Goal: Task Accomplishment & Management: Manage account settings

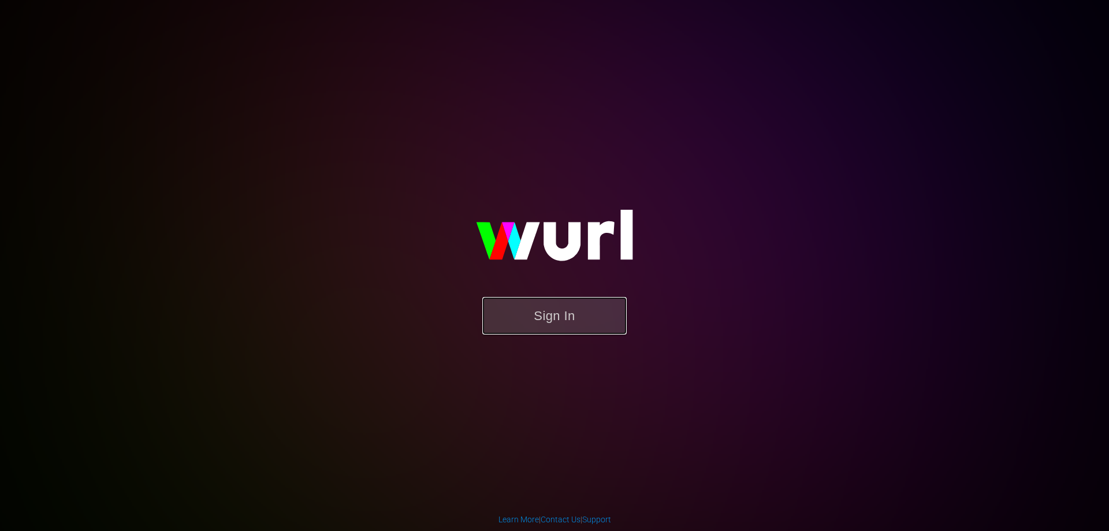
click at [561, 325] on button "Sign In" at bounding box center [554, 316] width 144 height 38
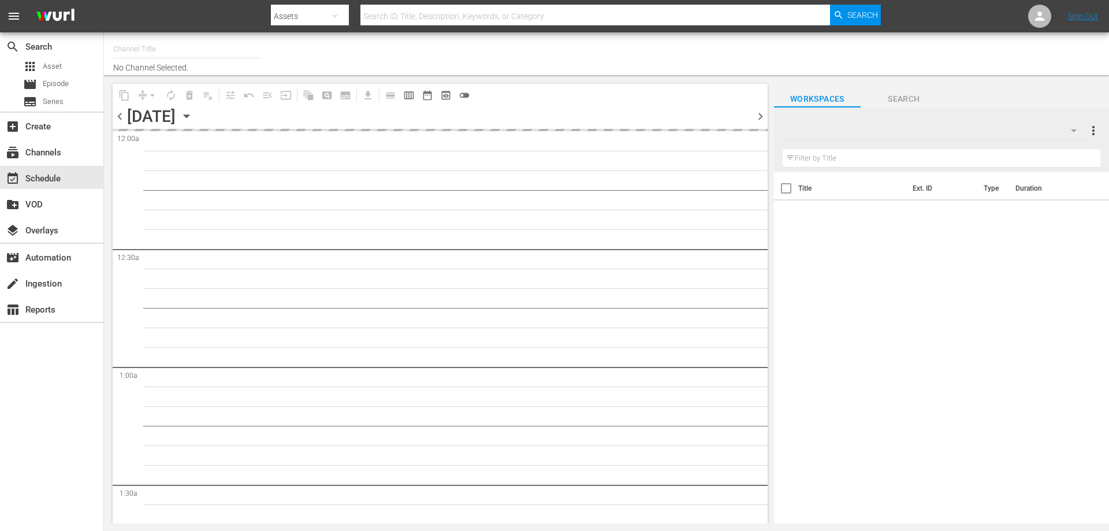
type input "Todo Cine (1333)"
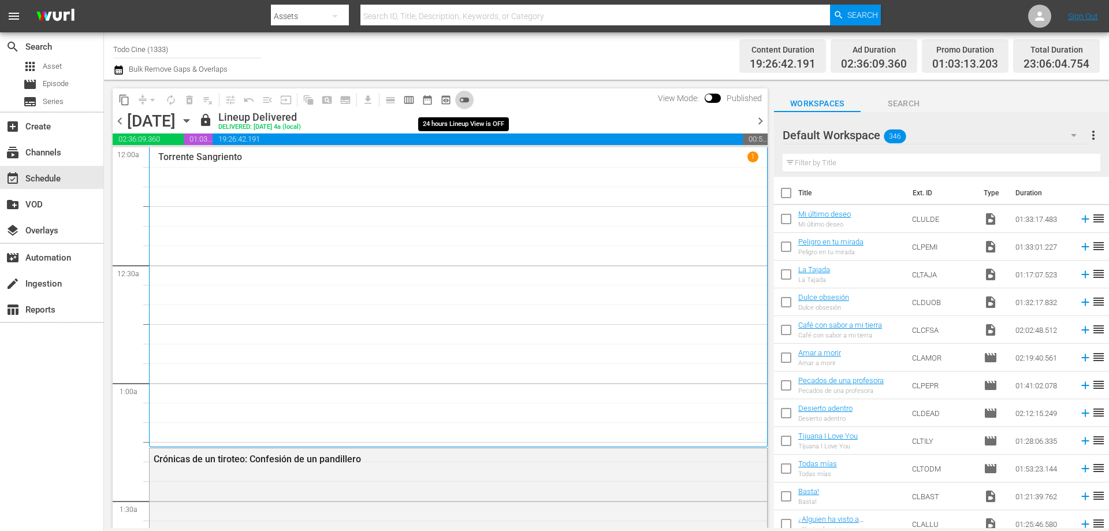
click at [467, 103] on span "toggle_off" at bounding box center [465, 100] width 12 height 12
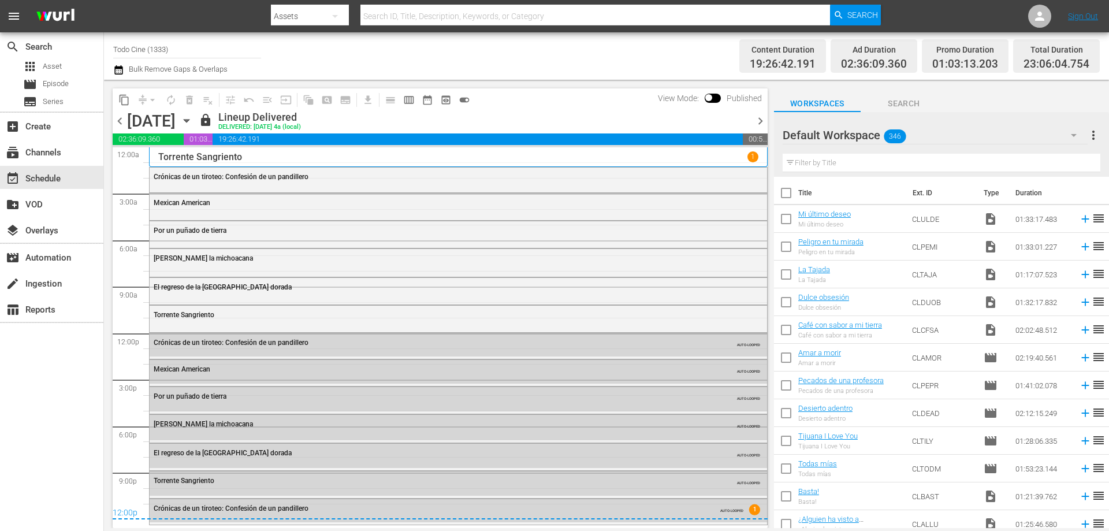
click at [189, 121] on icon "button" at bounding box center [186, 121] width 5 height 3
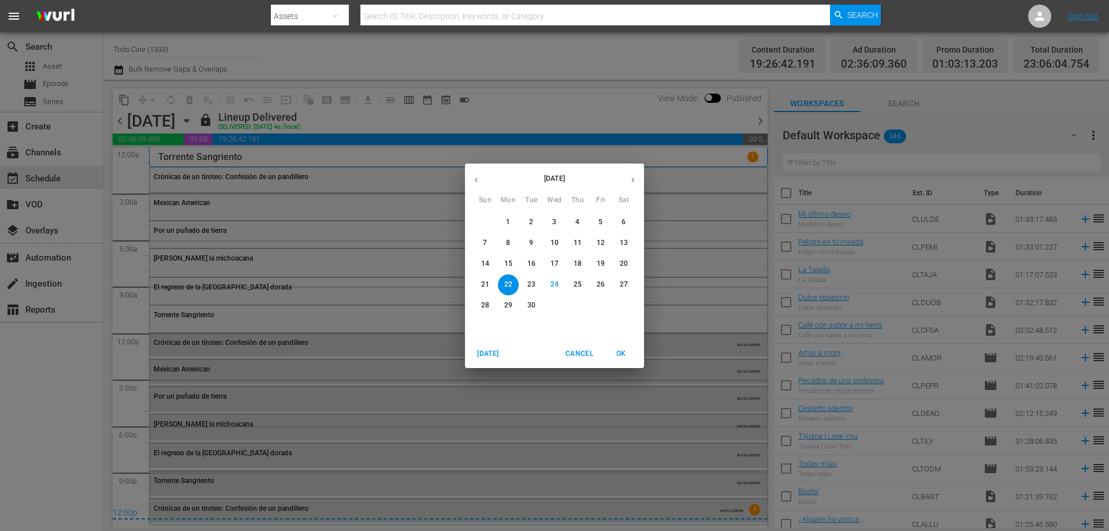
click at [633, 181] on icon "button" at bounding box center [632, 179] width 3 height 5
click at [632, 182] on icon "button" at bounding box center [632, 180] width 9 height 9
click at [475, 181] on icon "button" at bounding box center [476, 180] width 9 height 9
click at [600, 305] on p "31" at bounding box center [601, 305] width 8 height 10
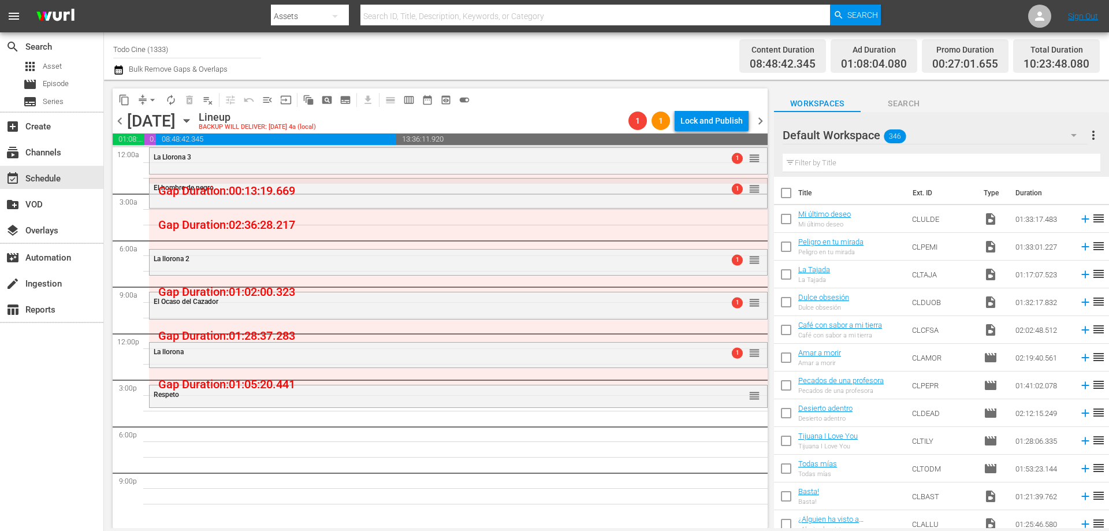
click at [498, 54] on div "Channel Title Todo Cine (1333) Bulk Remove Gaps & Overlaps" at bounding box center [382, 56] width 538 height 42
click at [325, 163] on div "La Llorona 3 1 reorder" at bounding box center [459, 158] width 618 height 20
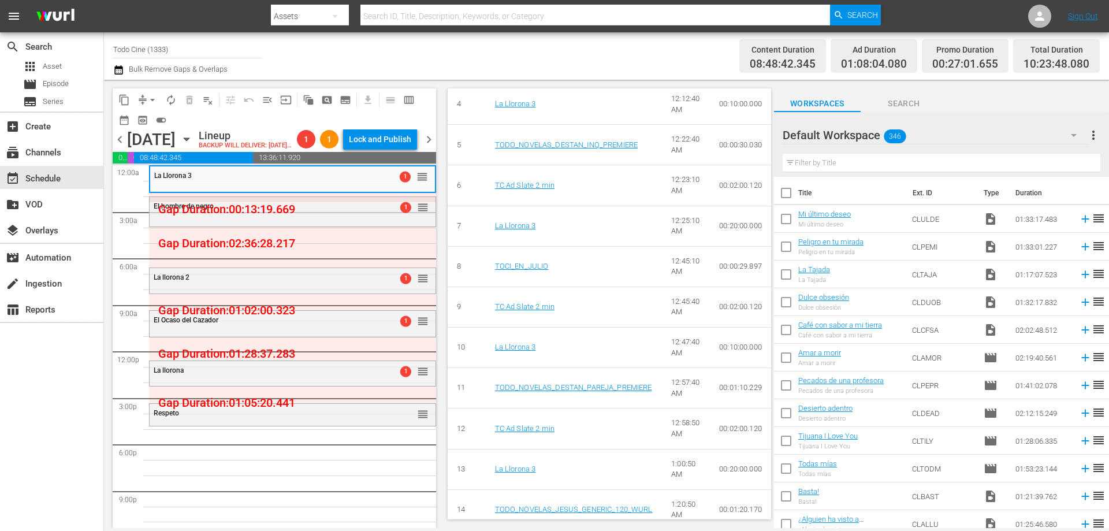
scroll to position [635, 0]
click at [153, 98] on span "arrow_drop_down" at bounding box center [153, 100] width 12 height 12
click at [410, 53] on div "Channel Title Todo Cine (1333) Bulk Remove Gaps & Overlaps" at bounding box center [382, 56] width 538 height 42
click at [193, 146] on icon "button" at bounding box center [186, 139] width 13 height 13
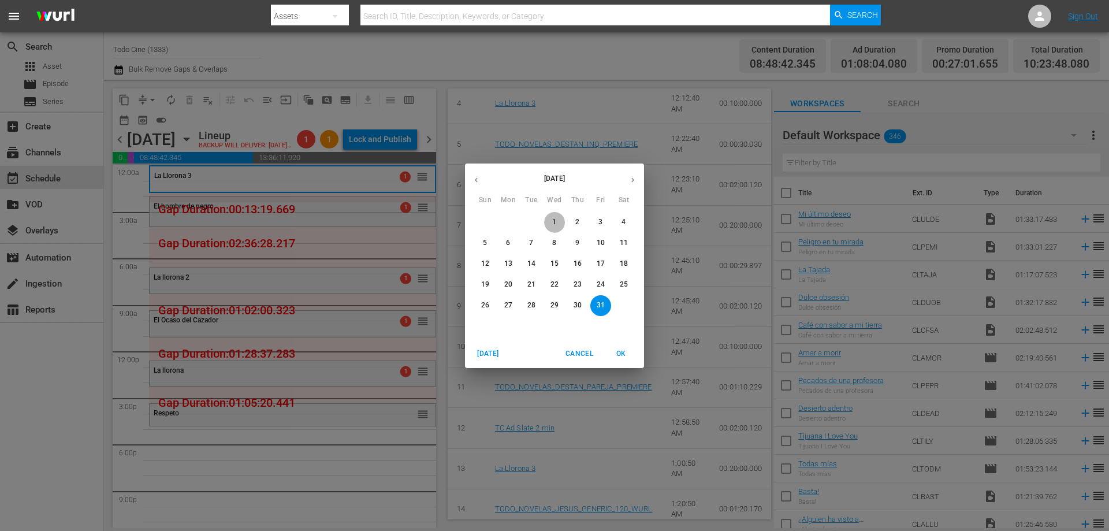
click at [552, 219] on p "1" at bounding box center [554, 222] width 4 height 10
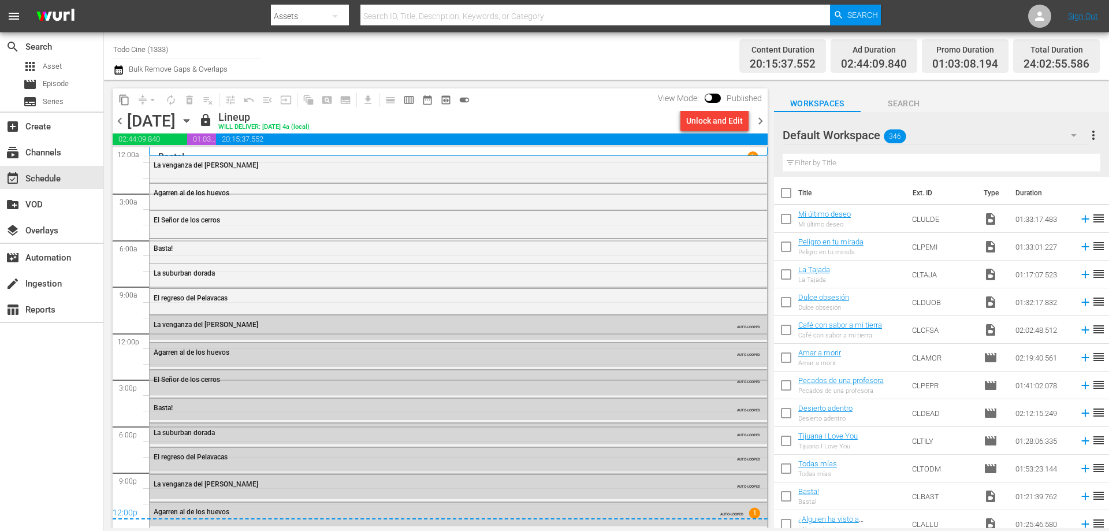
click at [762, 118] on span "chevron_right" at bounding box center [760, 121] width 14 height 14
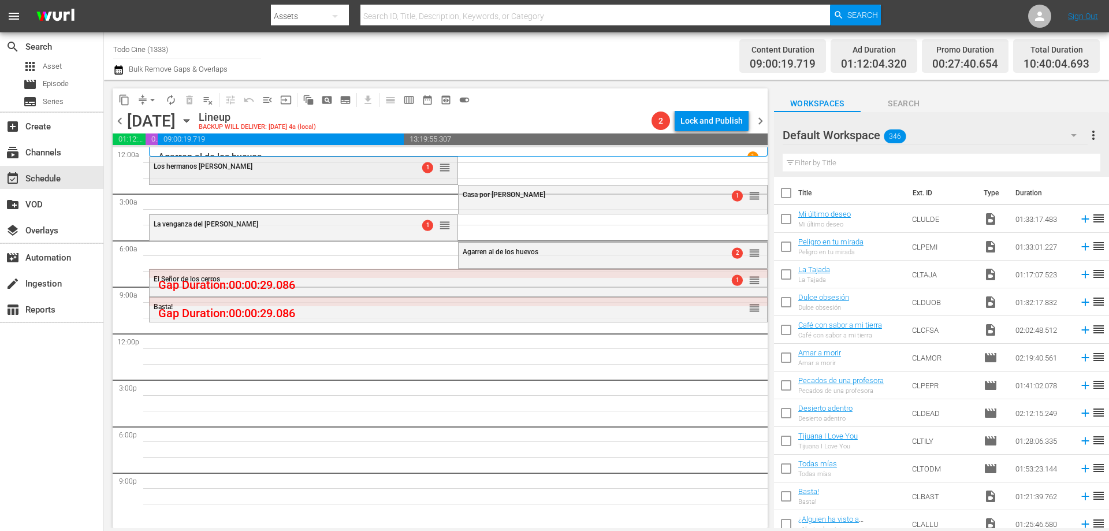
click at [268, 164] on div "Los hermanos [PERSON_NAME]" at bounding box center [275, 166] width 243 height 8
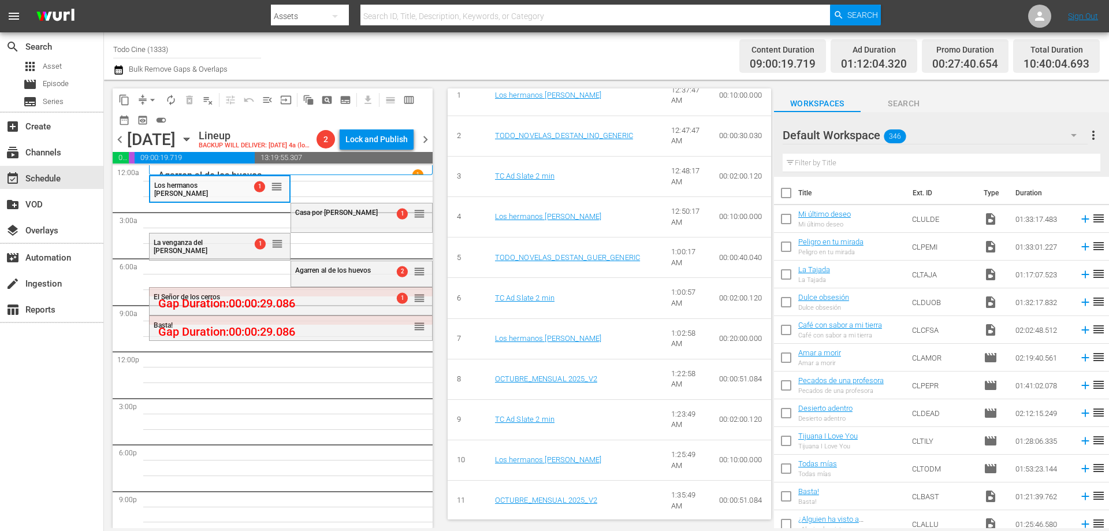
scroll to position [520, 0]
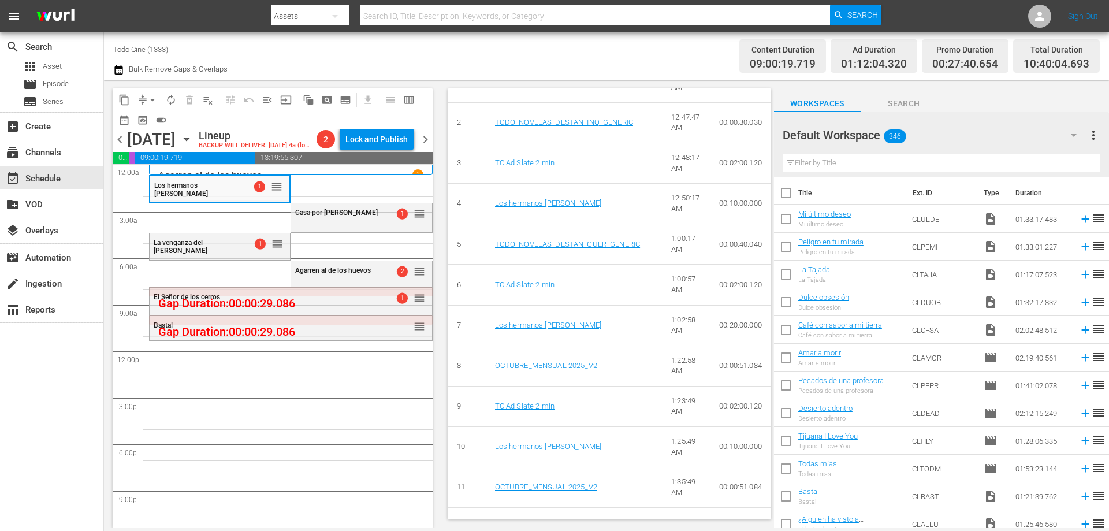
click at [479, 68] on div "Channel Title Todo Cine (1333) Bulk Remove Gaps & Overlaps" at bounding box center [382, 56] width 538 height 42
click at [170, 102] on span "autorenew_outlined" at bounding box center [171, 100] width 12 height 12
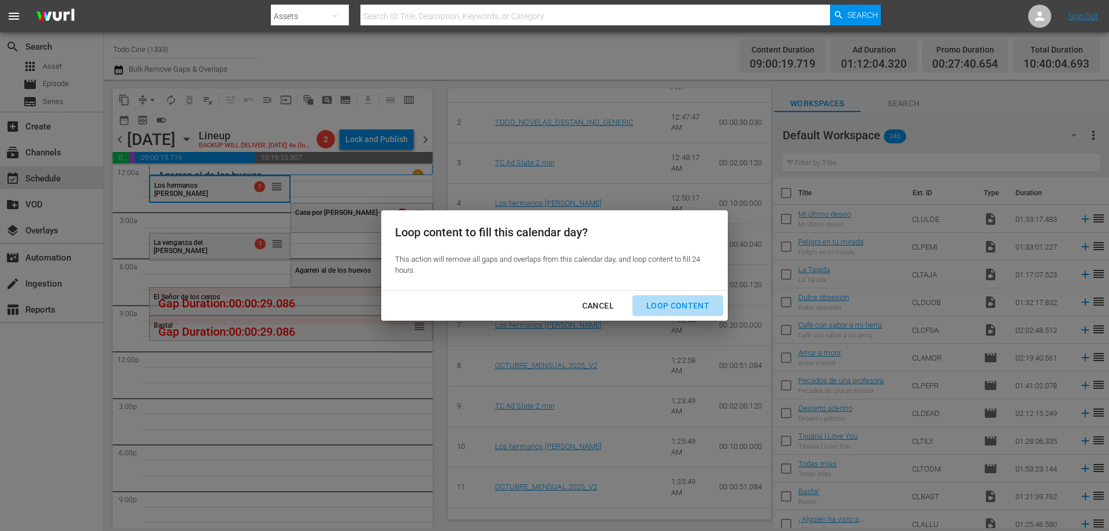
click at [696, 302] on div "Loop Content" at bounding box center [677, 306] width 81 height 14
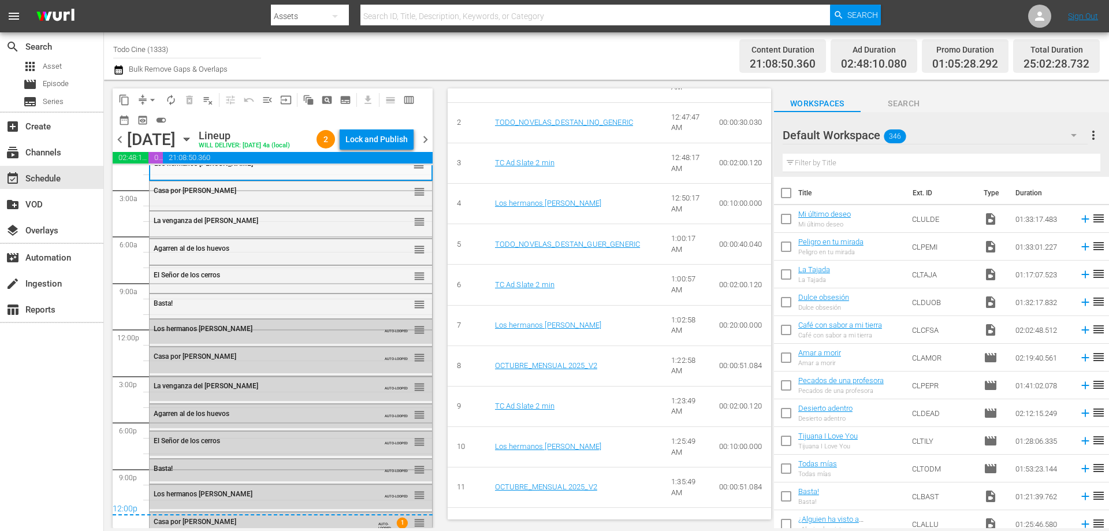
scroll to position [55, 0]
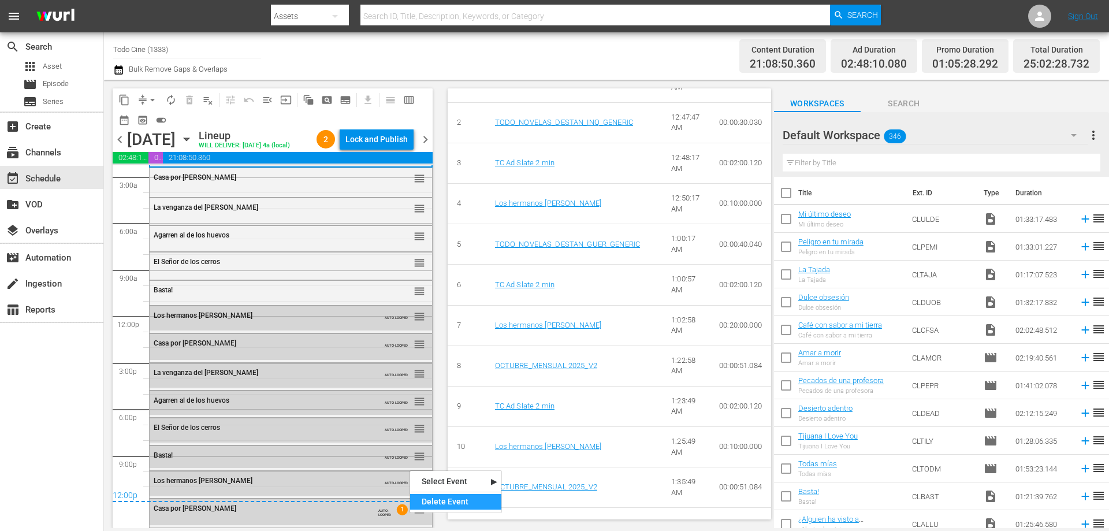
click at [457, 501] on div "Delete Event" at bounding box center [455, 502] width 91 height 16
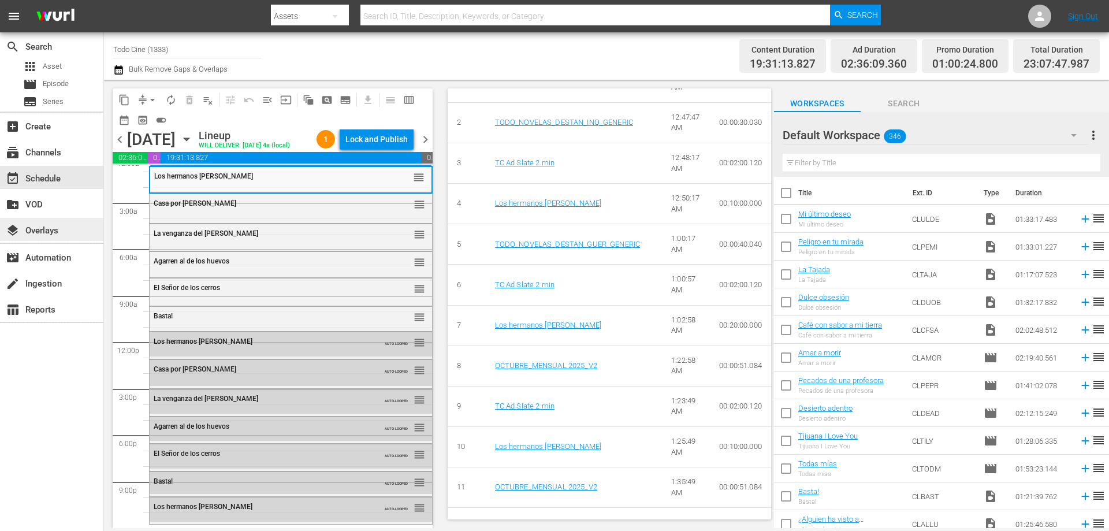
scroll to position [29, 0]
click at [409, 101] on span "calendar_view_week_outlined" at bounding box center [409, 100] width 12 height 12
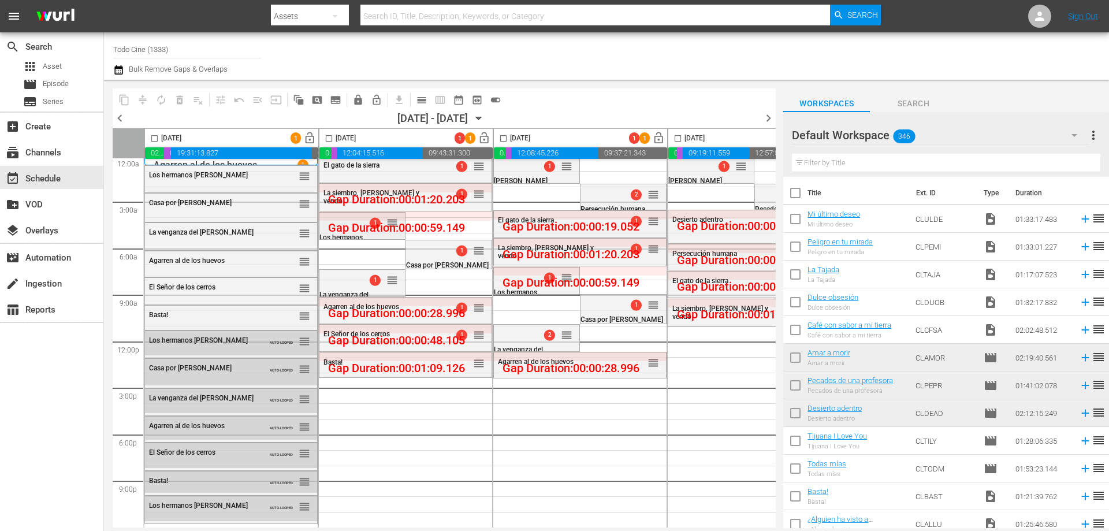
scroll to position [11, 0]
drag, startPoint x: 477, startPoint y: 162, endPoint x: 256, endPoint y: 518, distance: 419.2
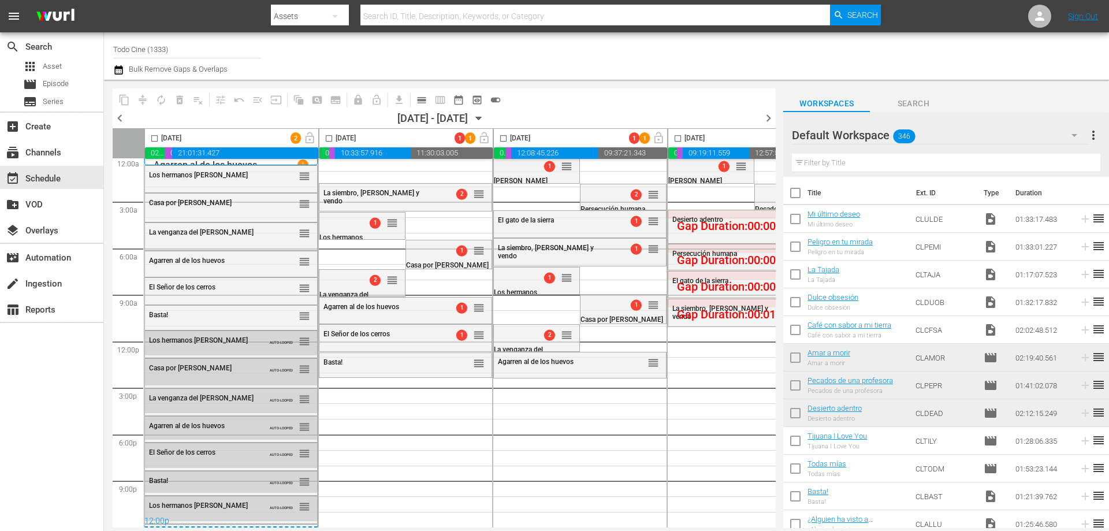
click at [421, 100] on span "calendar_view_day_outlined" at bounding box center [422, 100] width 12 height 12
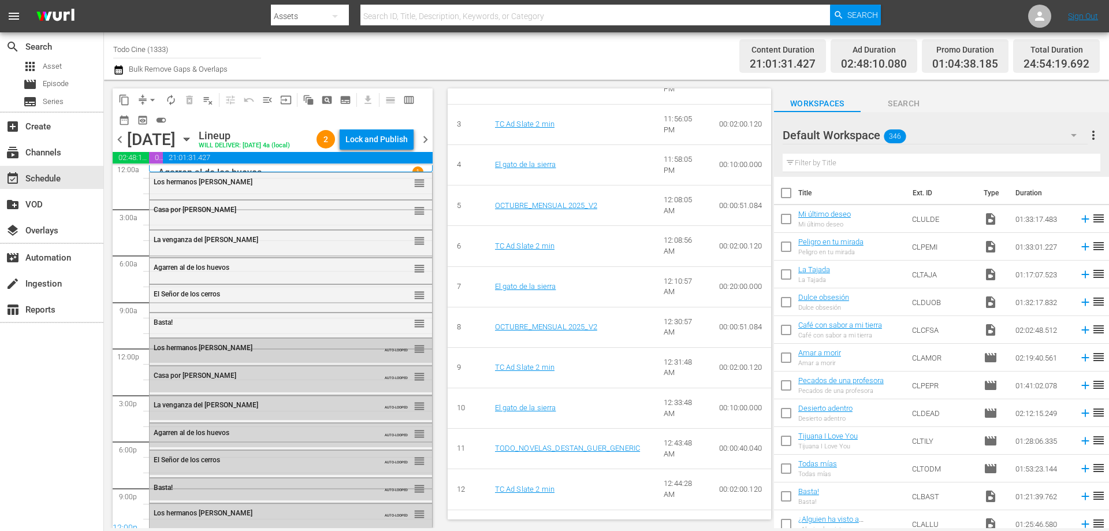
scroll to position [0, 0]
click at [424, 147] on span "chevron_right" at bounding box center [425, 139] width 14 height 14
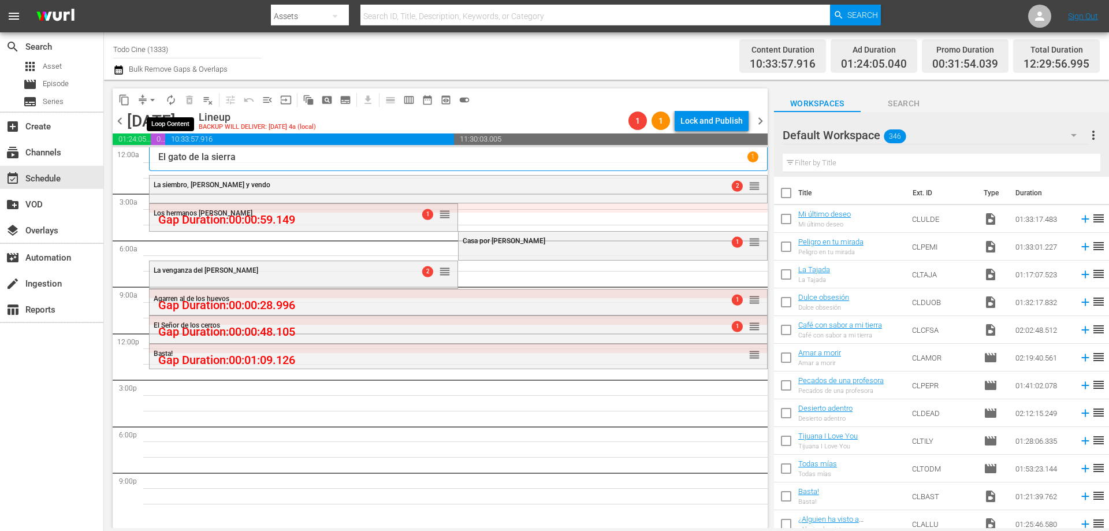
drag, startPoint x: 168, startPoint y: 100, endPoint x: 162, endPoint y: 110, distance: 11.7
click at [162, 110] on div "content_copy compress arrow_drop_down autorenew_outlined delete_forever_outline…" at bounding box center [294, 99] width 363 height 23
click at [170, 101] on span "autorenew_outlined" at bounding box center [171, 100] width 12 height 12
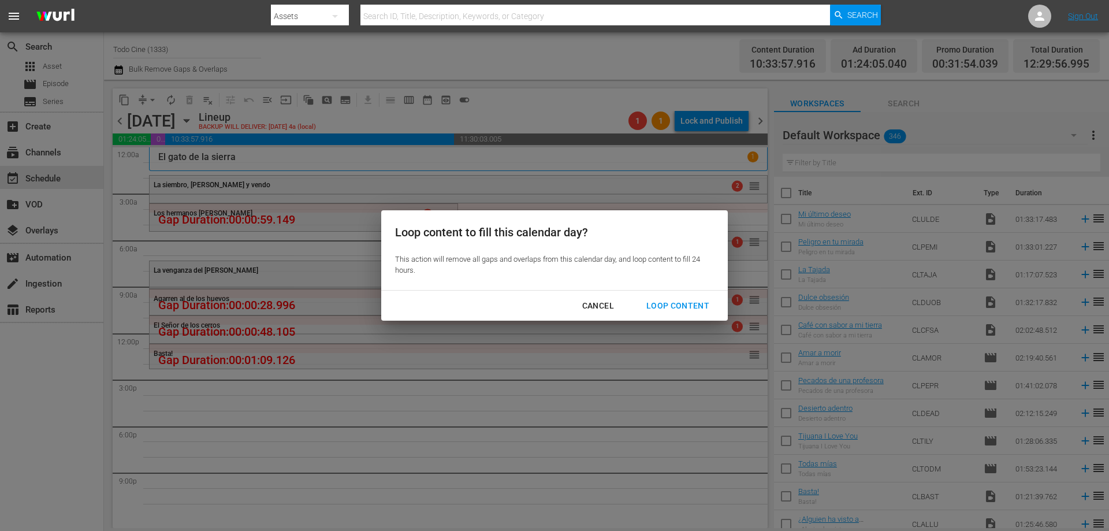
click at [688, 301] on div "Loop Content" at bounding box center [677, 306] width 81 height 14
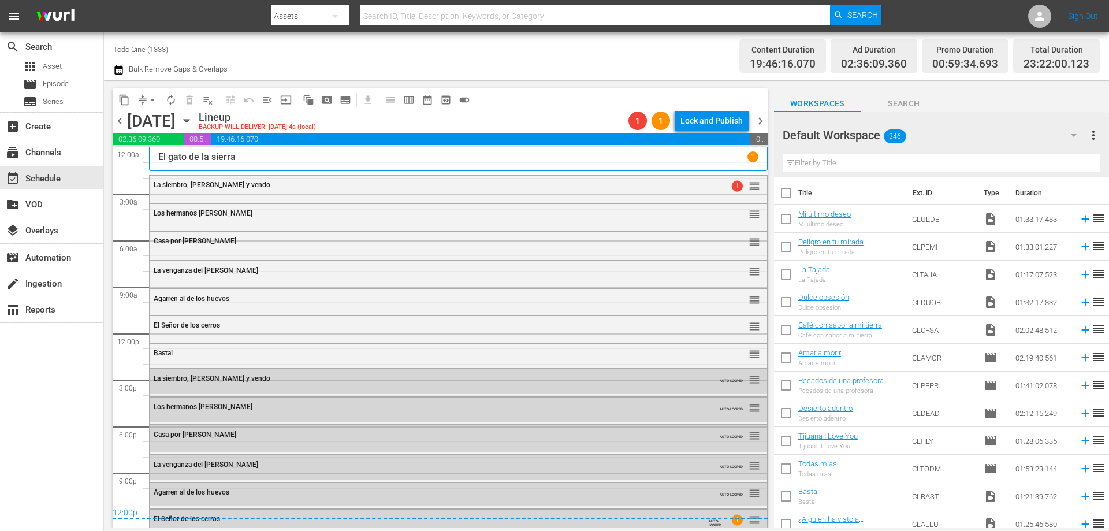
click at [761, 117] on span "chevron_right" at bounding box center [760, 121] width 14 height 14
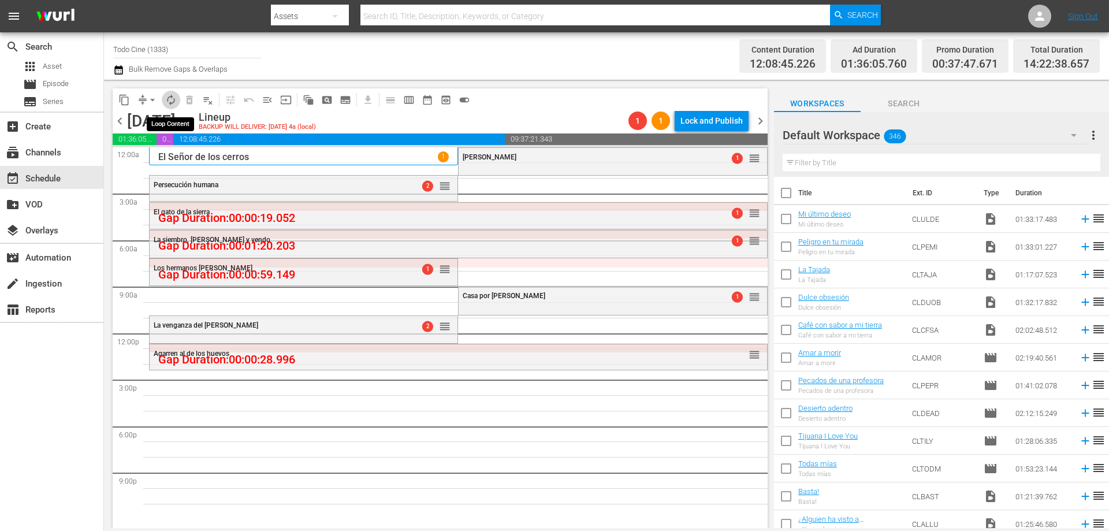
click at [170, 100] on span "autorenew_outlined" at bounding box center [171, 100] width 12 height 12
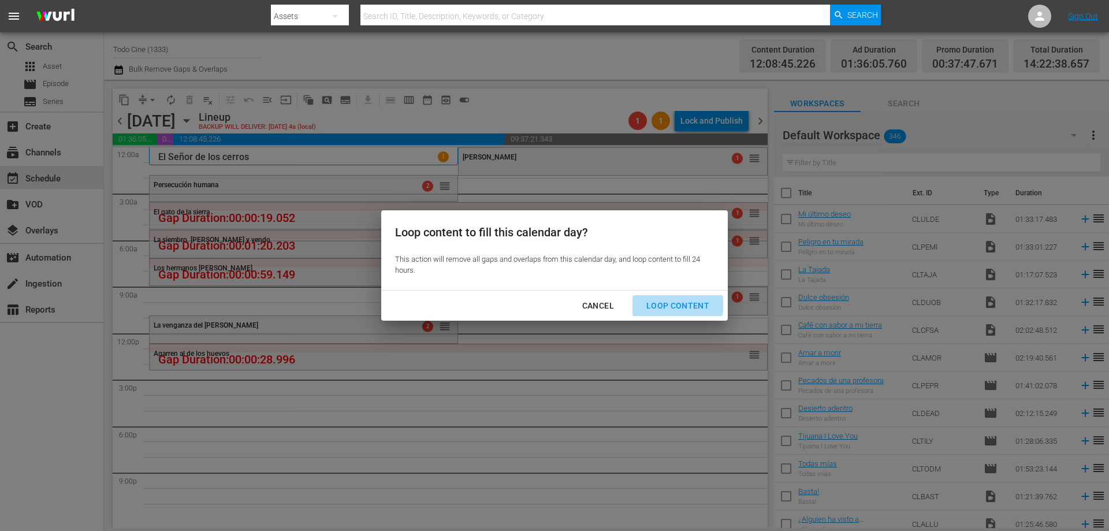
click at [671, 301] on div "Loop Content" at bounding box center [677, 306] width 81 height 14
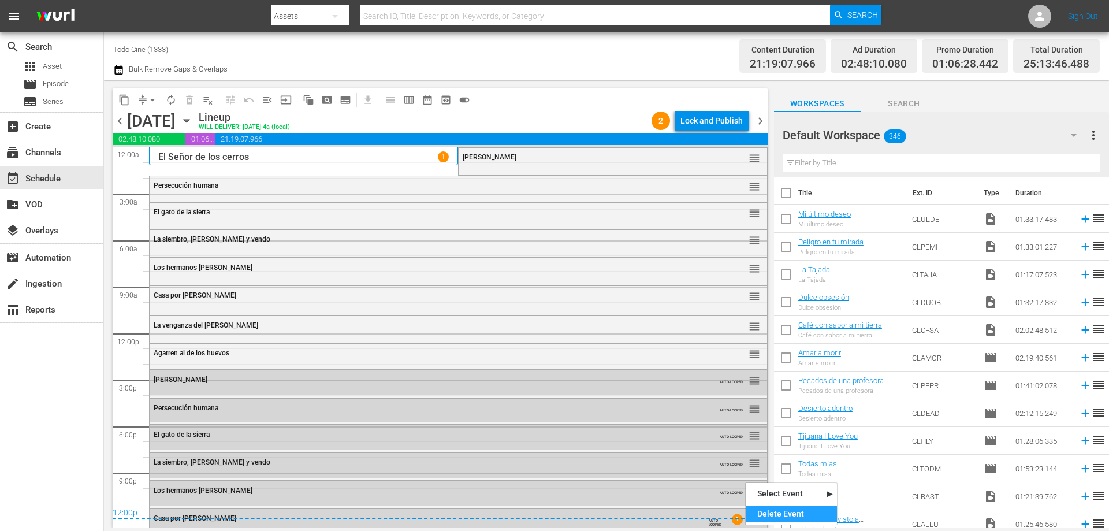
click at [779, 512] on div "Delete Event" at bounding box center [791, 514] width 91 height 16
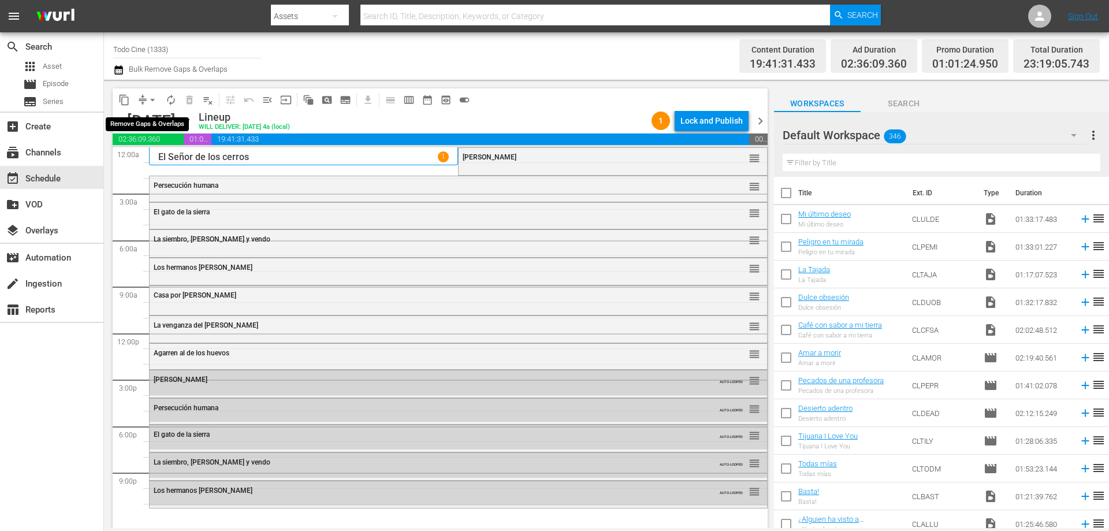
click at [152, 99] on span "arrow_drop_down" at bounding box center [153, 100] width 12 height 12
click at [178, 163] on li "Align to End of Previous Day" at bounding box center [152, 161] width 121 height 19
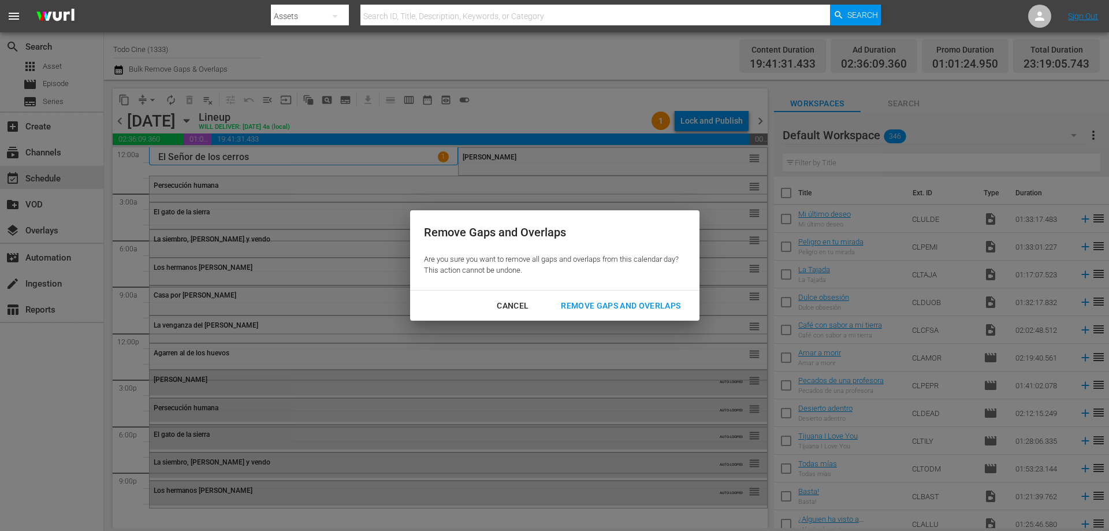
click at [594, 301] on div "Remove Gaps and Overlaps" at bounding box center [621, 306] width 138 height 14
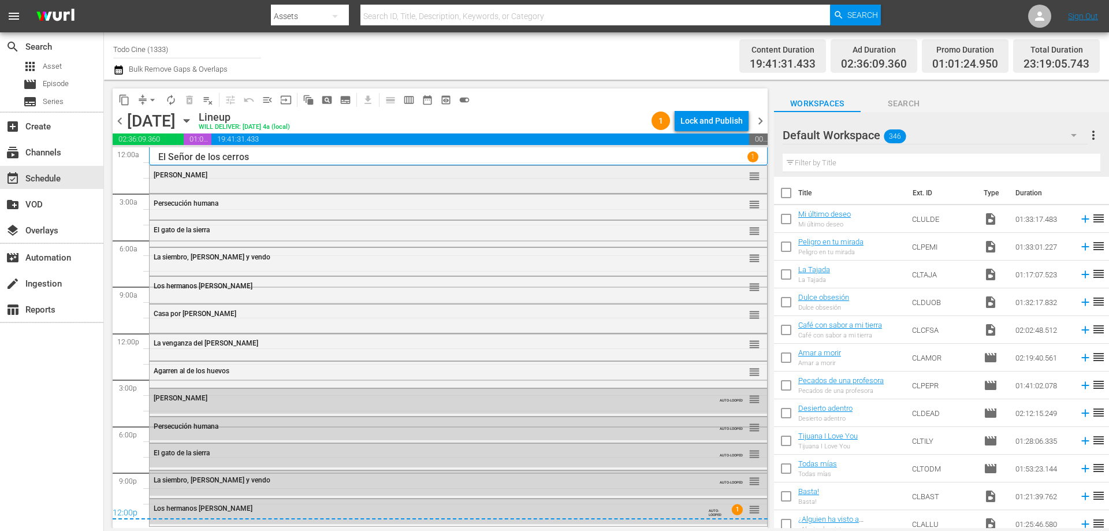
click at [206, 180] on div "Destino Mara reorder" at bounding box center [459, 176] width 618 height 20
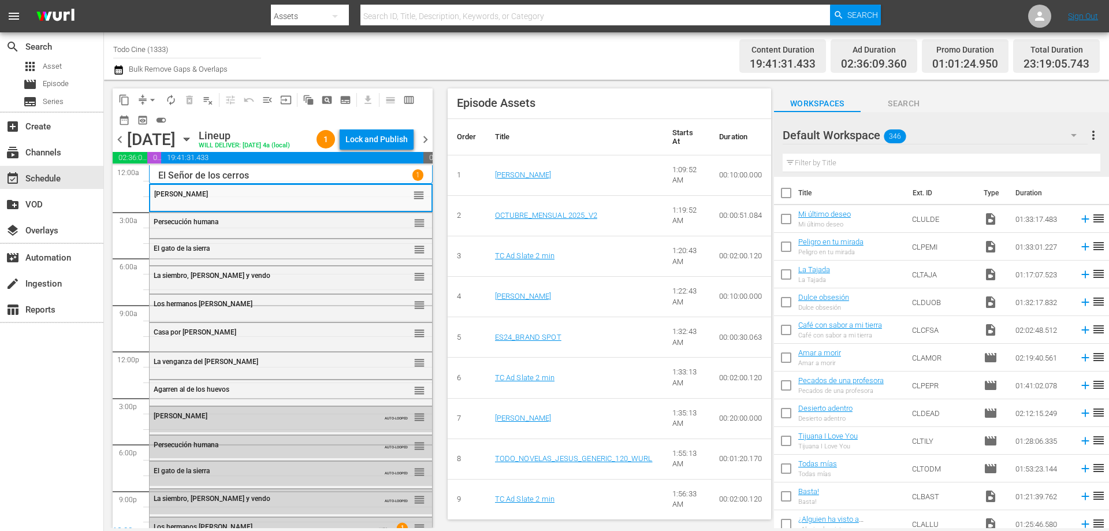
scroll to position [404, 0]
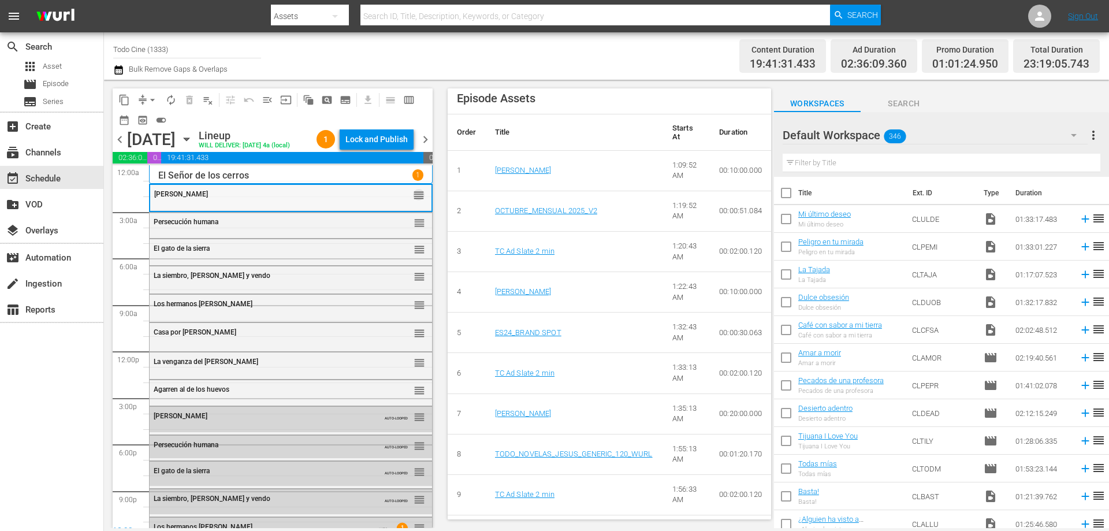
click at [413, 195] on span "reorder" at bounding box center [419, 195] width 12 height 13
click at [306, 195] on div "[PERSON_NAME]" at bounding box center [262, 194] width 217 height 8
click at [301, 195] on div "[PERSON_NAME]" at bounding box center [262, 194] width 217 height 8
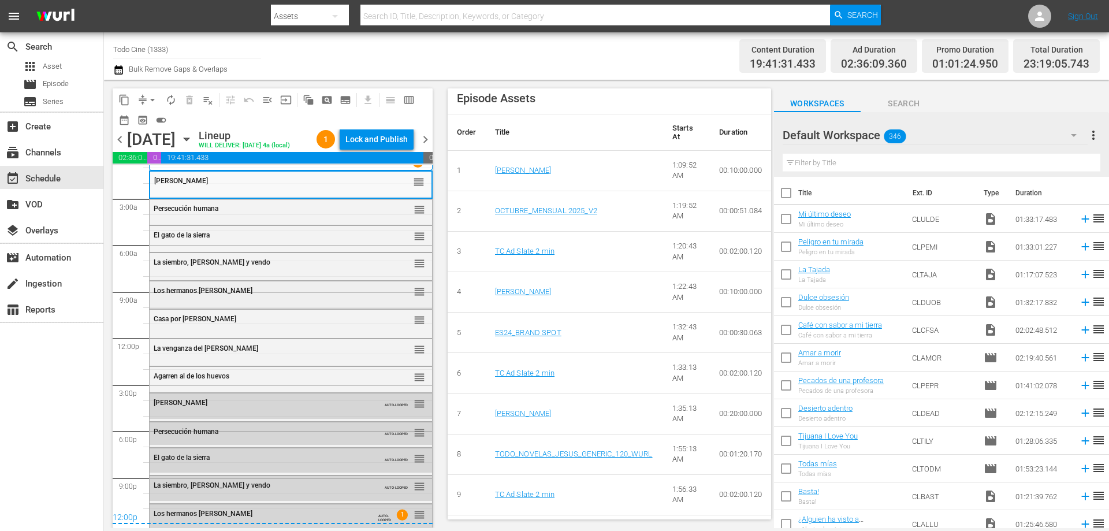
scroll to position [17, 0]
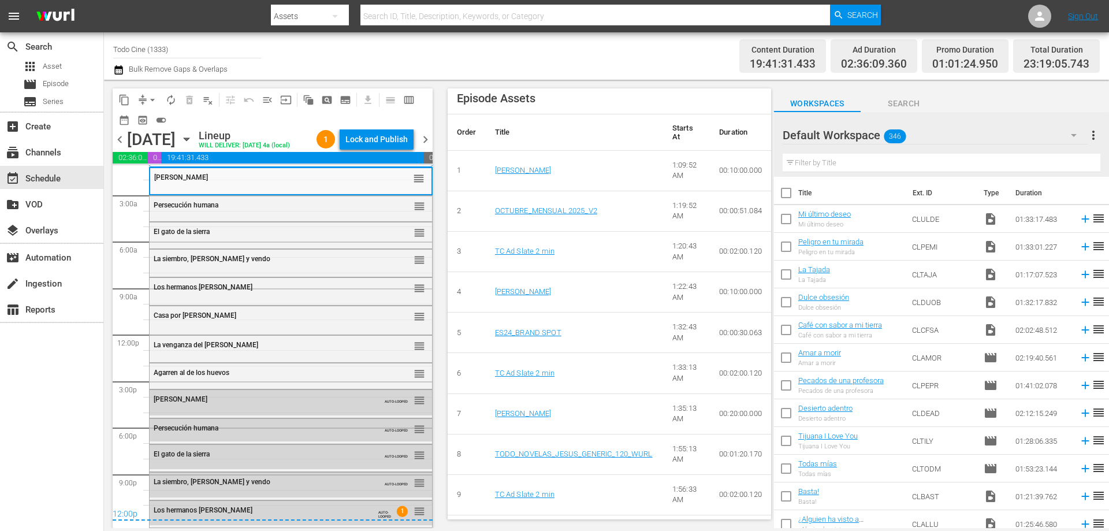
drag, startPoint x: 409, startPoint y: 511, endPoint x: 403, endPoint y: 512, distance: 5.8
click at [403, 512] on div "12:00p" at bounding box center [273, 515] width 320 height 12
click at [435, 492] on div "Delete Event" at bounding box center [456, 494] width 91 height 16
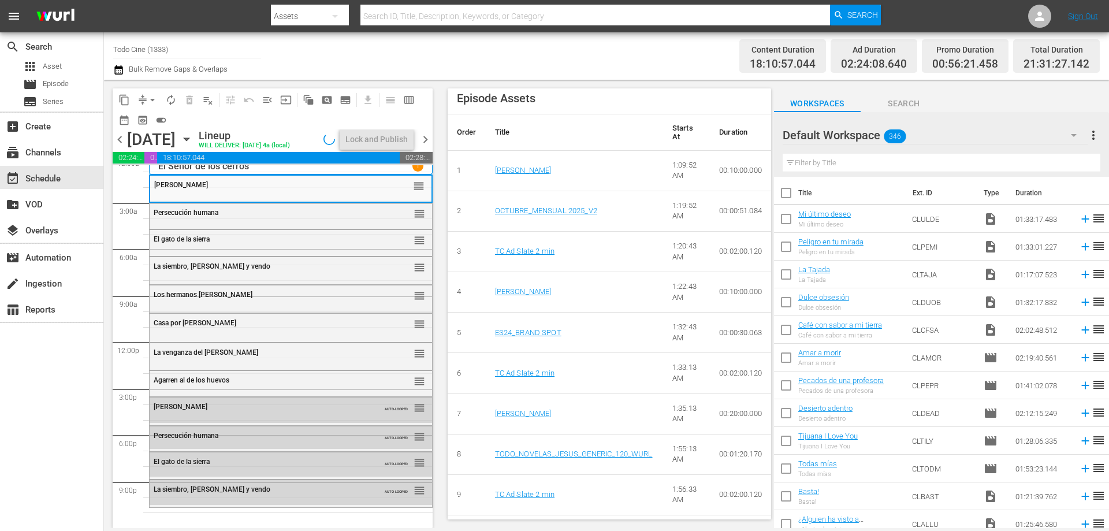
scroll to position [9, 0]
click at [849, 158] on input "text" at bounding box center [942, 163] width 318 height 18
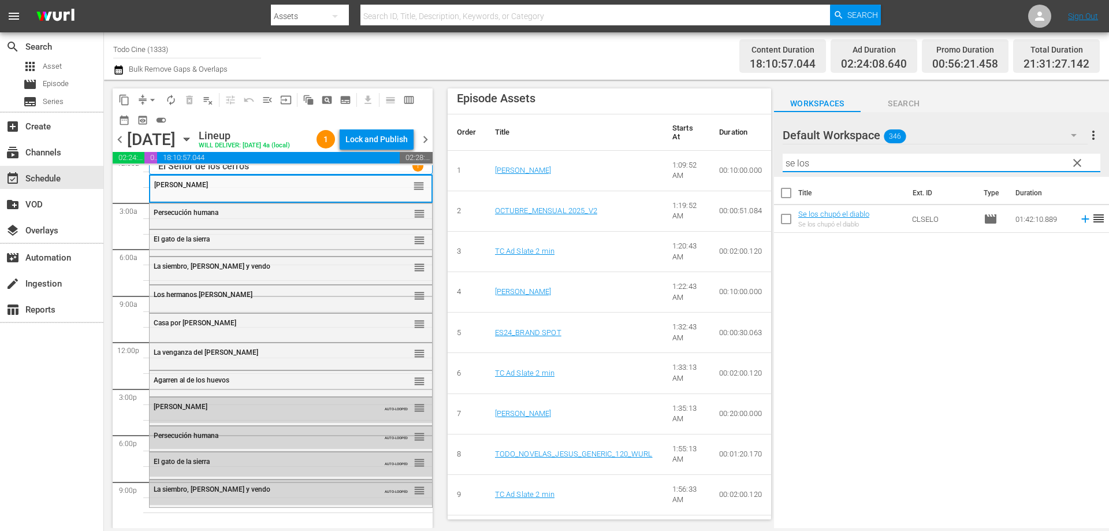
type input "se los"
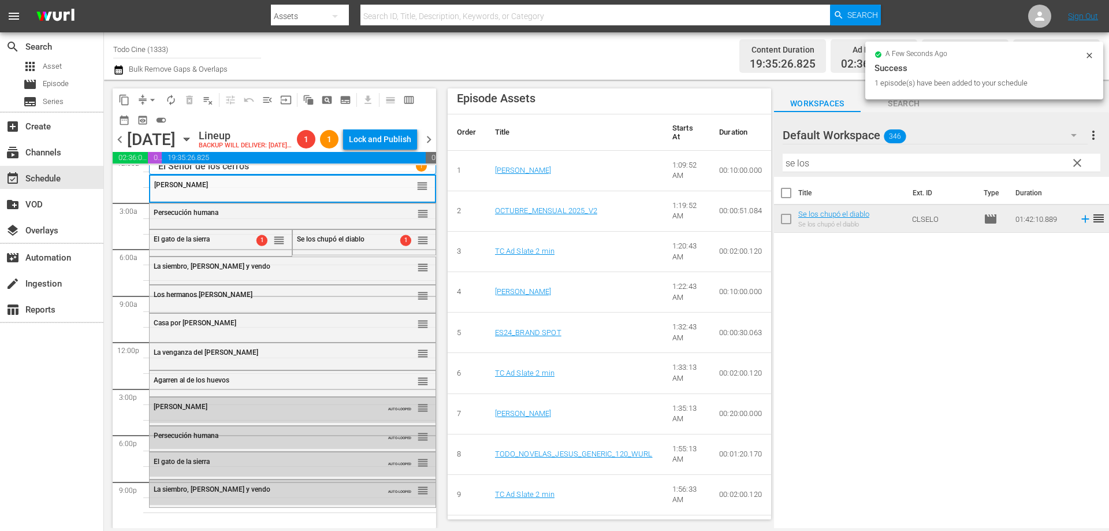
scroll to position [17, 0]
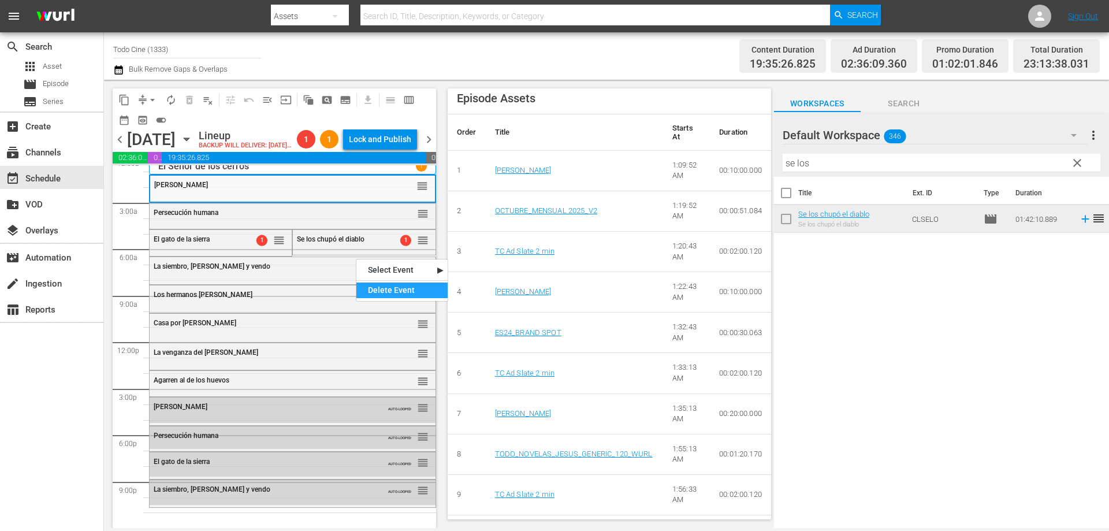
click at [406, 290] on div "Delete Event" at bounding box center [401, 290] width 91 height 16
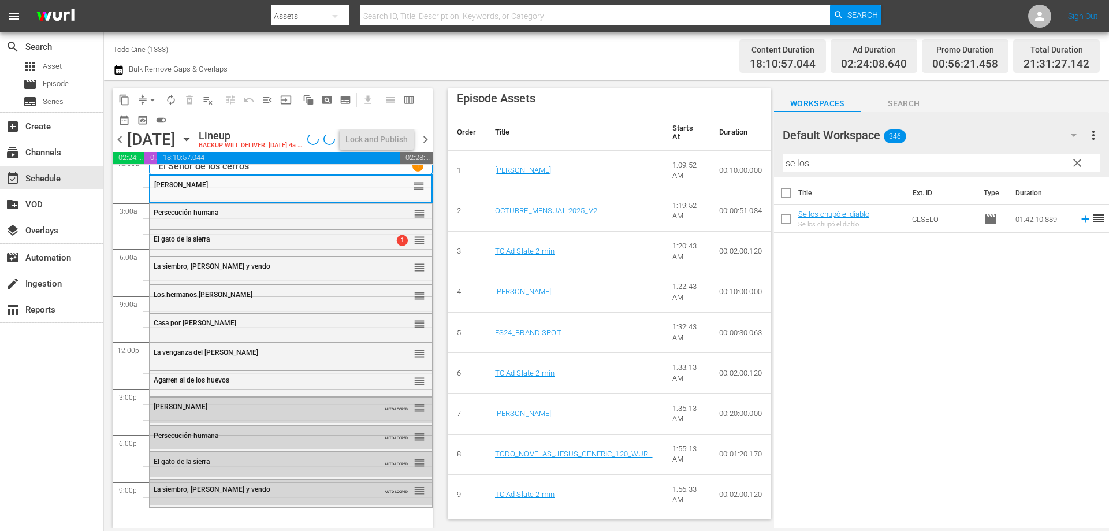
scroll to position [9, 0]
click at [1079, 165] on span "clear" at bounding box center [1077, 163] width 14 height 14
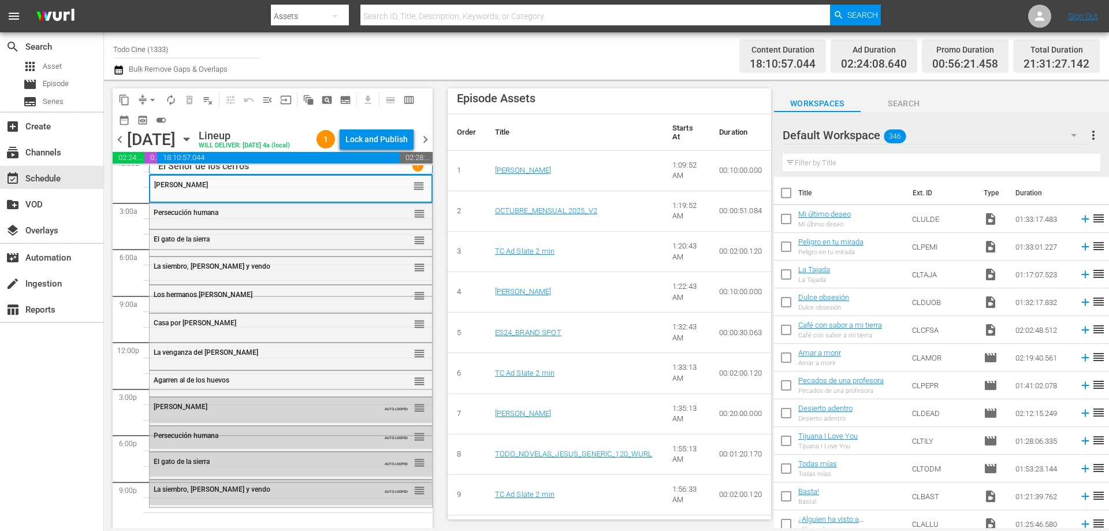
click at [948, 162] on input "text" at bounding box center [942, 163] width 318 height 18
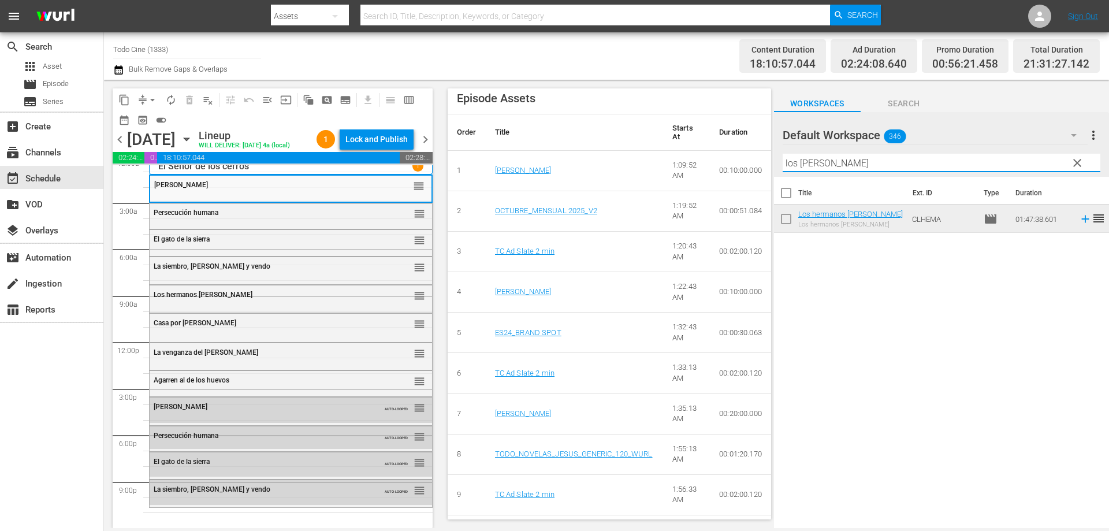
type input "los herma"
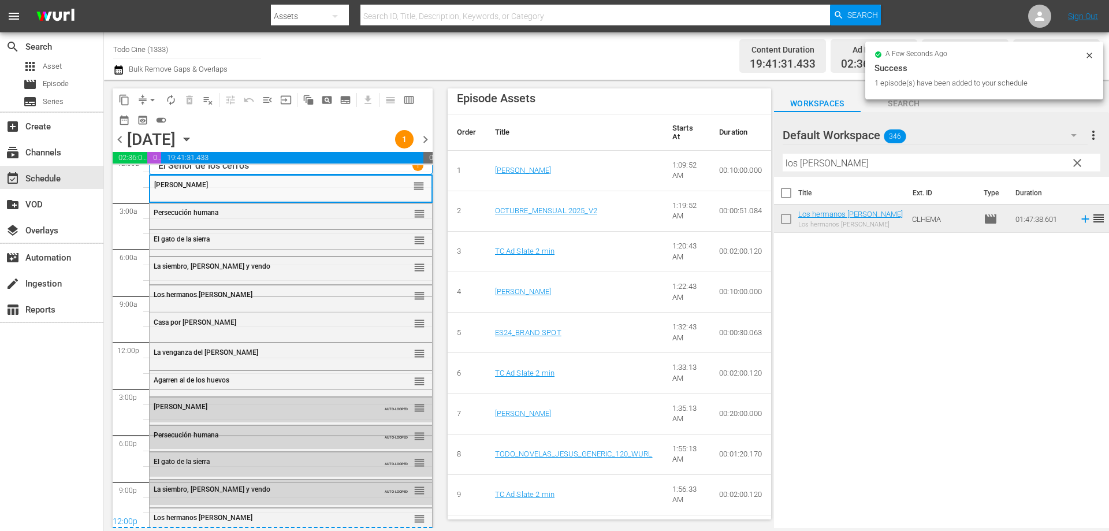
scroll to position [17, 0]
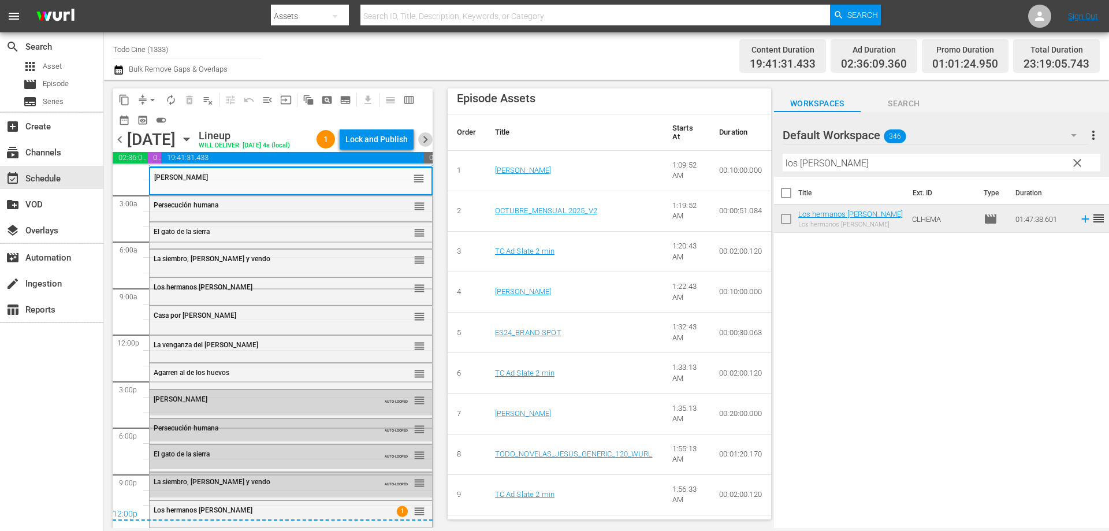
click at [425, 139] on span "chevron_right" at bounding box center [425, 139] width 14 height 14
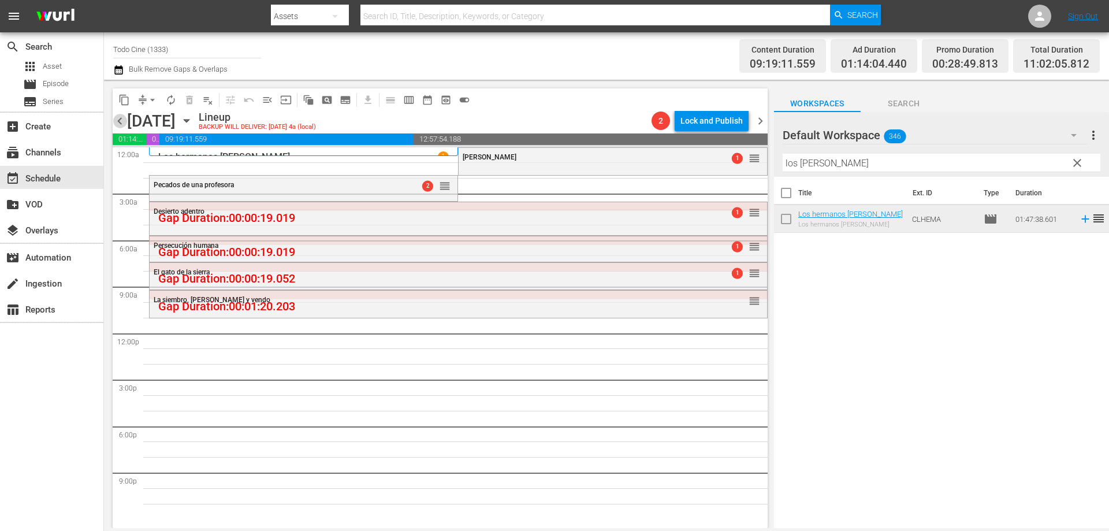
click at [118, 118] on span "chevron_left" at bounding box center [120, 121] width 14 height 14
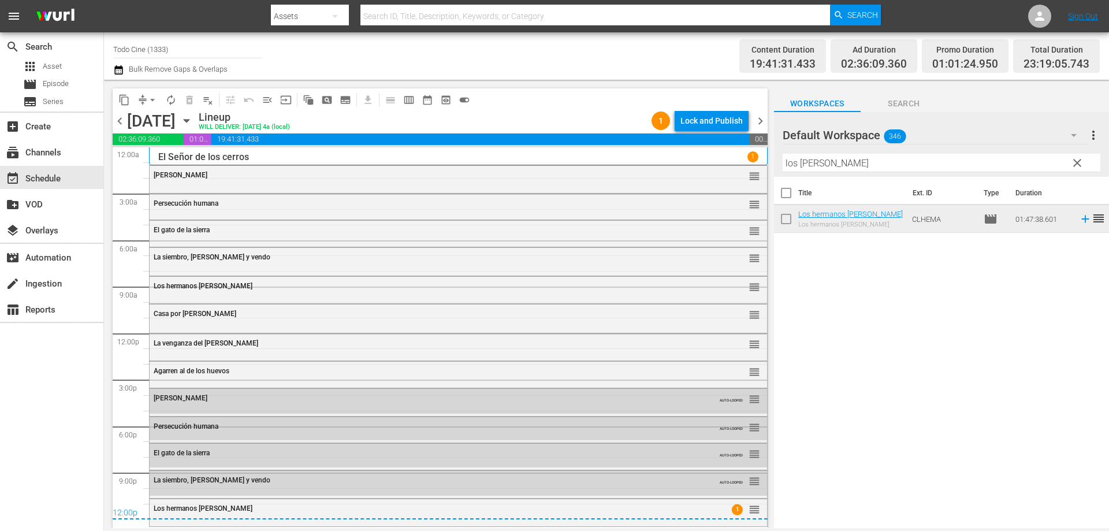
click at [763, 115] on span "chevron_right" at bounding box center [760, 121] width 14 height 14
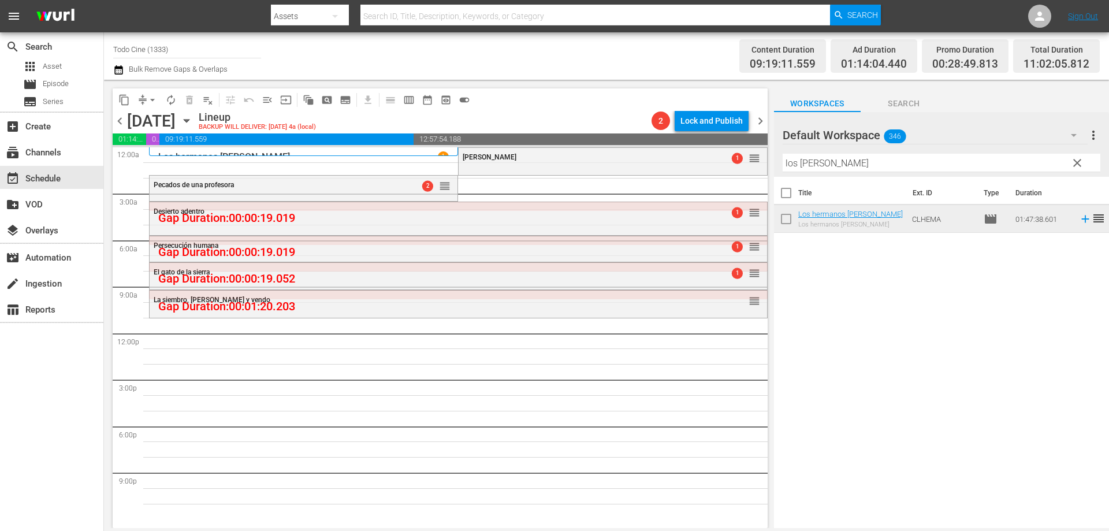
click at [1074, 162] on span "clear" at bounding box center [1077, 163] width 14 height 14
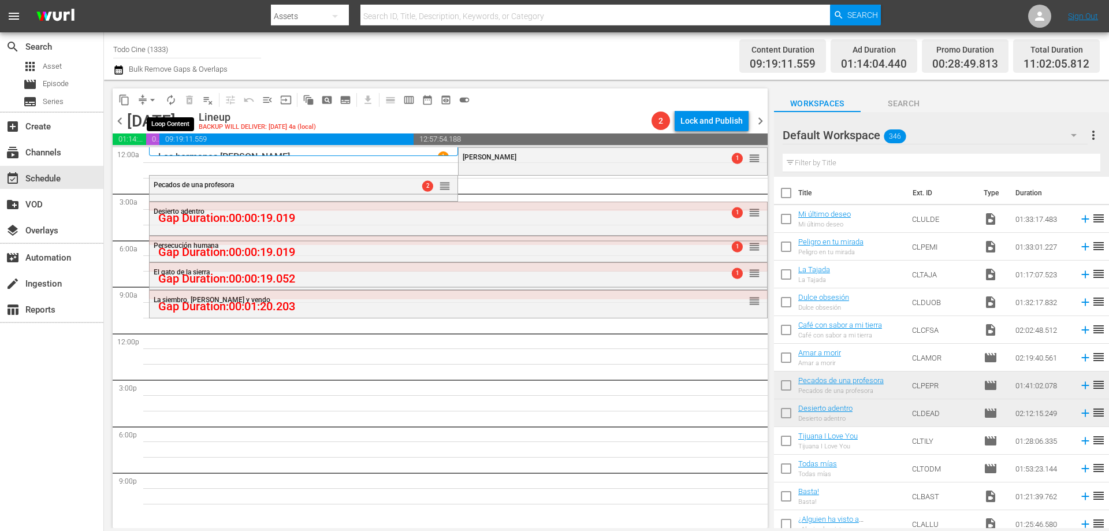
click at [172, 99] on span "autorenew_outlined" at bounding box center [171, 100] width 12 height 12
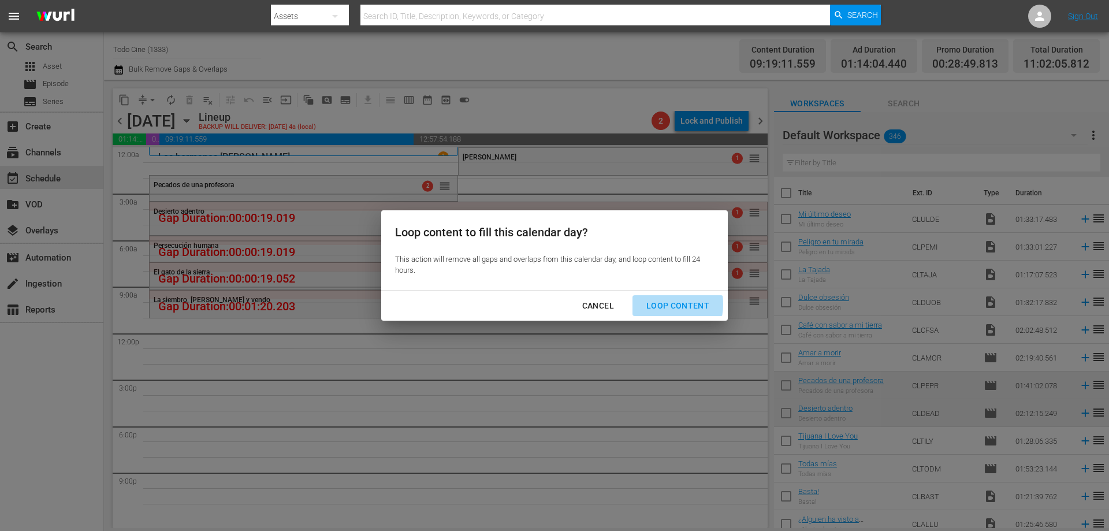
click at [659, 304] on div "Loop Content" at bounding box center [677, 306] width 81 height 14
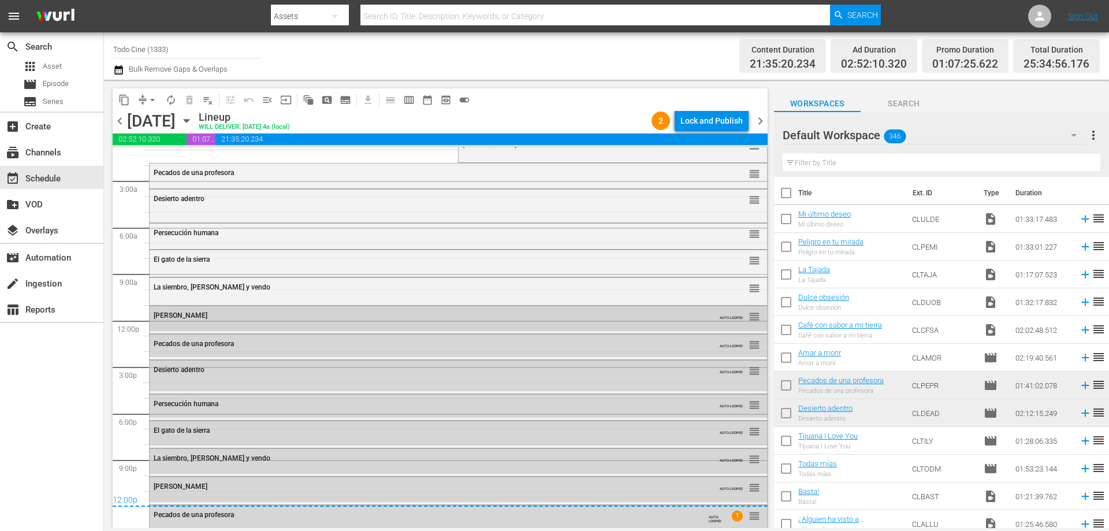
scroll to position [16, 0]
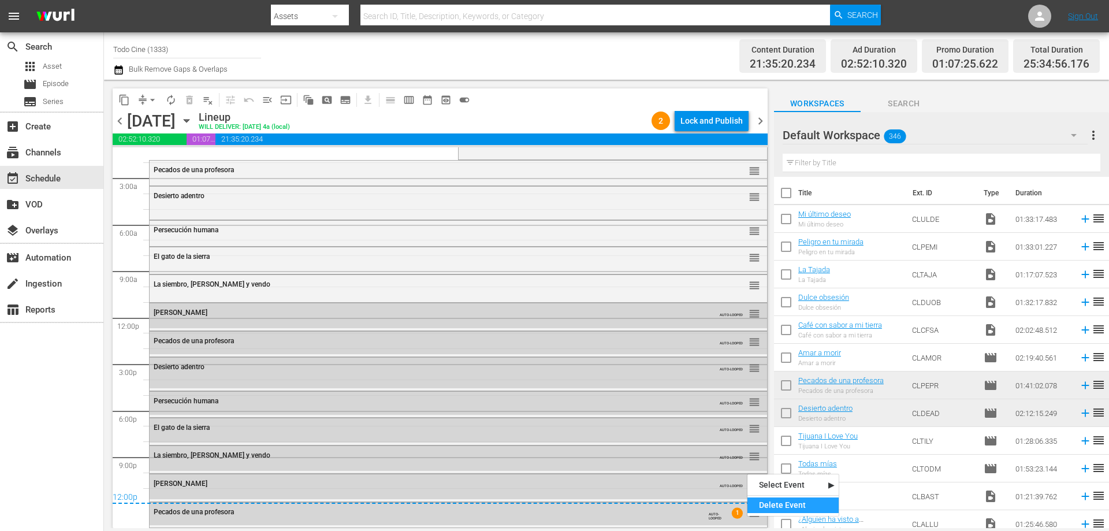
drag, startPoint x: 760, startPoint y: 502, endPoint x: 0, endPoint y: 351, distance: 775.1
click at [760, 501] on div "Delete Event" at bounding box center [792, 505] width 91 height 16
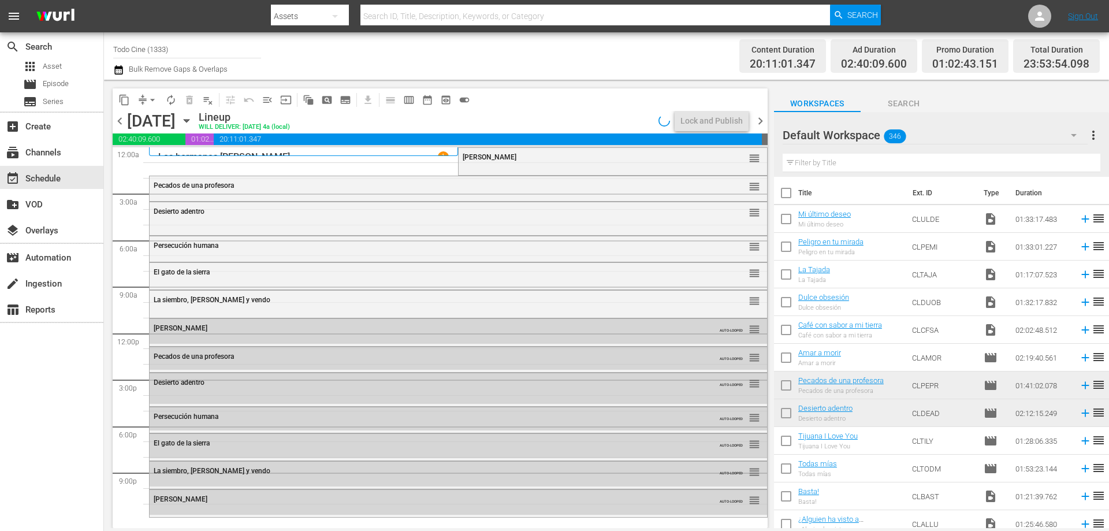
scroll to position [0, 0]
click at [875, 162] on input "text" at bounding box center [942, 163] width 318 height 18
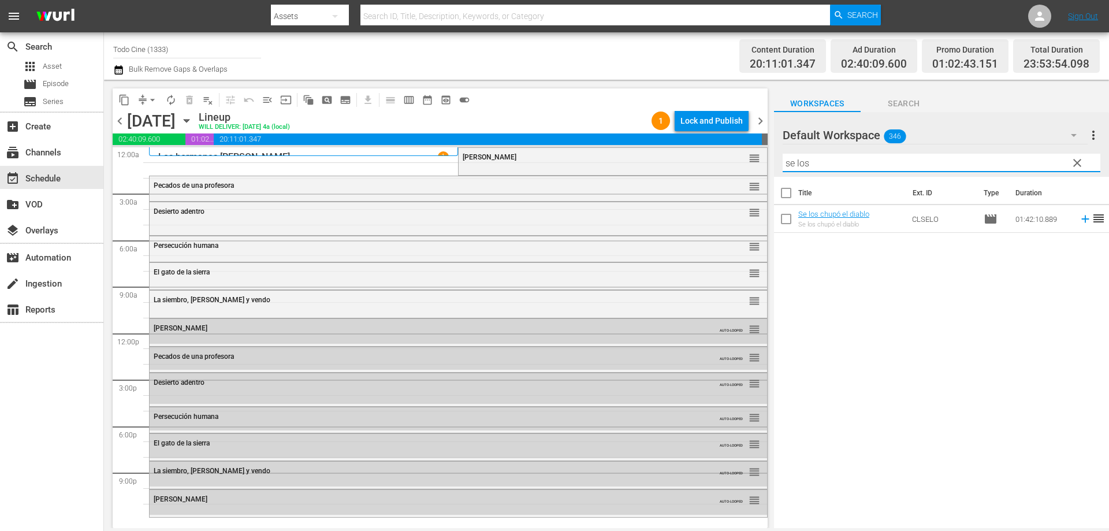
type input "se los"
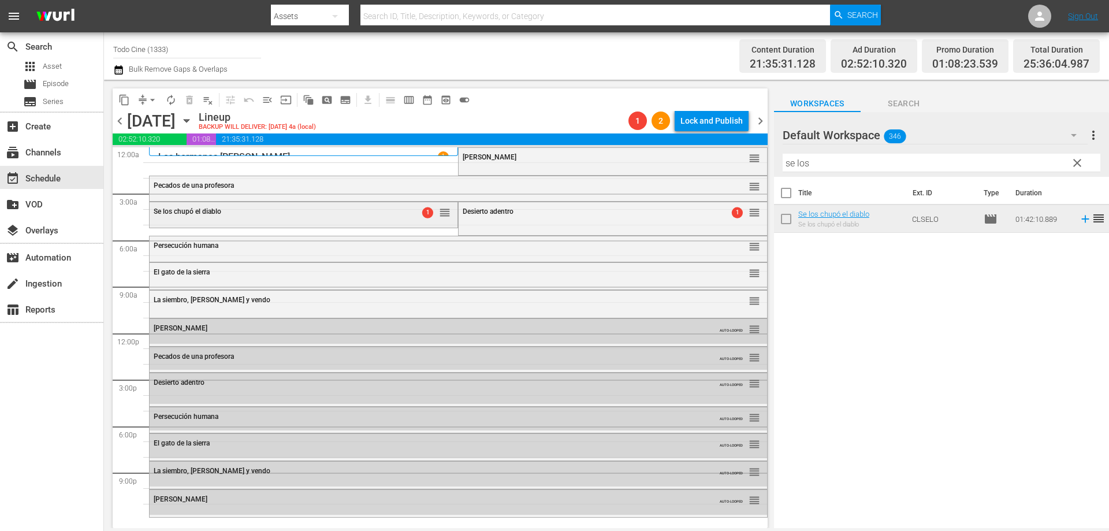
click at [292, 213] on div "Se los chupó el diablo" at bounding box center [275, 211] width 243 height 8
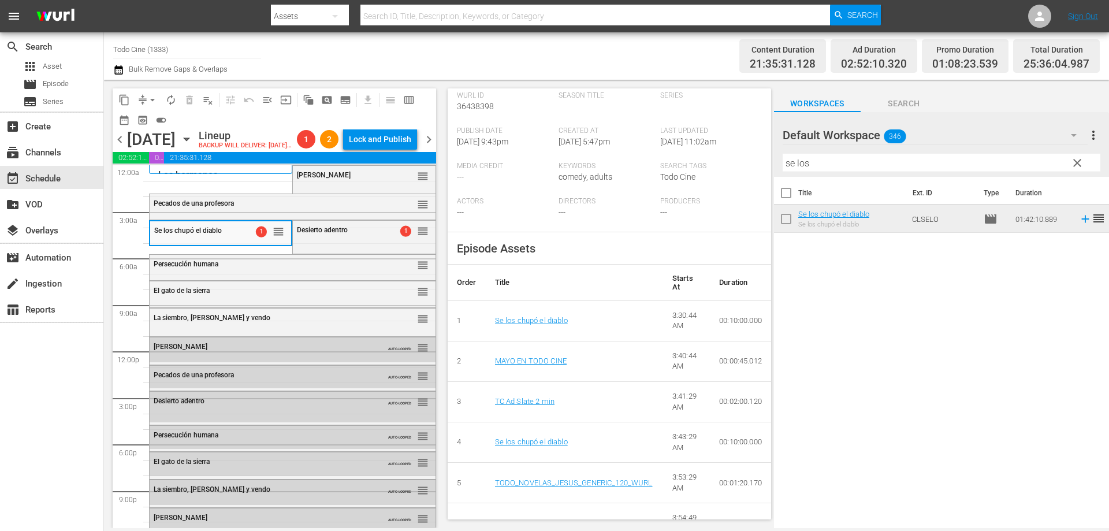
scroll to position [347, 0]
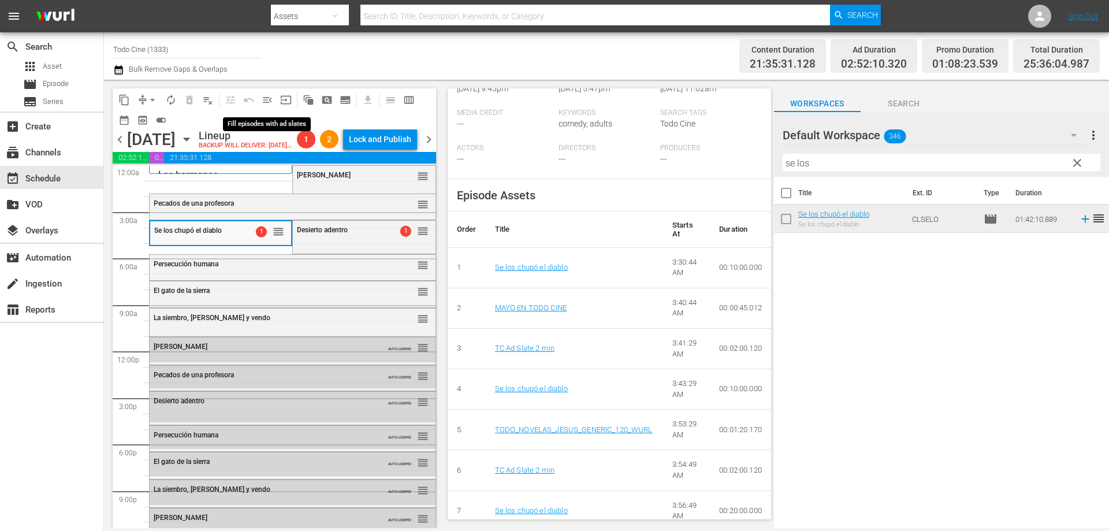
click at [266, 99] on span "menu_open" at bounding box center [268, 100] width 12 height 12
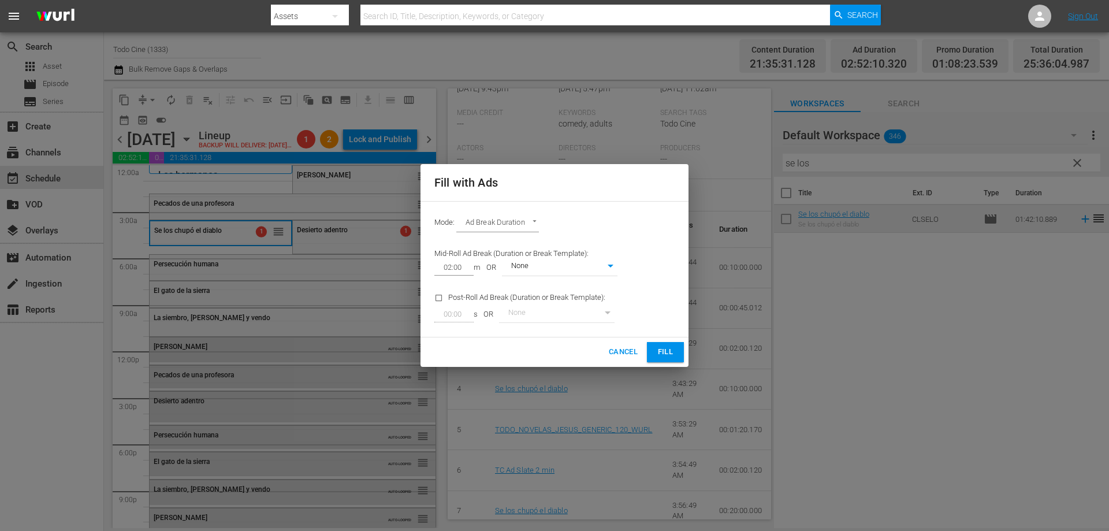
click at [678, 346] on button "Fill" at bounding box center [665, 352] width 37 height 20
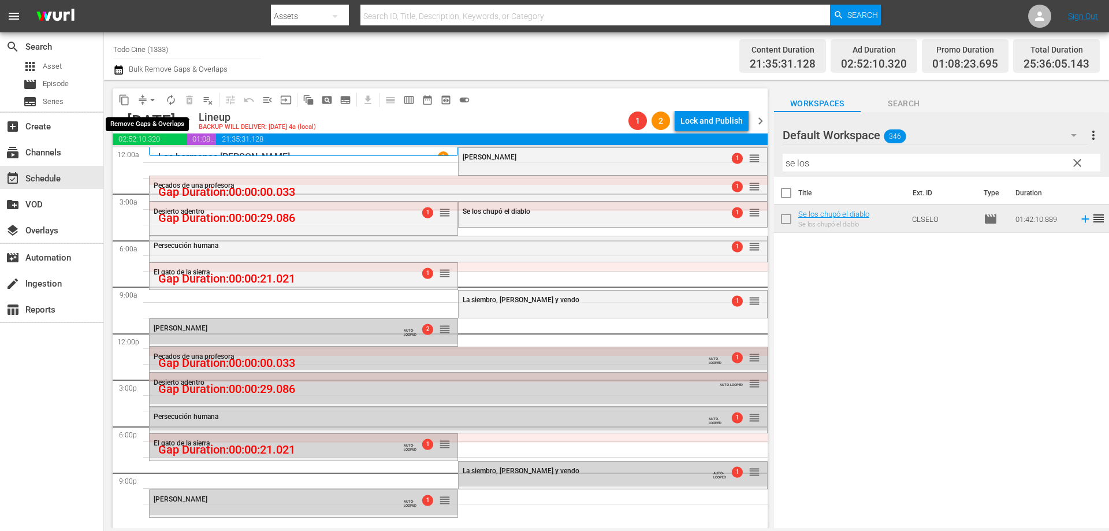
click at [152, 102] on span "arrow_drop_down" at bounding box center [153, 100] width 12 height 12
click at [178, 161] on li "Align to End of Previous Day" at bounding box center [152, 161] width 121 height 19
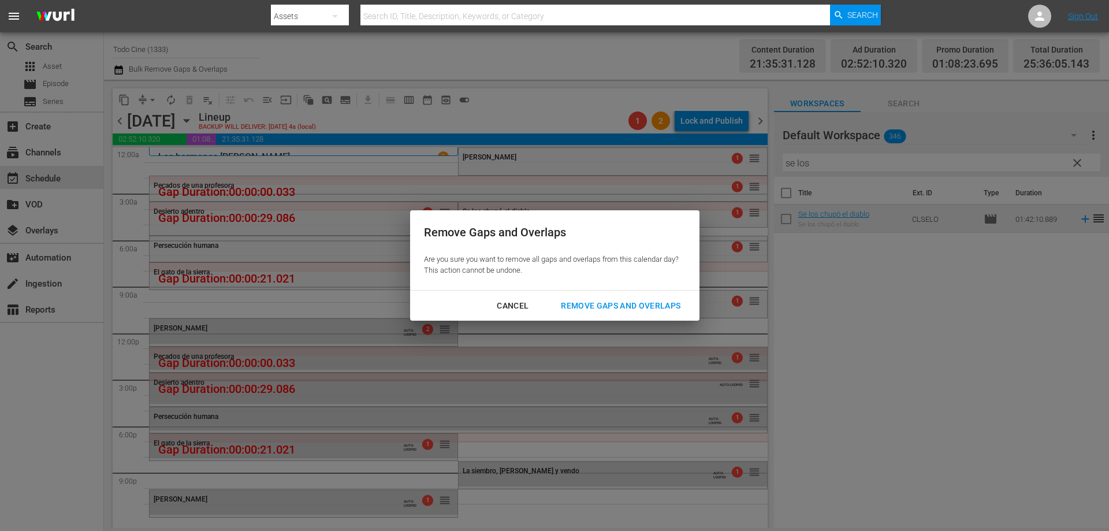
click at [645, 306] on div "Remove Gaps and Overlaps" at bounding box center [621, 306] width 138 height 14
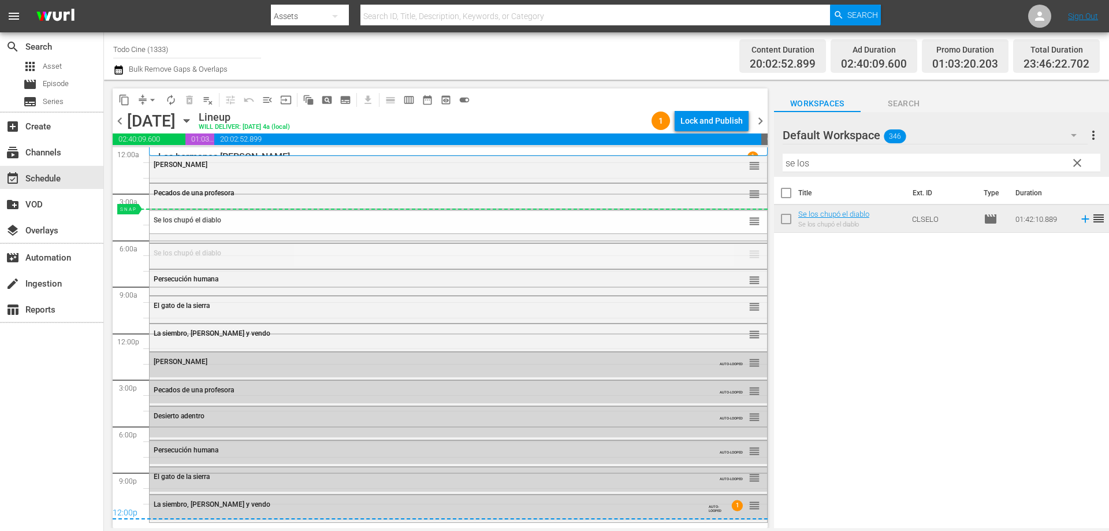
drag, startPoint x: 747, startPoint y: 254, endPoint x: 735, endPoint y: 209, distance: 47.2
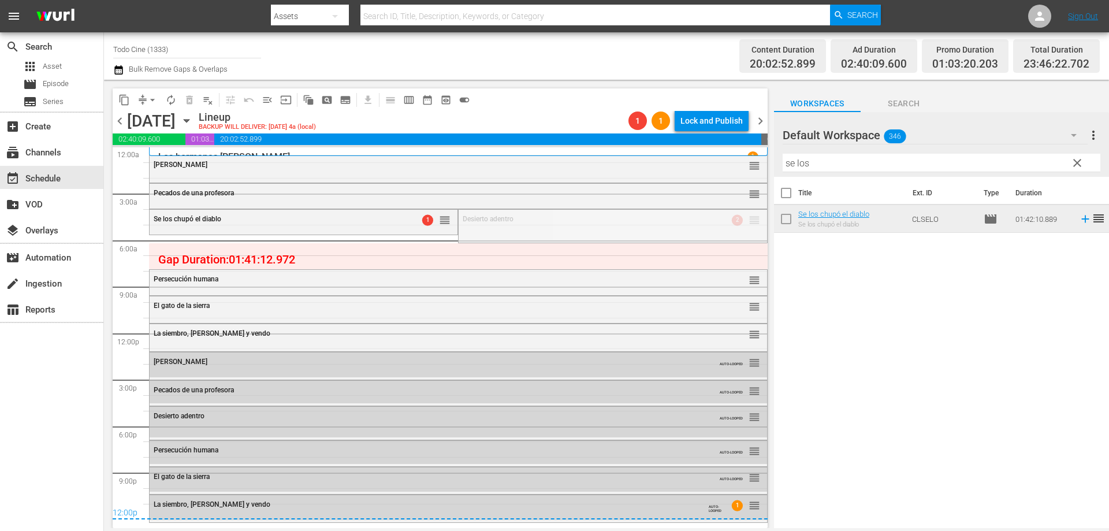
drag, startPoint x: 744, startPoint y: 223, endPoint x: 735, endPoint y: 233, distance: 13.9
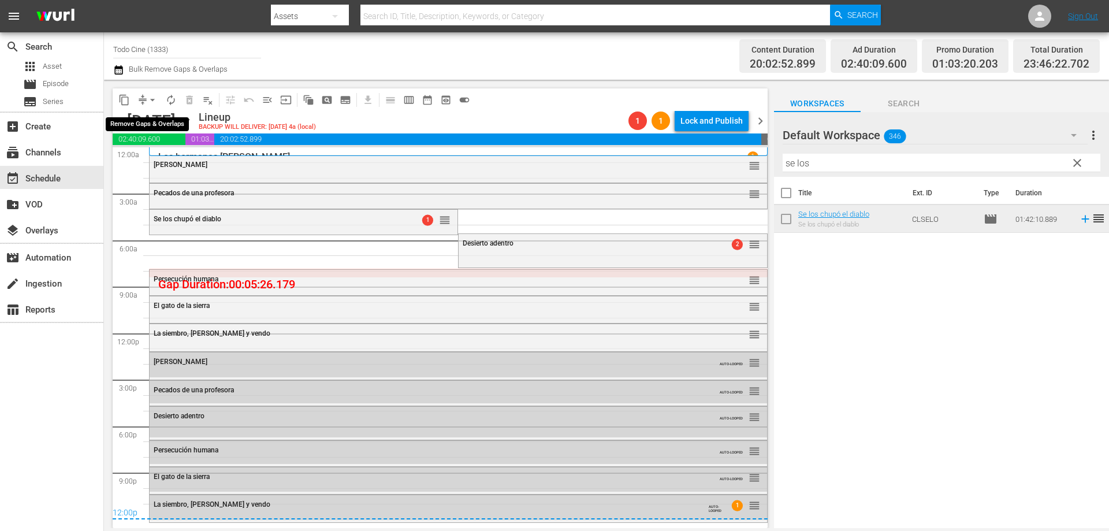
click at [151, 99] on span "arrow_drop_down" at bounding box center [153, 100] width 12 height 12
click at [183, 165] on li "Align to End of Previous Day" at bounding box center [152, 161] width 121 height 19
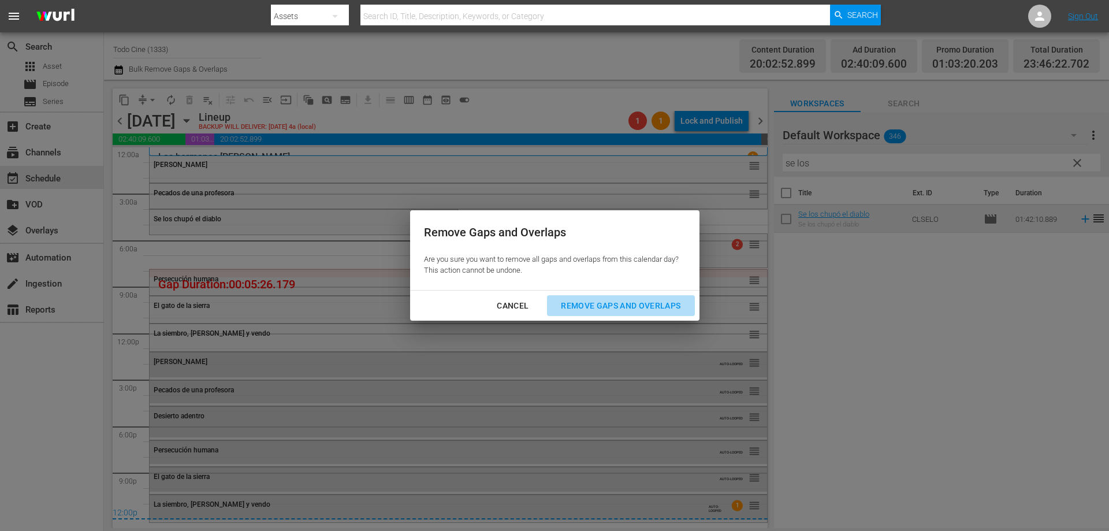
click at [646, 301] on div "Remove Gaps and Overlaps" at bounding box center [621, 306] width 138 height 14
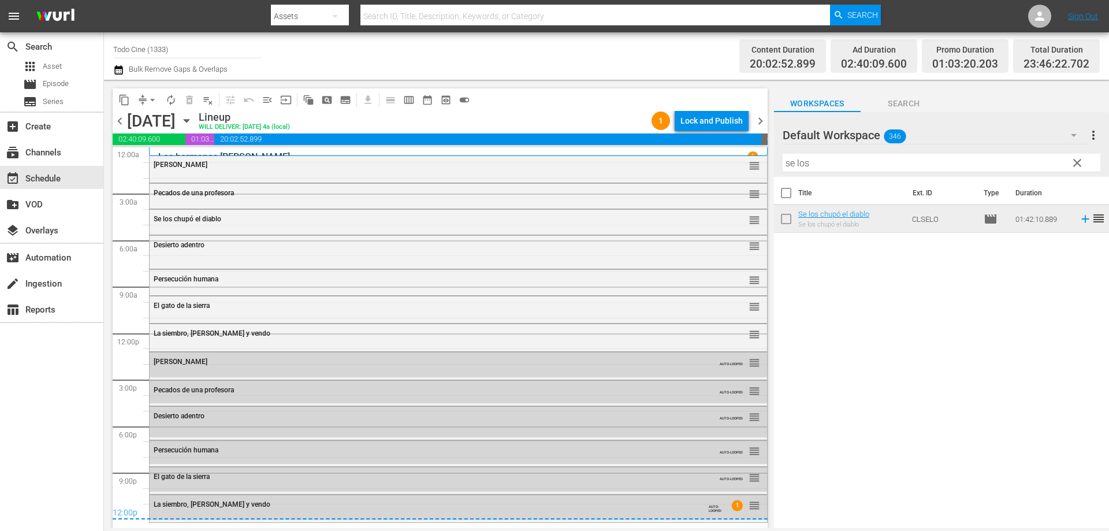
click at [757, 119] on span "chevron_right" at bounding box center [760, 121] width 14 height 14
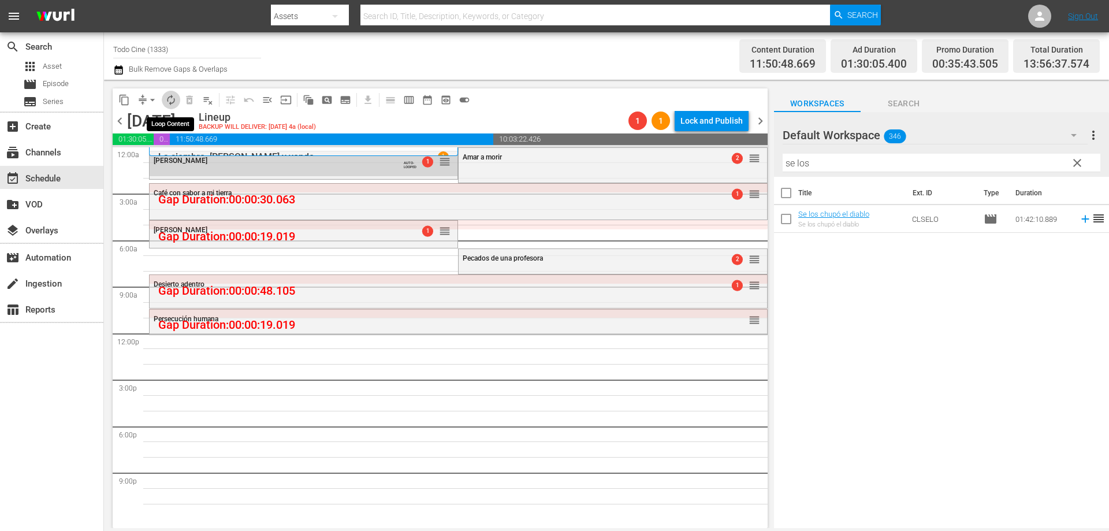
click at [170, 99] on span "autorenew_outlined" at bounding box center [171, 100] width 12 height 12
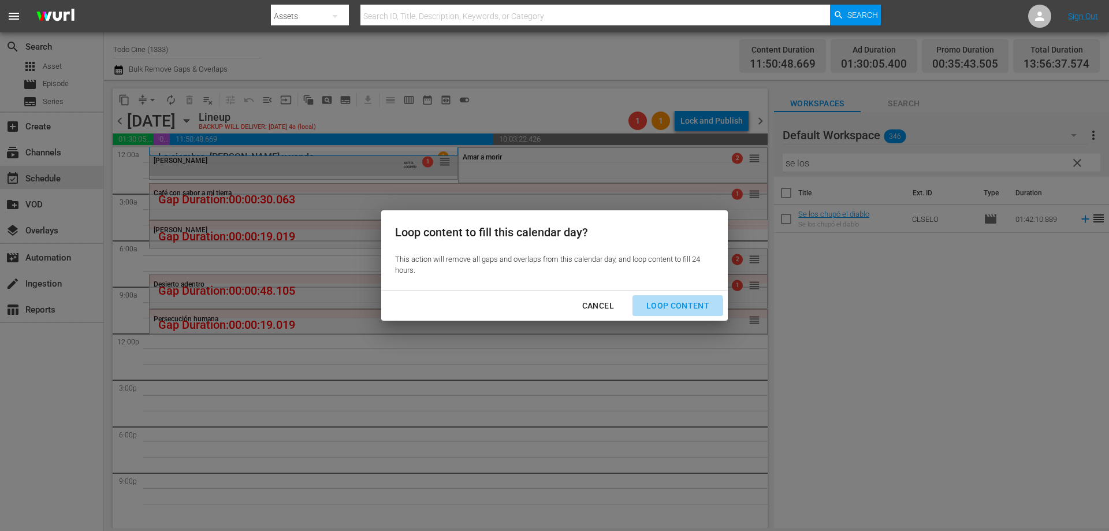
click at [672, 308] on div "Loop Content" at bounding box center [677, 306] width 81 height 14
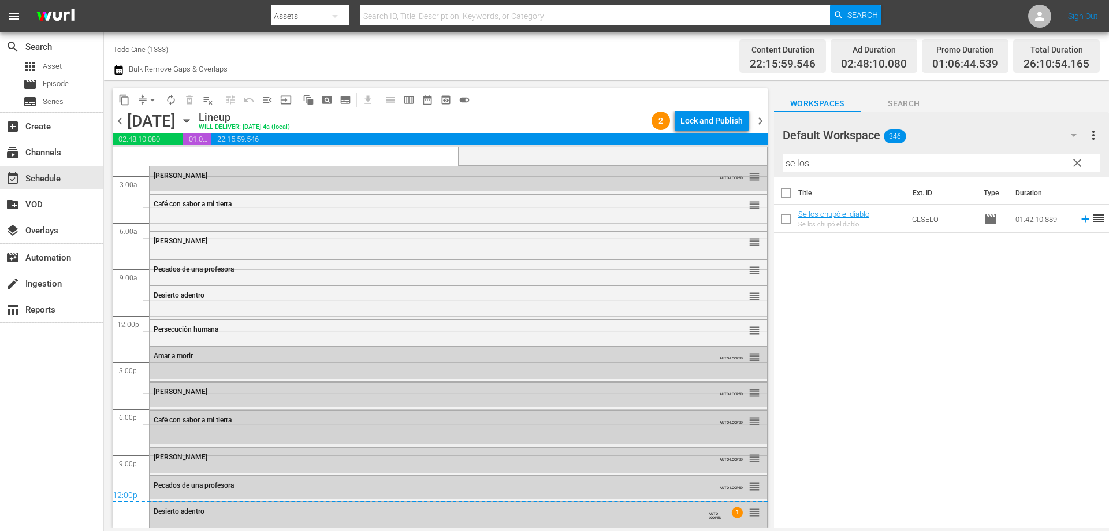
scroll to position [25, 0]
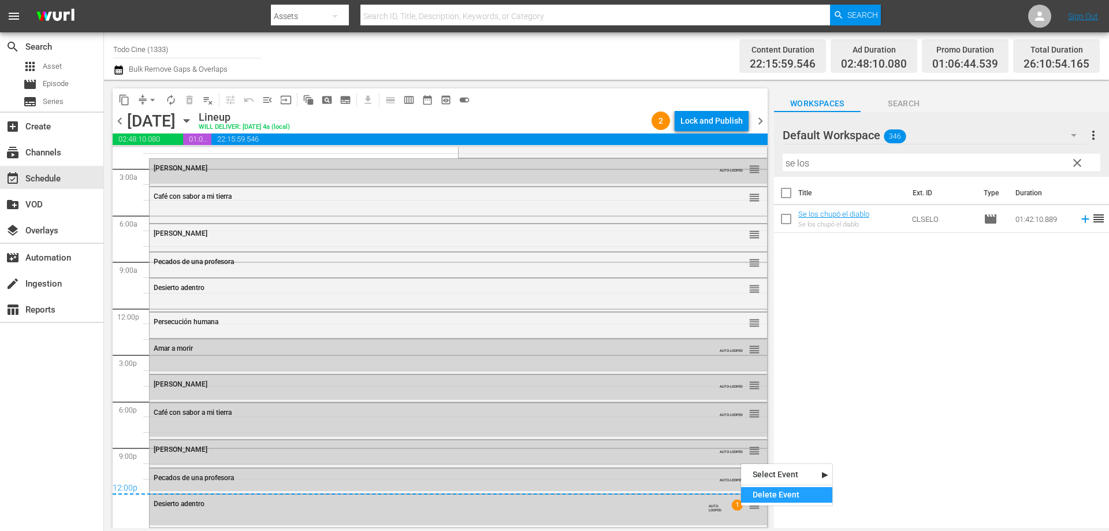
click at [770, 490] on div "Delete Event" at bounding box center [786, 495] width 91 height 16
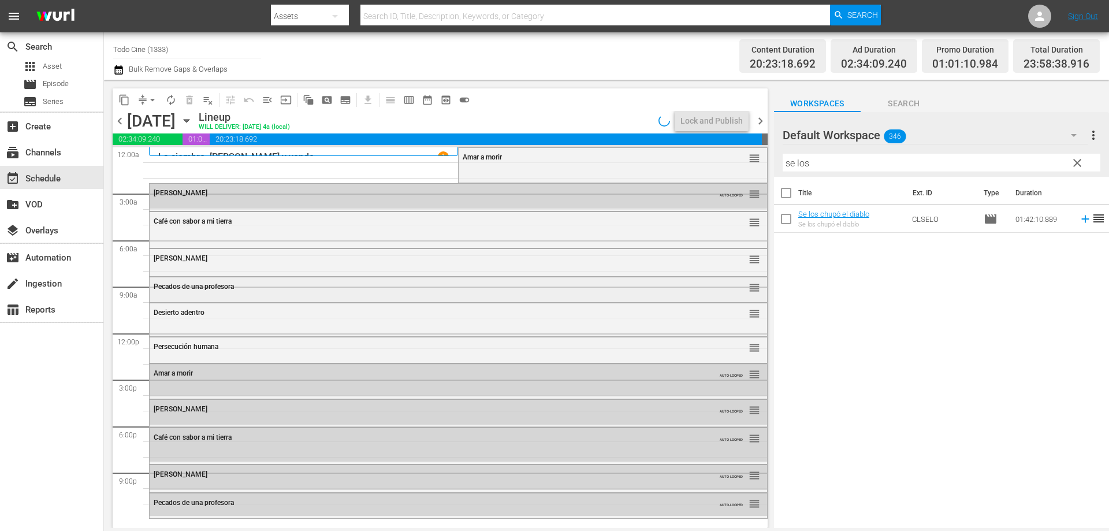
scroll to position [0, 0]
click at [154, 103] on span "arrow_drop_down" at bounding box center [153, 100] width 12 height 12
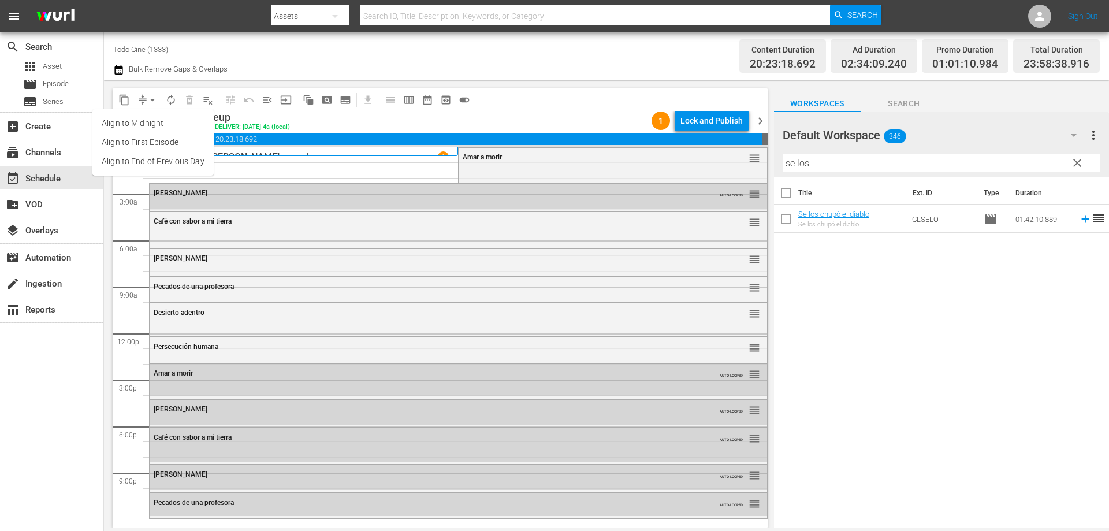
click at [174, 155] on li "Align to End of Previous Day" at bounding box center [152, 161] width 121 height 19
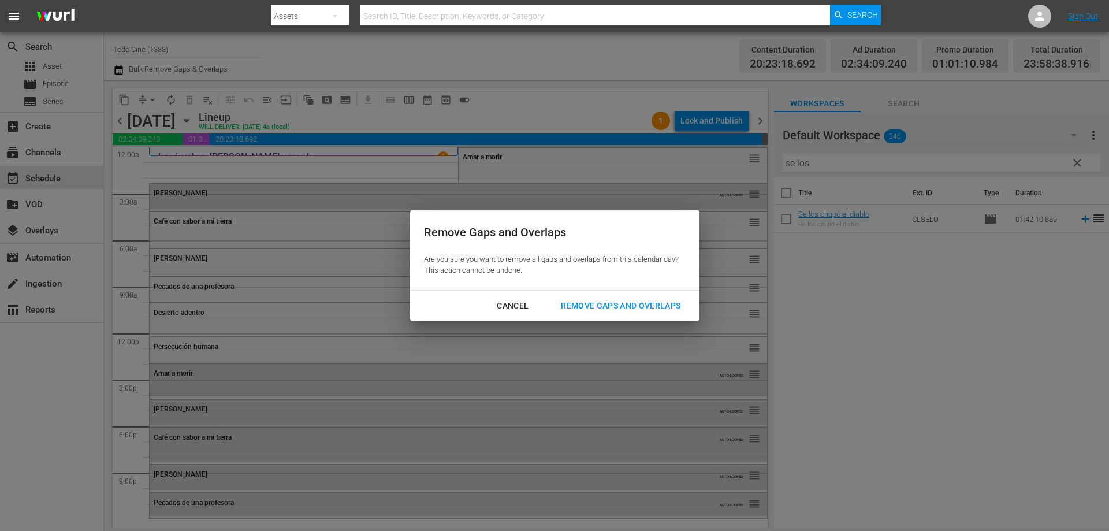
click at [615, 304] on div "Remove Gaps and Overlaps" at bounding box center [621, 306] width 138 height 14
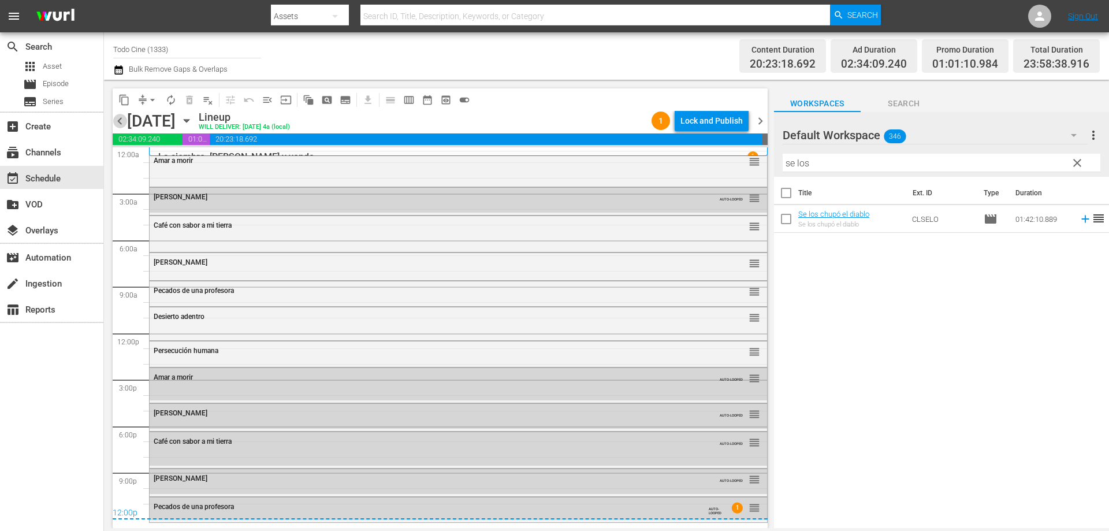
click at [117, 119] on span "chevron_left" at bounding box center [120, 121] width 14 height 14
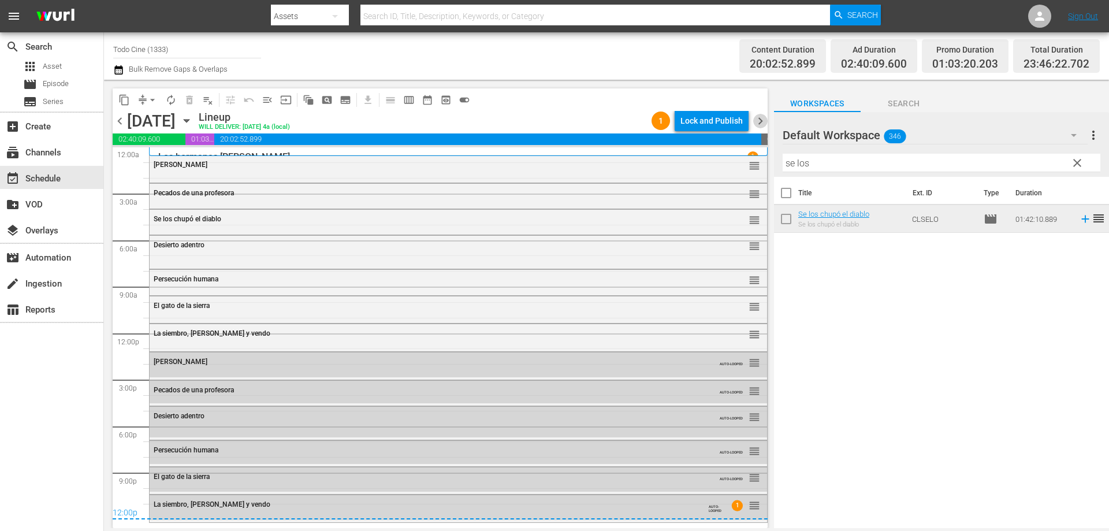
click at [759, 120] on span "chevron_right" at bounding box center [760, 121] width 14 height 14
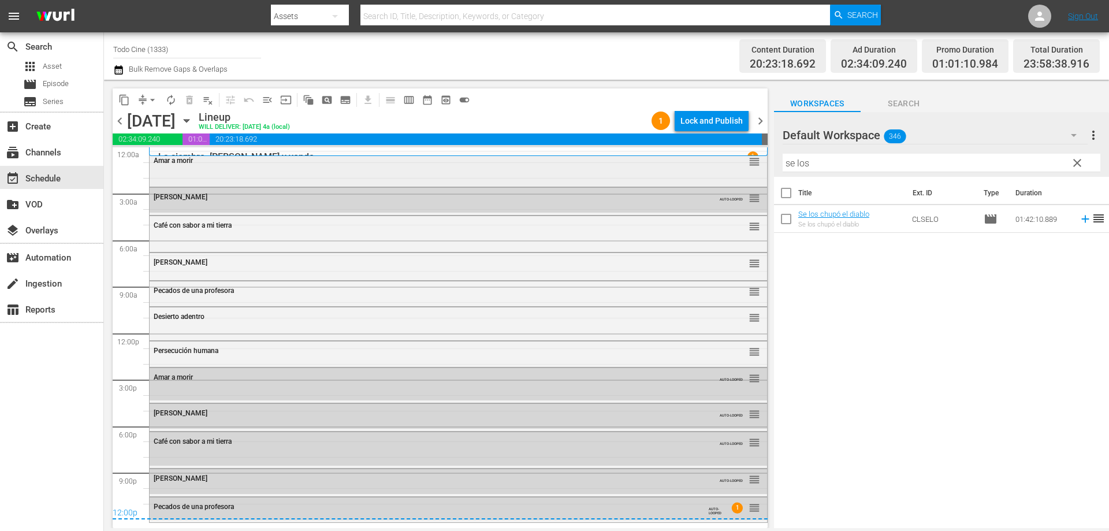
click at [183, 169] on div "Amar a morir reorder" at bounding box center [459, 161] width 618 height 20
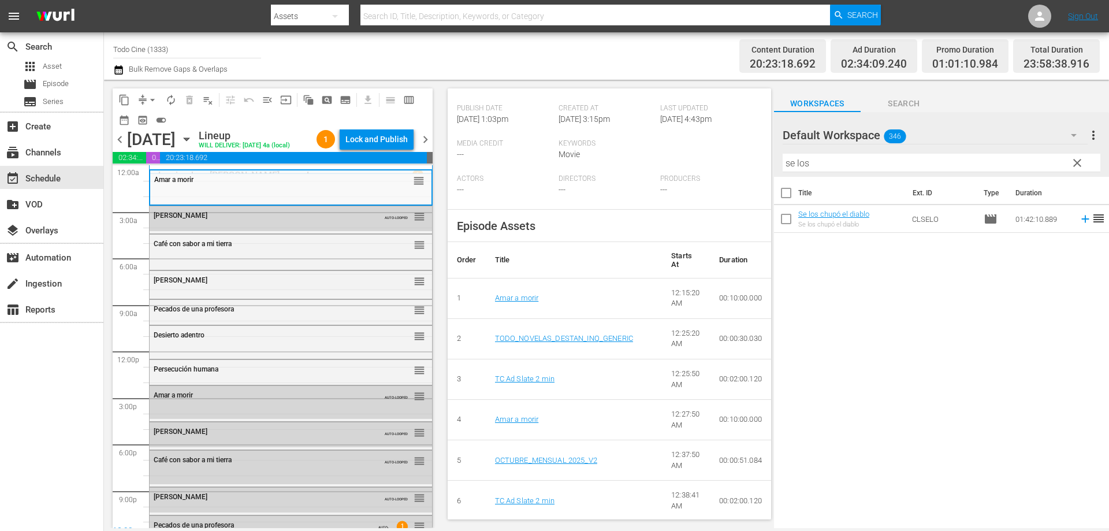
scroll to position [347, 0]
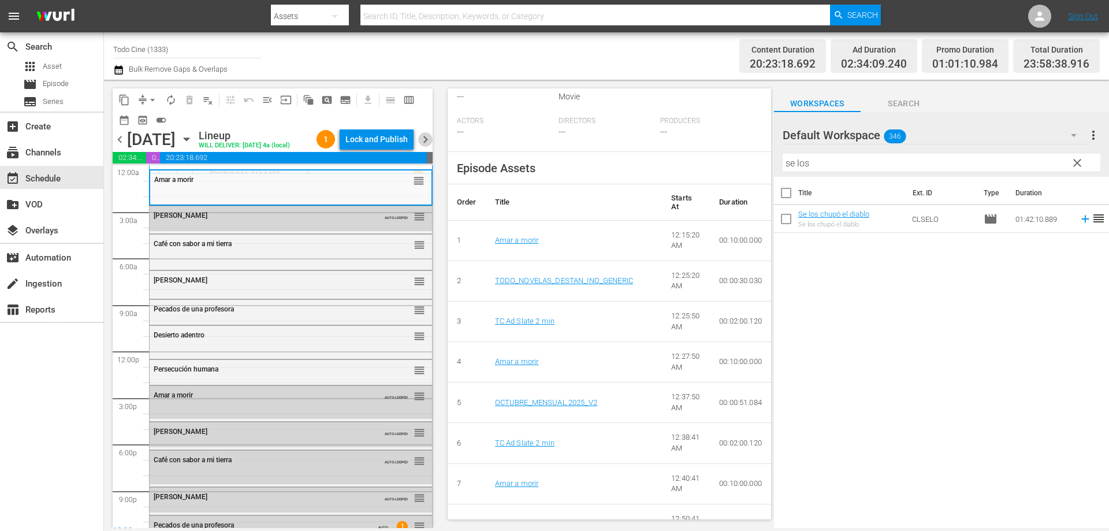
click at [423, 139] on span "chevron_right" at bounding box center [425, 139] width 14 height 14
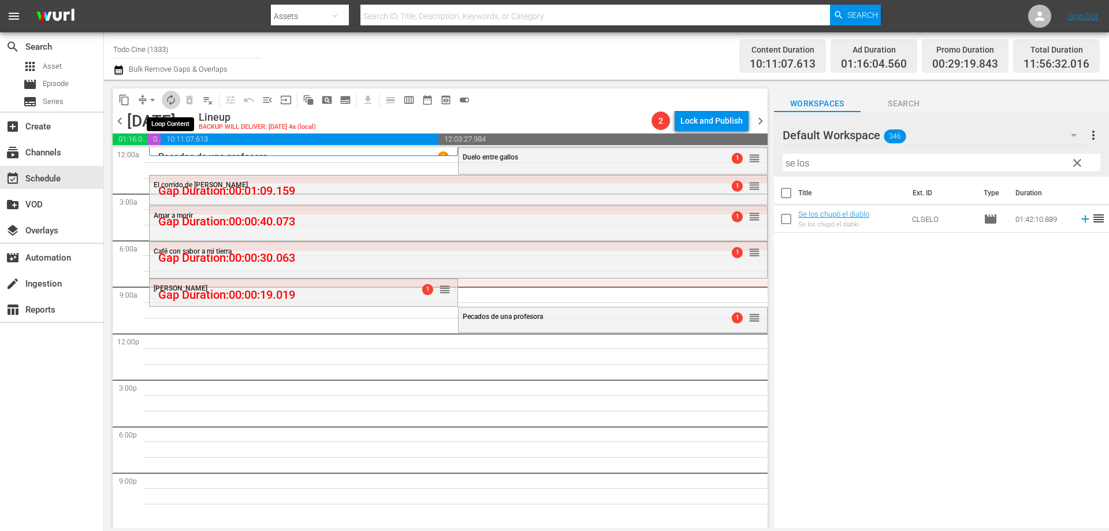
click at [171, 98] on span "autorenew_outlined" at bounding box center [171, 100] width 12 height 12
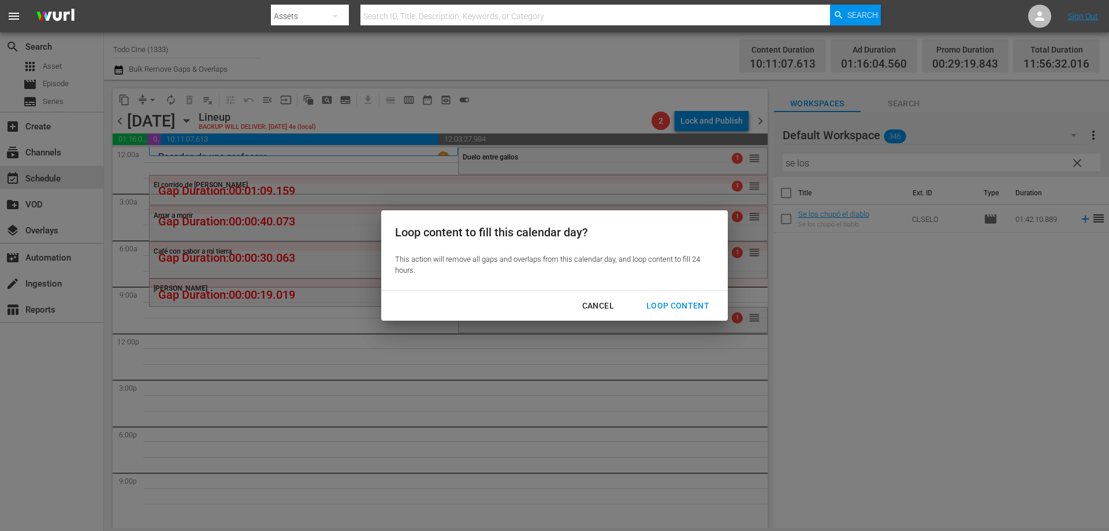
click at [697, 306] on div "Loop Content" at bounding box center [677, 306] width 81 height 14
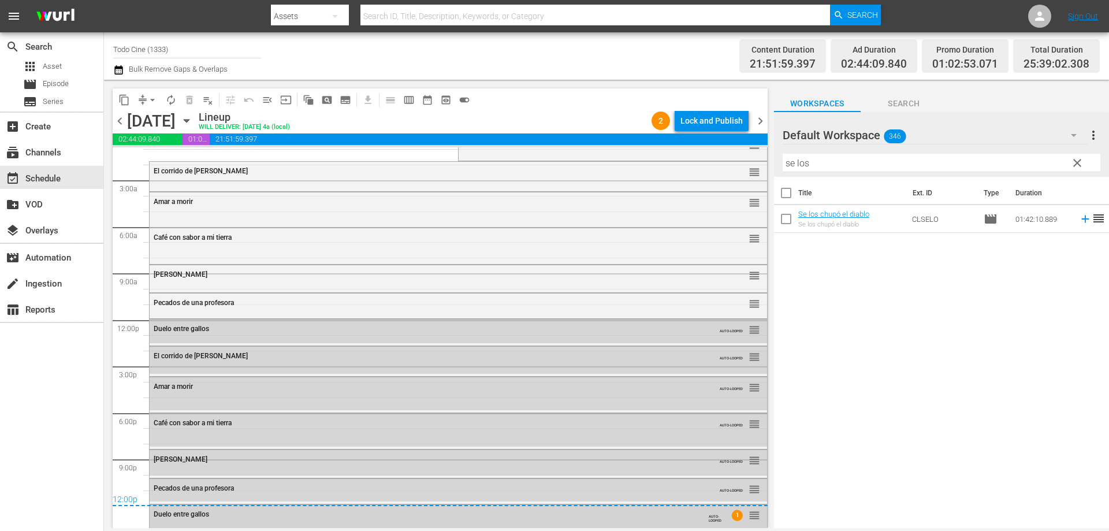
scroll to position [17, 0]
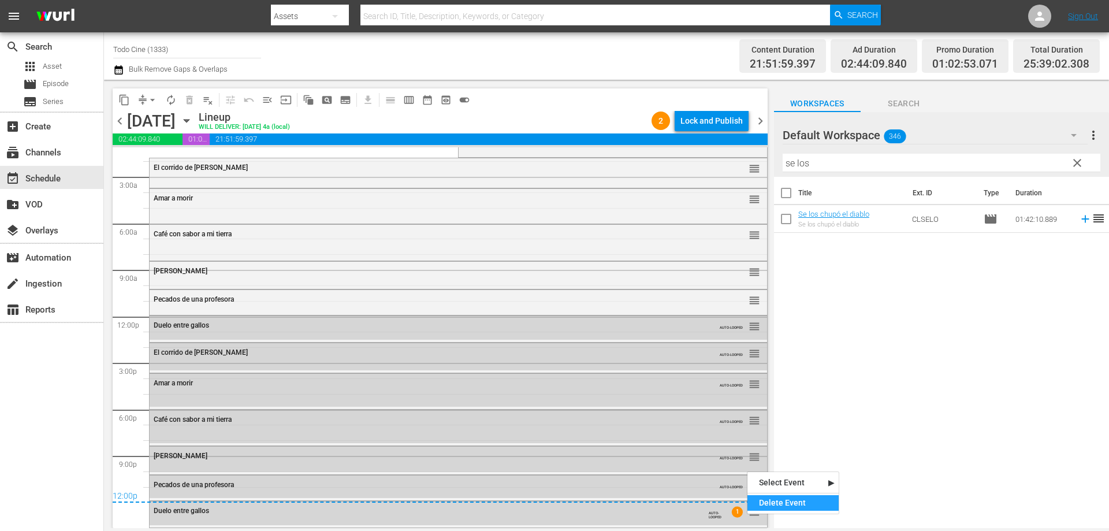
click at [772, 501] on div "Delete Event" at bounding box center [792, 503] width 91 height 16
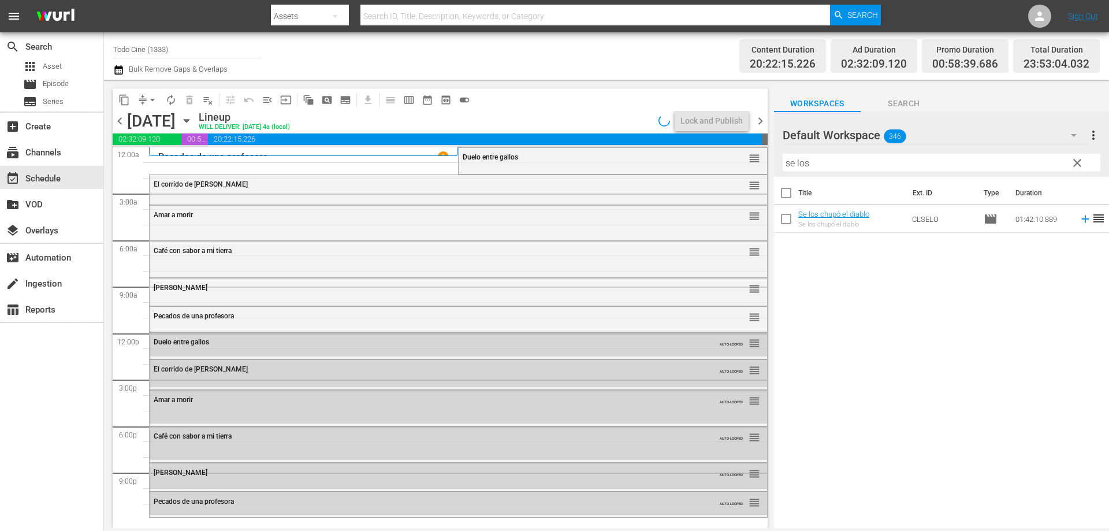
scroll to position [0, 0]
click at [150, 98] on span "arrow_drop_down" at bounding box center [153, 100] width 12 height 12
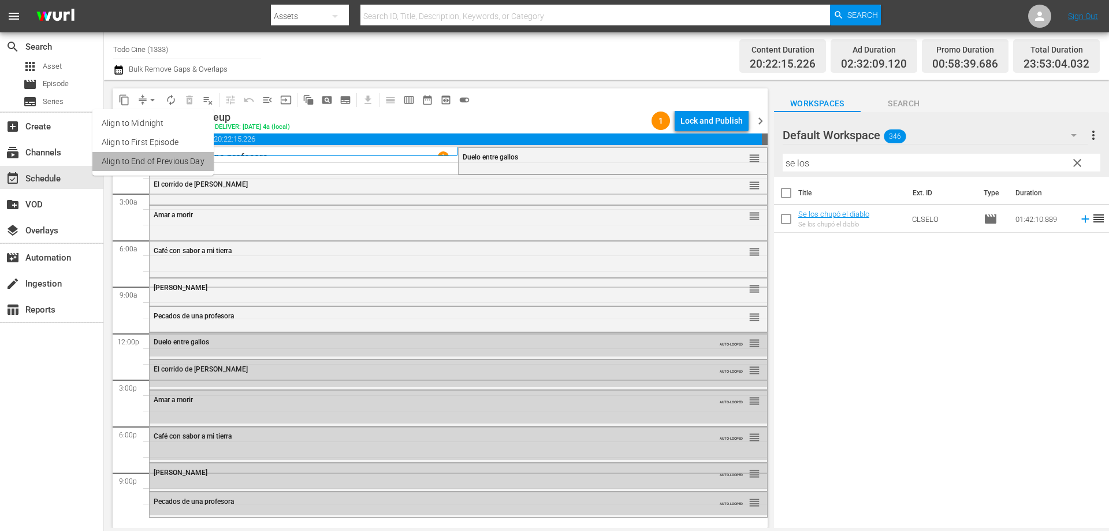
click at [184, 163] on li "Align to End of Previous Day" at bounding box center [152, 161] width 121 height 19
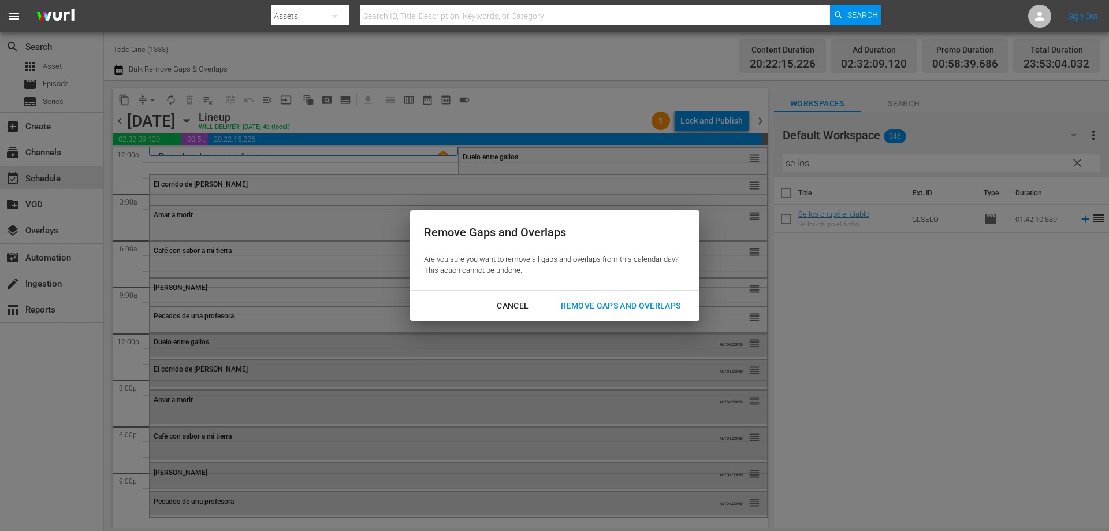
click at [586, 303] on div "Remove Gaps and Overlaps" at bounding box center [621, 306] width 138 height 14
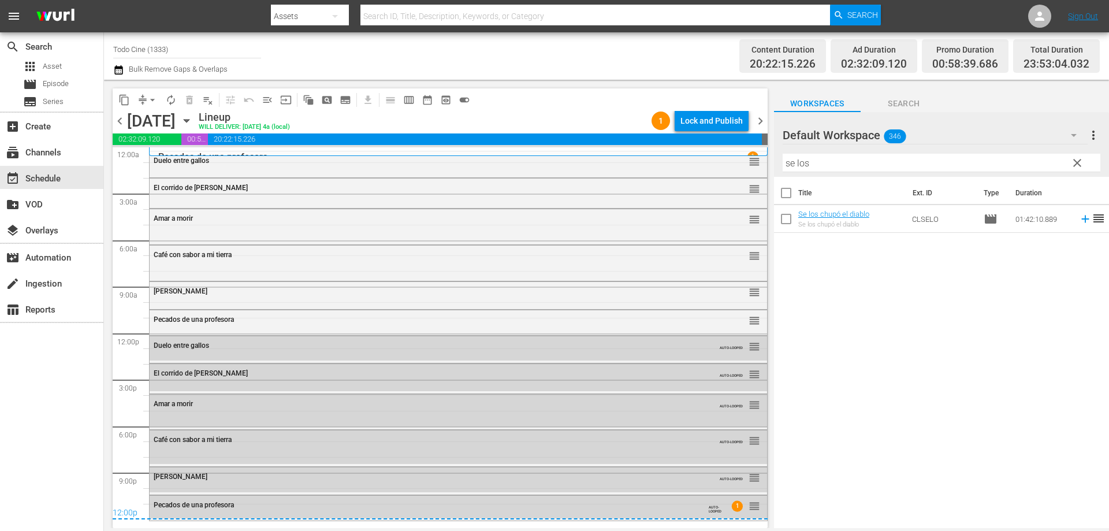
click at [757, 121] on span "chevron_right" at bounding box center [760, 121] width 14 height 14
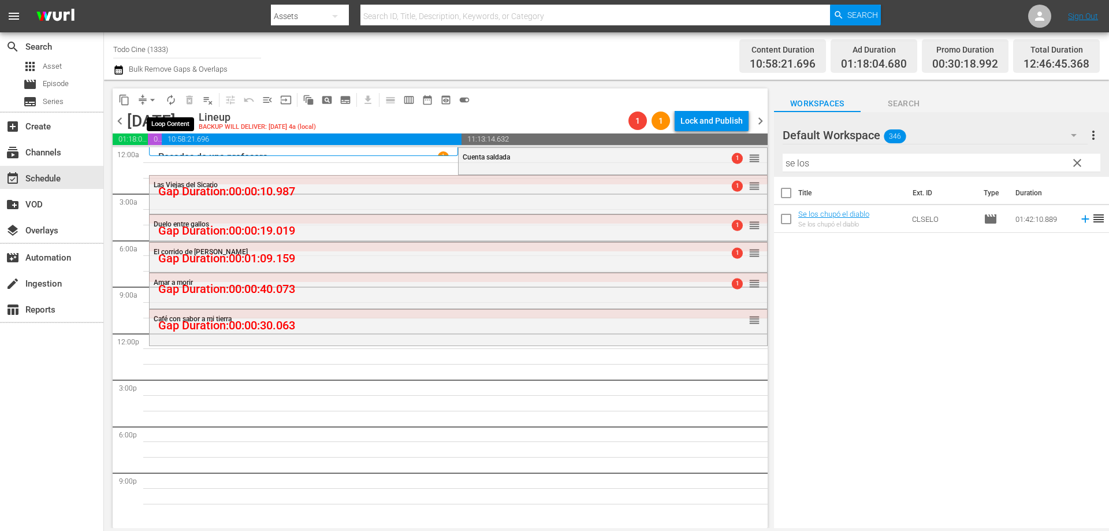
click at [172, 98] on span "autorenew_outlined" at bounding box center [171, 100] width 12 height 12
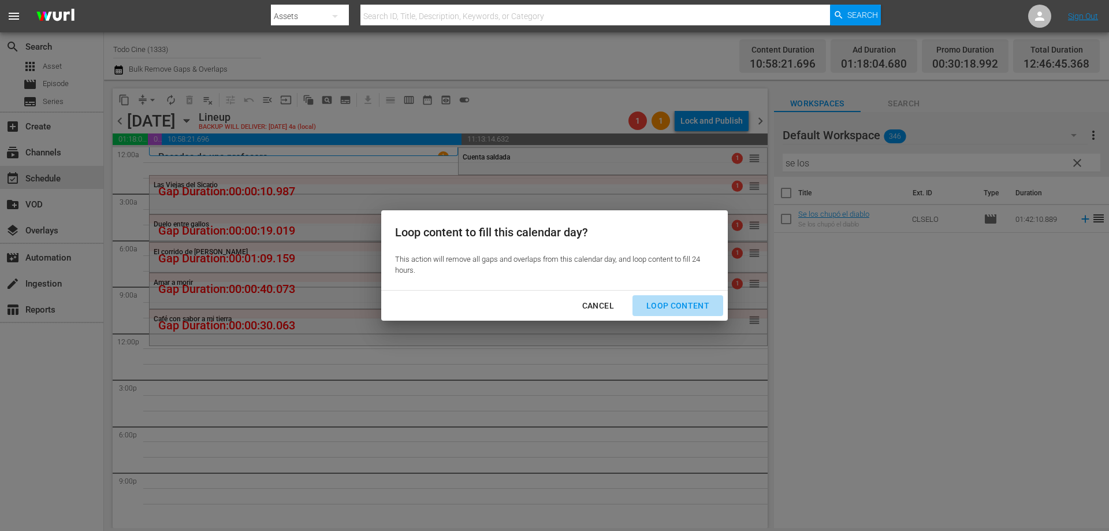
click at [697, 306] on div "Loop Content" at bounding box center [677, 306] width 81 height 14
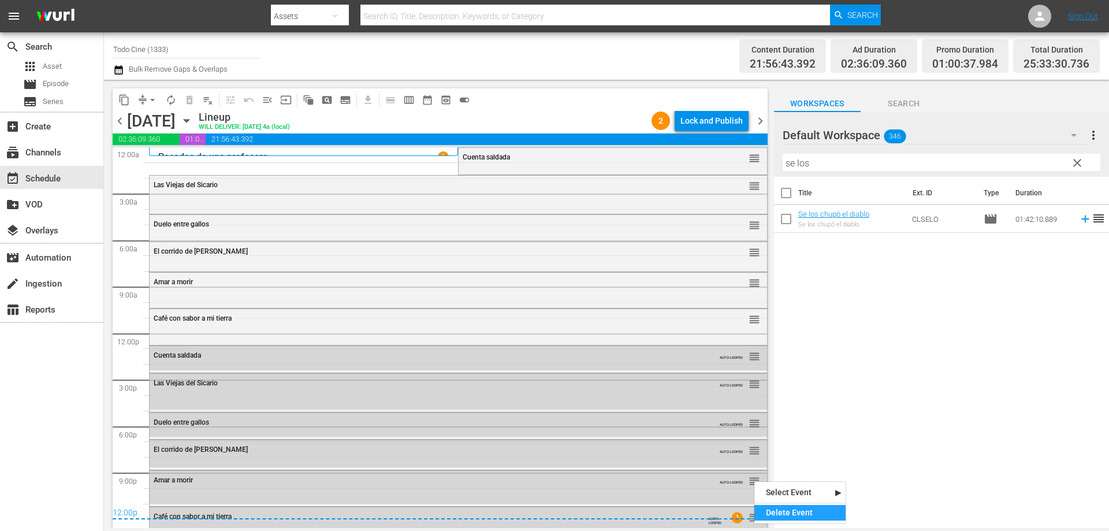
click at [758, 512] on div "Delete Event" at bounding box center [799, 513] width 91 height 16
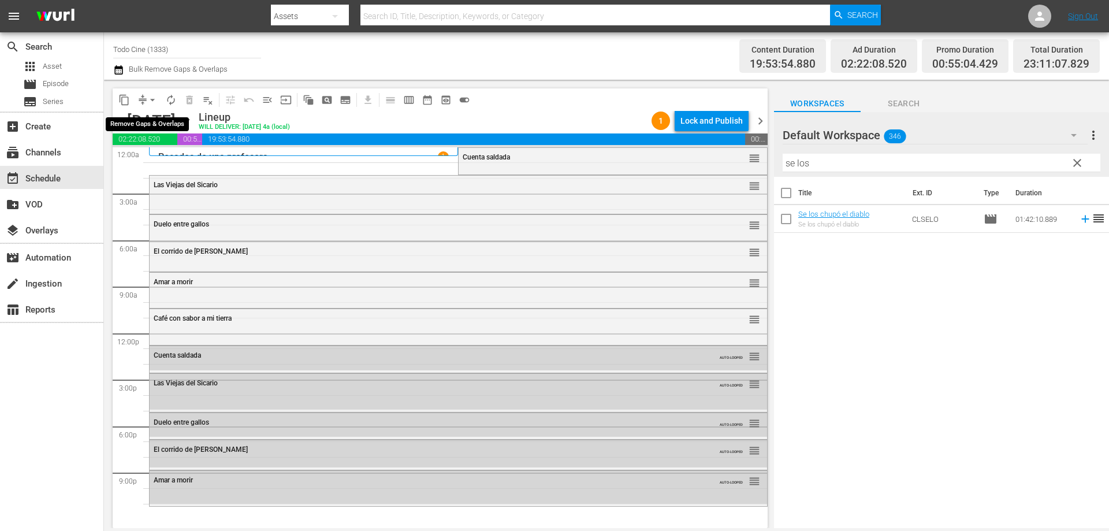
click at [152, 100] on span "arrow_drop_down" at bounding box center [153, 100] width 12 height 12
click at [184, 163] on li "Align to End of Previous Day" at bounding box center [152, 161] width 121 height 19
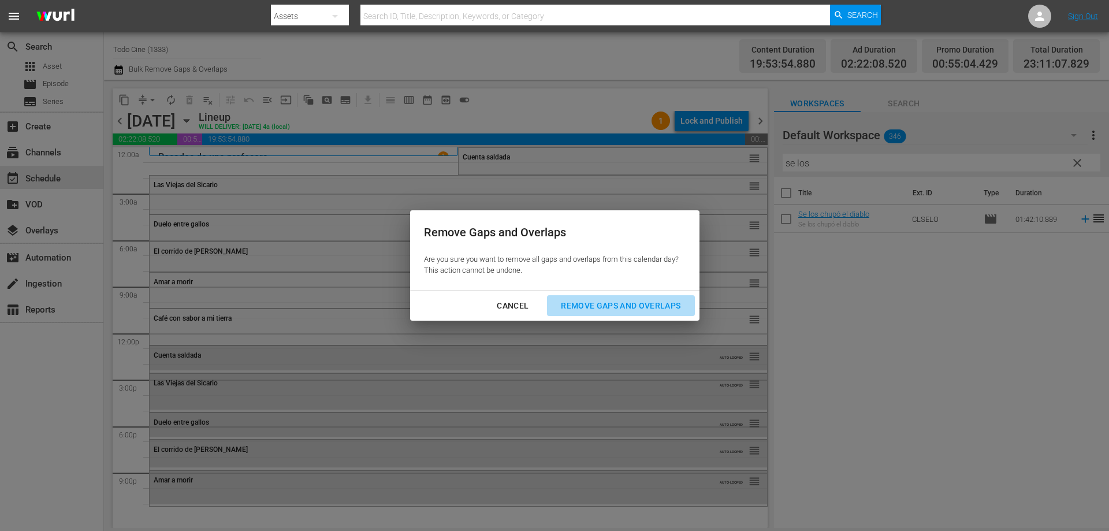
click at [646, 303] on div "Remove Gaps and Overlaps" at bounding box center [621, 306] width 138 height 14
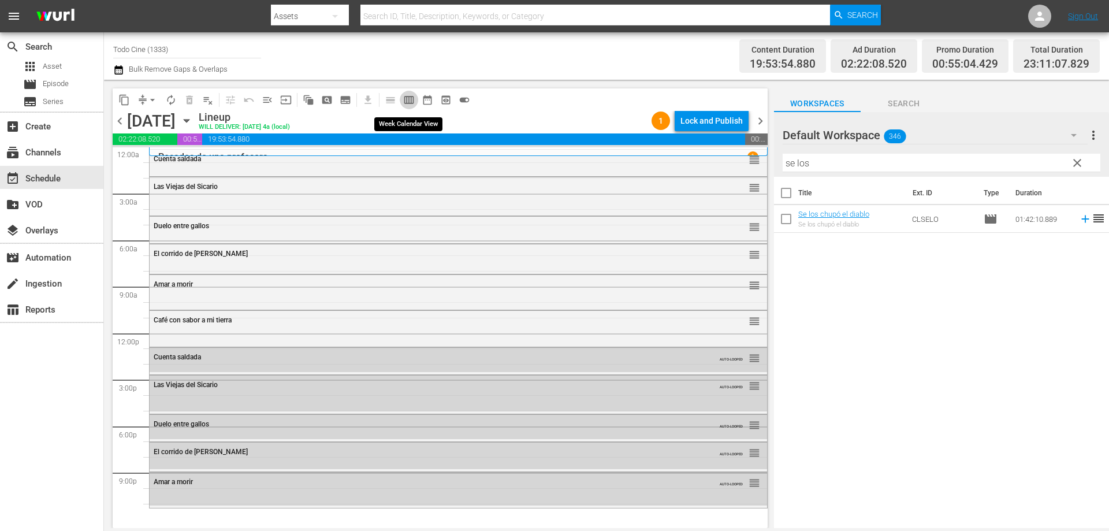
click at [411, 96] on span "calendar_view_week_outlined" at bounding box center [409, 100] width 12 height 12
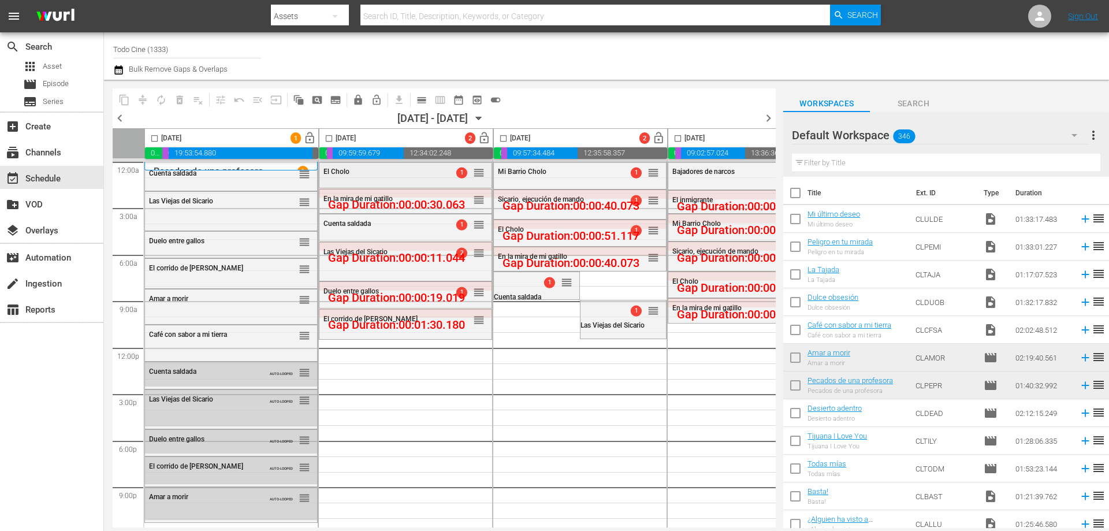
scroll to position [11, 0]
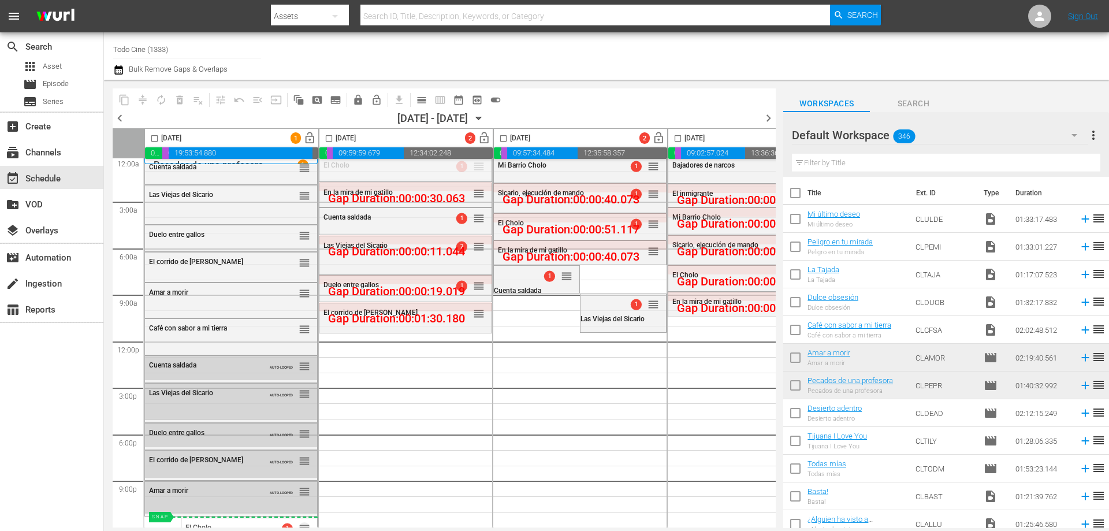
drag, startPoint x: 478, startPoint y: 162, endPoint x: 277, endPoint y: 512, distance: 403.2
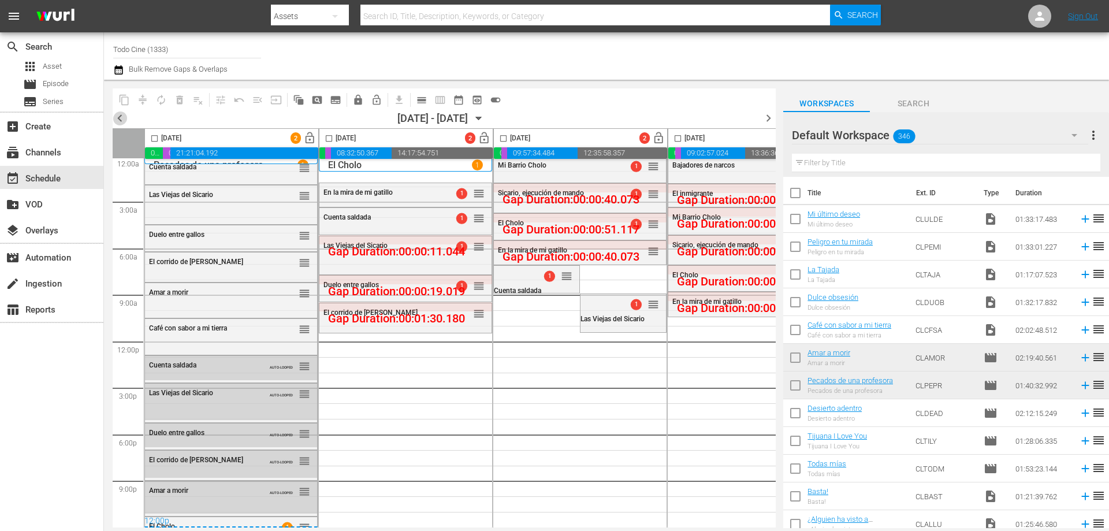
click at [120, 118] on span "chevron_left" at bounding box center [120, 118] width 14 height 14
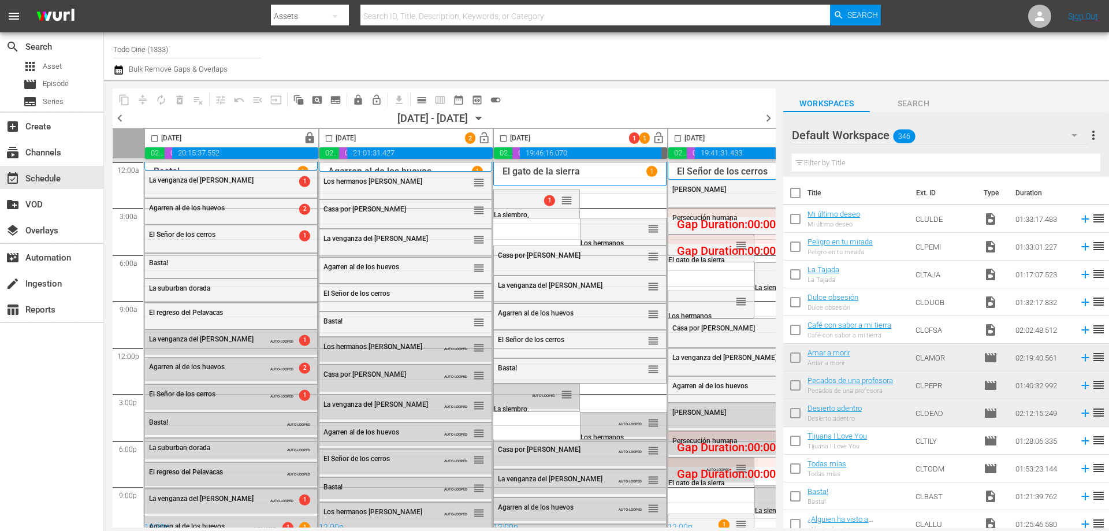
drag, startPoint x: 503, startPoint y: 139, endPoint x: 436, endPoint y: 113, distance: 72.1
click at [503, 139] on input "checkbox" at bounding box center [503, 140] width 13 height 13
checkbox input "true"
click at [420, 100] on span "calendar_view_day_outlined" at bounding box center [422, 100] width 12 height 12
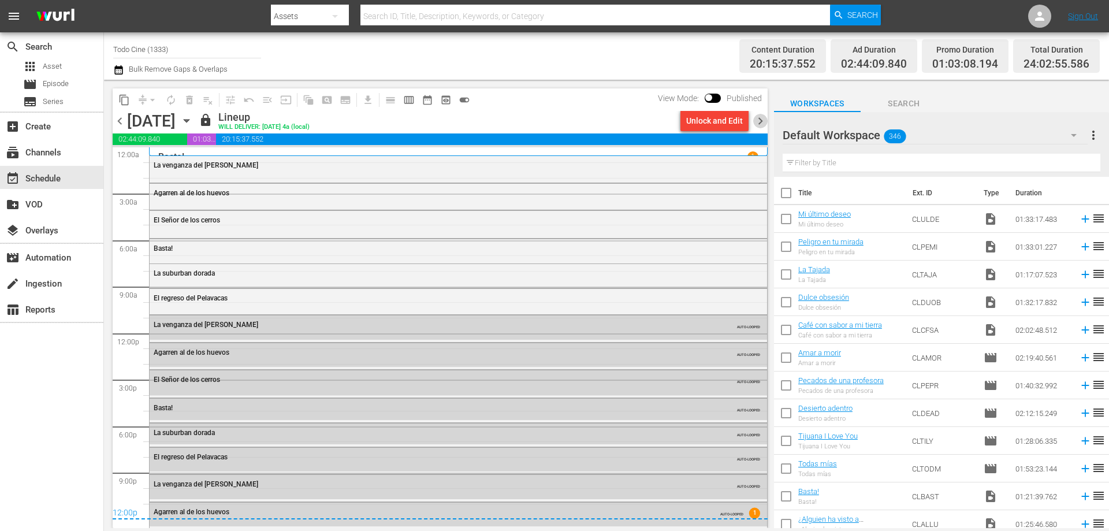
click at [760, 119] on span "chevron_right" at bounding box center [760, 121] width 14 height 14
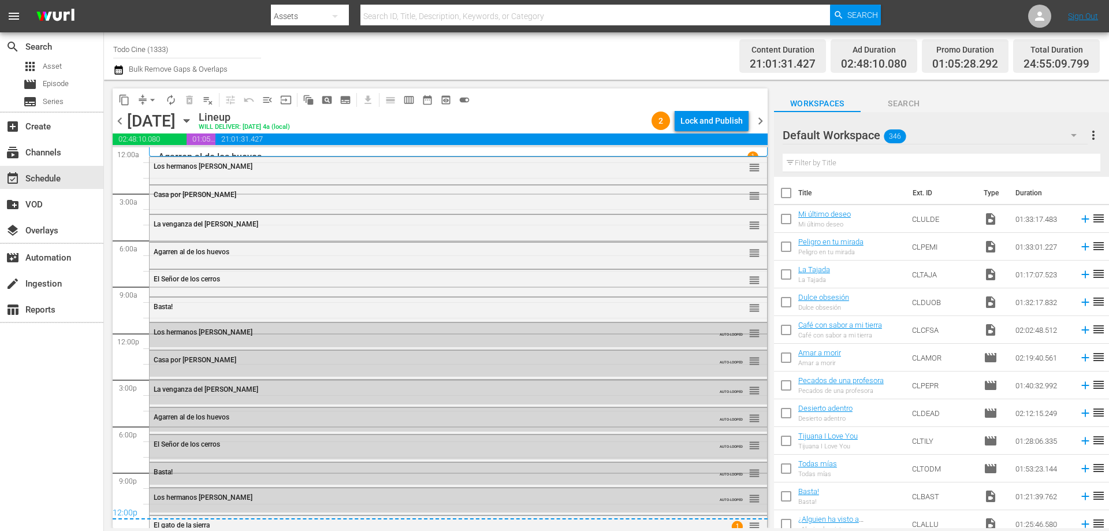
click at [760, 119] on span "chevron_right" at bounding box center [760, 121] width 14 height 14
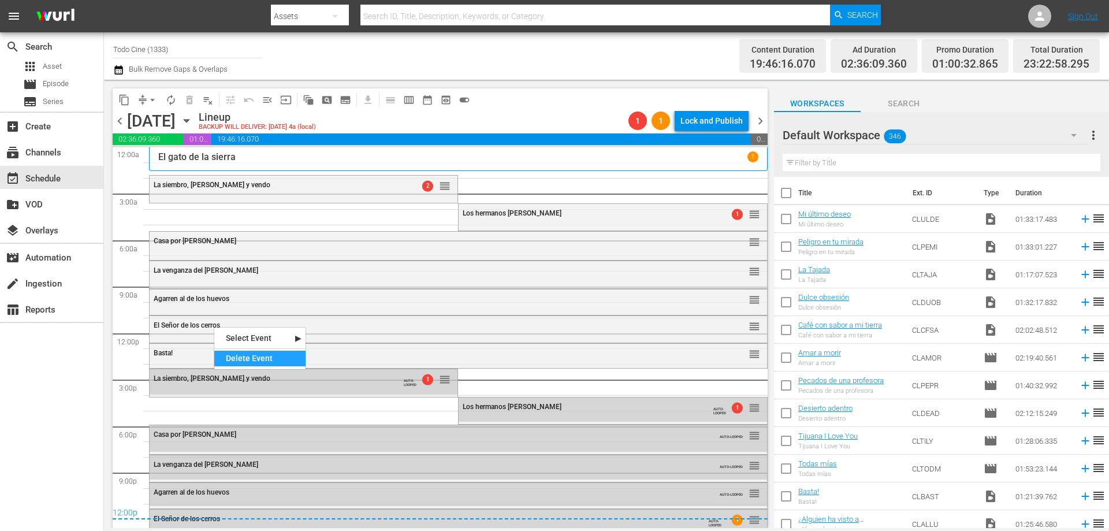
click at [246, 354] on div "Delete Event" at bounding box center [259, 359] width 91 height 16
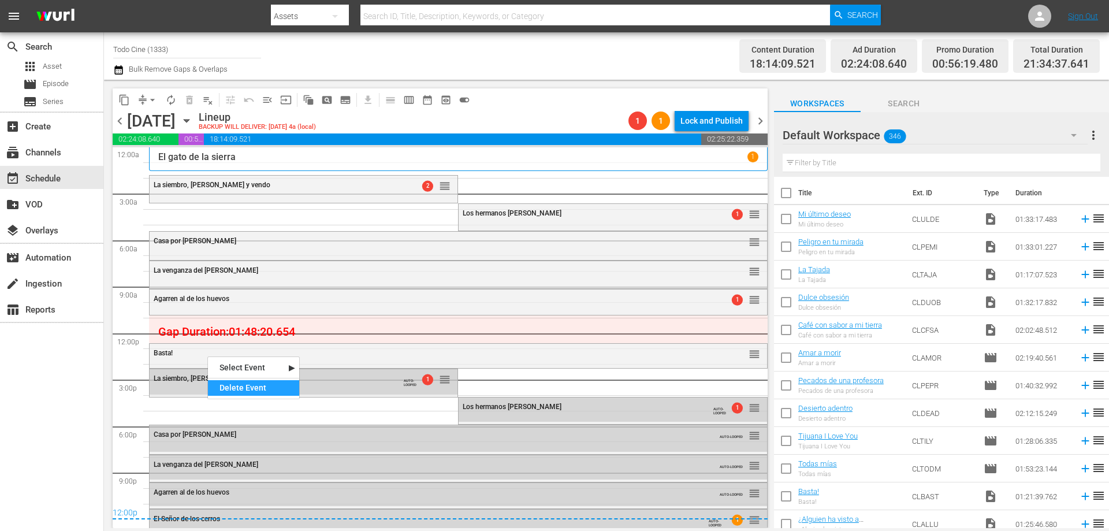
click at [255, 386] on div "Delete Event" at bounding box center [253, 388] width 91 height 16
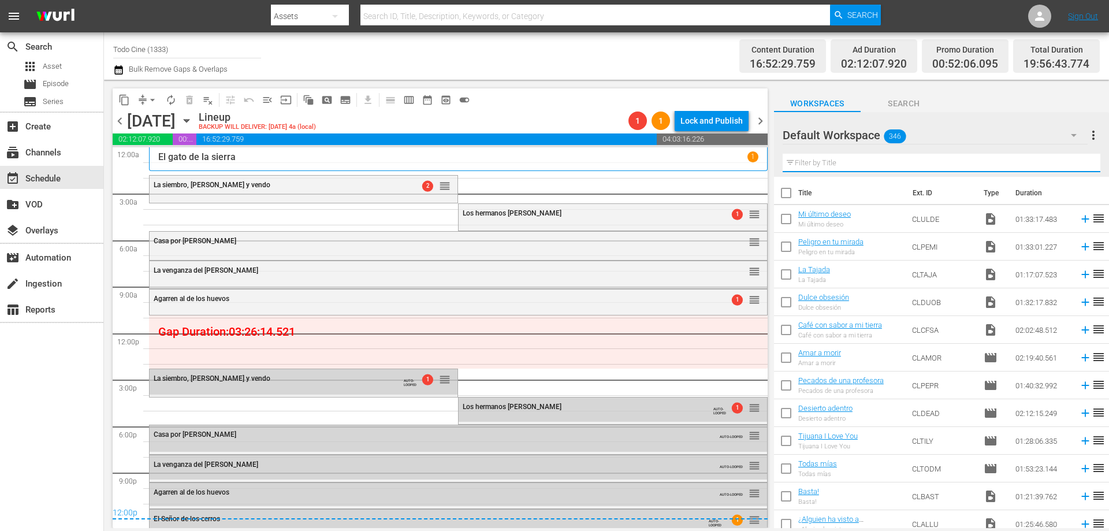
click at [856, 162] on input "text" at bounding box center [942, 163] width 318 height 18
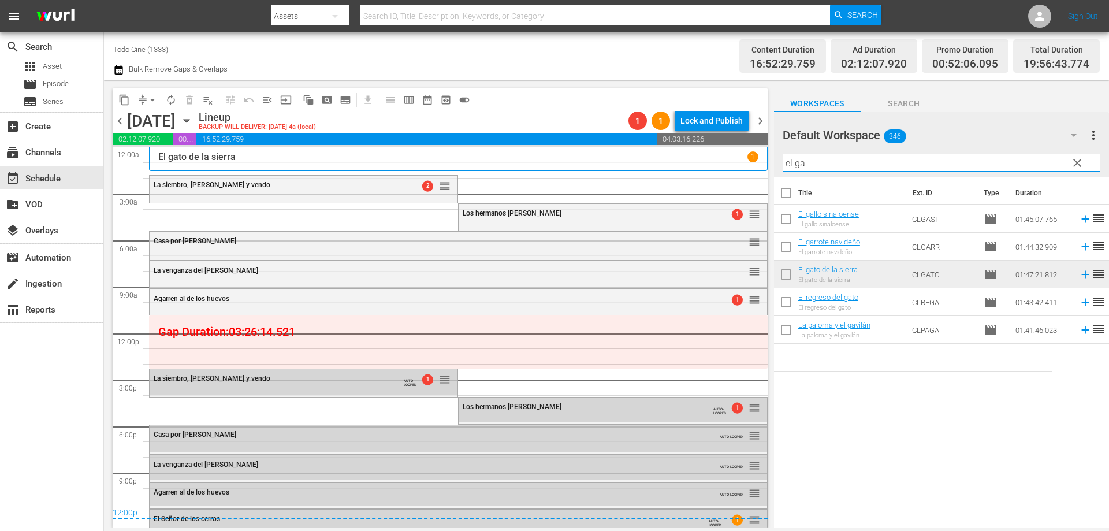
type input "el ga"
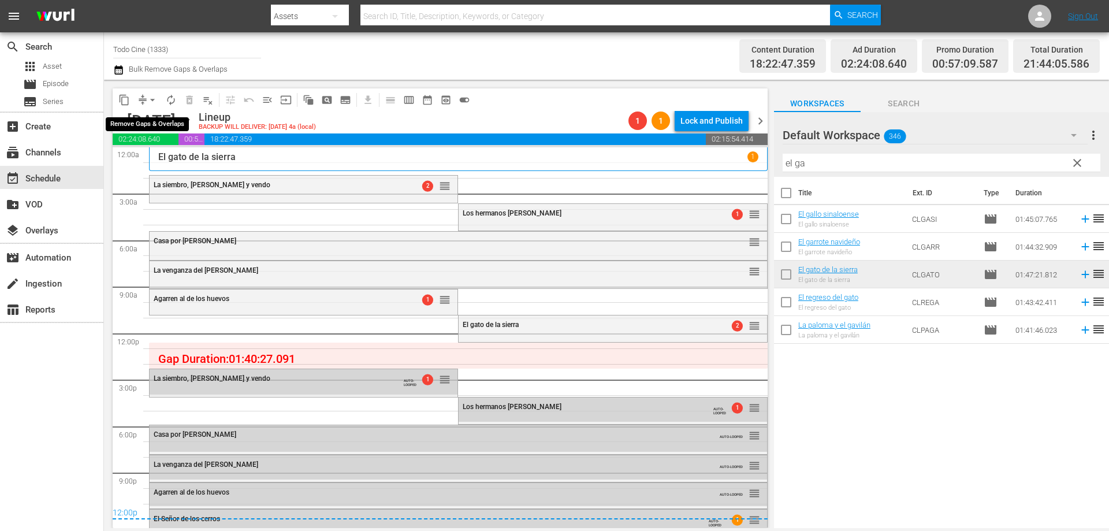
click at [151, 99] on span "arrow_drop_down" at bounding box center [153, 100] width 12 height 12
click at [186, 158] on li "Align to End of Previous Day" at bounding box center [152, 161] width 121 height 19
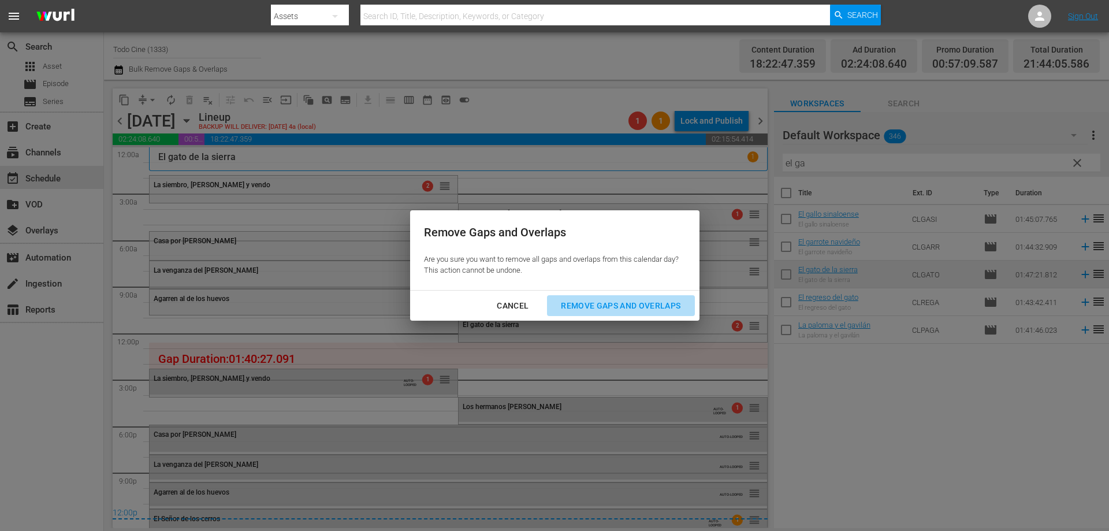
click at [610, 304] on div "Remove Gaps and Overlaps" at bounding box center [621, 306] width 138 height 14
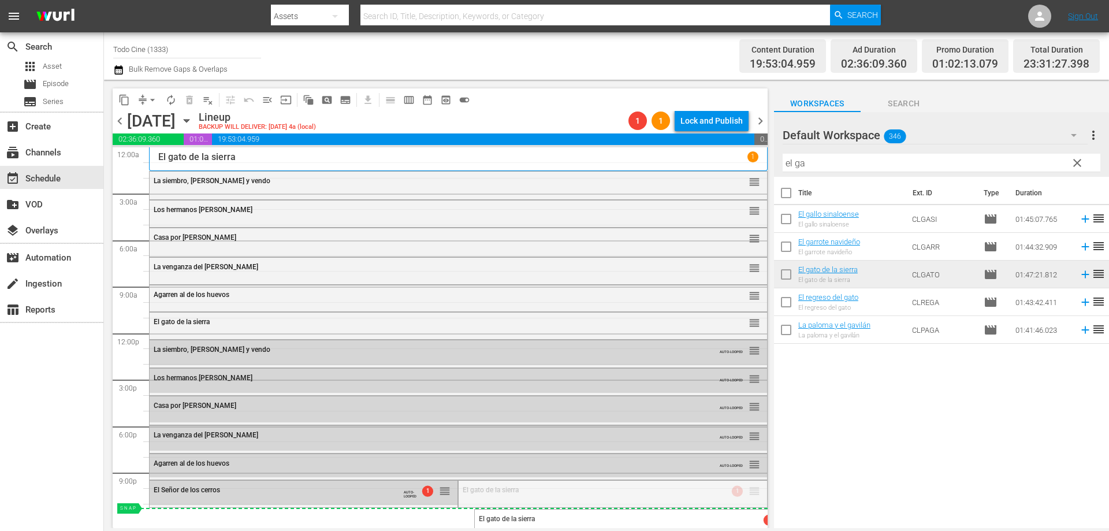
drag, startPoint x: 745, startPoint y: 492, endPoint x: 741, endPoint y: 507, distance: 15.4
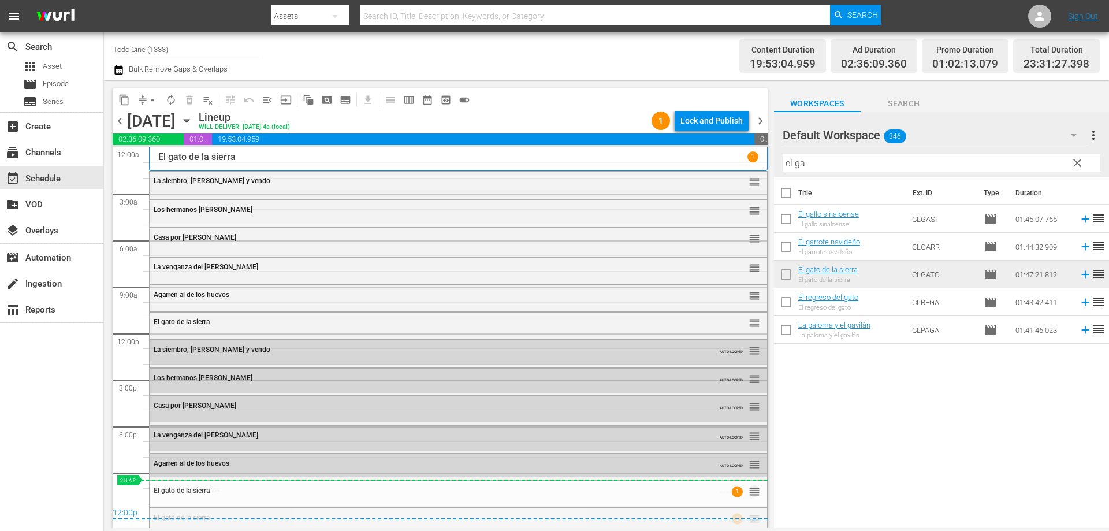
drag, startPoint x: 746, startPoint y: 522, endPoint x: 750, endPoint y: 479, distance: 42.4
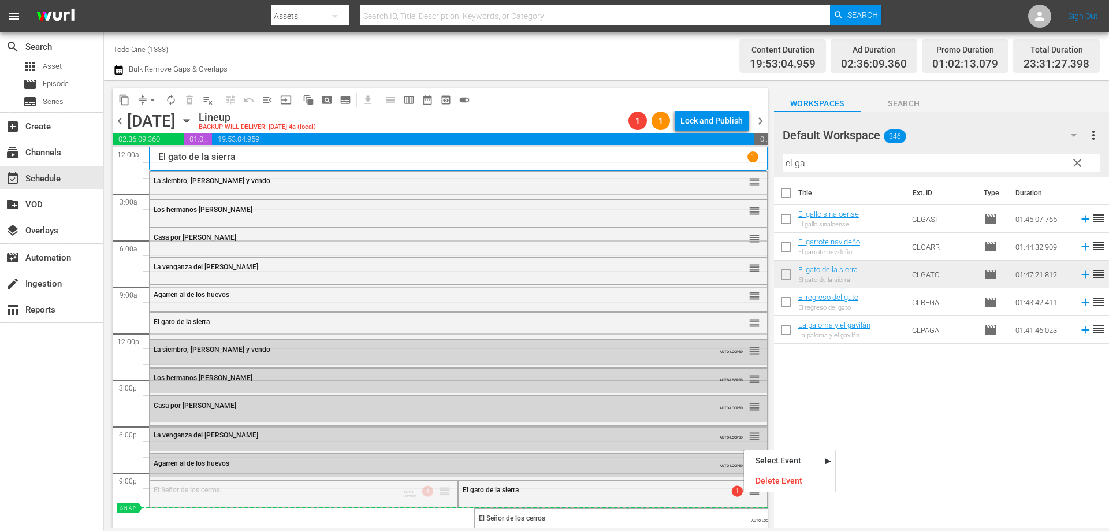
drag, startPoint x: 743, startPoint y: 491, endPoint x: 743, endPoint y: 508, distance: 16.8
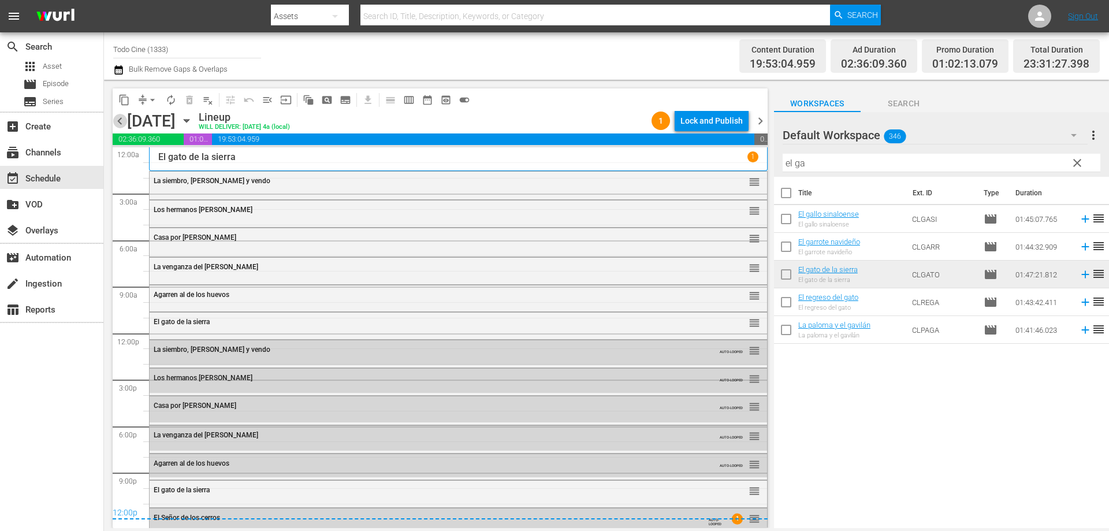
click at [121, 121] on span "chevron_left" at bounding box center [120, 121] width 14 height 14
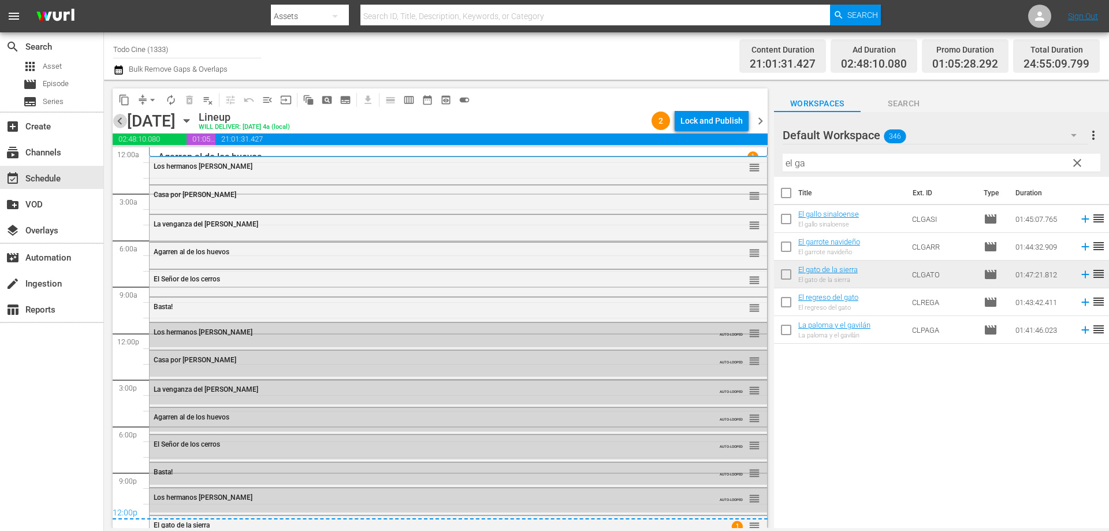
click at [121, 121] on span "chevron_left" at bounding box center [120, 121] width 14 height 14
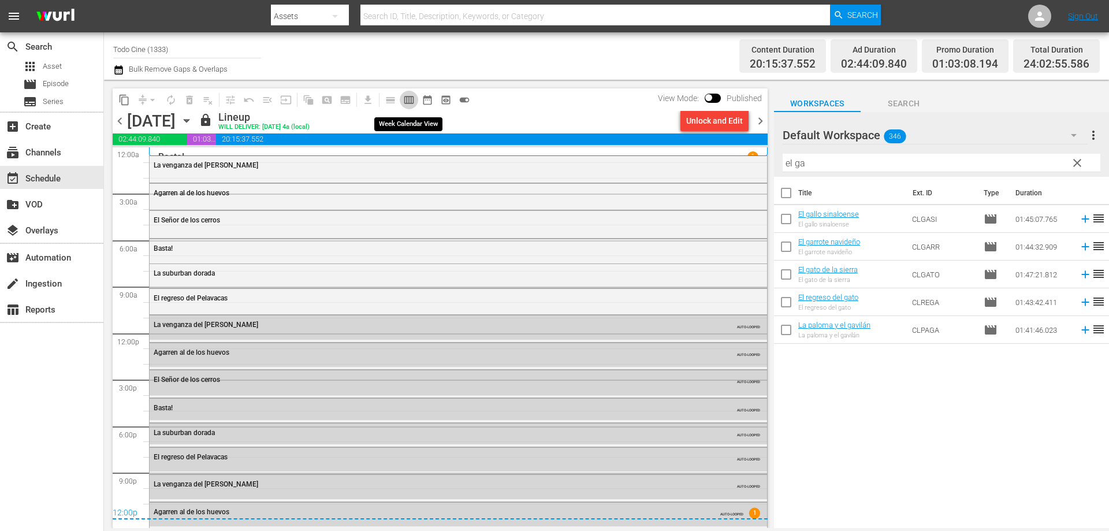
click at [411, 99] on span "calendar_view_week_outlined" at bounding box center [409, 100] width 12 height 12
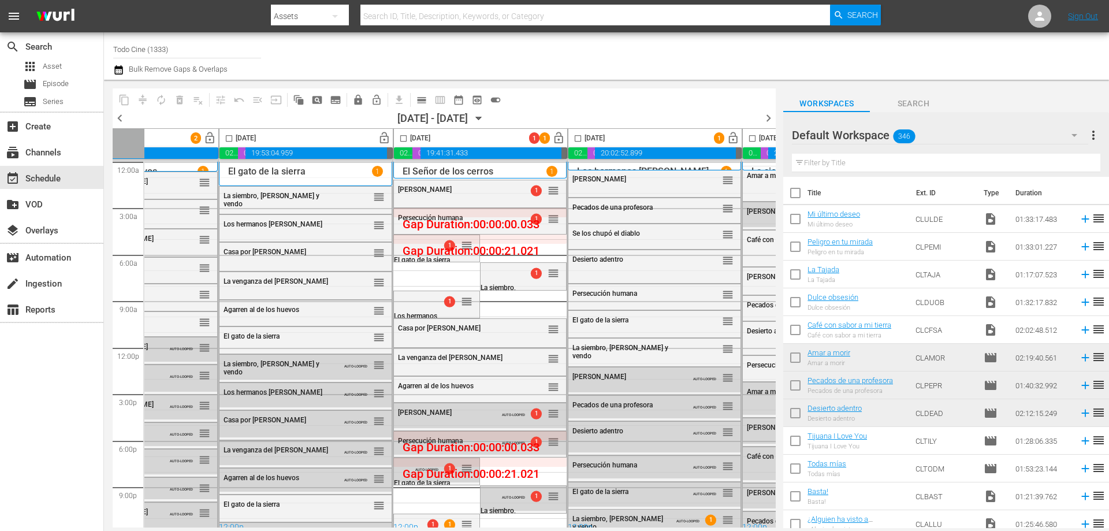
scroll to position [0, 280]
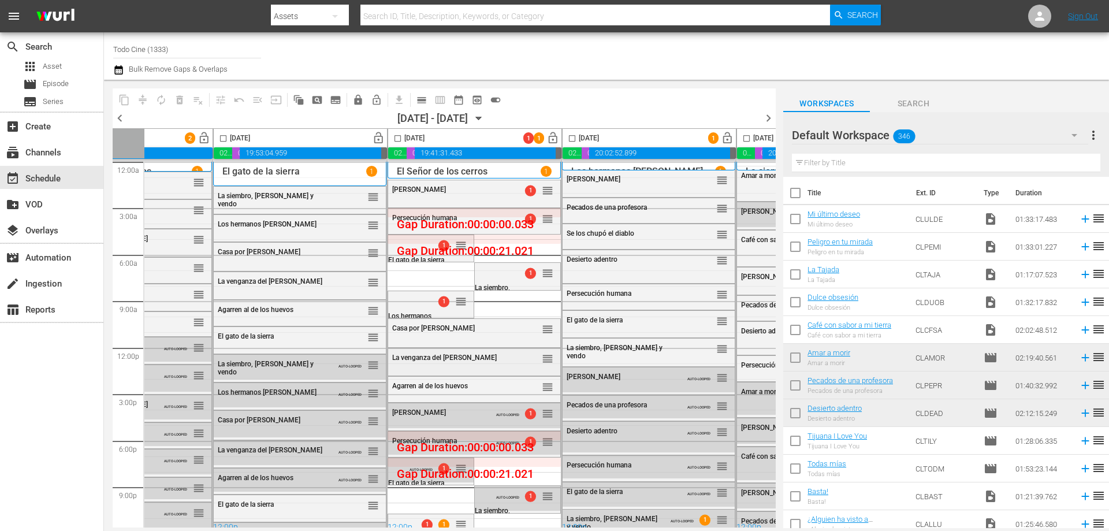
click at [492, 363] on div "La venganza del güero Estrada reorder" at bounding box center [474, 358] width 172 height 20
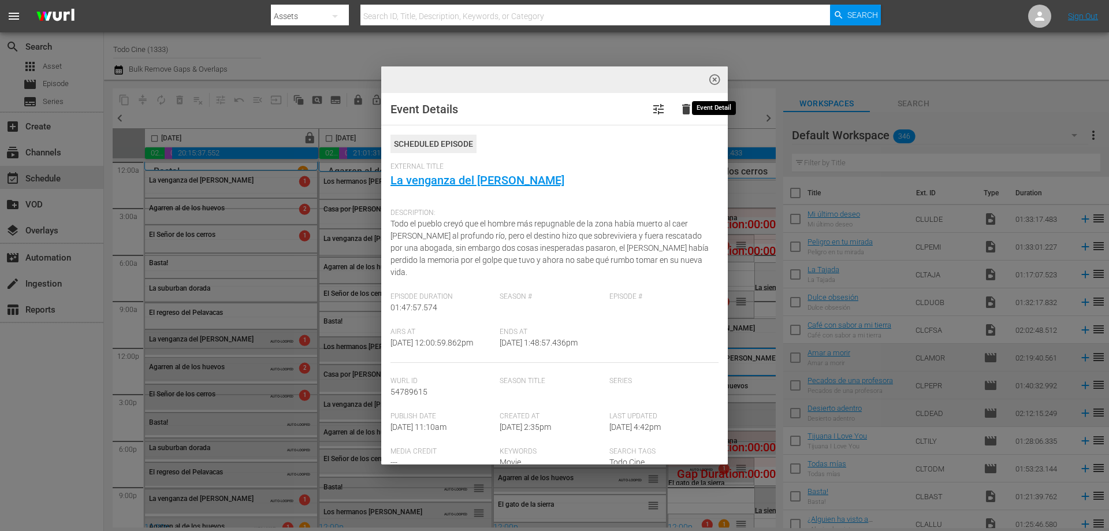
click at [713, 80] on span "highlight_off_icon" at bounding box center [714, 79] width 13 height 13
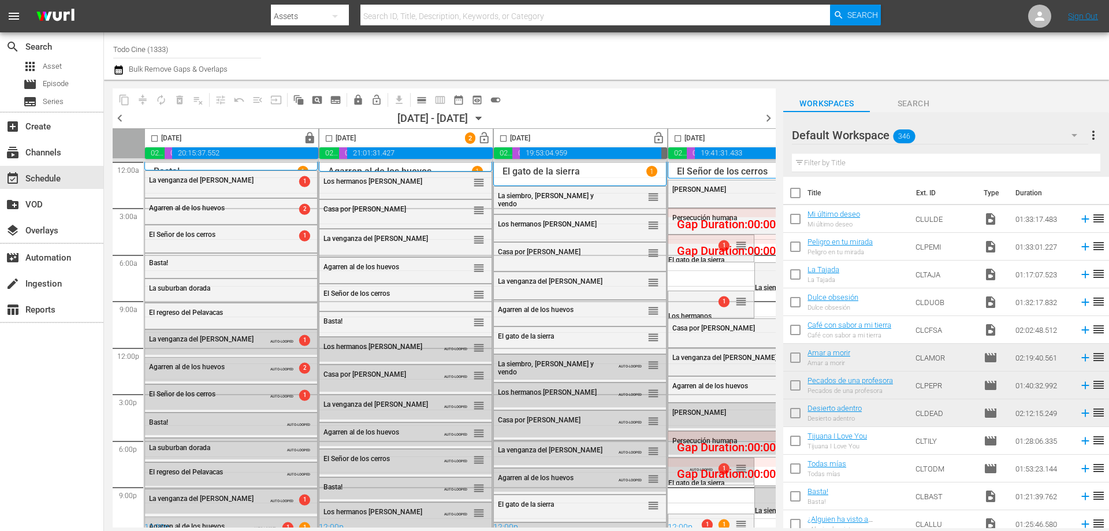
scroll to position [0, 280]
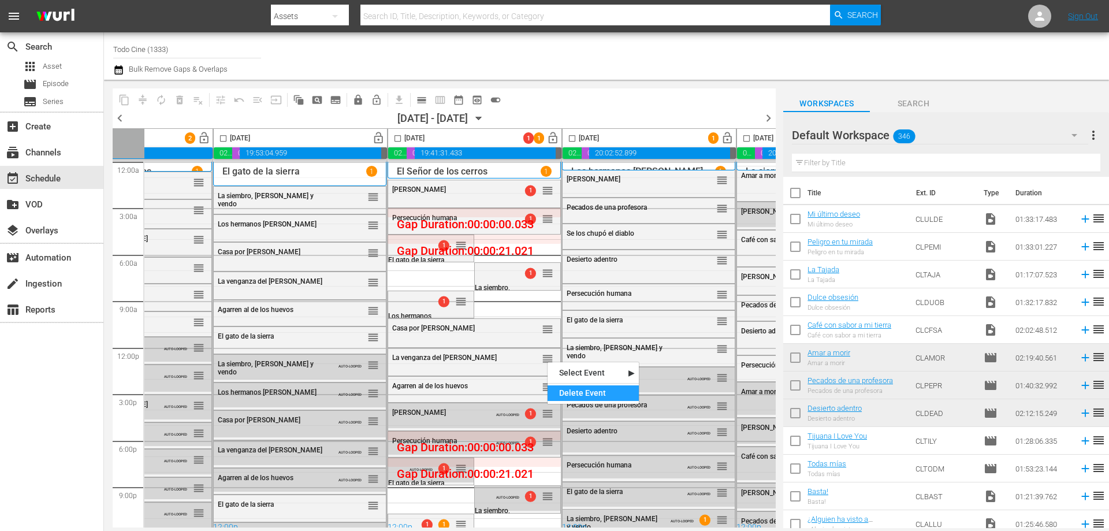
click at [601, 390] on div "Delete Event" at bounding box center [593, 393] width 91 height 16
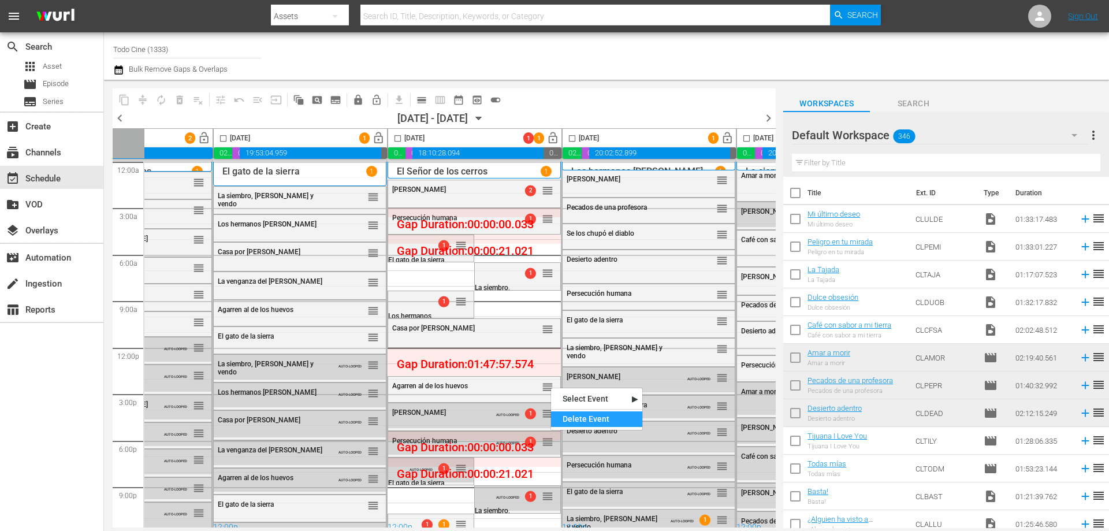
click at [594, 418] on div "Delete Event" at bounding box center [596, 419] width 91 height 16
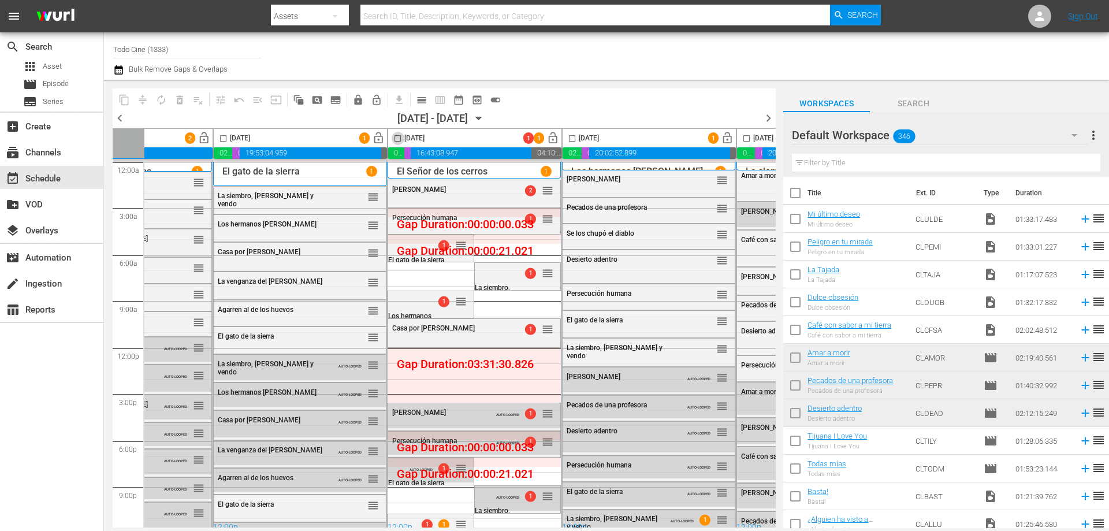
click at [396, 139] on input "checkbox" at bounding box center [397, 140] width 13 height 13
checkbox input "true"
click at [419, 101] on span "calendar_view_day_outlined" at bounding box center [422, 100] width 12 height 12
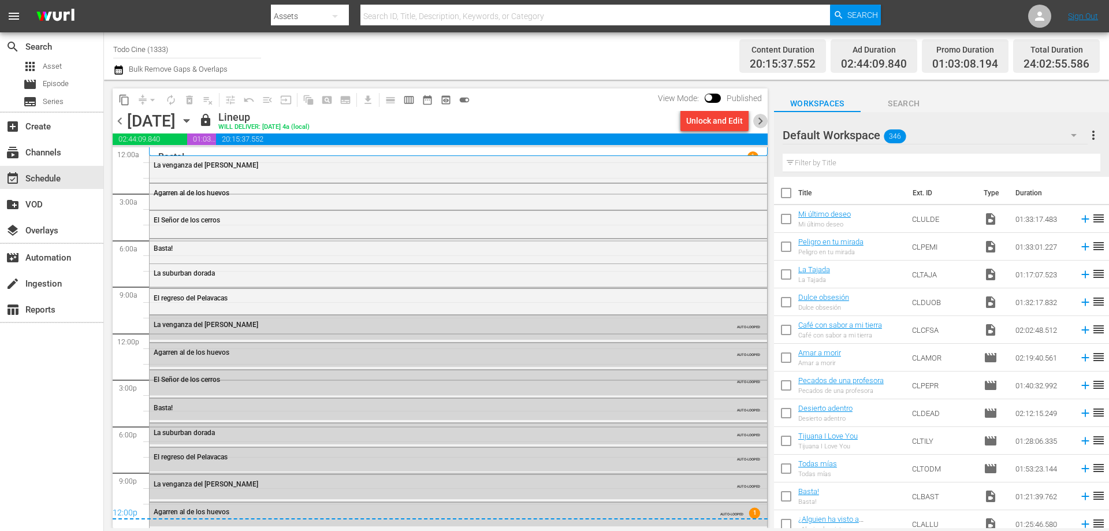
click at [760, 122] on span "chevron_right" at bounding box center [760, 121] width 14 height 14
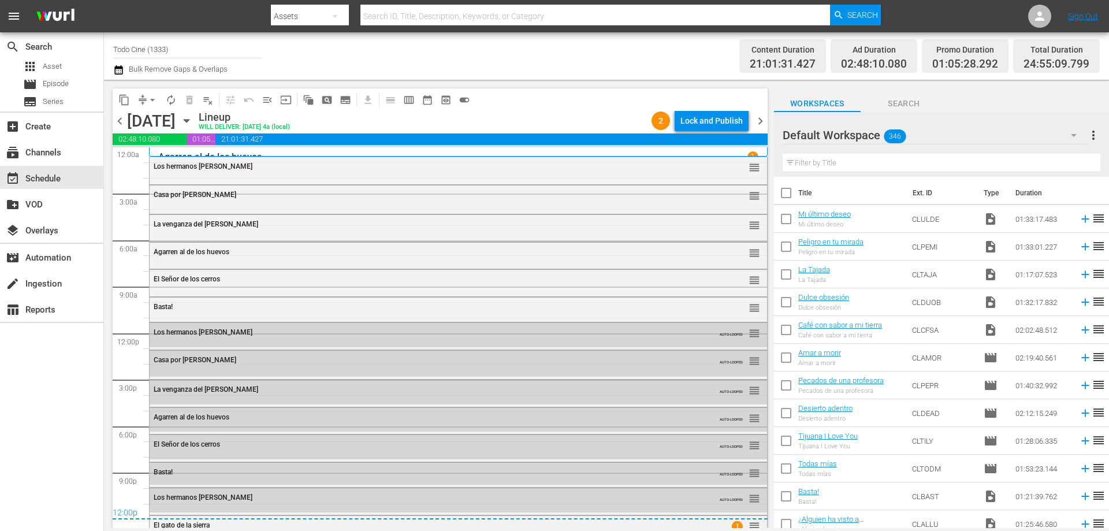
click at [760, 120] on span "chevron_right" at bounding box center [760, 121] width 14 height 14
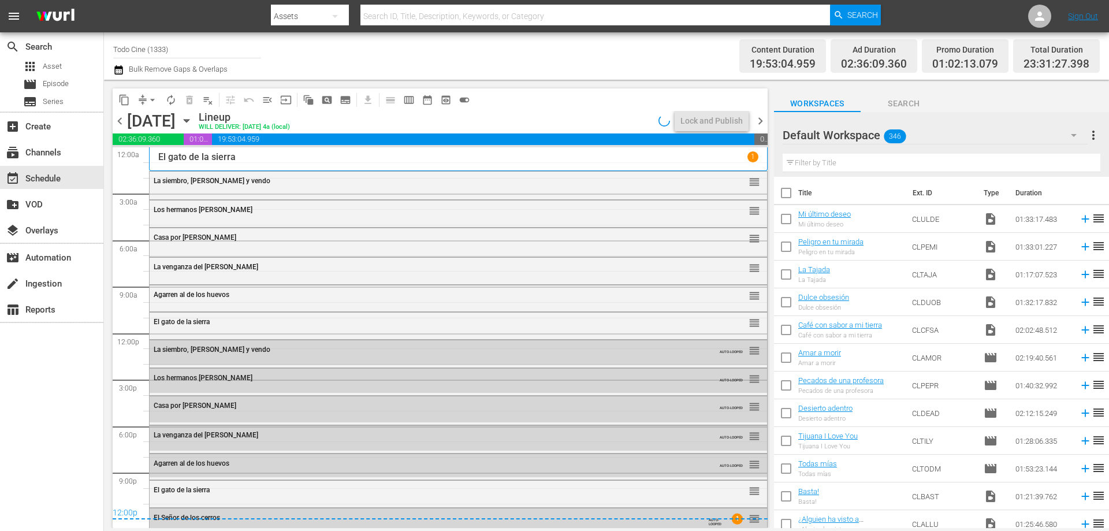
click at [760, 120] on span "chevron_right" at bounding box center [760, 121] width 14 height 14
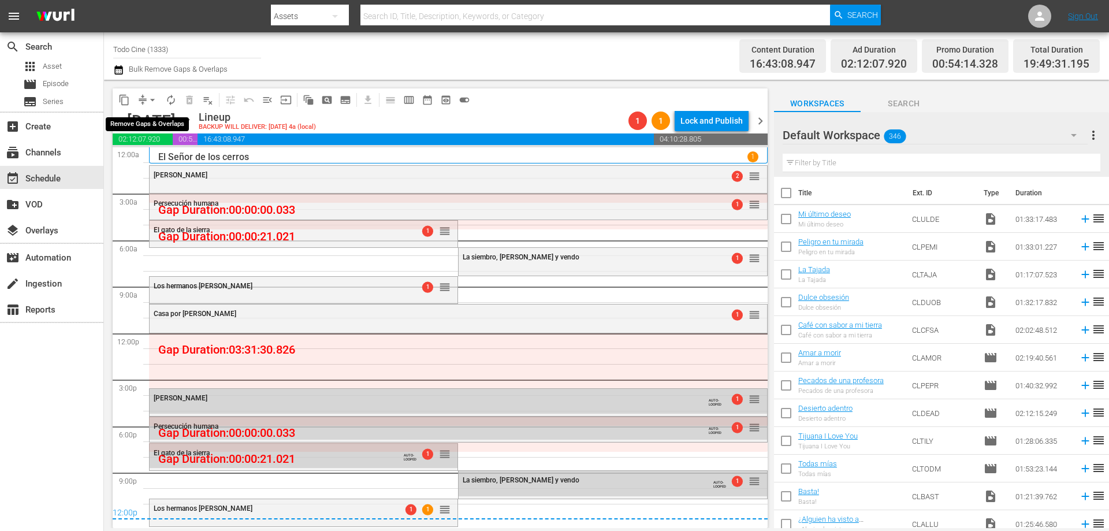
click at [152, 104] on span "arrow_drop_down" at bounding box center [153, 100] width 12 height 12
click at [118, 163] on li "Align to End of Previous Day" at bounding box center [152, 161] width 121 height 19
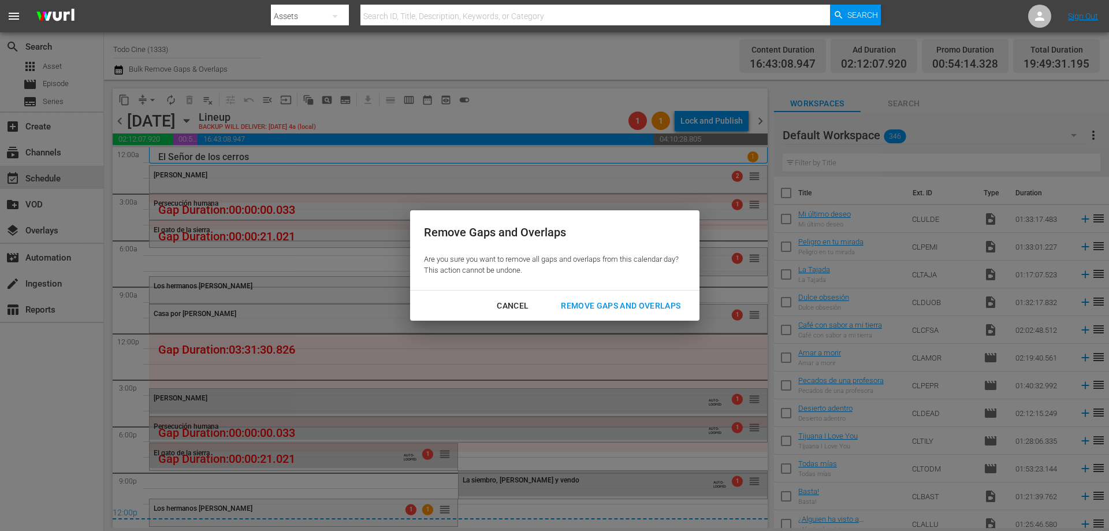
click at [619, 303] on div "Remove Gaps and Overlaps" at bounding box center [621, 306] width 138 height 14
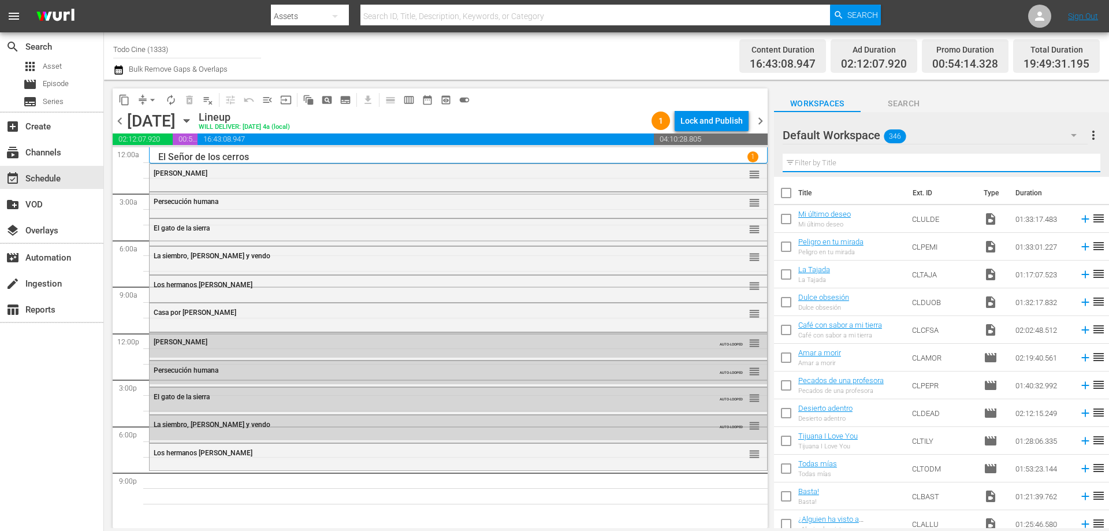
click at [880, 161] on input "text" at bounding box center [942, 163] width 318 height 18
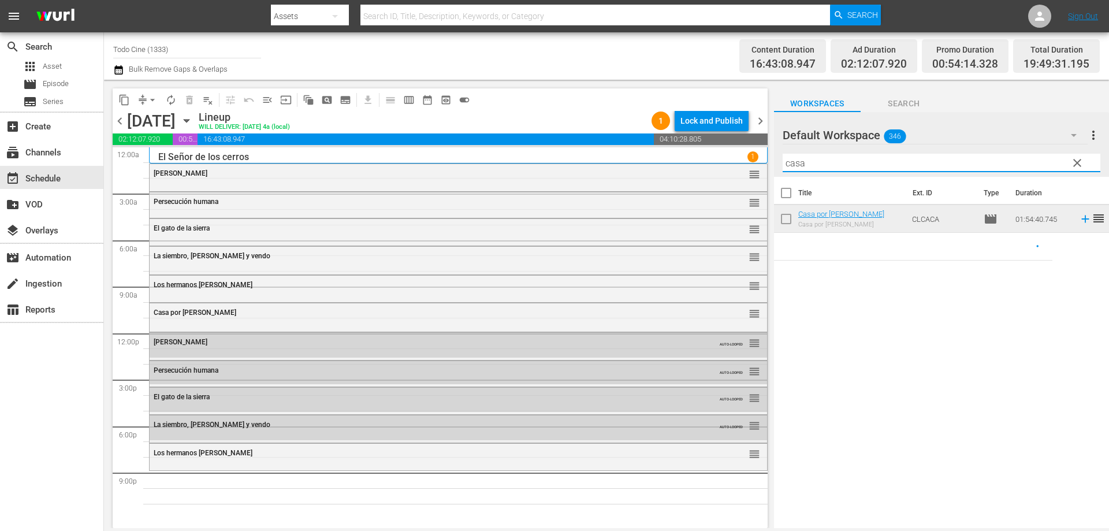
type input "casa"
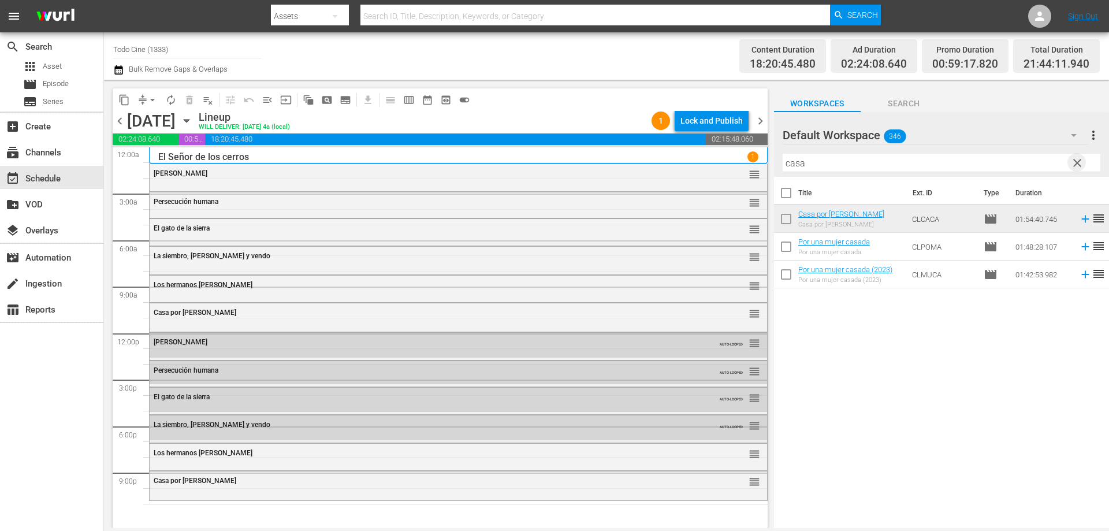
click at [1074, 161] on span "clear" at bounding box center [1077, 163] width 14 height 14
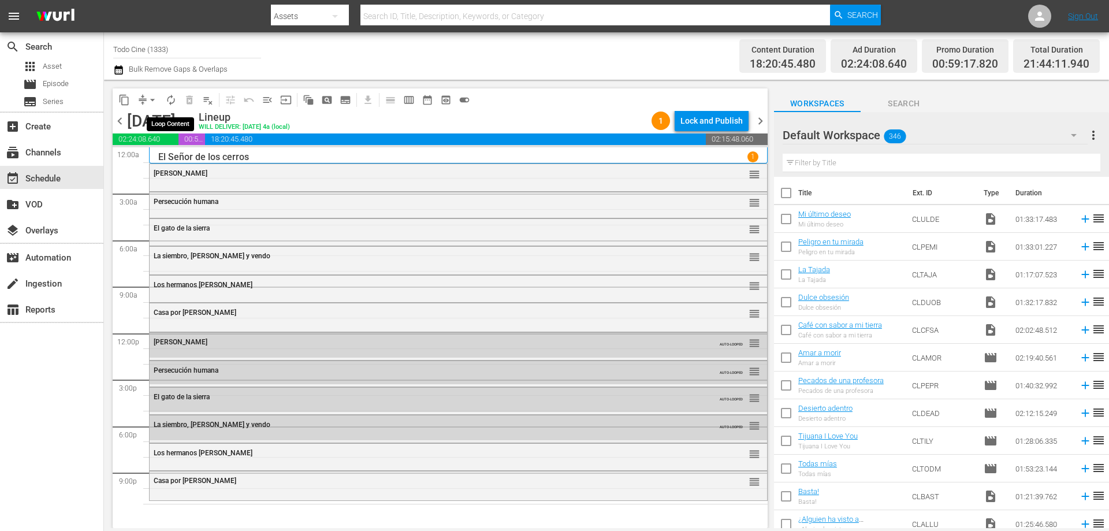
click at [169, 99] on span "autorenew_outlined" at bounding box center [171, 100] width 12 height 12
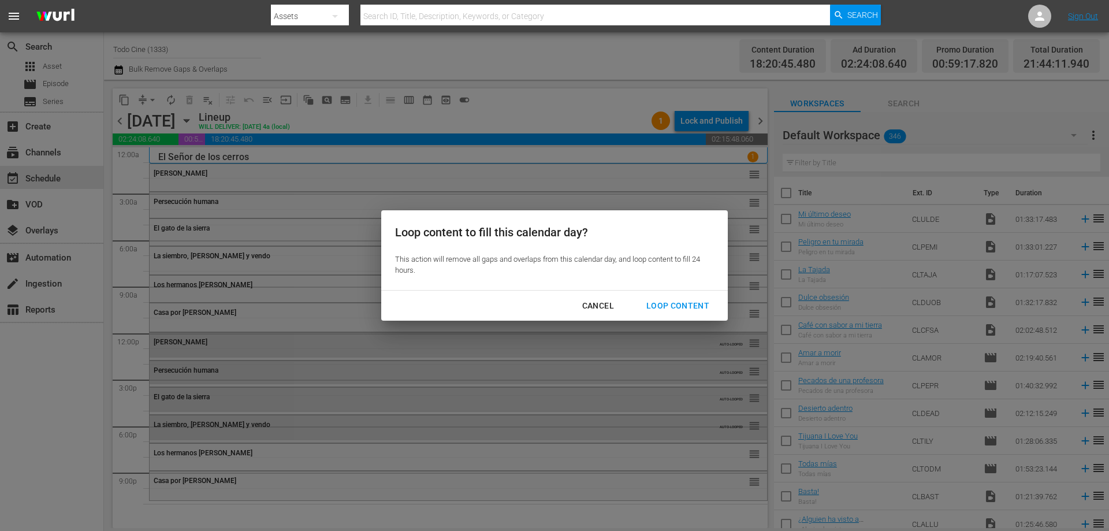
click at [674, 307] on div "Loop Content" at bounding box center [677, 306] width 81 height 14
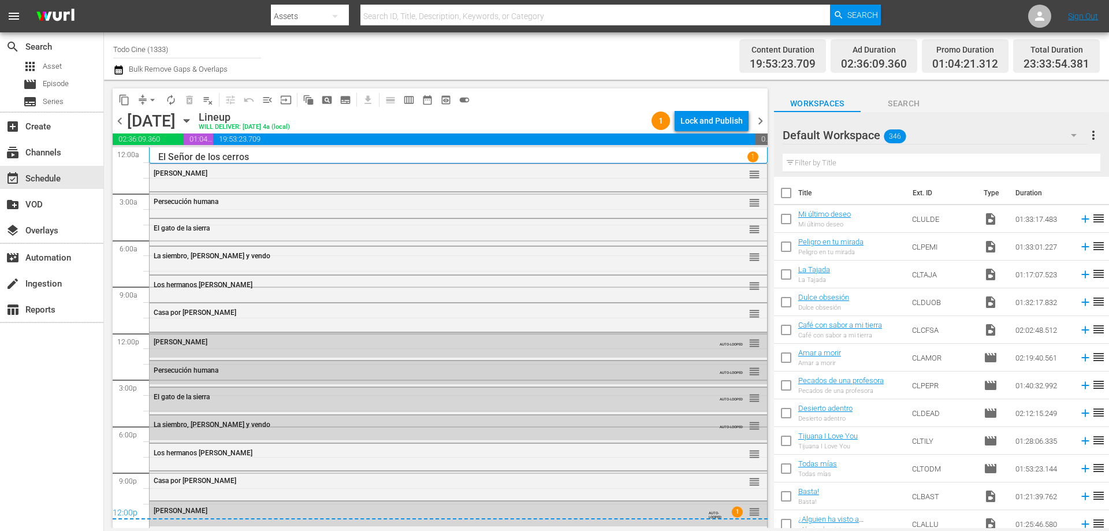
scroll to position [1, 0]
click at [760, 118] on span "chevron_right" at bounding box center [760, 121] width 14 height 14
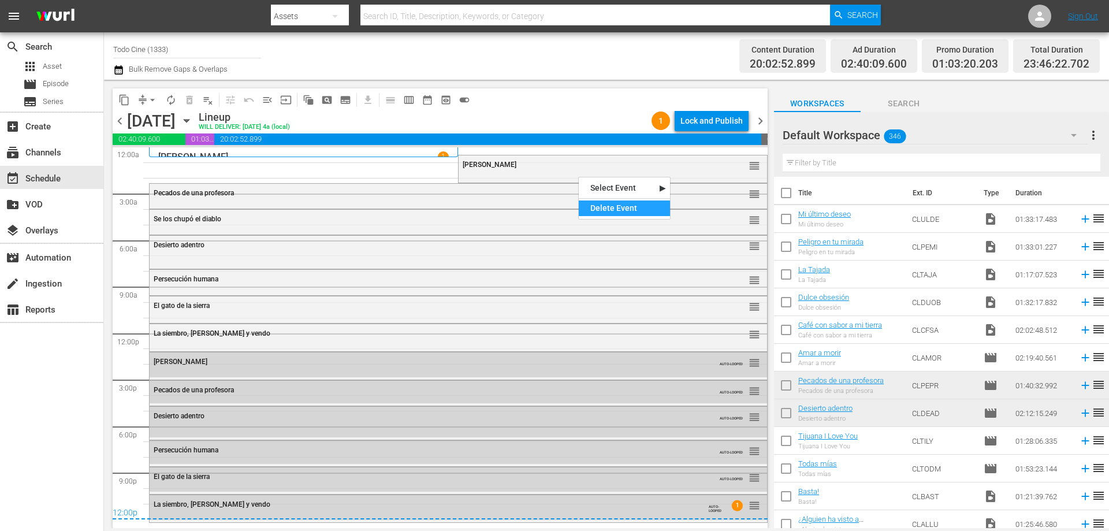
drag, startPoint x: 645, startPoint y: 208, endPoint x: 189, endPoint y: 144, distance: 460.3
click at [645, 208] on div "Delete Event" at bounding box center [624, 208] width 91 height 16
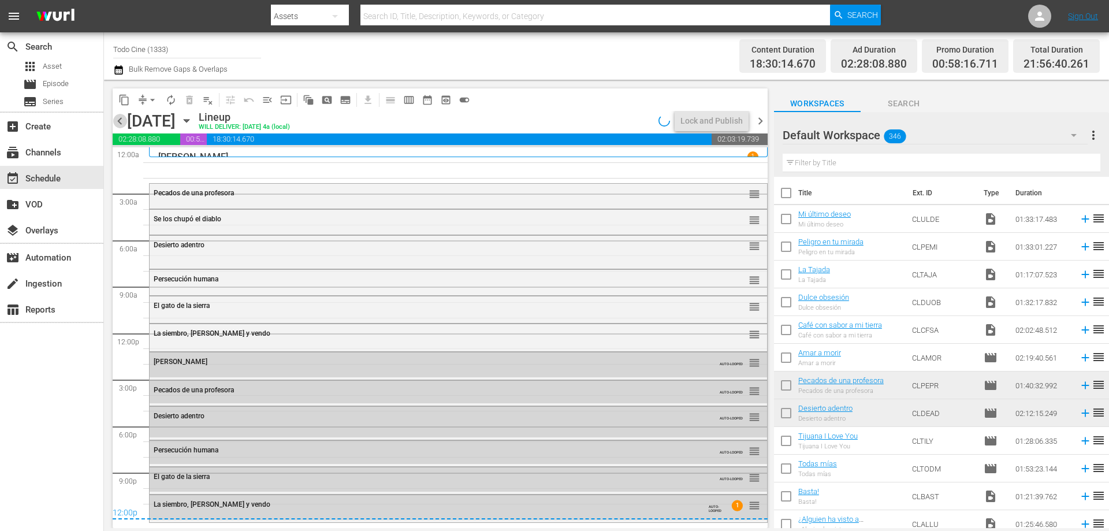
click at [117, 121] on span "chevron_left" at bounding box center [120, 121] width 14 height 14
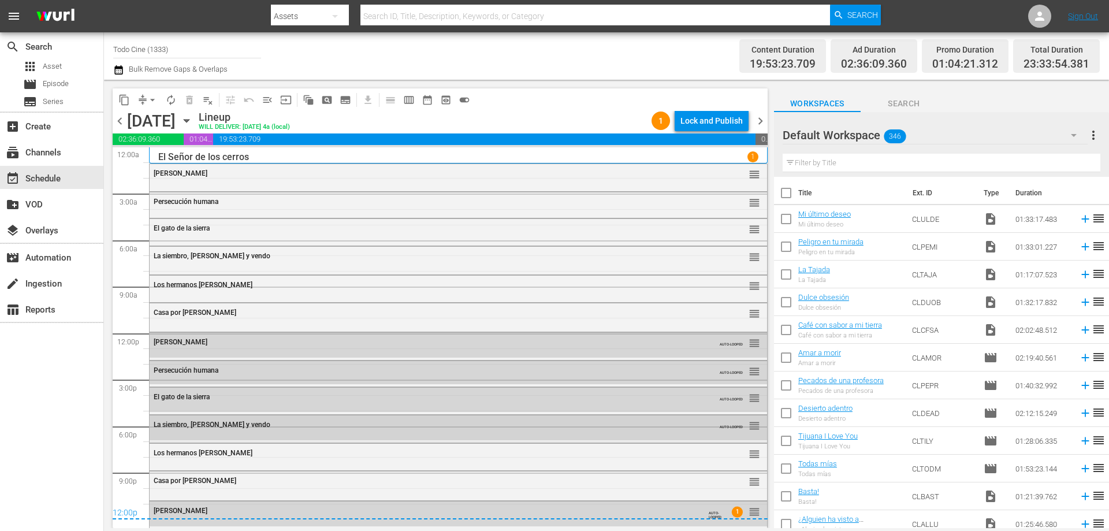
scroll to position [1, 0]
click at [761, 118] on span "chevron_right" at bounding box center [760, 121] width 14 height 14
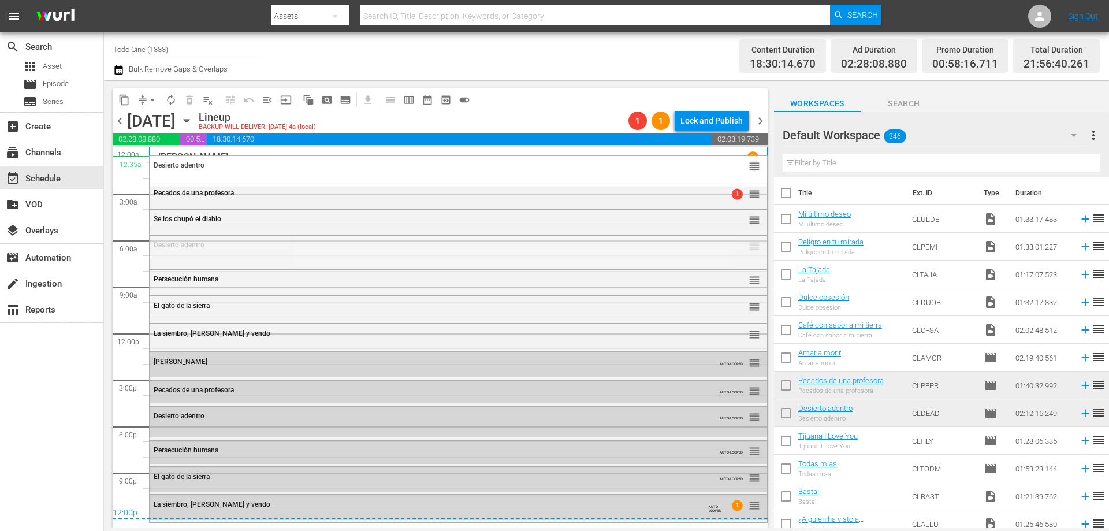
drag, startPoint x: 744, startPoint y: 249, endPoint x: 733, endPoint y: 156, distance: 93.6
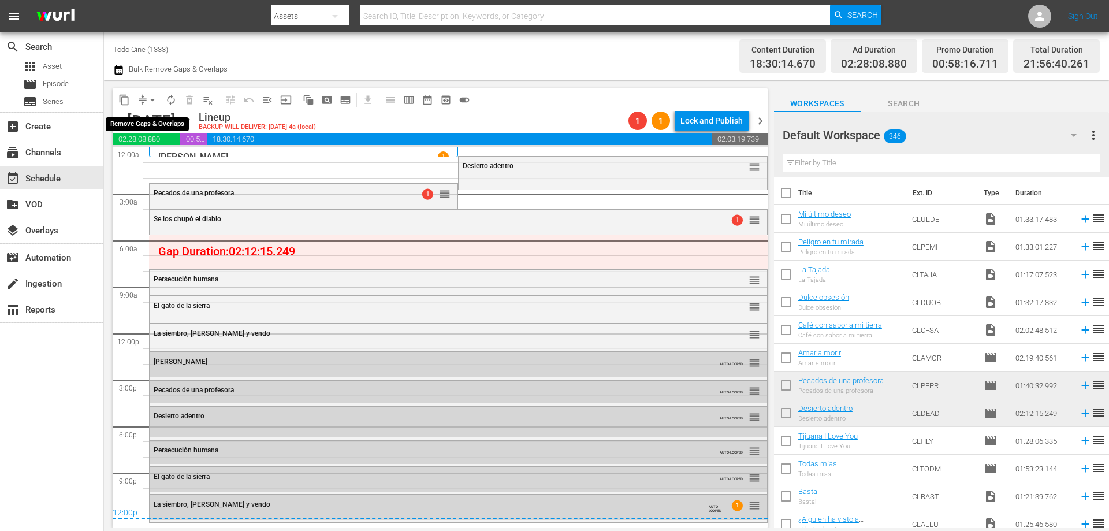
click at [153, 99] on span "arrow_drop_down" at bounding box center [153, 100] width 12 height 12
click at [132, 159] on li "Align to End of Previous Day" at bounding box center [152, 161] width 121 height 19
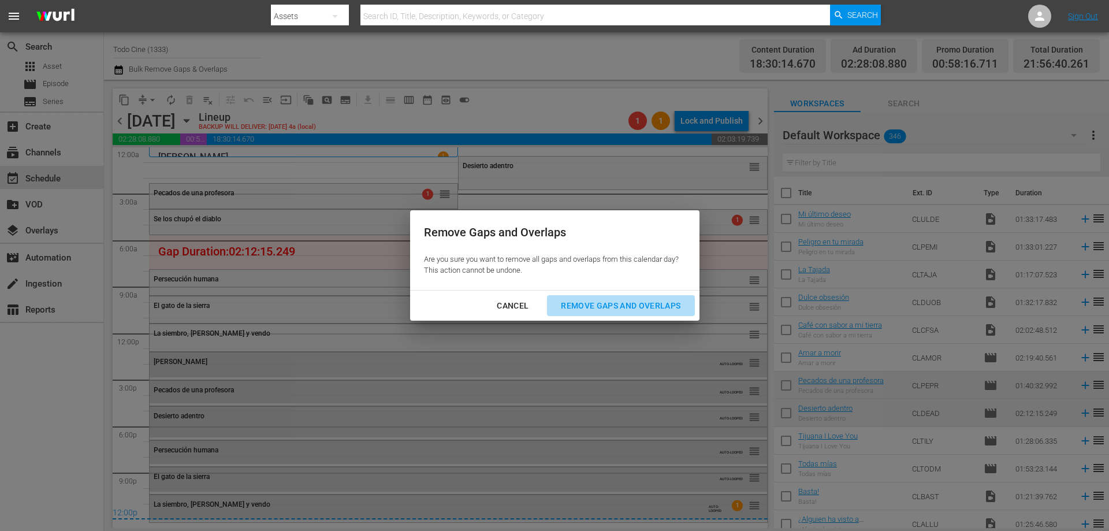
click at [592, 301] on div "Remove Gaps and Overlaps" at bounding box center [621, 306] width 138 height 14
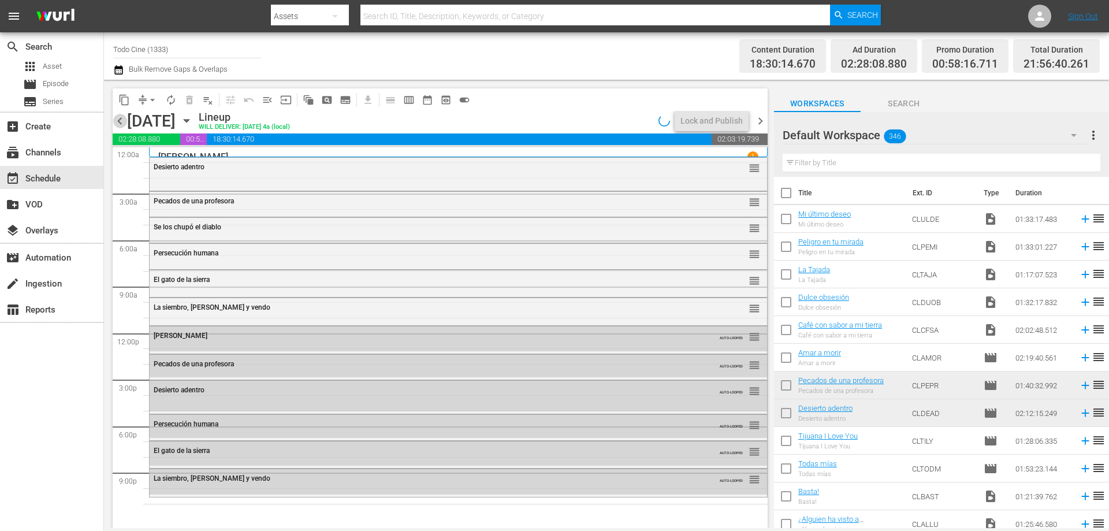
click at [121, 121] on span "chevron_left" at bounding box center [120, 121] width 14 height 14
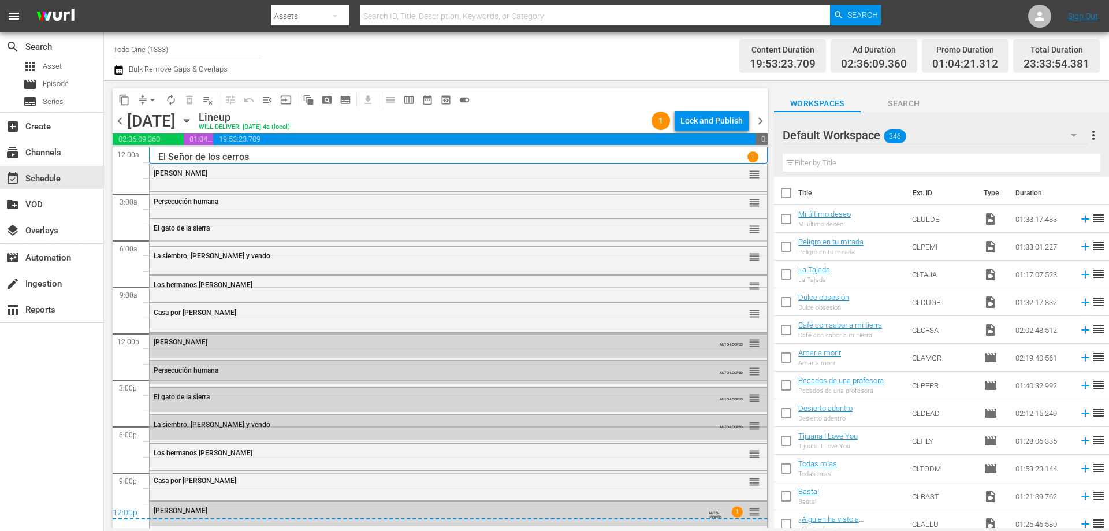
click at [387, 512] on div "12:00p" at bounding box center [440, 514] width 655 height 12
click at [746, 511] on div "12:00p" at bounding box center [440, 514] width 655 height 12
click at [743, 504] on div "Destino Mara AUTO-LOOPED 1 reorder" at bounding box center [459, 511] width 618 height 21
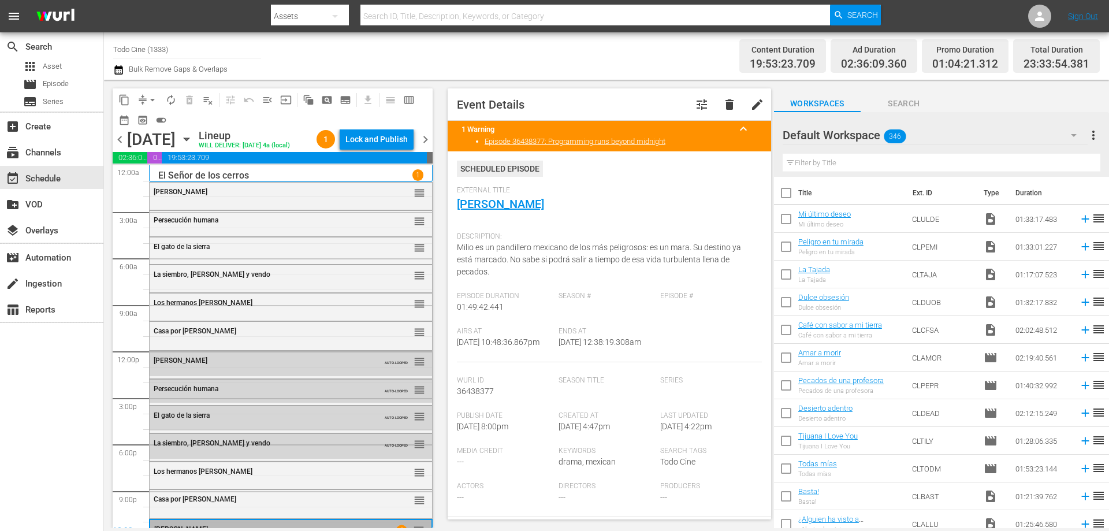
click at [425, 137] on span "chevron_right" at bounding box center [425, 139] width 14 height 14
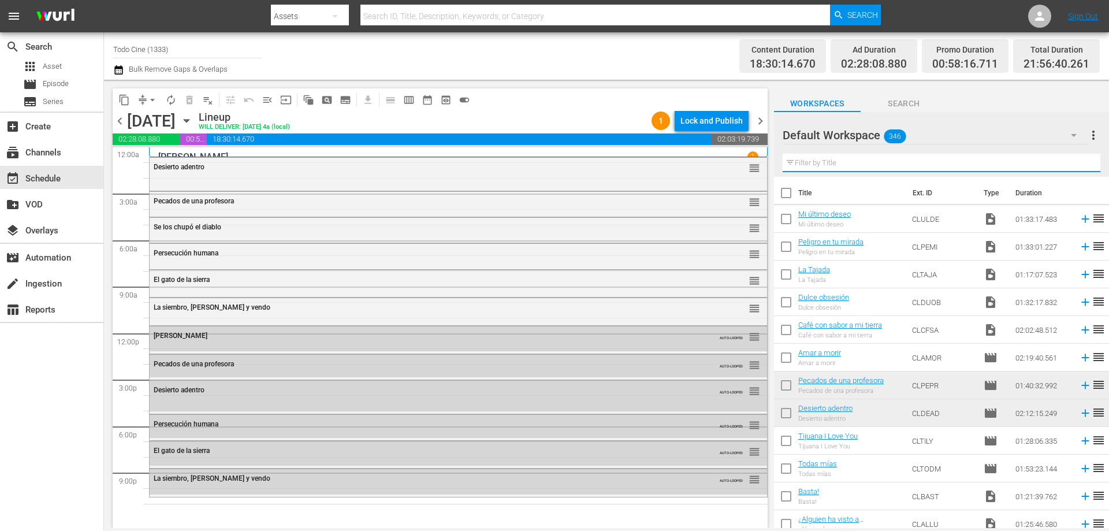
click at [827, 165] on input "text" at bounding box center [942, 163] width 318 height 18
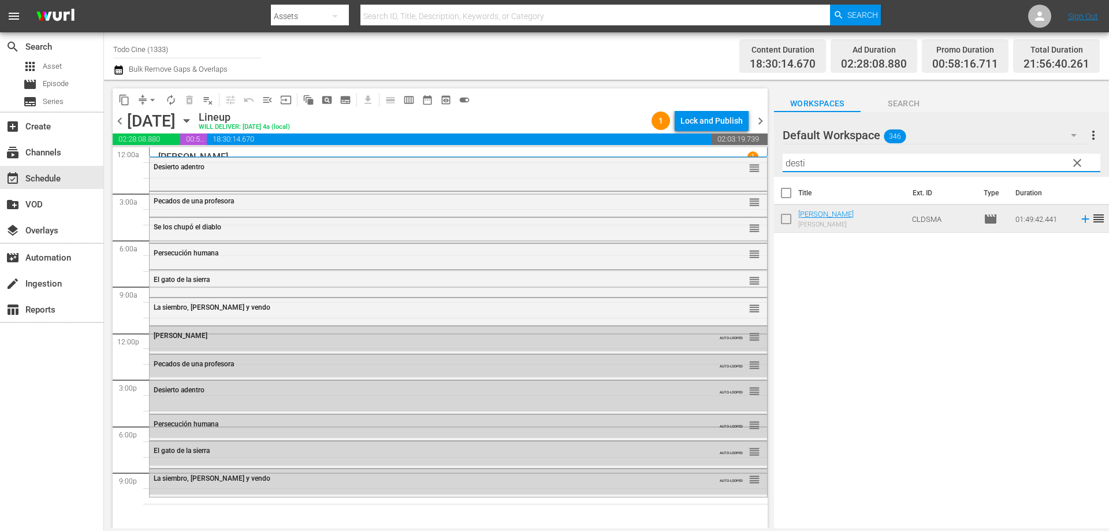
type input "desti"
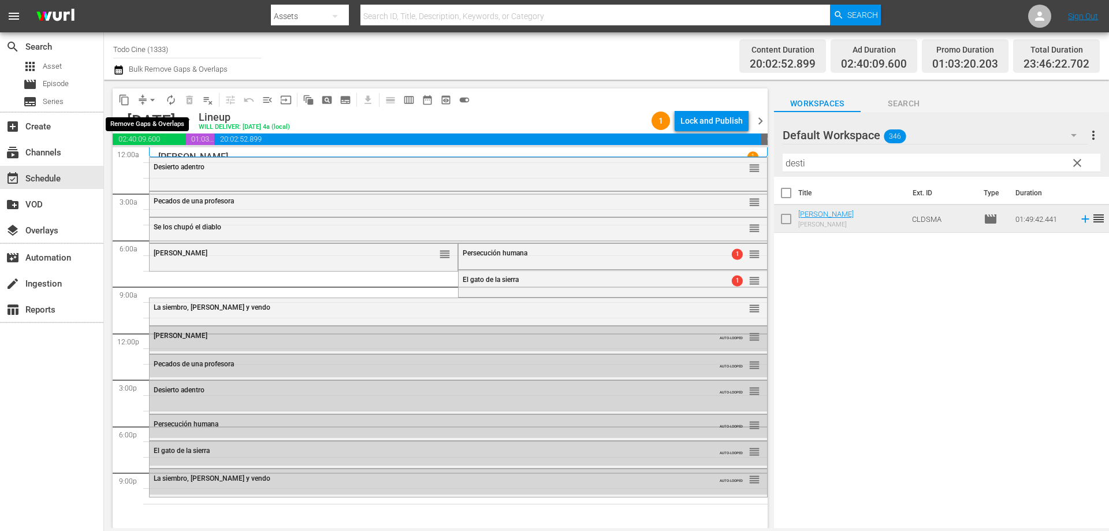
click at [150, 99] on span "arrow_drop_down" at bounding box center [153, 100] width 12 height 12
click at [157, 160] on li "Align to End of Previous Day" at bounding box center [152, 161] width 121 height 19
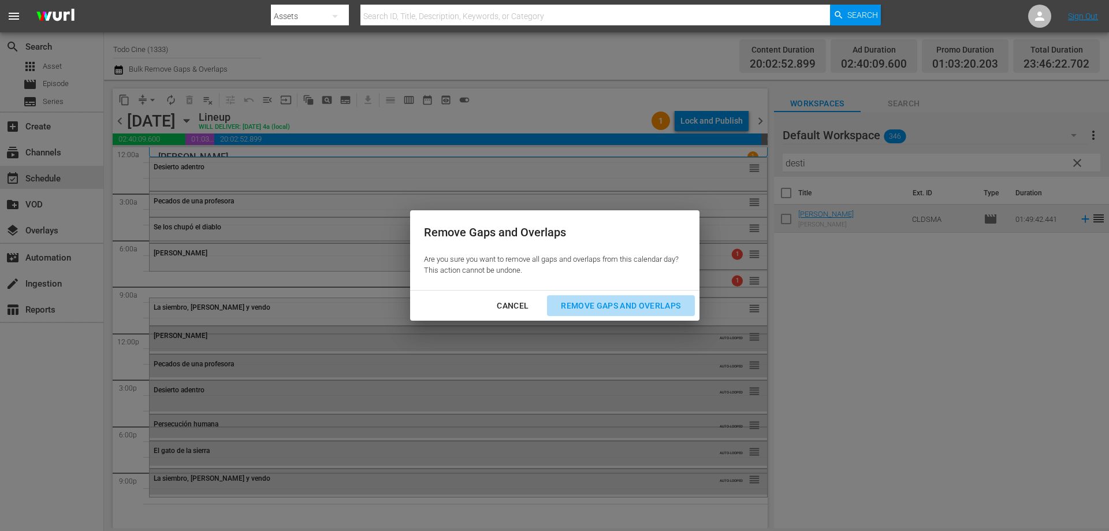
click at [650, 302] on div "Remove Gaps and Overlaps" at bounding box center [621, 306] width 138 height 14
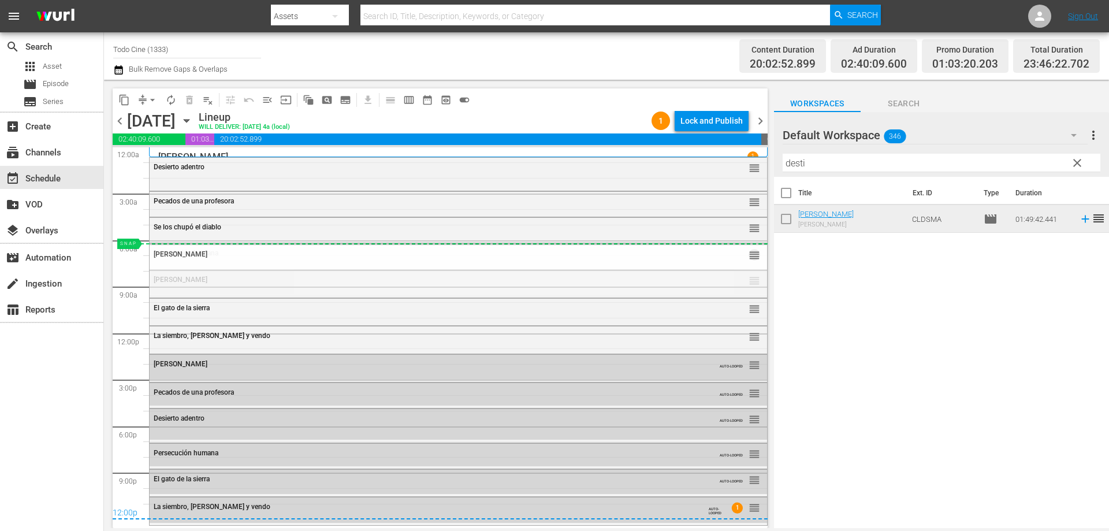
drag, startPoint x: 744, startPoint y: 283, endPoint x: 749, endPoint y: 243, distance: 40.7
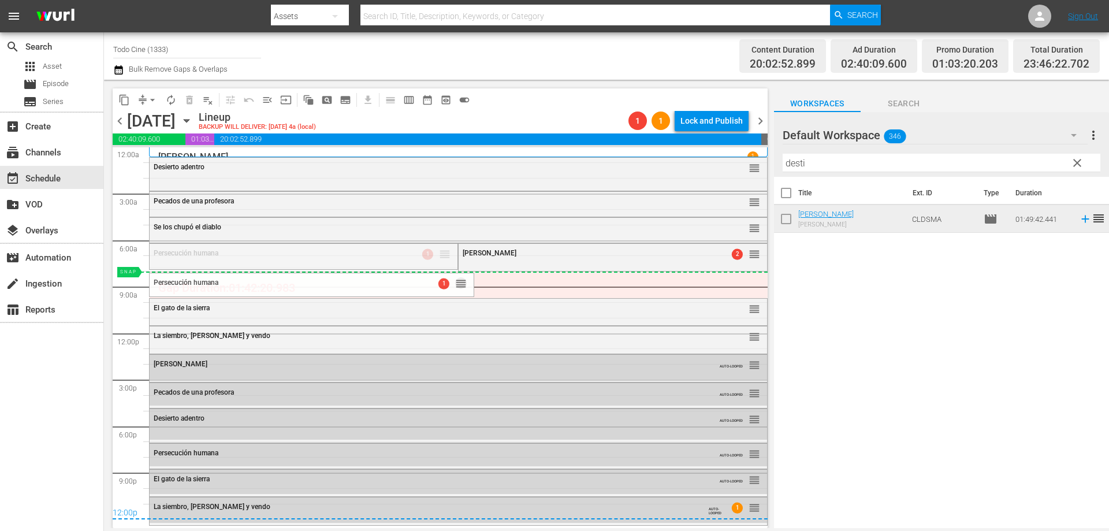
drag, startPoint x: 441, startPoint y: 252, endPoint x: 444, endPoint y: 271, distance: 19.3
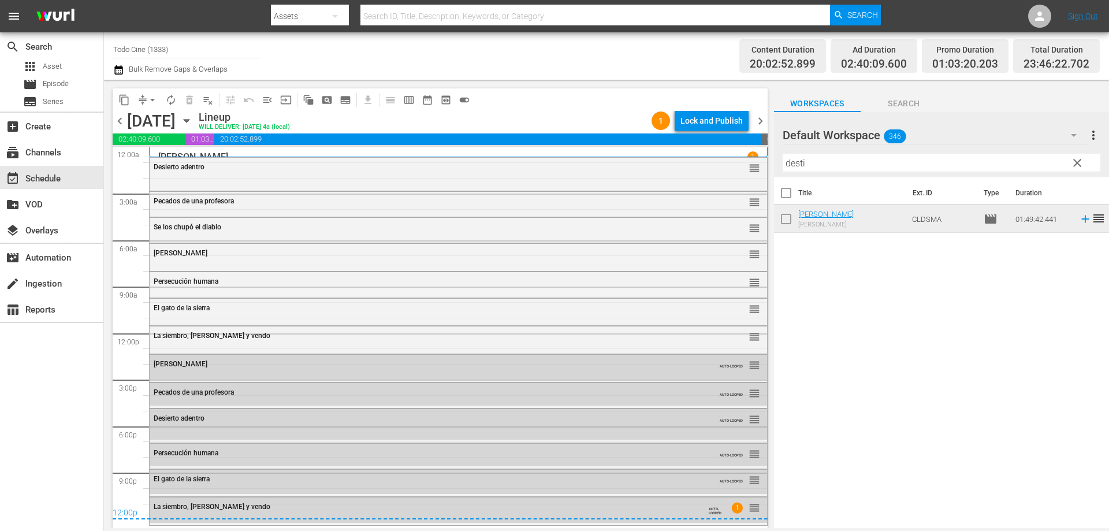
click at [760, 118] on span "chevron_right" at bounding box center [760, 121] width 14 height 14
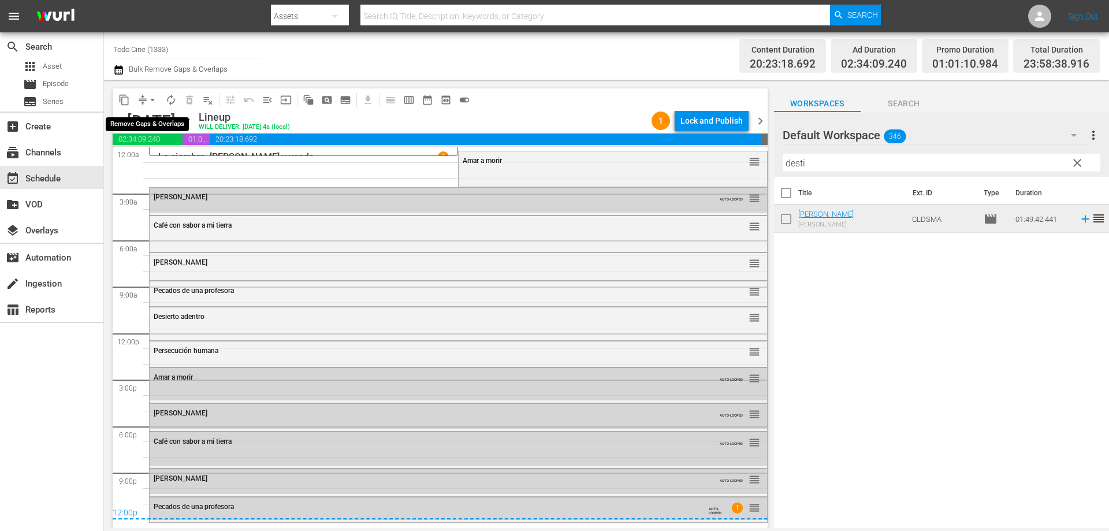
click at [152, 96] on span "arrow_drop_down" at bounding box center [153, 100] width 12 height 12
click at [171, 161] on li "Align to End of Previous Day" at bounding box center [152, 161] width 121 height 19
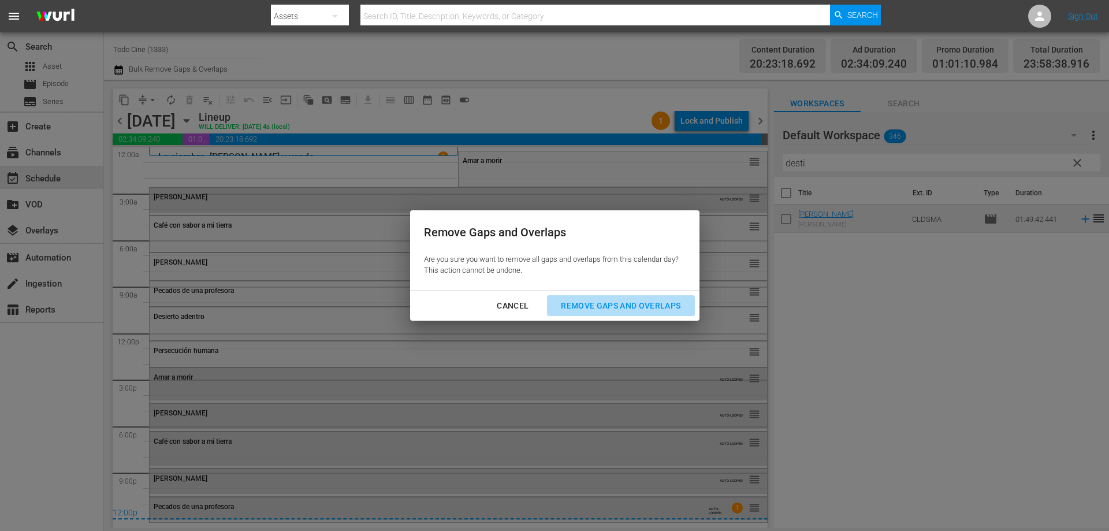
click at [619, 300] on div "Remove Gaps and Overlaps" at bounding box center [621, 306] width 138 height 14
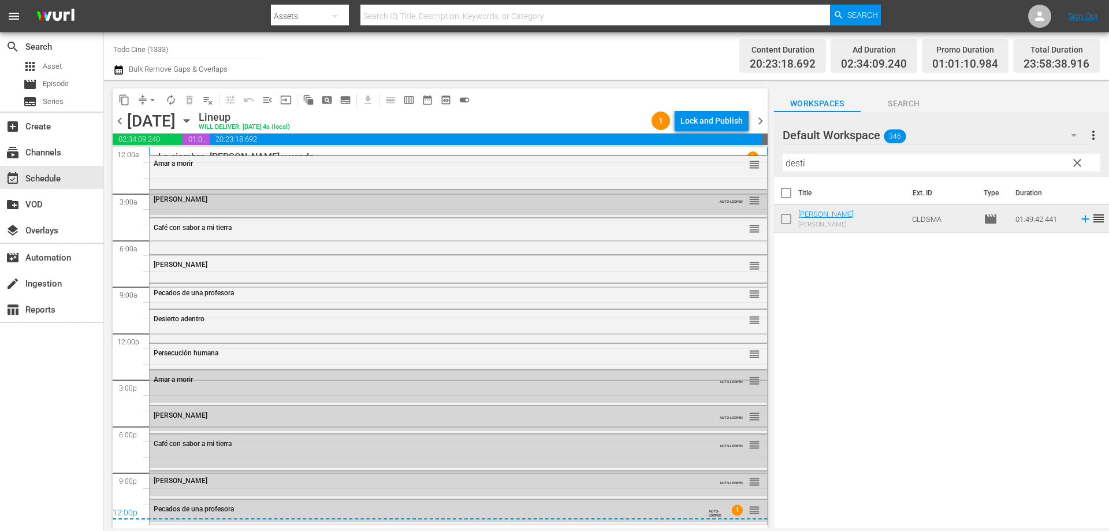
drag, startPoint x: 749, startPoint y: 201, endPoint x: 745, endPoint y: 208, distance: 8.0
click at [766, 236] on div "Delete Event" at bounding box center [790, 241] width 91 height 16
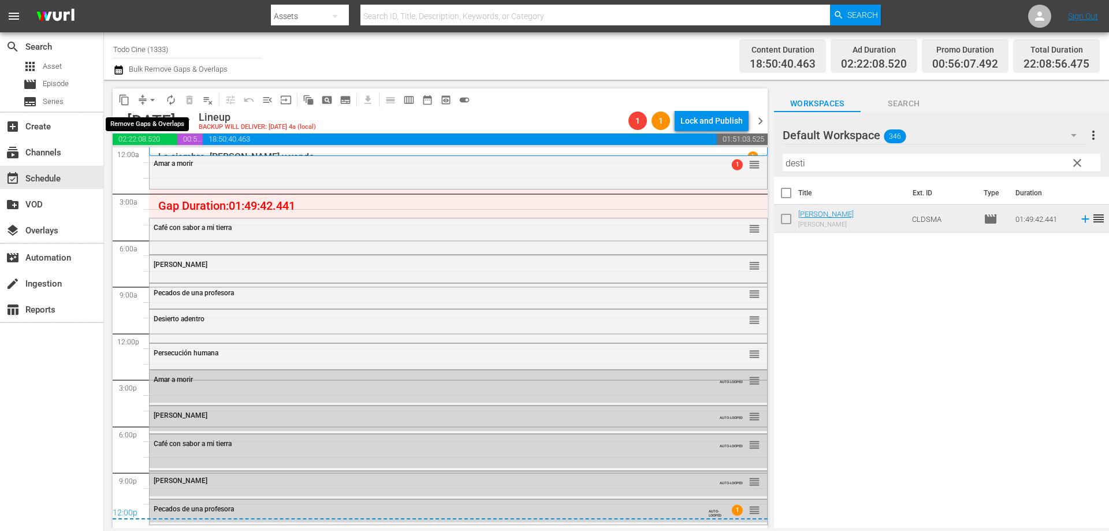
click at [150, 98] on span "arrow_drop_down" at bounding box center [153, 100] width 12 height 12
click at [168, 161] on li "Align to End of Previous Day" at bounding box center [152, 161] width 121 height 19
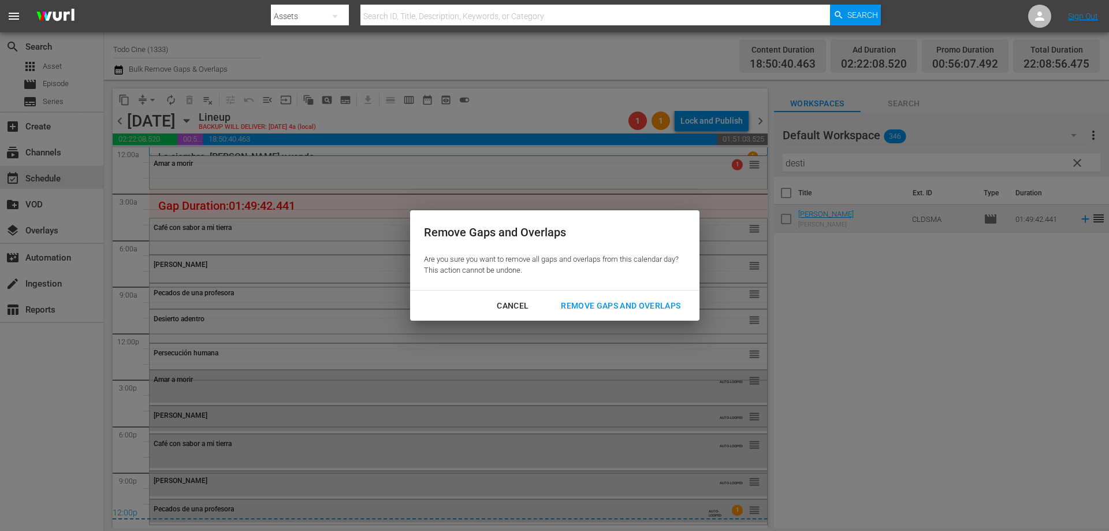
click at [597, 303] on div "Remove Gaps and Overlaps" at bounding box center [621, 306] width 138 height 14
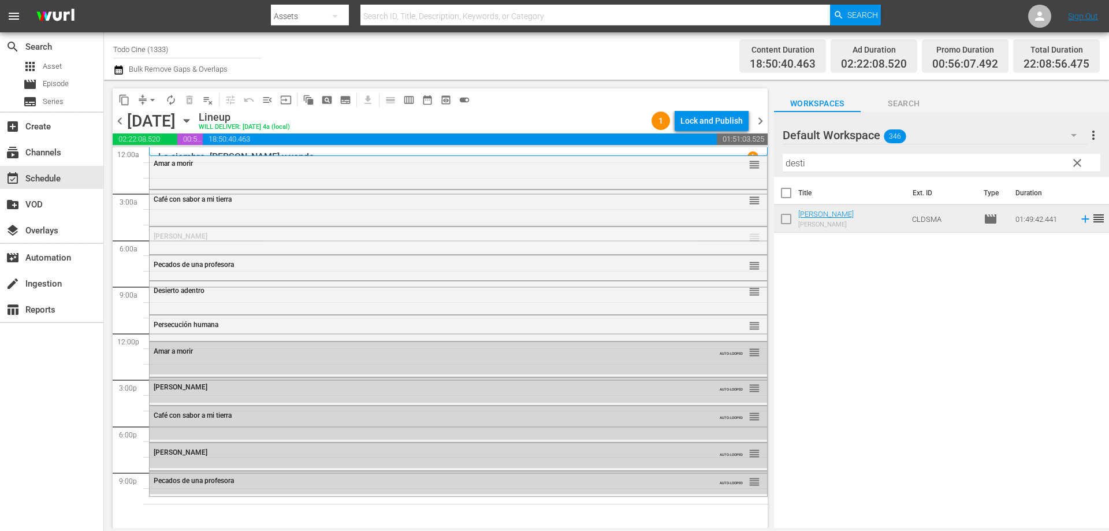
drag, startPoint x: 746, startPoint y: 236, endPoint x: 710, endPoint y: 307, distance: 79.8
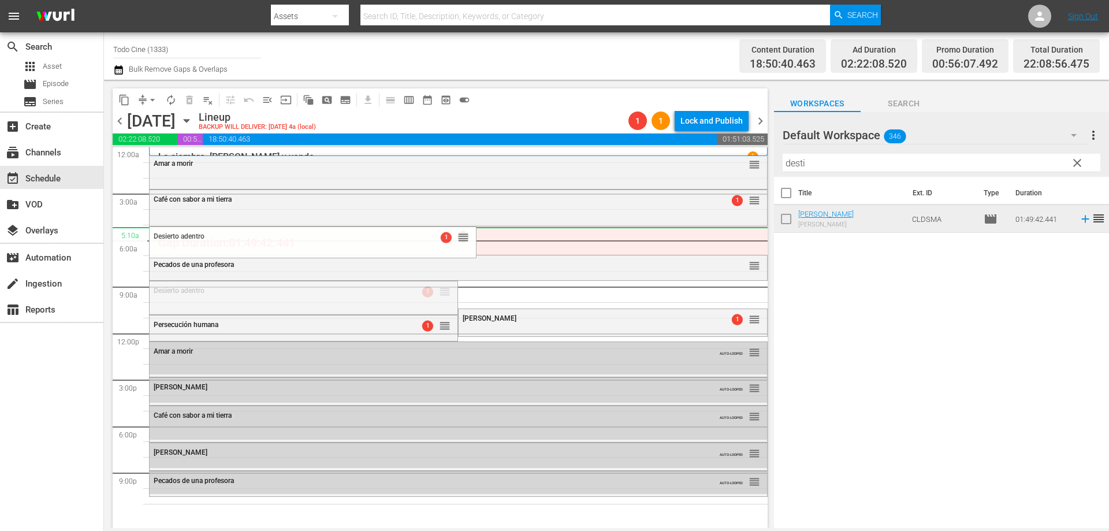
drag, startPoint x: 441, startPoint y: 291, endPoint x: 466, endPoint y: 226, distance: 69.3
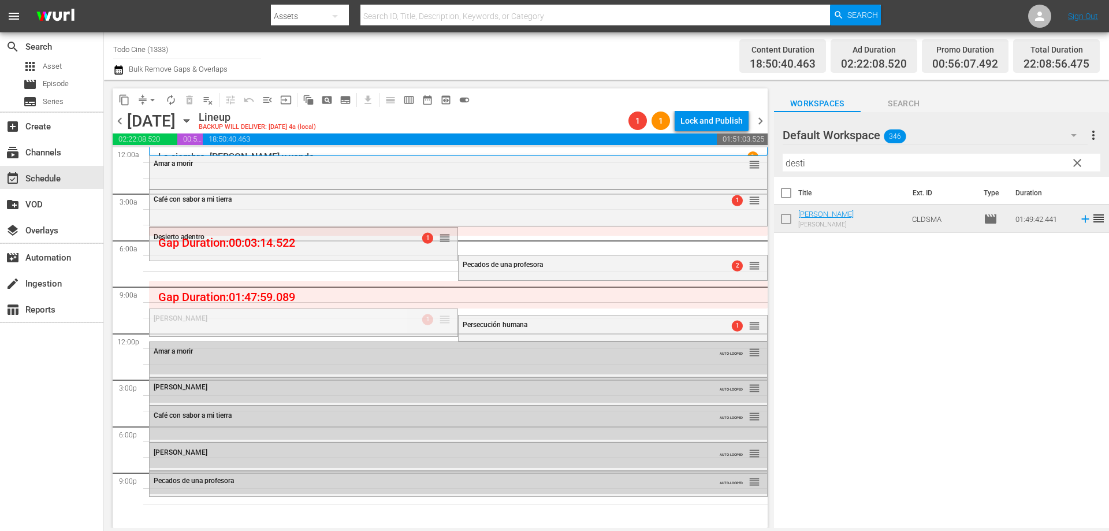
drag, startPoint x: 440, startPoint y: 319, endPoint x: 459, endPoint y: 281, distance: 42.4
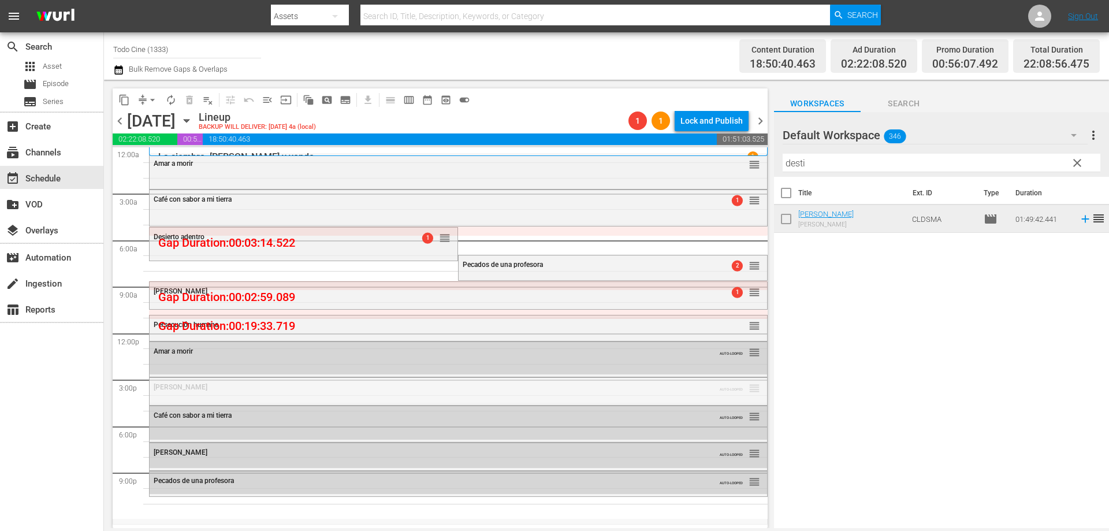
drag, startPoint x: 746, startPoint y: 389, endPoint x: 681, endPoint y: 499, distance: 127.7
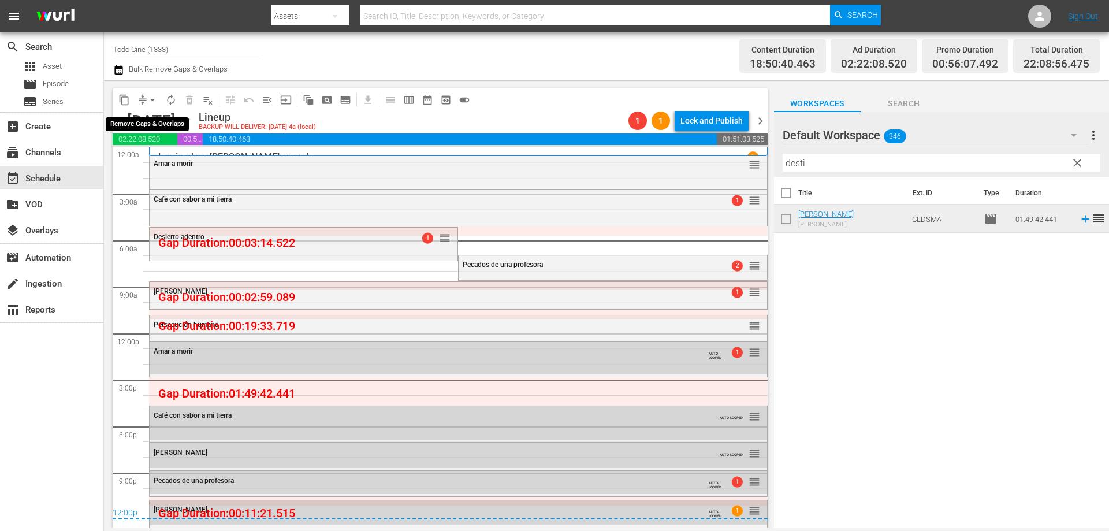
click at [154, 101] on span "arrow_drop_down" at bounding box center [153, 100] width 12 height 12
click at [156, 158] on li "Align to End of Previous Day" at bounding box center [152, 161] width 121 height 19
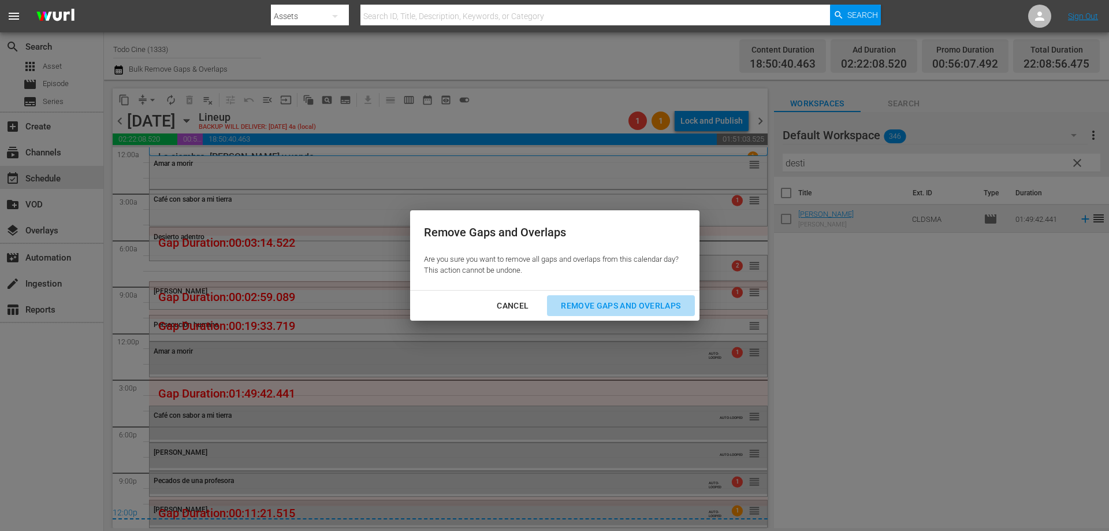
click at [585, 306] on div "Remove Gaps and Overlaps" at bounding box center [621, 306] width 138 height 14
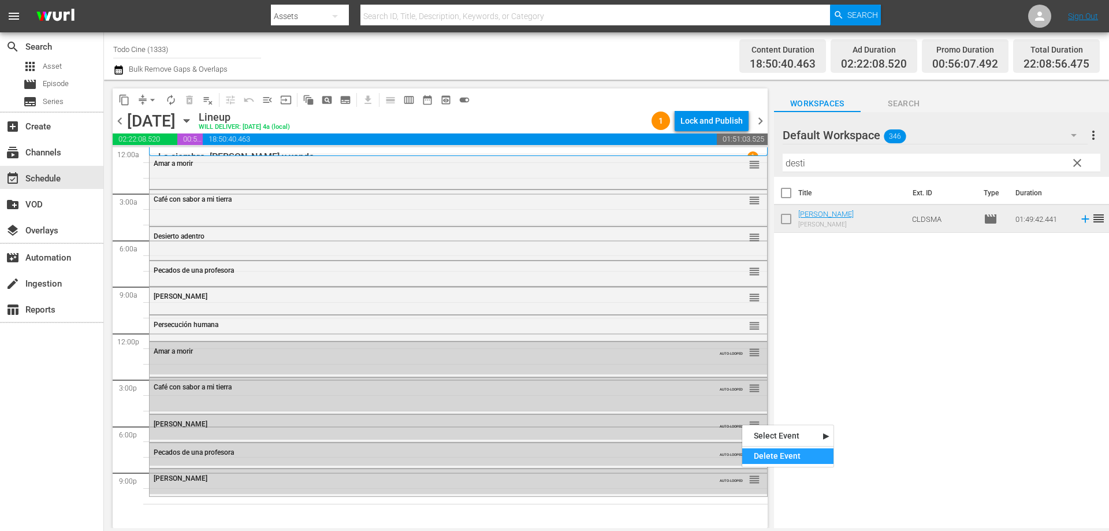
click at [756, 459] on div "Delete Event" at bounding box center [787, 456] width 91 height 16
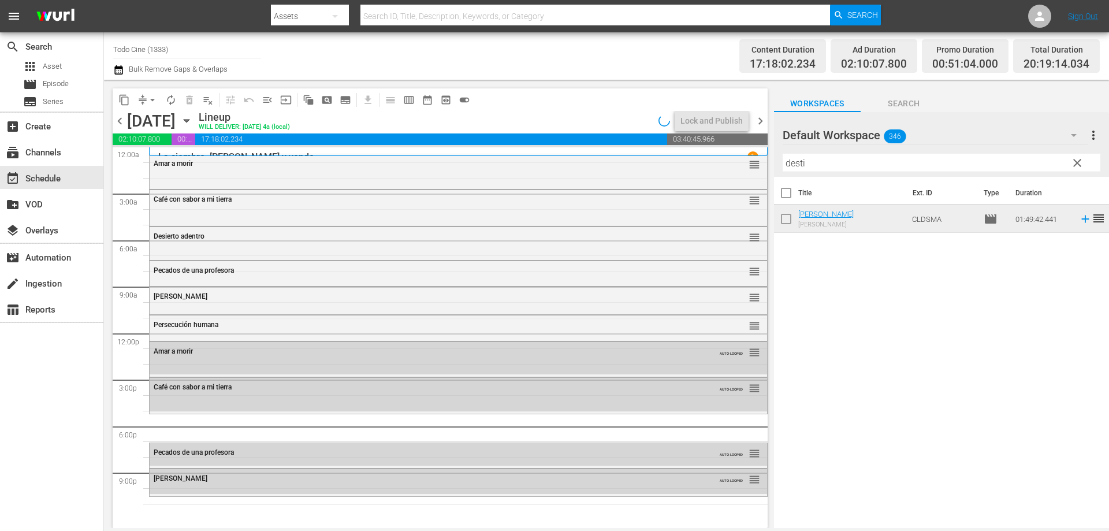
click at [1076, 161] on span "clear" at bounding box center [1077, 163] width 14 height 14
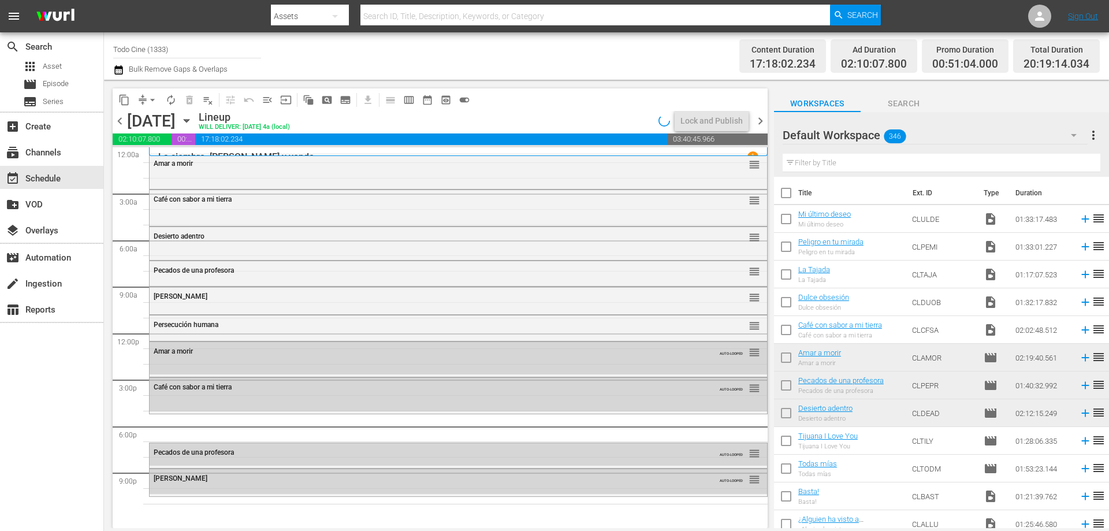
click at [871, 158] on input "text" at bounding box center [942, 163] width 318 height 18
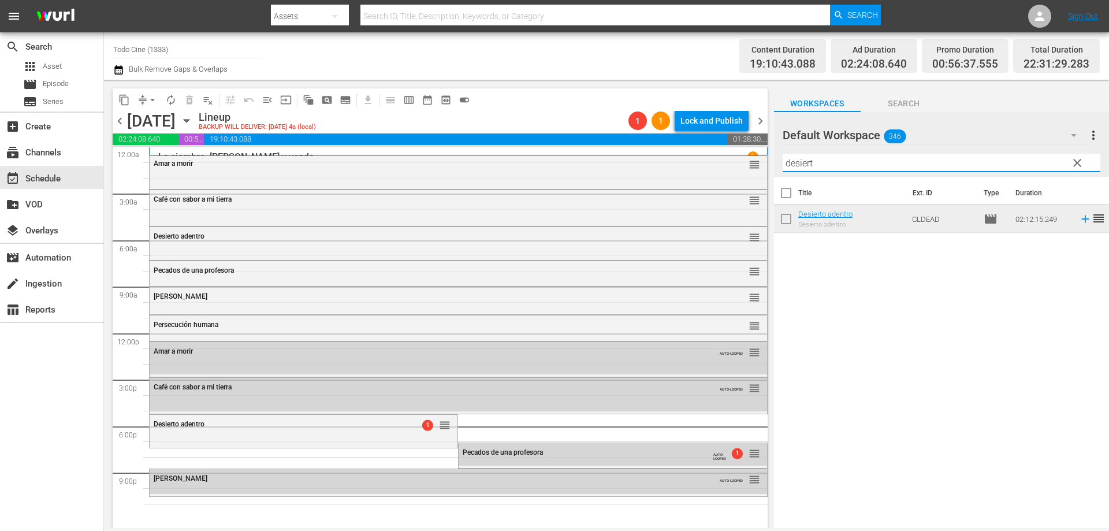
drag, startPoint x: 856, startPoint y: 162, endPoint x: 784, endPoint y: 158, distance: 72.3
click at [784, 158] on input "desiert" at bounding box center [942, 163] width 318 height 18
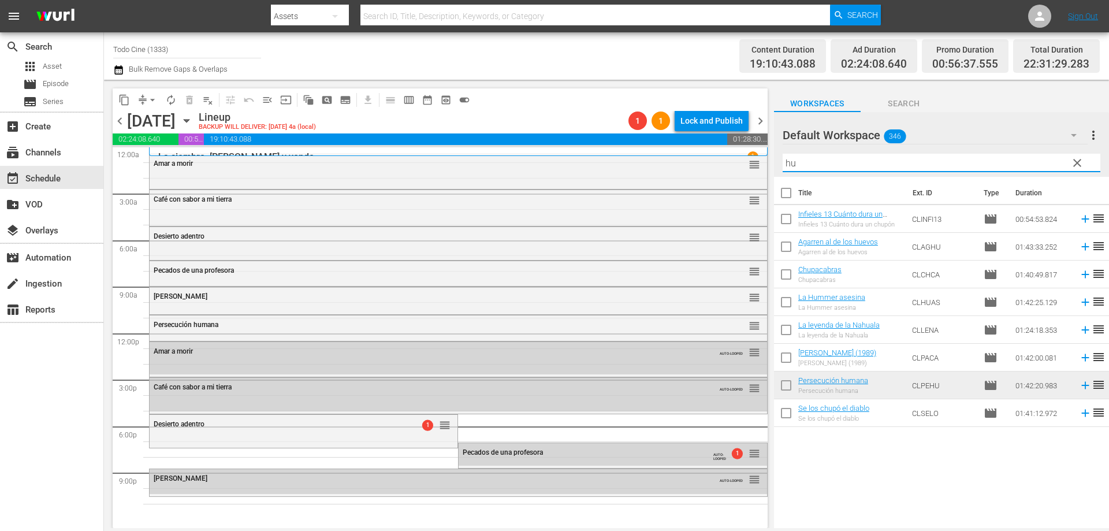
type input "h"
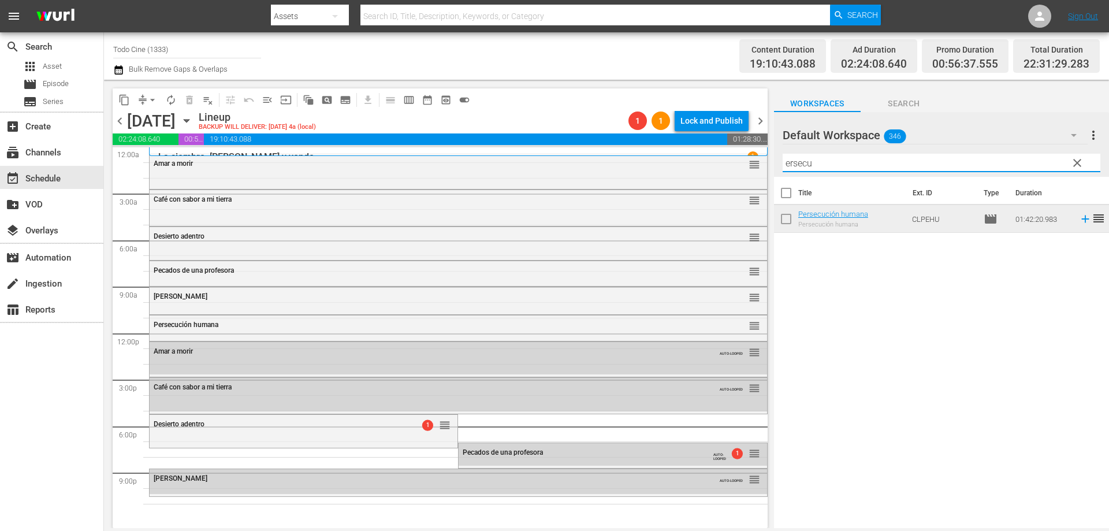
type input "ersecu"
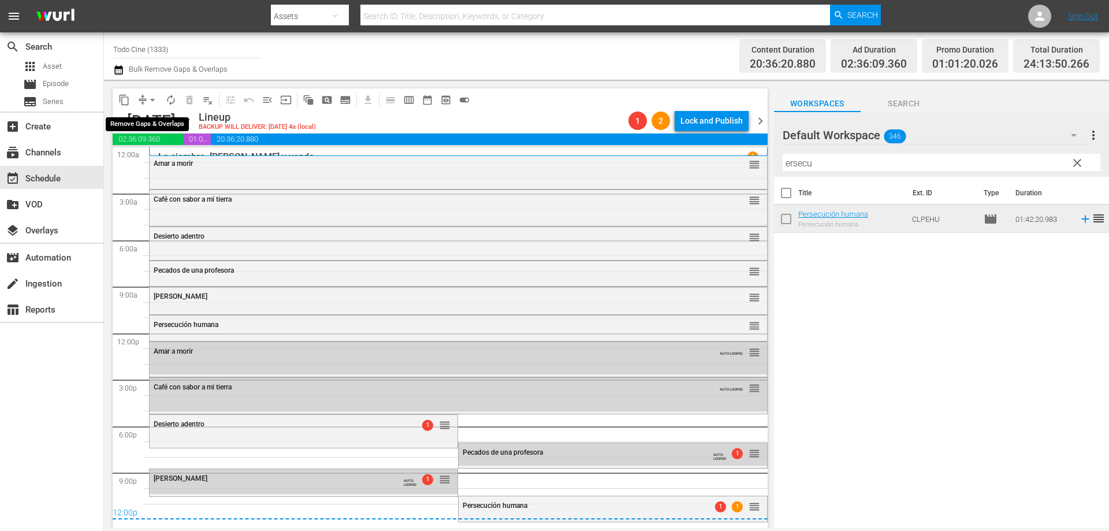
drag, startPoint x: 151, startPoint y: 97, endPoint x: 145, endPoint y: 104, distance: 9.0
click at [150, 101] on span "arrow_drop_down" at bounding box center [153, 100] width 12 height 12
click at [183, 161] on li "Align to End of Previous Day" at bounding box center [152, 161] width 121 height 19
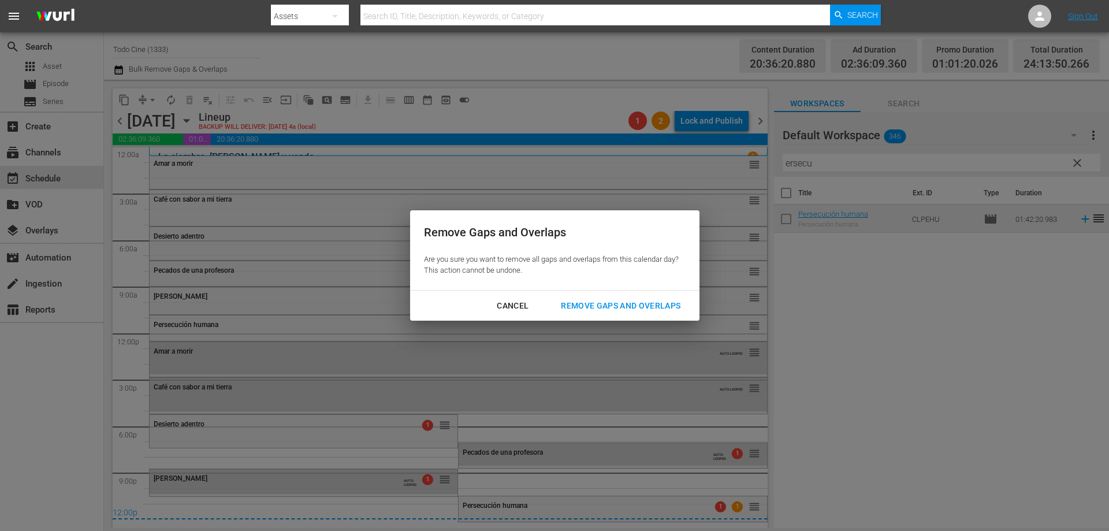
click at [616, 302] on div "Remove Gaps and Overlaps" at bounding box center [621, 306] width 138 height 14
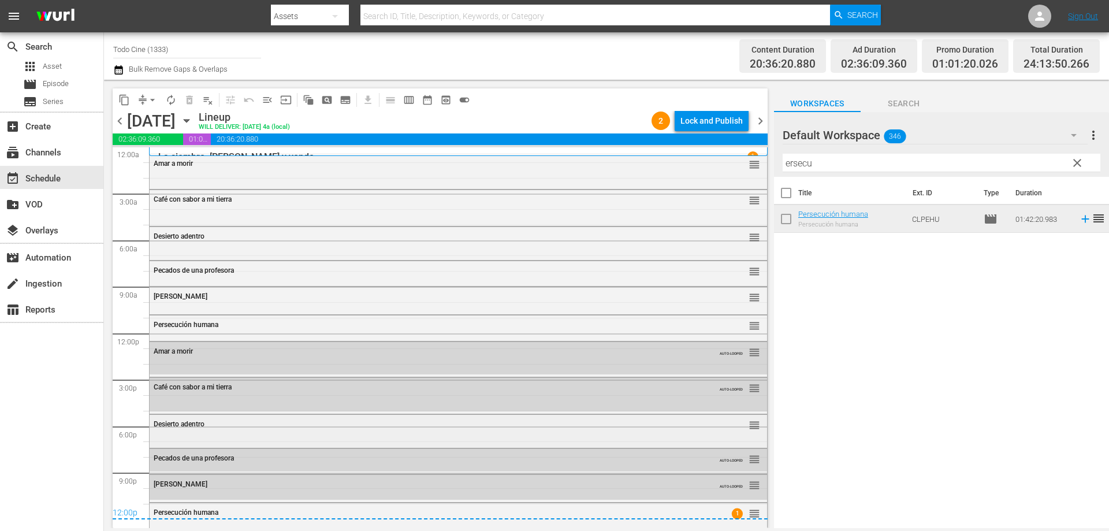
click at [214, 427] on div "Desierto adentro" at bounding box center [427, 424] width 546 height 8
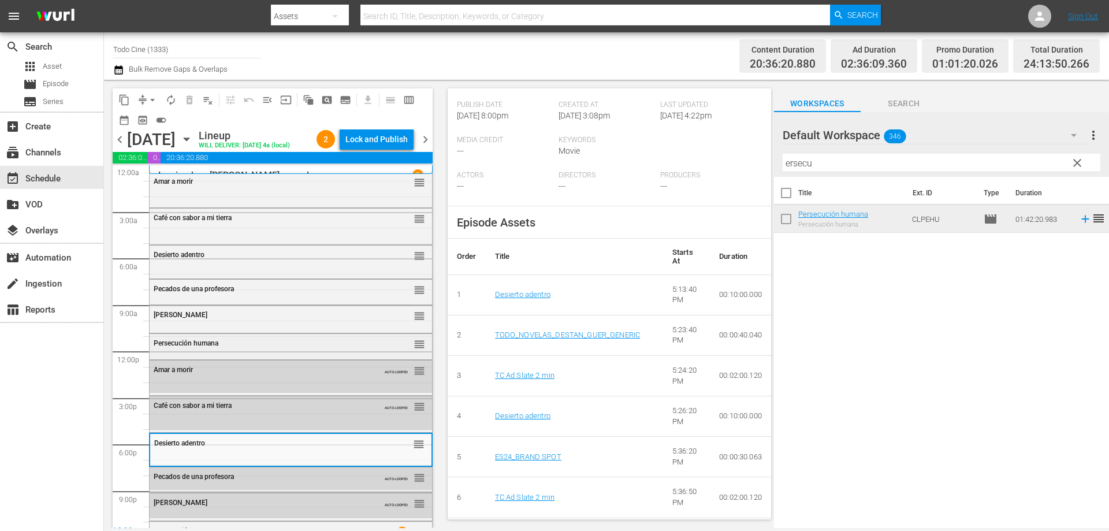
scroll to position [289, 0]
click at [242, 258] on div "Desierto adentro" at bounding box center [263, 255] width 218 height 8
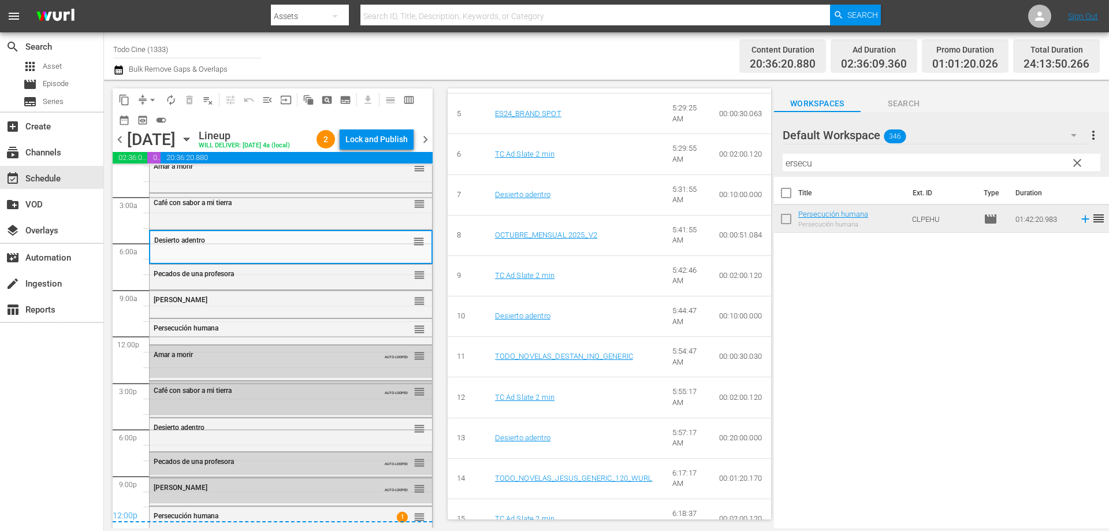
scroll to position [19, 0]
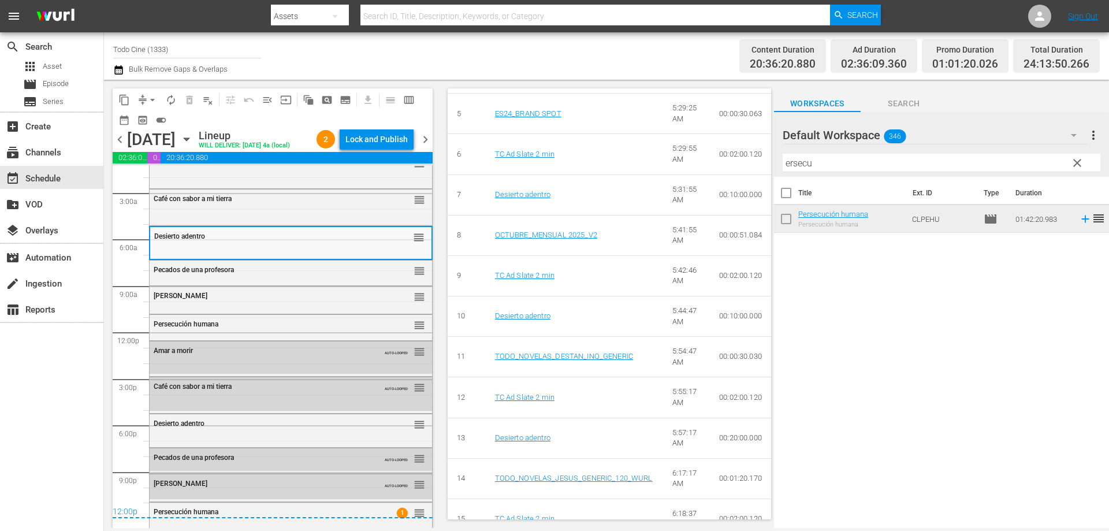
click at [118, 138] on span "chevron_left" at bounding box center [120, 139] width 14 height 14
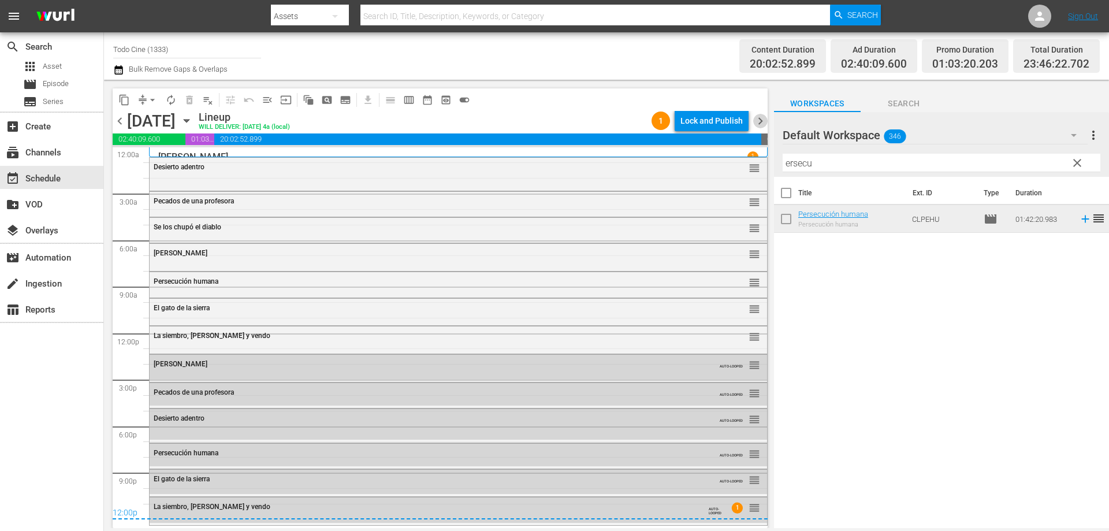
click at [759, 120] on span "chevron_right" at bounding box center [760, 121] width 14 height 14
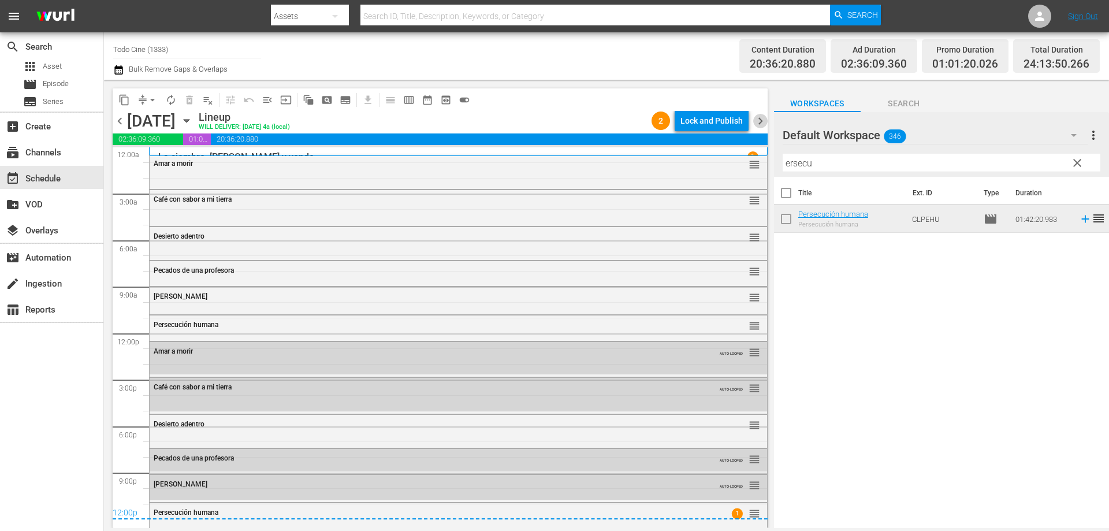
click at [761, 114] on span "chevron_right" at bounding box center [760, 121] width 14 height 14
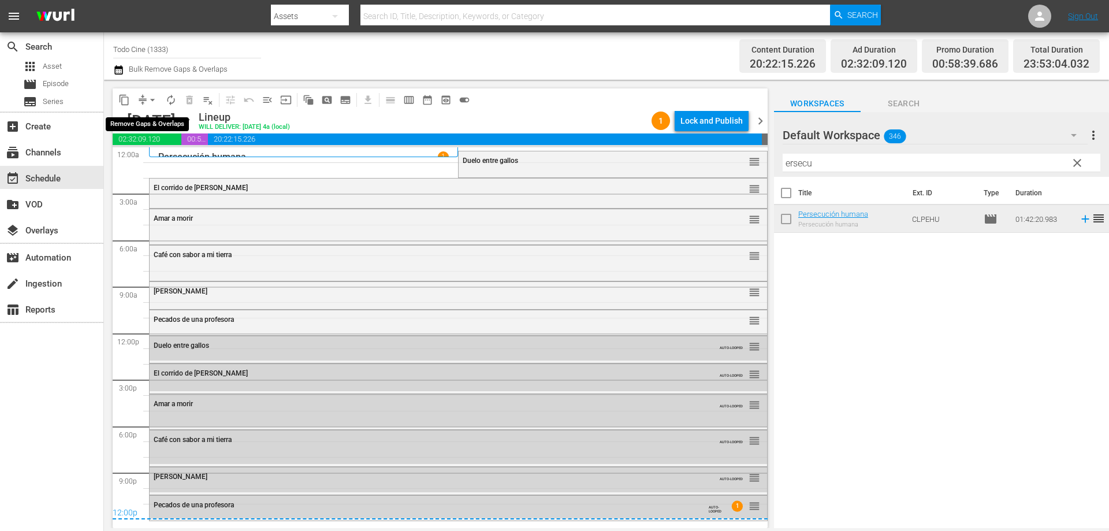
click at [151, 100] on span "arrow_drop_down" at bounding box center [153, 100] width 12 height 12
click at [191, 162] on li "Align to End of Previous Day" at bounding box center [152, 161] width 121 height 19
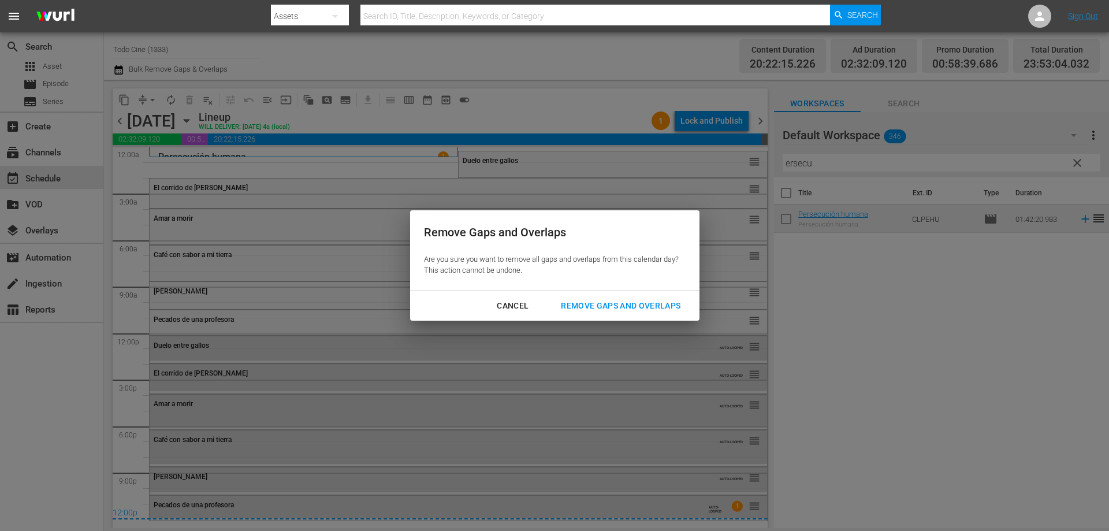
click at [603, 305] on div "Remove Gaps and Overlaps" at bounding box center [621, 306] width 138 height 14
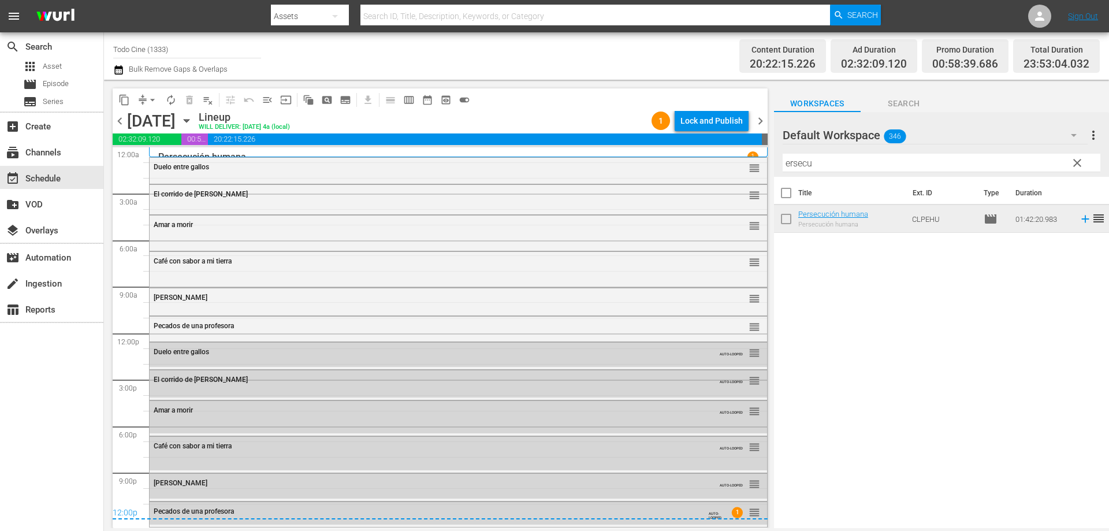
click at [761, 119] on span "chevron_right" at bounding box center [760, 121] width 14 height 14
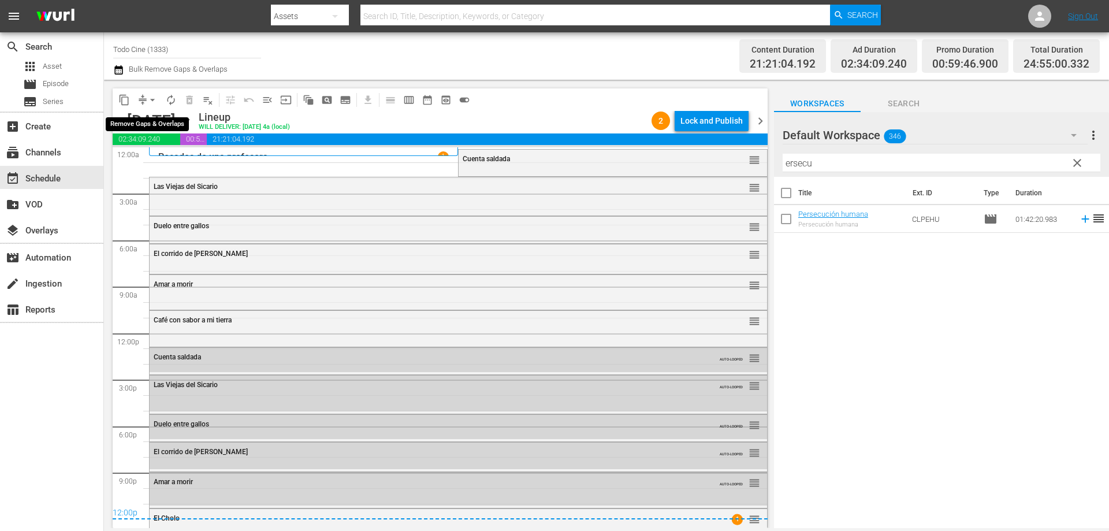
click at [152, 100] on span "arrow_drop_down" at bounding box center [153, 100] width 12 height 12
click at [193, 161] on li "Align to End of Previous Day" at bounding box center [152, 161] width 121 height 19
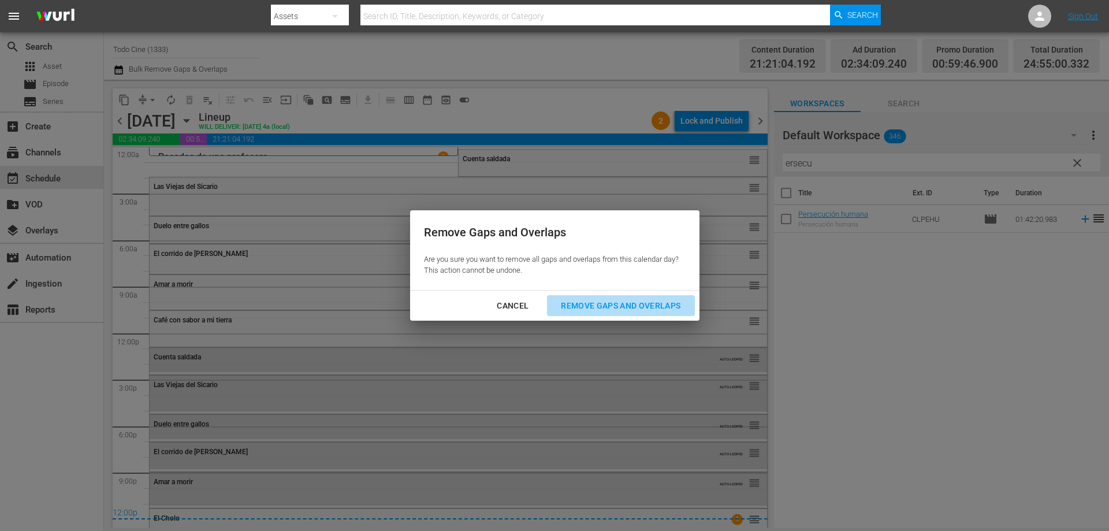
click at [607, 297] on button "Remove Gaps and Overlaps" at bounding box center [620, 305] width 147 height 21
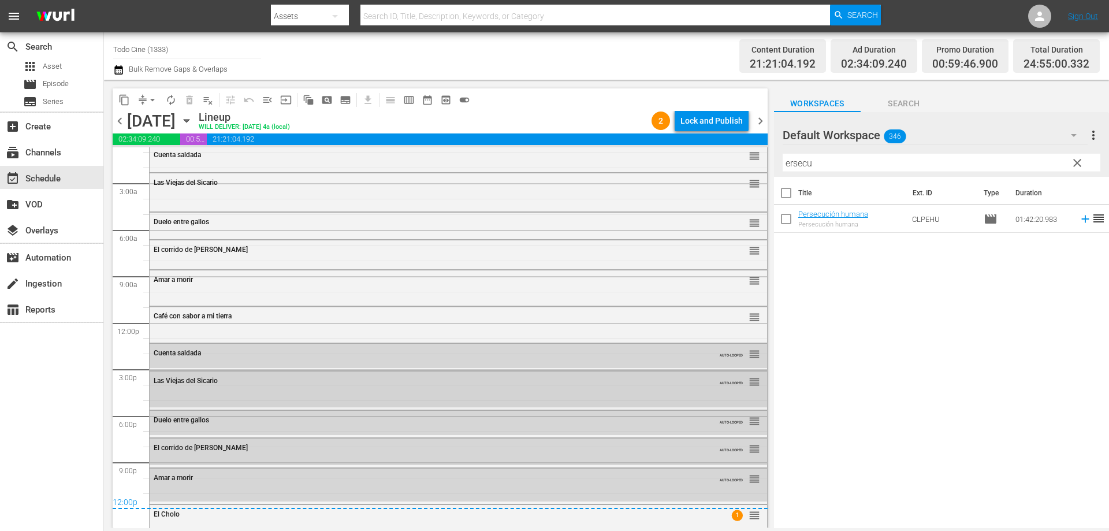
scroll to position [13, 0]
drag, startPoint x: 762, startPoint y: 120, endPoint x: 755, endPoint y: 120, distance: 7.0
click at [762, 120] on span "chevron_right" at bounding box center [760, 121] width 14 height 14
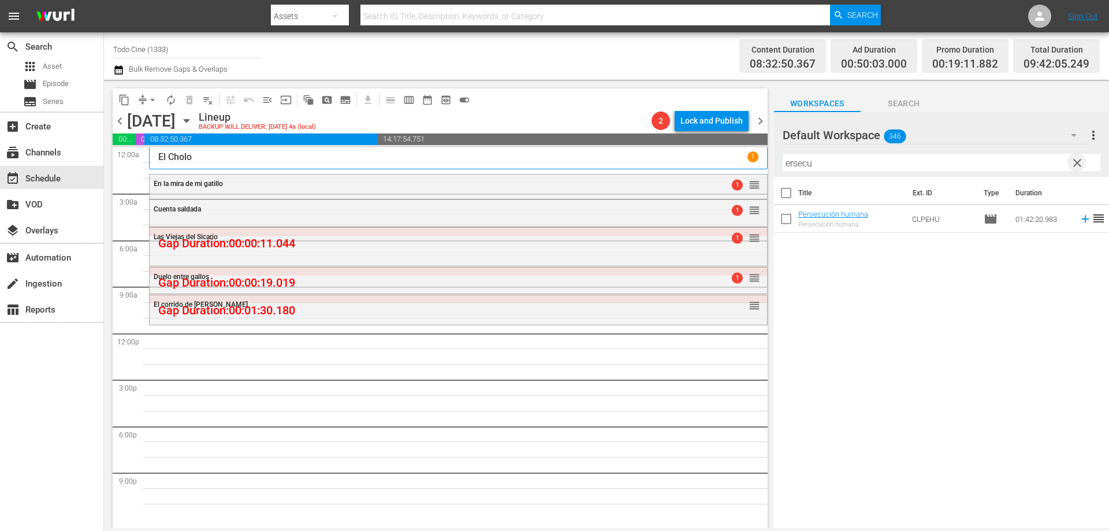
click at [1077, 163] on span "clear" at bounding box center [1077, 163] width 14 height 14
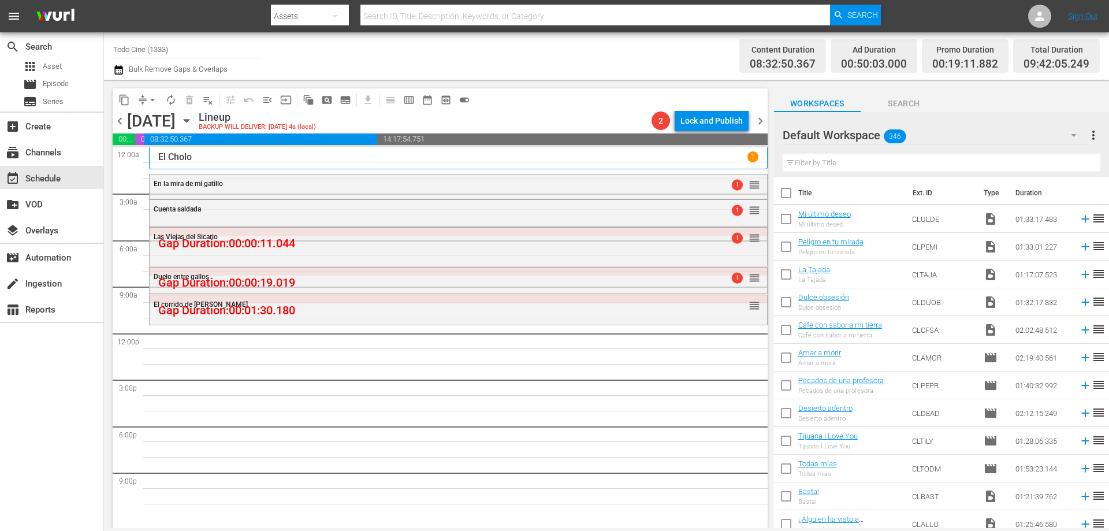
click at [845, 159] on input "text" at bounding box center [942, 163] width 318 height 18
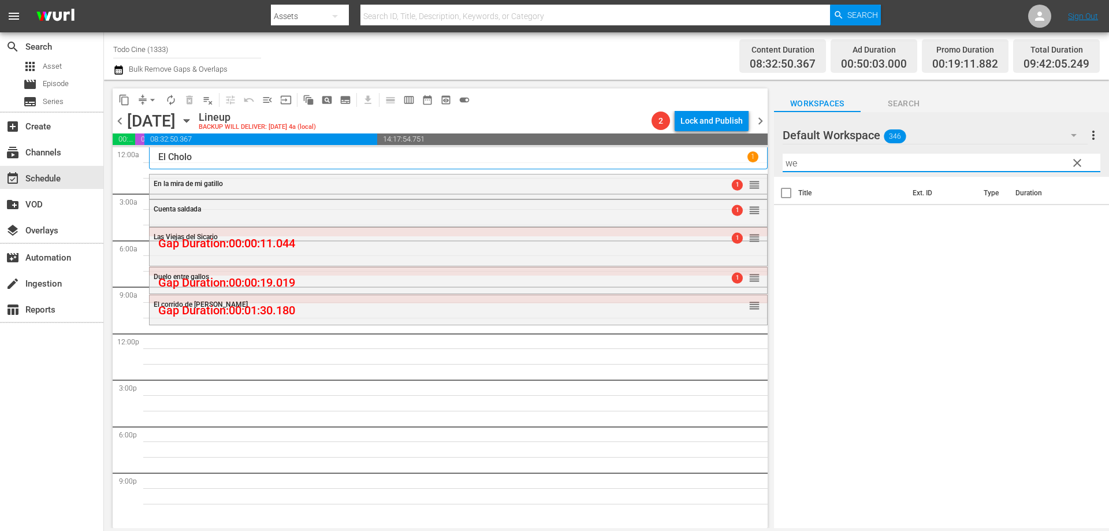
type input "w"
type input "el cholo"
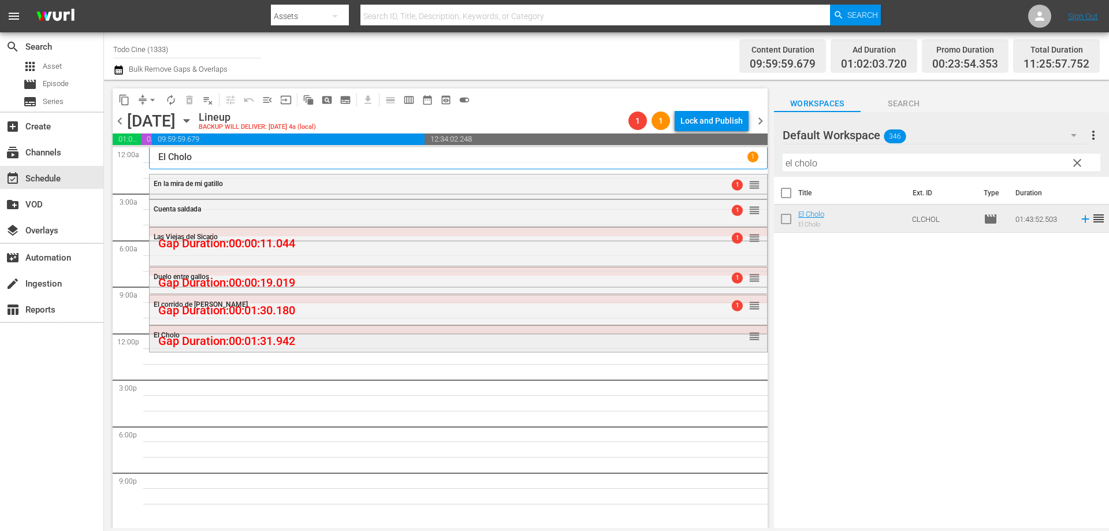
click at [419, 344] on div "El Cholo reorder" at bounding box center [459, 336] width 618 height 20
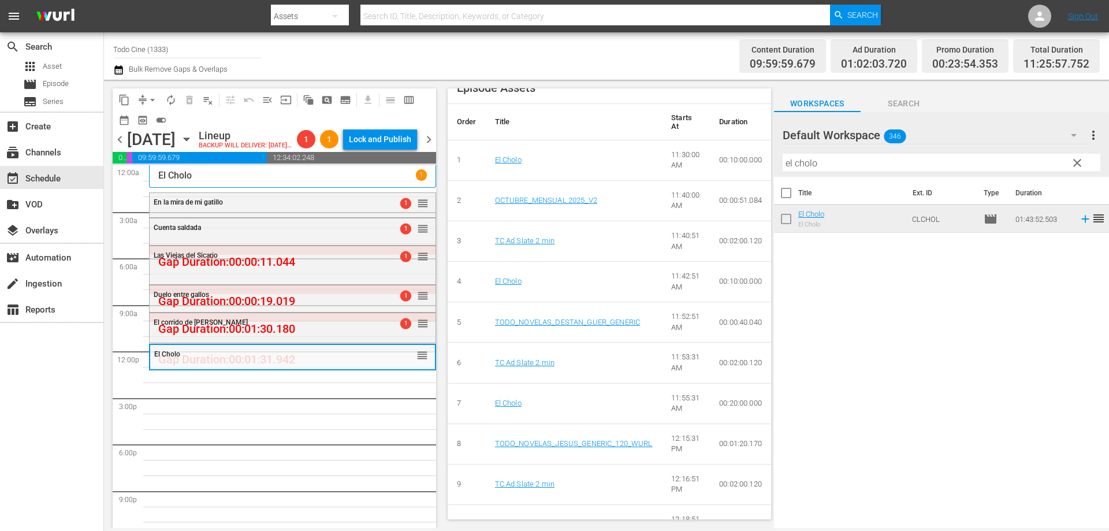
scroll to position [414, 0]
click at [172, 97] on span "autorenew_outlined" at bounding box center [171, 100] width 12 height 12
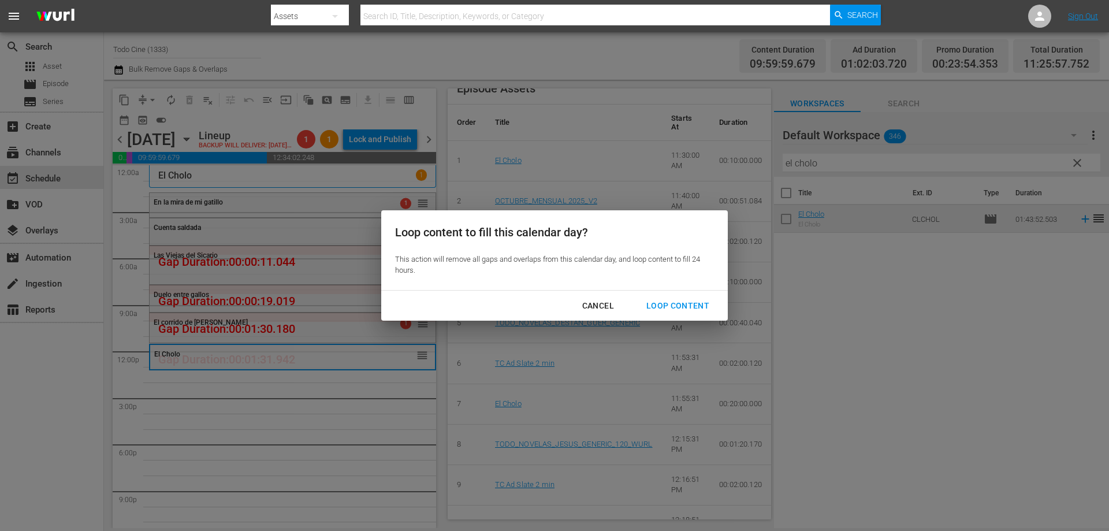
click at [665, 302] on div "Loop Content" at bounding box center [677, 306] width 81 height 14
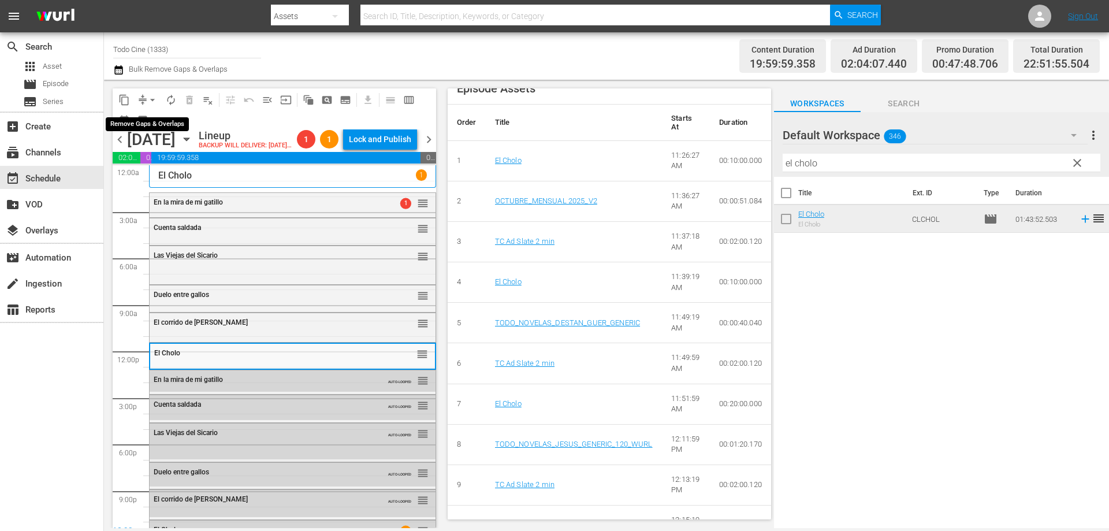
click at [152, 102] on span "arrow_drop_down" at bounding box center [153, 100] width 12 height 12
click at [177, 165] on li "Align to End of Previous Day" at bounding box center [152, 161] width 121 height 19
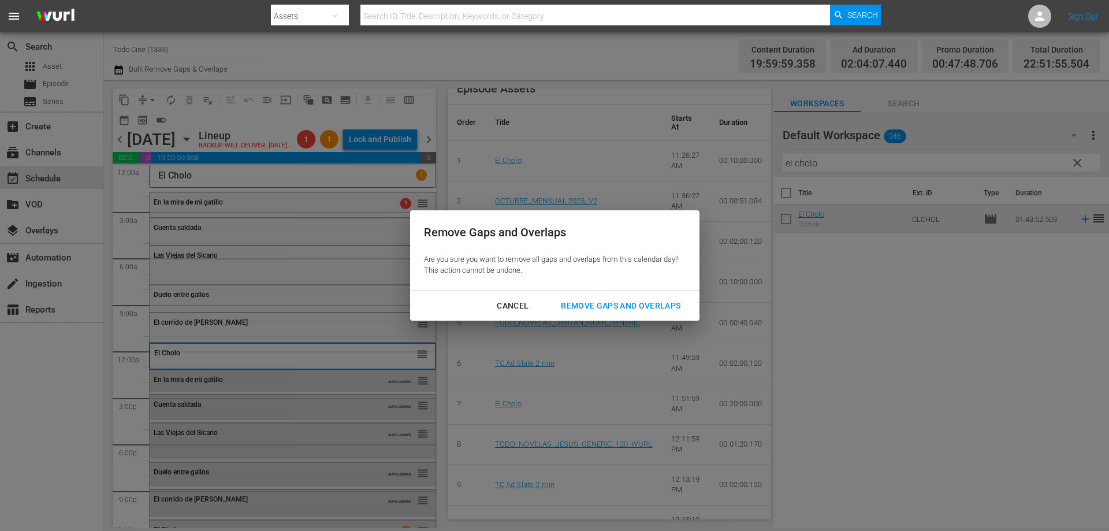
click at [635, 308] on div "Remove Gaps and Overlaps" at bounding box center [621, 306] width 138 height 14
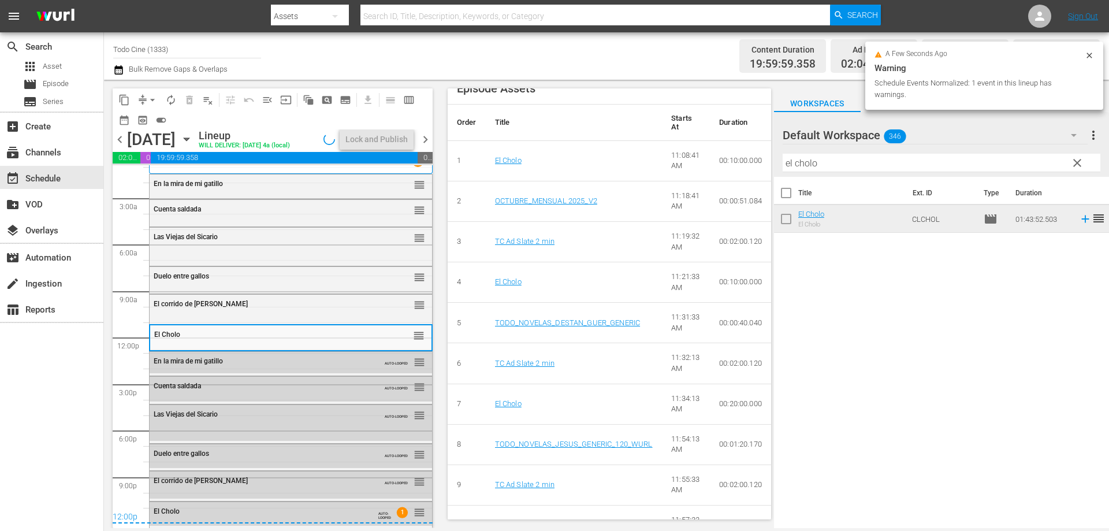
scroll to position [14, 0]
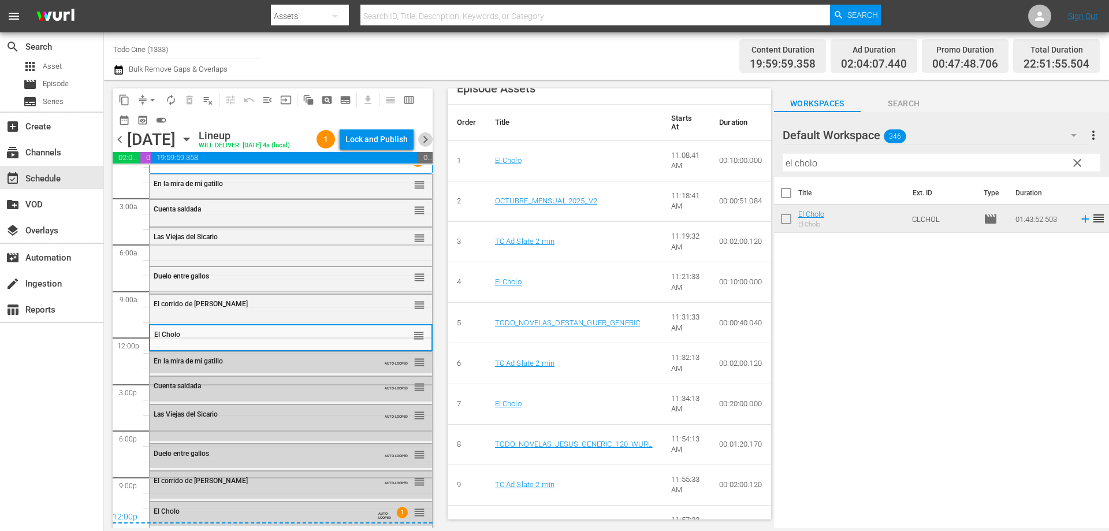
click at [425, 141] on span "chevron_right" at bounding box center [425, 139] width 14 height 14
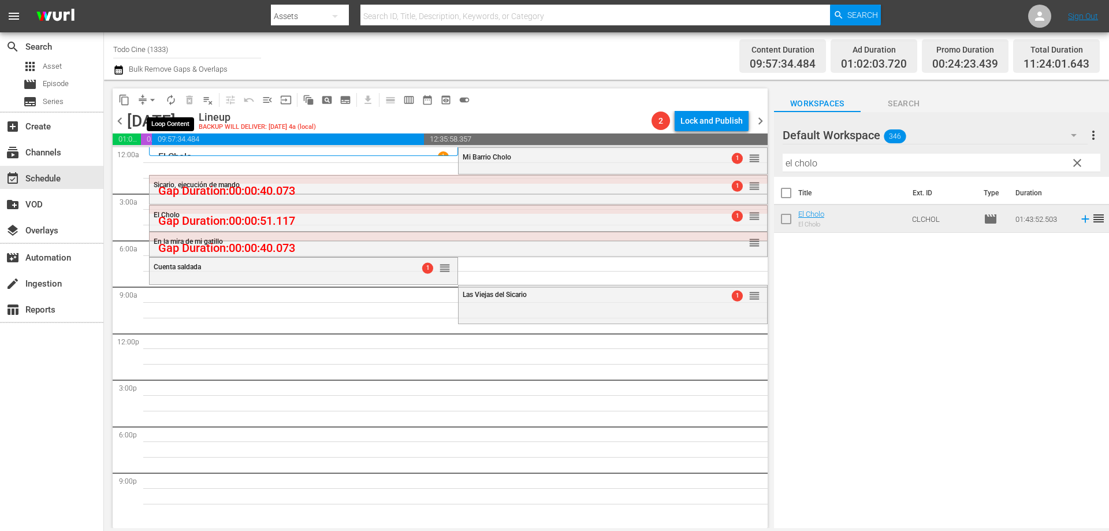
click at [173, 101] on span "autorenew_outlined" at bounding box center [171, 100] width 12 height 12
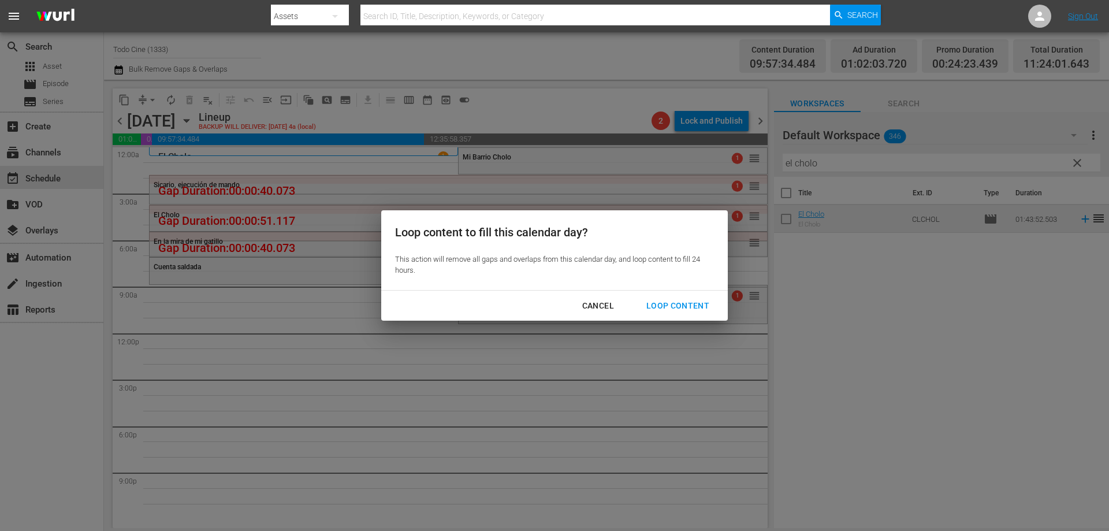
click at [682, 307] on div "Loop Content" at bounding box center [677, 306] width 81 height 14
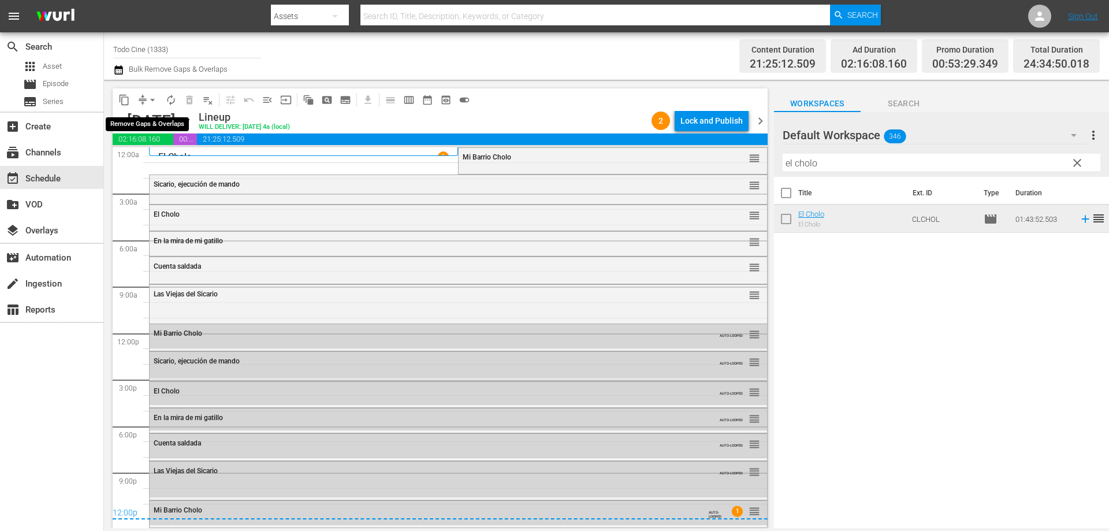
click at [151, 99] on span "arrow_drop_down" at bounding box center [153, 100] width 12 height 12
click at [155, 161] on li "Align to End of Previous Day" at bounding box center [152, 161] width 121 height 19
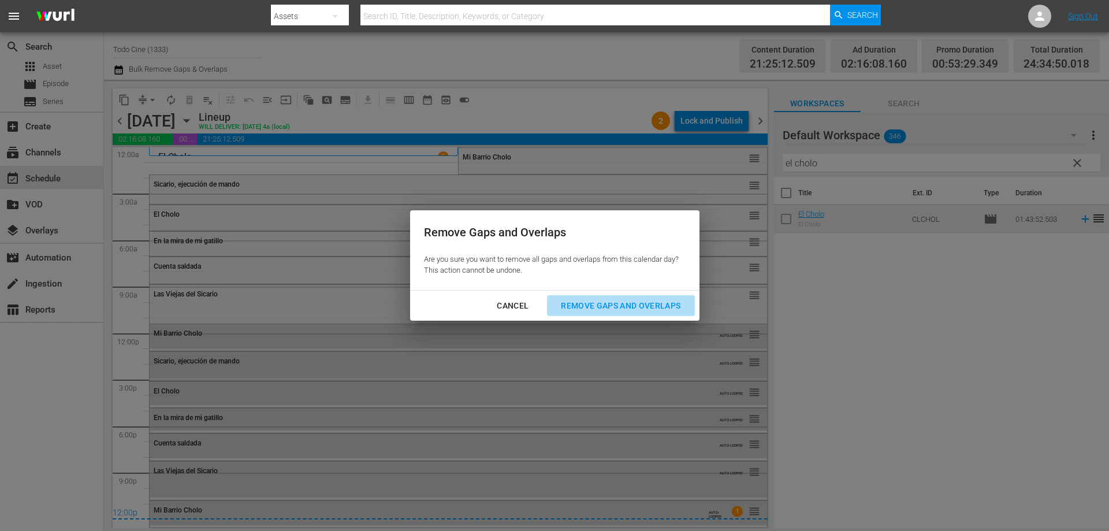
click at [587, 304] on div "Remove Gaps and Overlaps" at bounding box center [621, 306] width 138 height 14
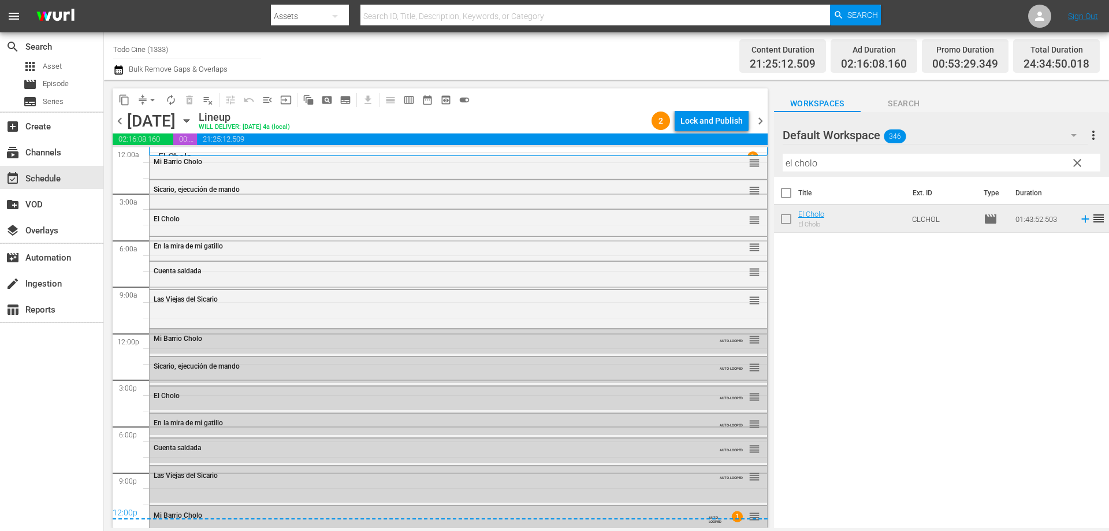
click at [746, 523] on div "AUTO-LOOPED 1 reorder" at bounding box center [731, 516] width 57 height 13
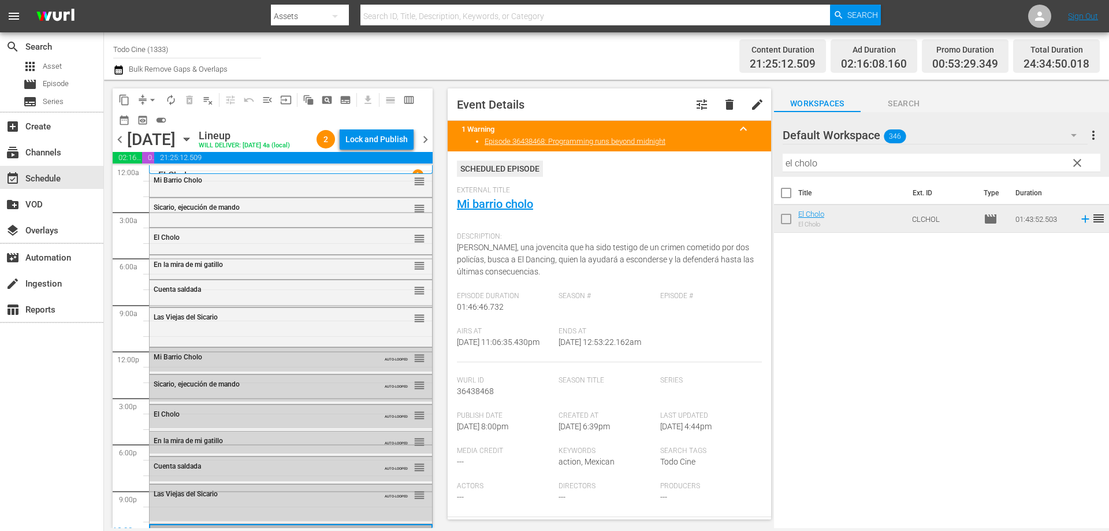
click at [684, 262] on span "Llaverito, una jovencita que ha sido testigo de un crimen cometido por dos poli…" at bounding box center [605, 260] width 297 height 34
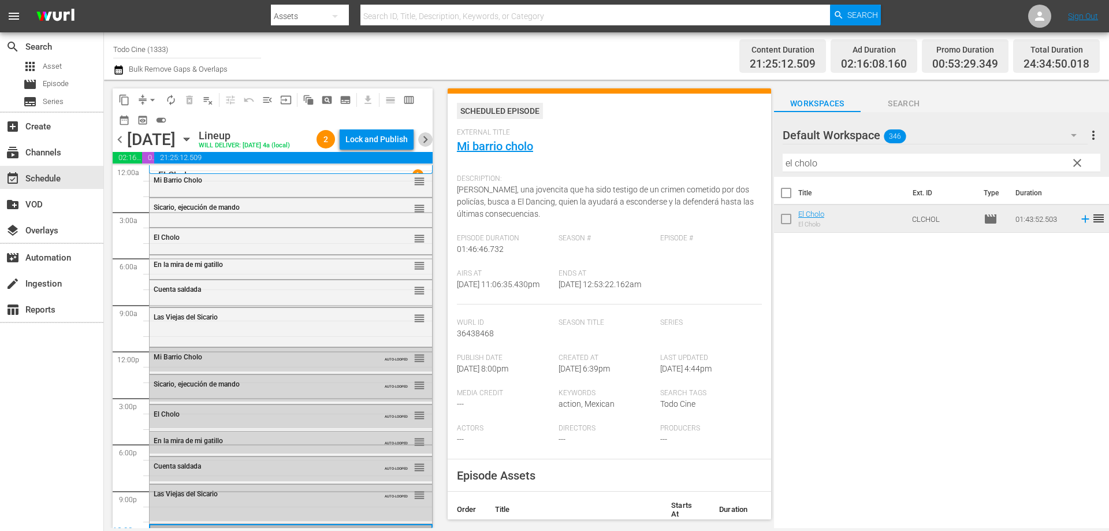
click at [428, 140] on span "chevron_right" at bounding box center [425, 139] width 14 height 14
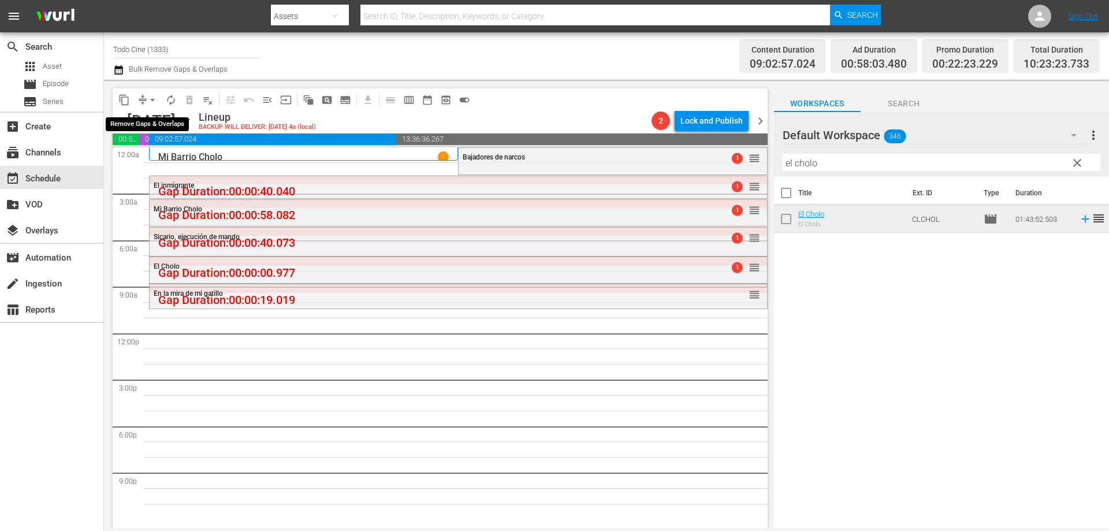
click at [148, 98] on span "arrow_drop_down" at bounding box center [153, 100] width 12 height 12
click at [181, 157] on li "Align to End of Previous Day" at bounding box center [152, 161] width 121 height 19
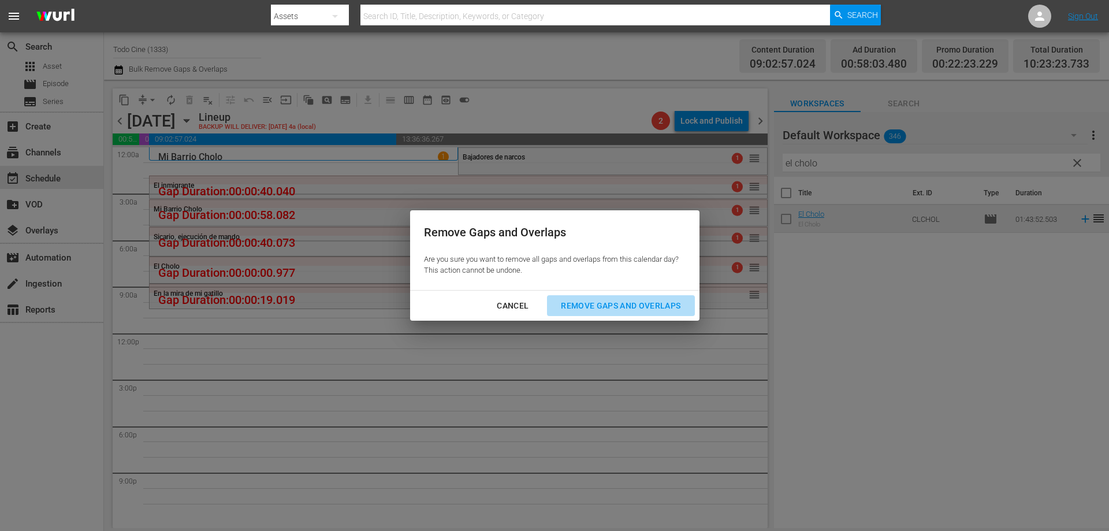
click at [592, 303] on div "Remove Gaps and Overlaps" at bounding box center [621, 306] width 138 height 14
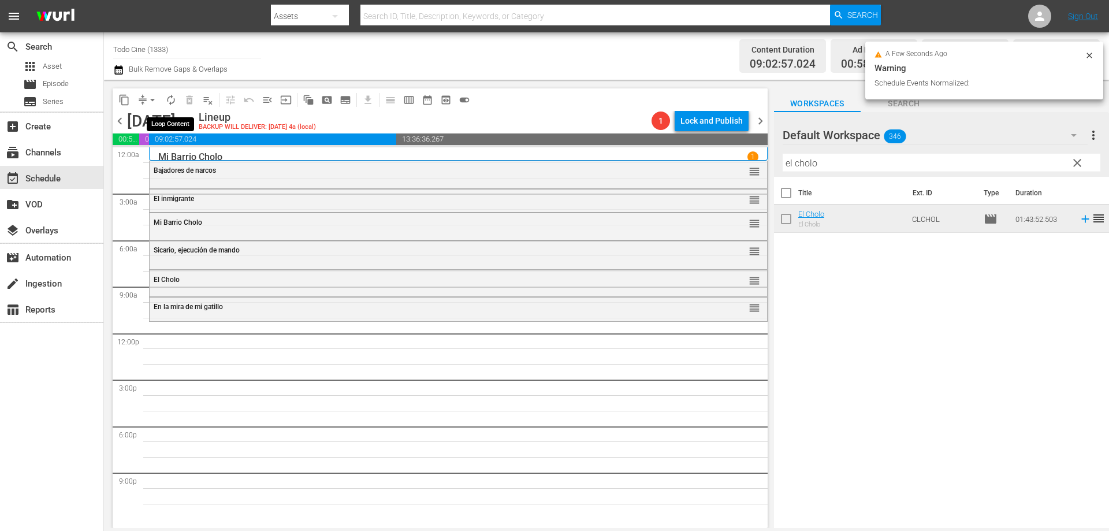
click at [169, 97] on span "autorenew_outlined" at bounding box center [171, 100] width 12 height 12
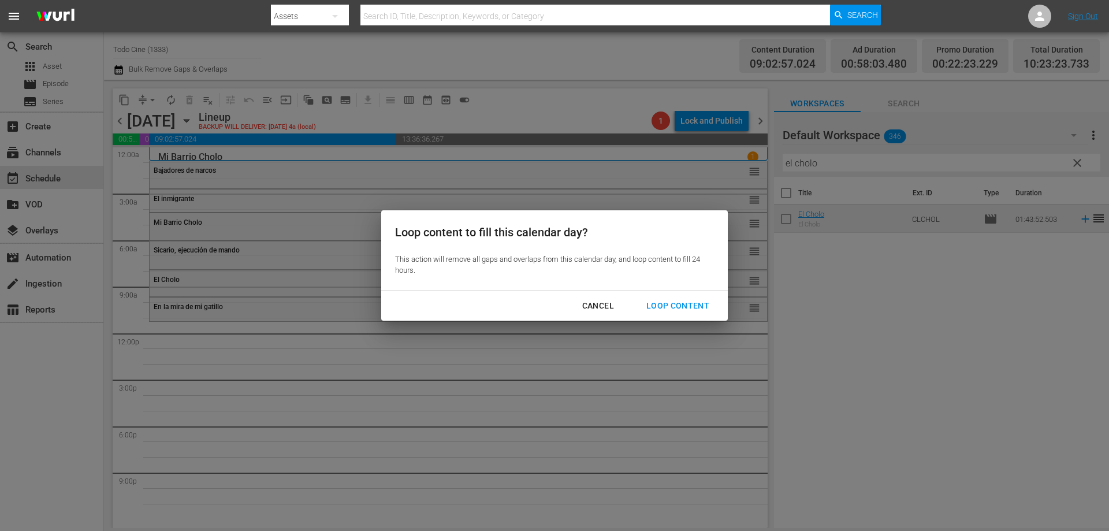
click at [685, 304] on div "Loop Content" at bounding box center [677, 306] width 81 height 14
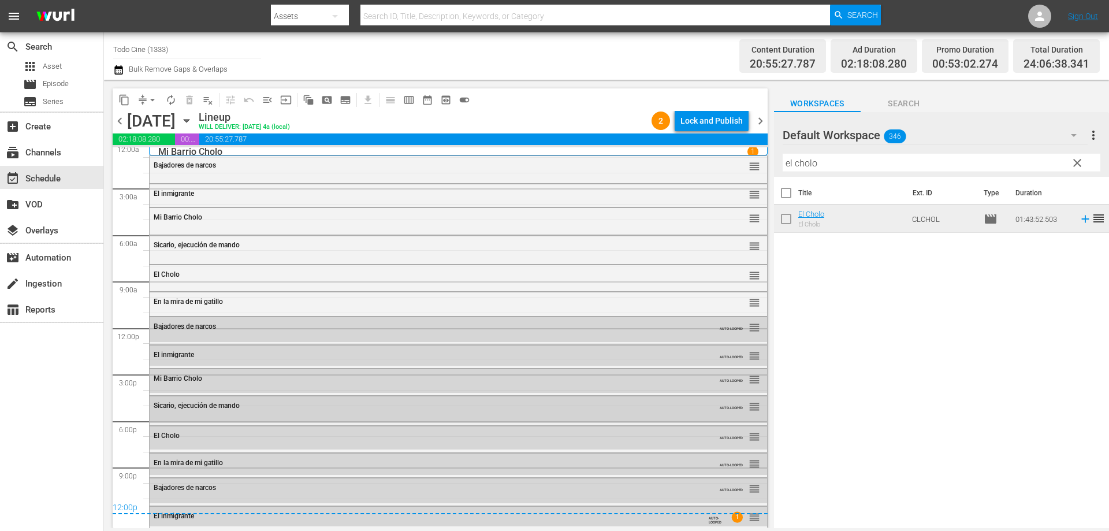
scroll to position [6, 0]
click at [766, 501] on div "Delete Event" at bounding box center [794, 508] width 91 height 16
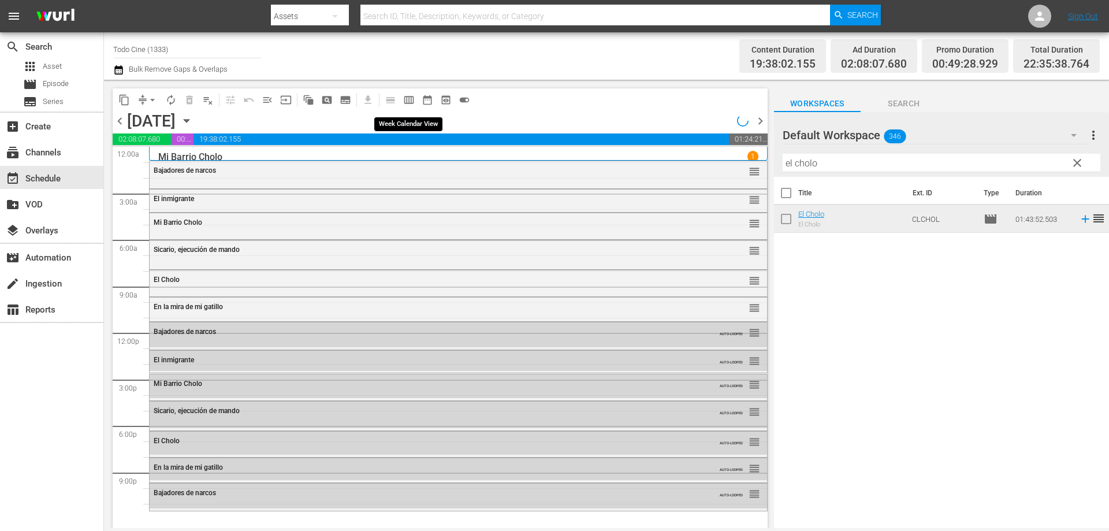
scroll to position [0, 0]
click at [410, 99] on span "calendar_view_week_outlined" at bounding box center [409, 100] width 12 height 12
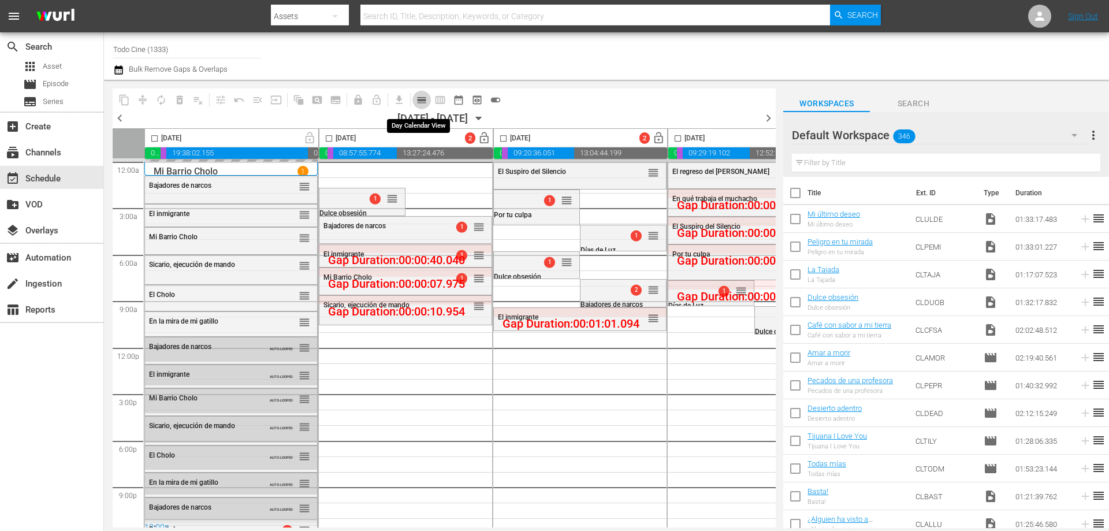
click at [422, 98] on span "calendar_view_day_outlined" at bounding box center [422, 100] width 12 height 12
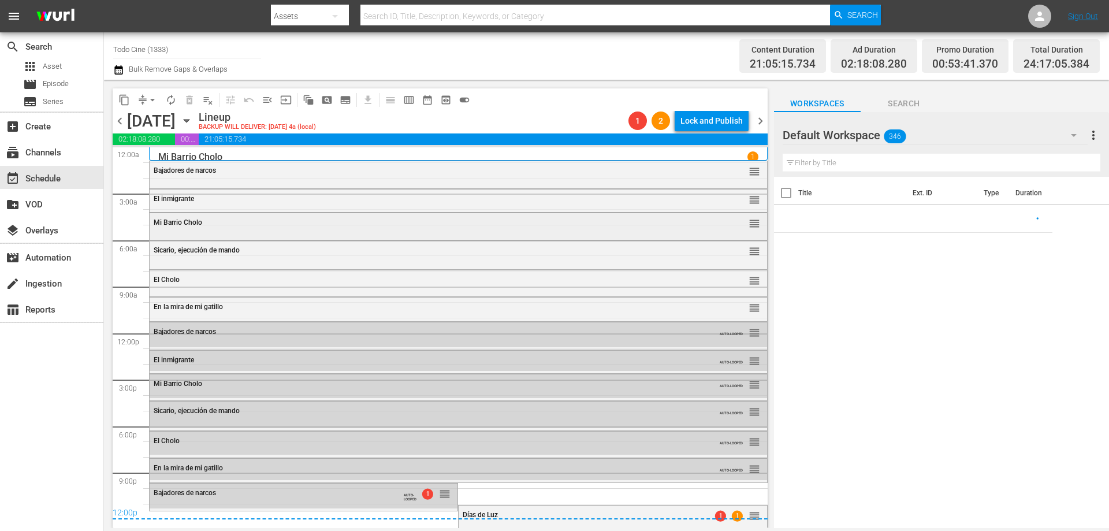
scroll to position [3, 0]
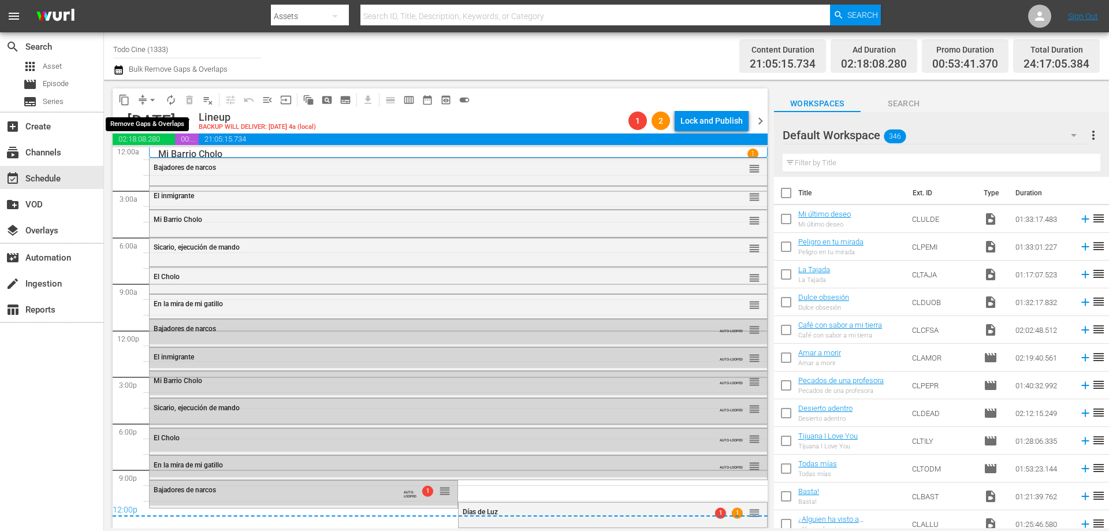
click at [152, 98] on span "arrow_drop_down" at bounding box center [153, 100] width 12 height 12
click at [165, 162] on li "Align to End of Previous Day" at bounding box center [152, 161] width 121 height 19
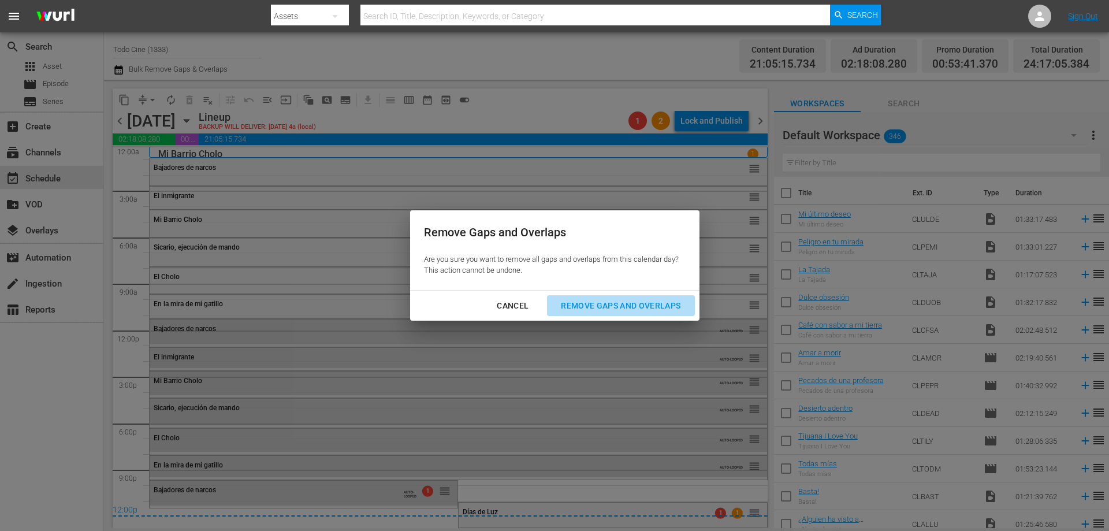
click at [581, 300] on div "Remove Gaps and Overlaps" at bounding box center [621, 306] width 138 height 14
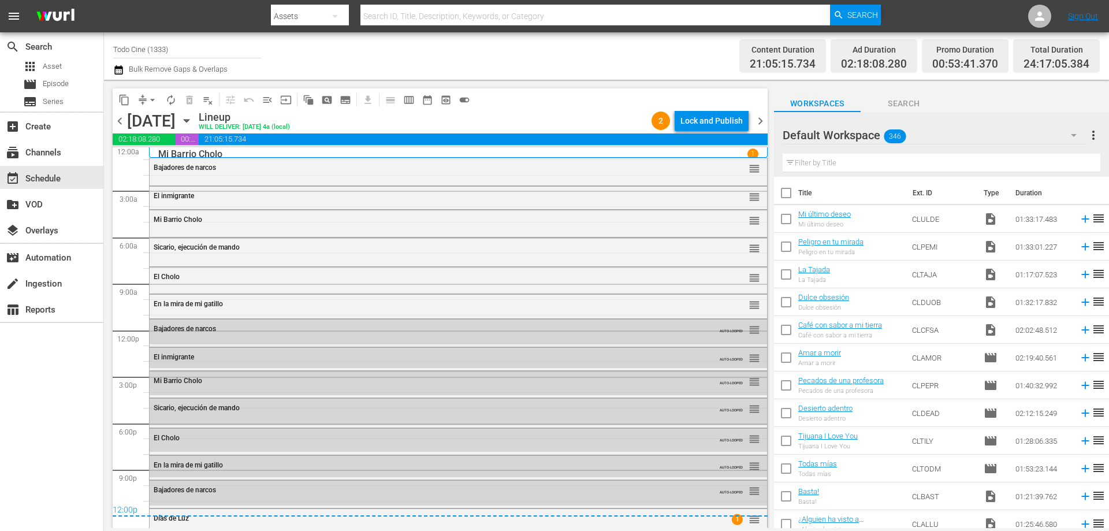
click at [762, 121] on span "chevron_right" at bounding box center [760, 121] width 14 height 14
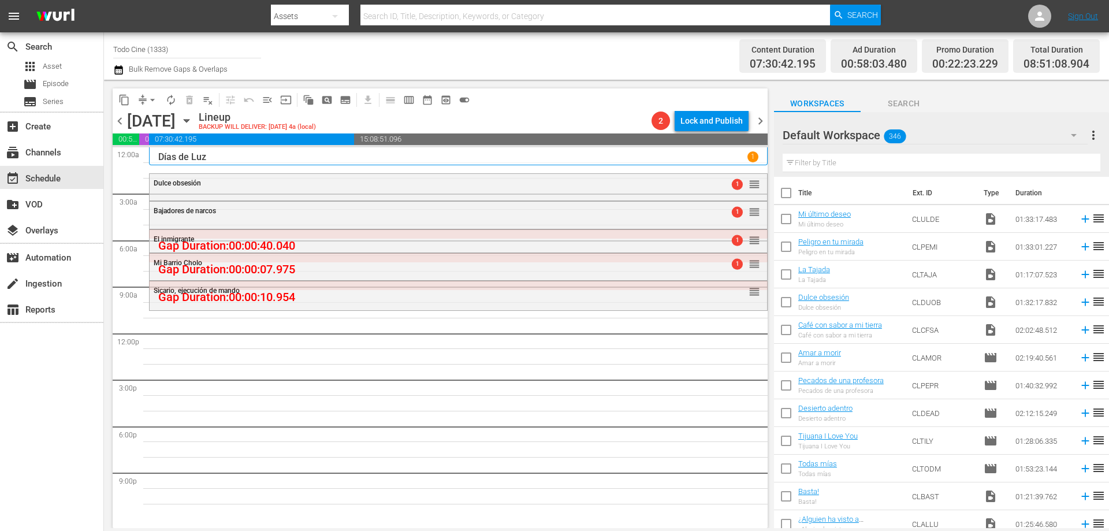
click at [825, 167] on input "text" at bounding box center [942, 163] width 318 height 18
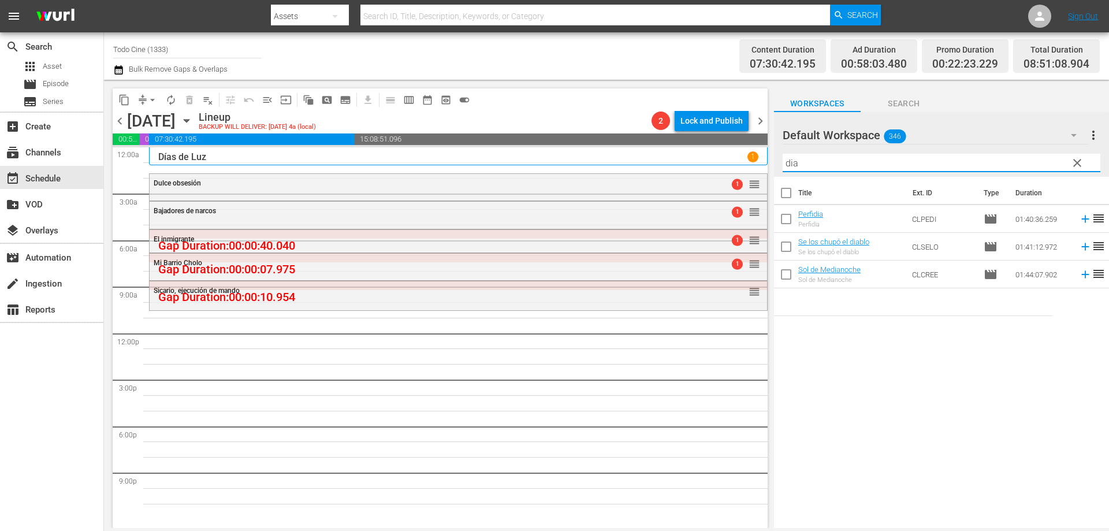
click at [818, 159] on input "dia" at bounding box center [942, 163] width 318 height 18
drag, startPoint x: 818, startPoint y: 159, endPoint x: 647, endPoint y: 150, distance: 171.2
click at [647, 150] on div "content_copy compress arrow_drop_down autorenew_outlined delete_forever_outline…" at bounding box center [606, 304] width 1005 height 448
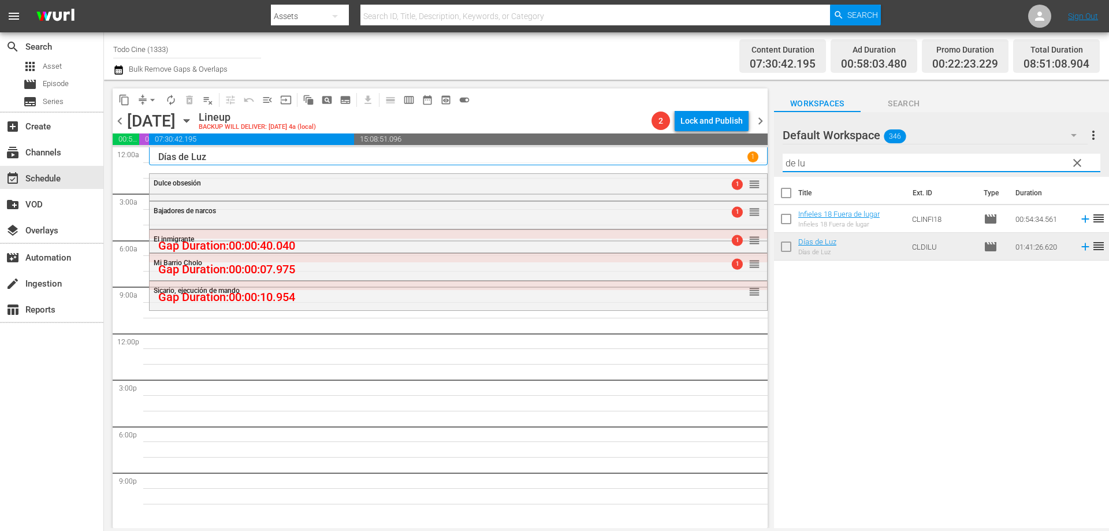
type input "de lu"
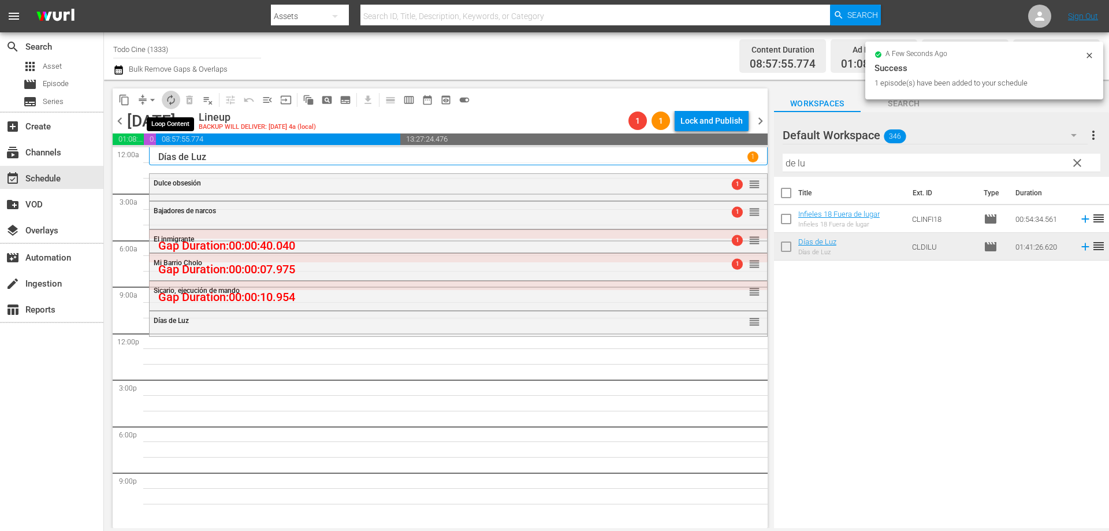
click at [172, 99] on span "autorenew_outlined" at bounding box center [171, 100] width 12 height 12
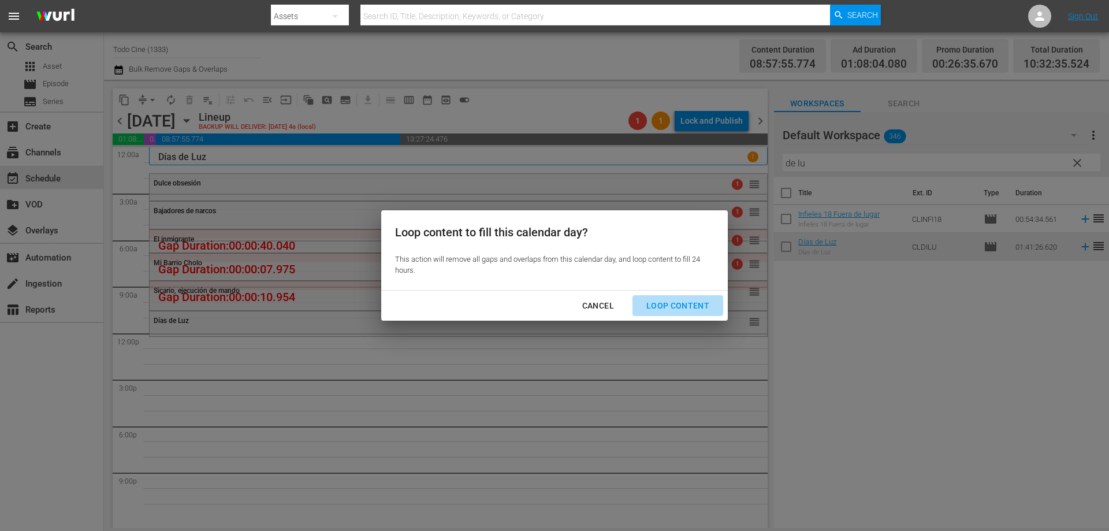
click at [677, 300] on div "Loop Content" at bounding box center [677, 306] width 81 height 14
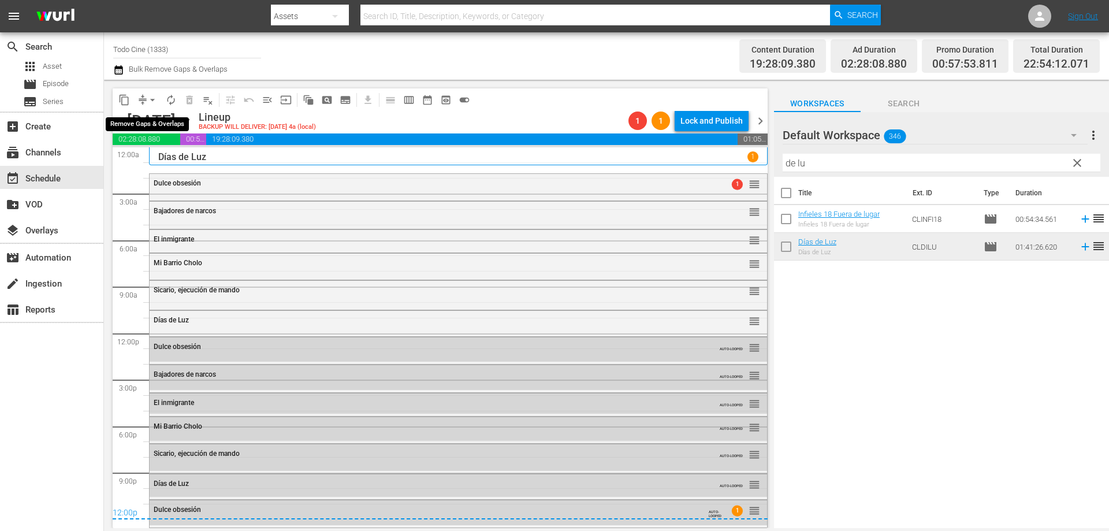
click at [152, 98] on span "arrow_drop_down" at bounding box center [153, 100] width 12 height 12
click at [172, 162] on li "Align to End of Previous Day" at bounding box center [152, 161] width 121 height 19
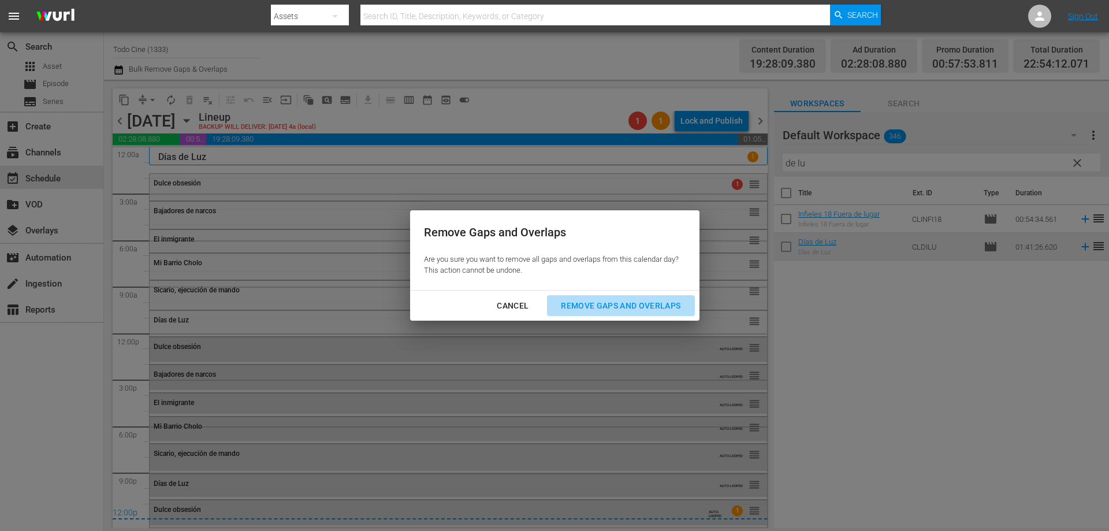
click at [640, 306] on div "Remove Gaps and Overlaps" at bounding box center [621, 306] width 138 height 14
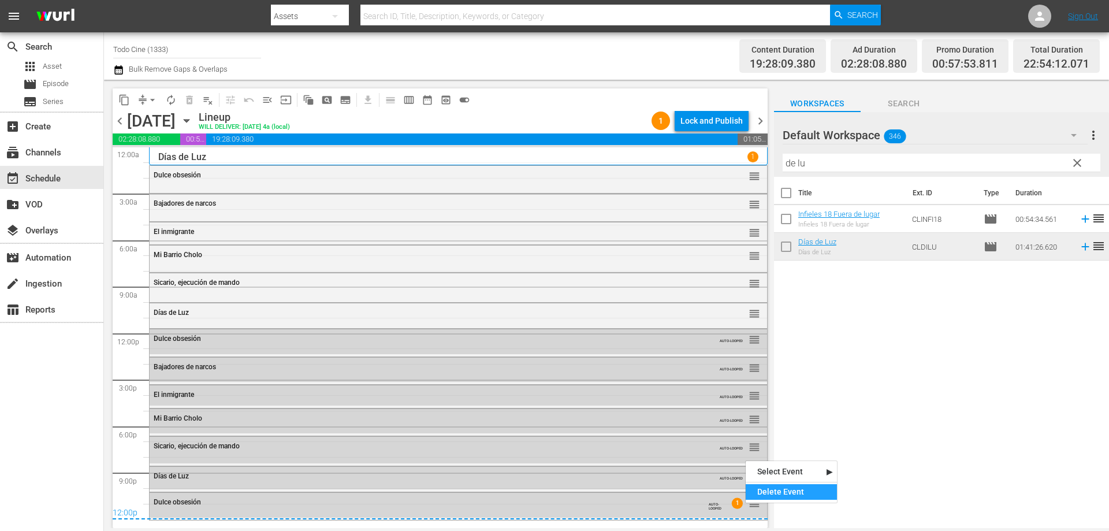
click at [782, 489] on div "Delete Event" at bounding box center [791, 492] width 91 height 16
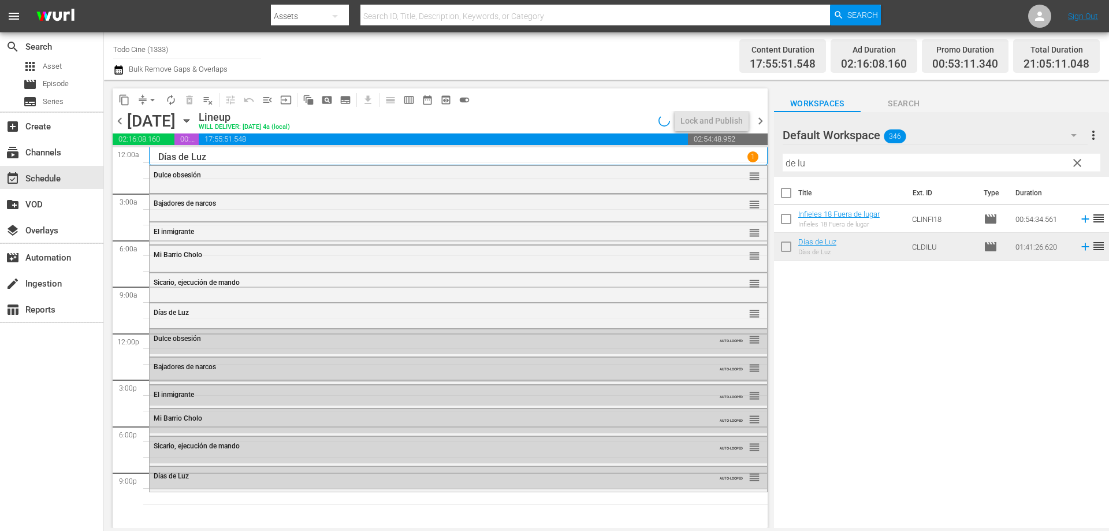
click at [1078, 163] on span "clear" at bounding box center [1077, 163] width 14 height 14
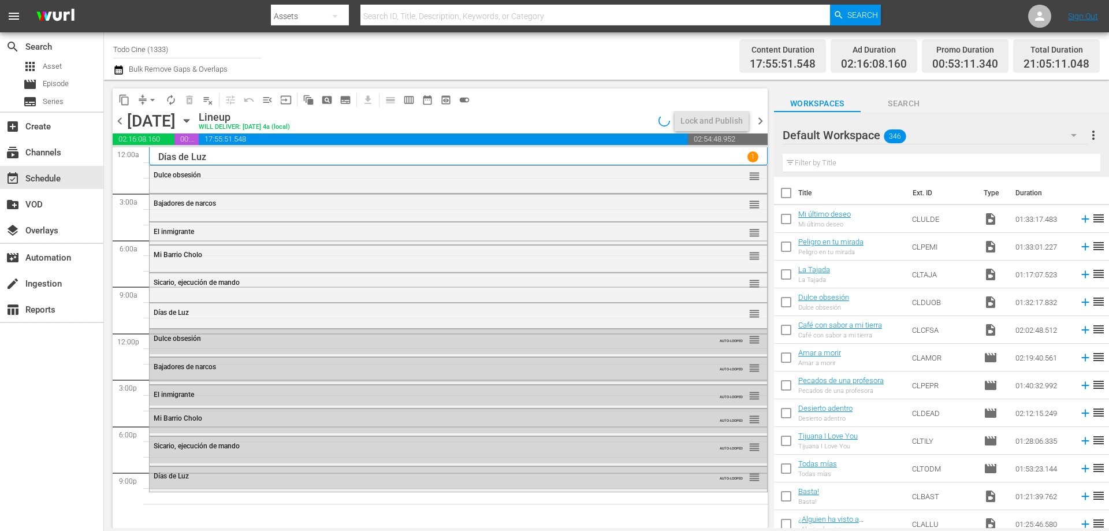
click at [812, 158] on input "text" at bounding box center [942, 163] width 318 height 18
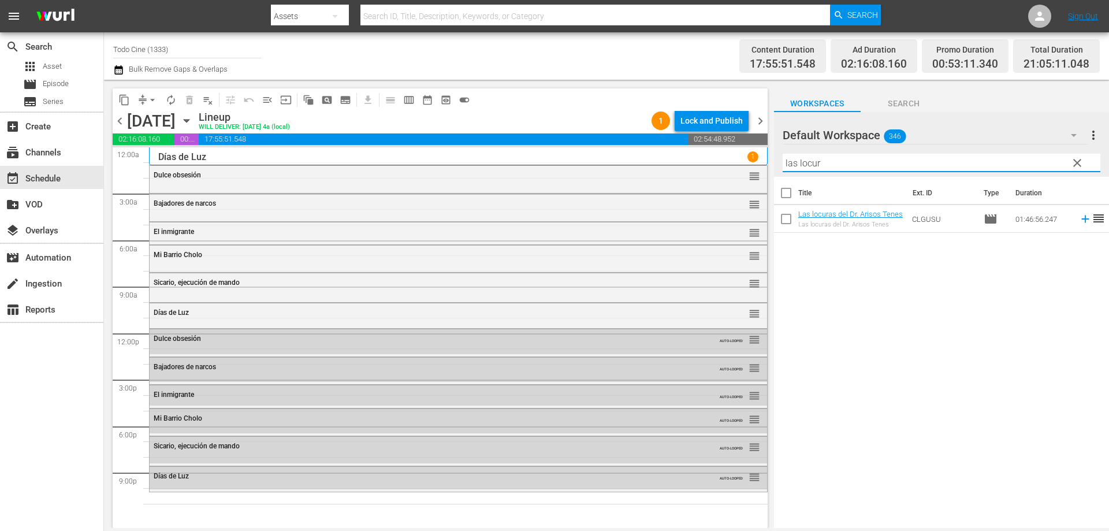
type input "las locur"
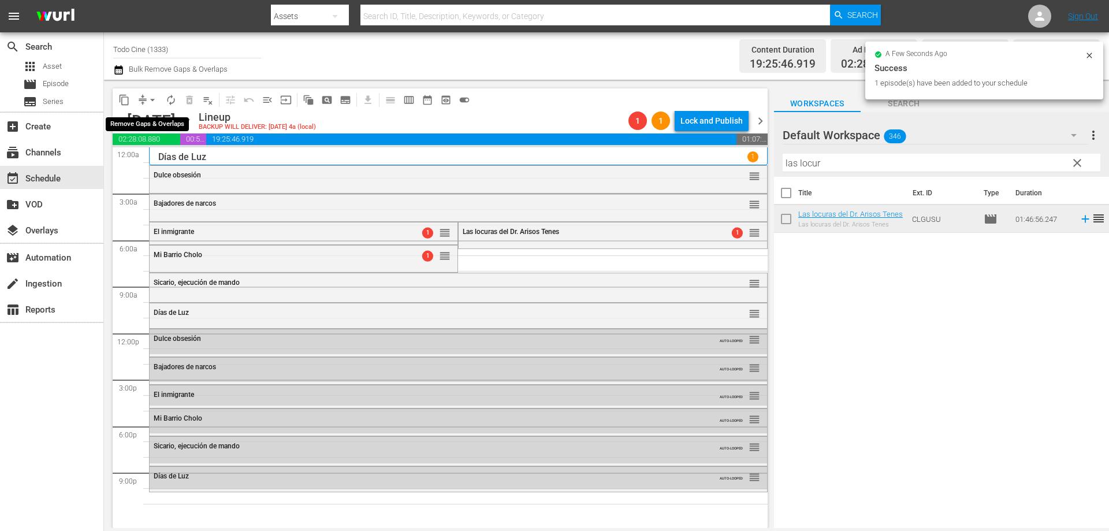
drag, startPoint x: 152, startPoint y: 99, endPoint x: 148, endPoint y: 105, distance: 7.5
click at [148, 105] on span "arrow_drop_down" at bounding box center [153, 100] width 12 height 12
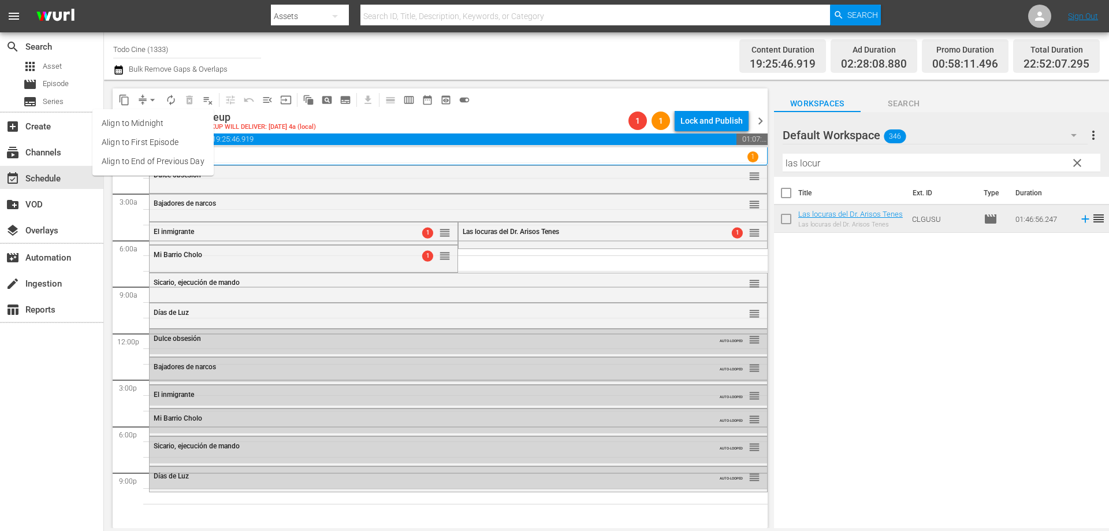
click at [157, 162] on li "Align to End of Previous Day" at bounding box center [152, 161] width 121 height 19
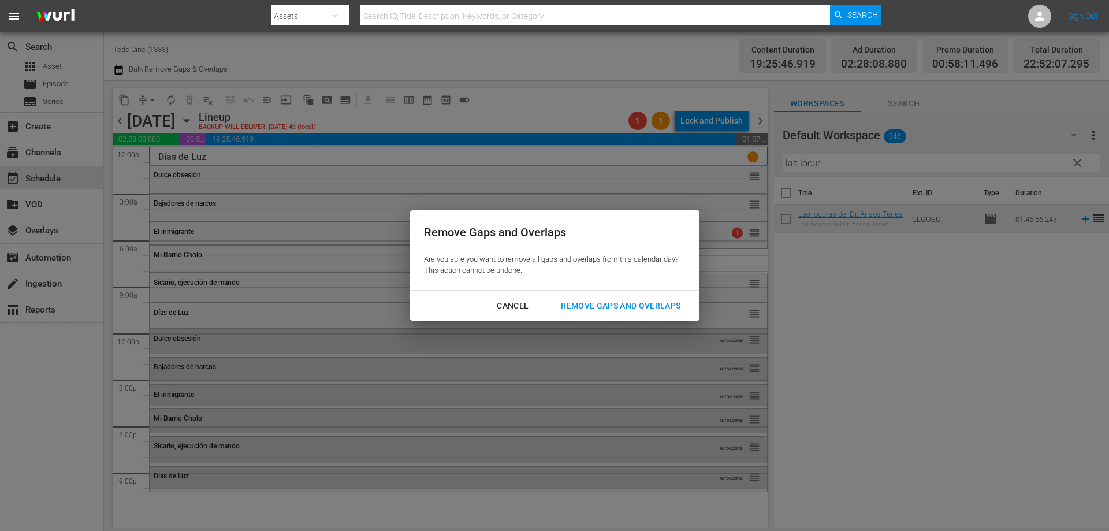
click at [608, 305] on div "Remove Gaps and Overlaps" at bounding box center [621, 306] width 138 height 14
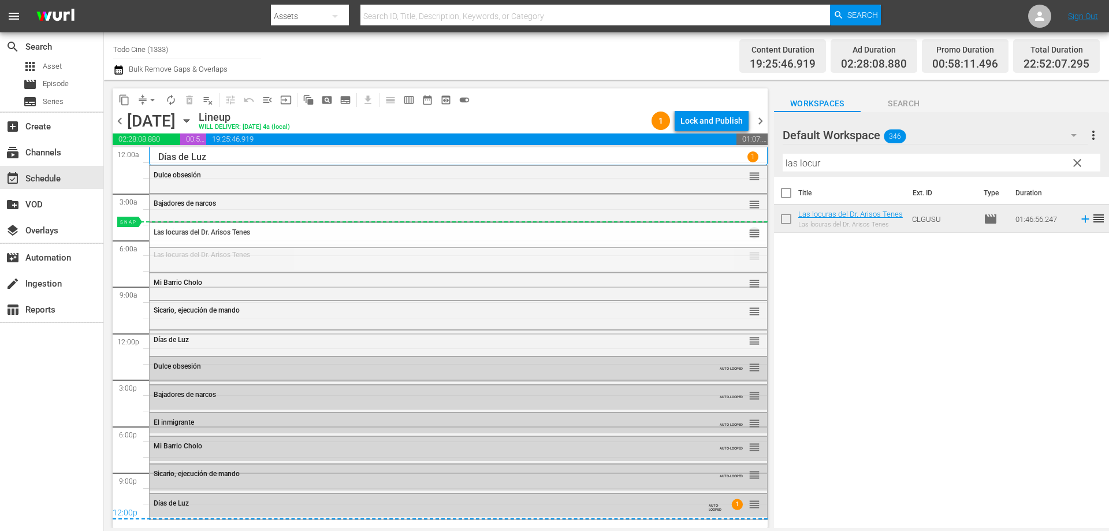
drag, startPoint x: 746, startPoint y: 258, endPoint x: 745, endPoint y: 221, distance: 36.4
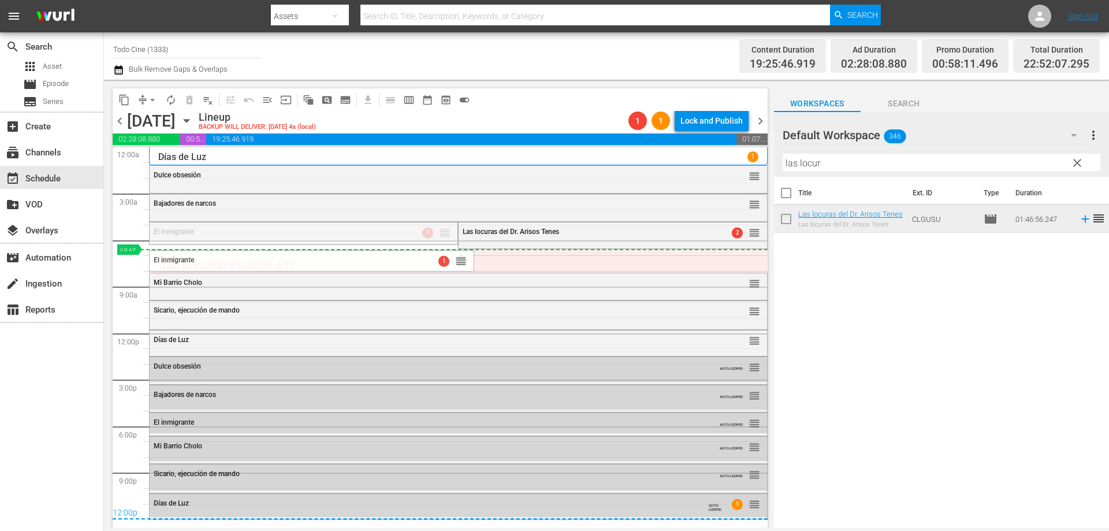
drag, startPoint x: 440, startPoint y: 232, endPoint x: 439, endPoint y: 249, distance: 17.4
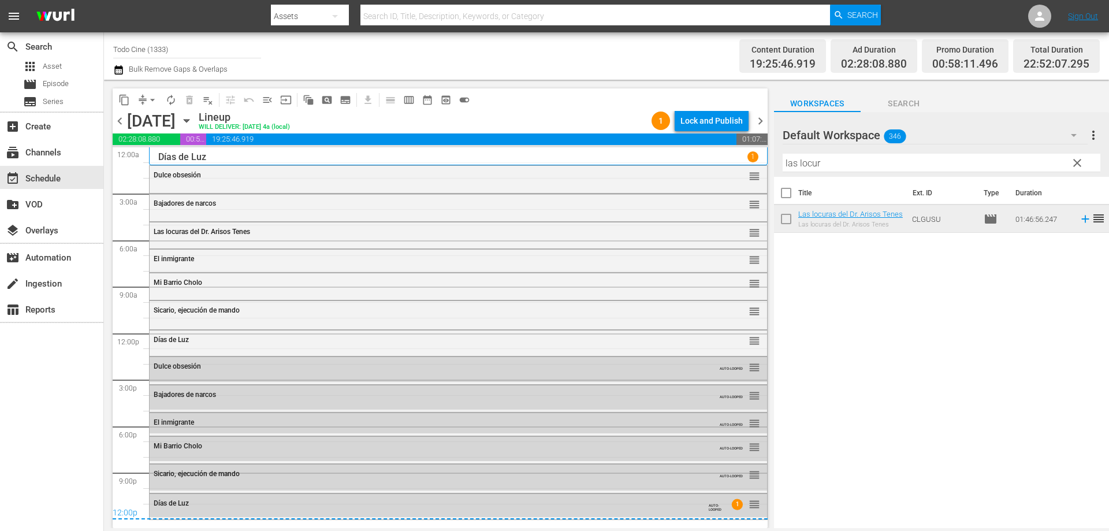
click at [761, 118] on span "chevron_right" at bounding box center [760, 121] width 14 height 14
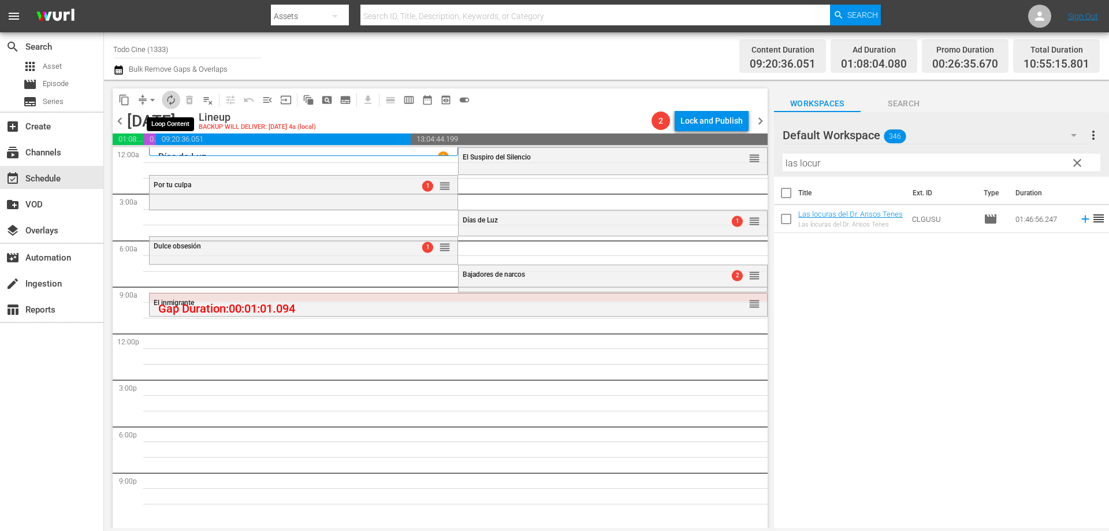
click at [172, 99] on span "autorenew_outlined" at bounding box center [171, 100] width 12 height 12
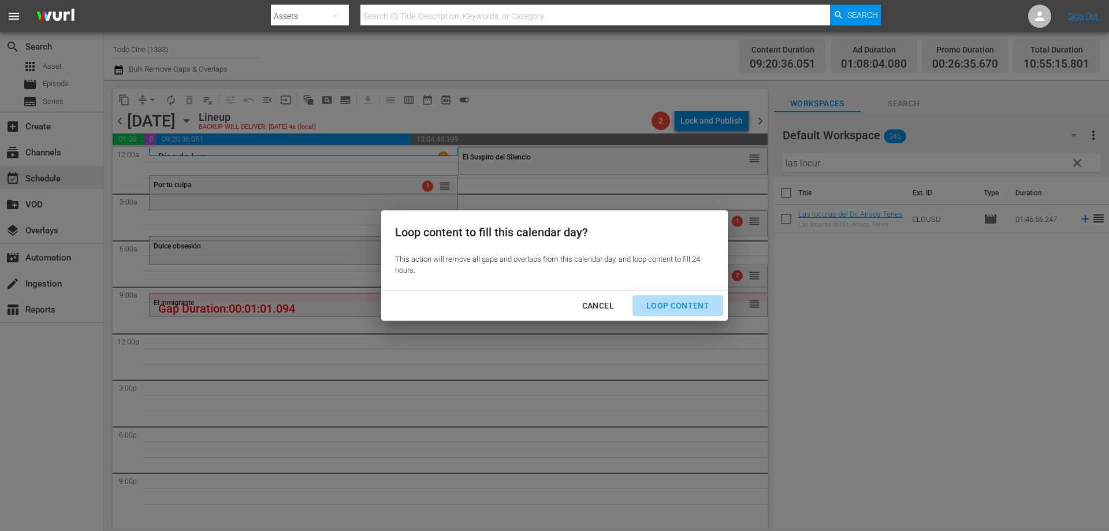
click at [679, 296] on button "Loop Content" at bounding box center [678, 305] width 91 height 21
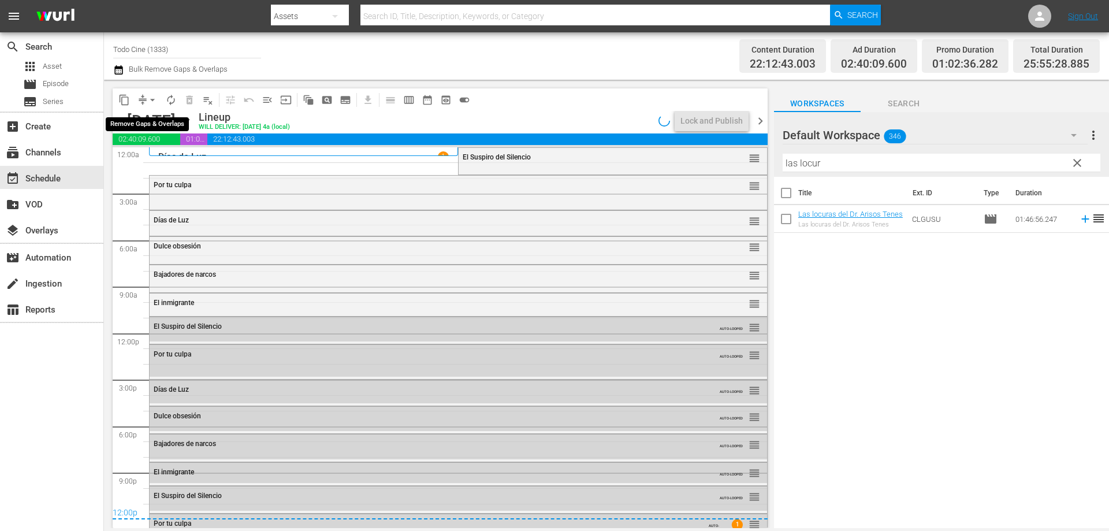
click at [156, 99] on span "arrow_drop_down" at bounding box center [153, 100] width 12 height 12
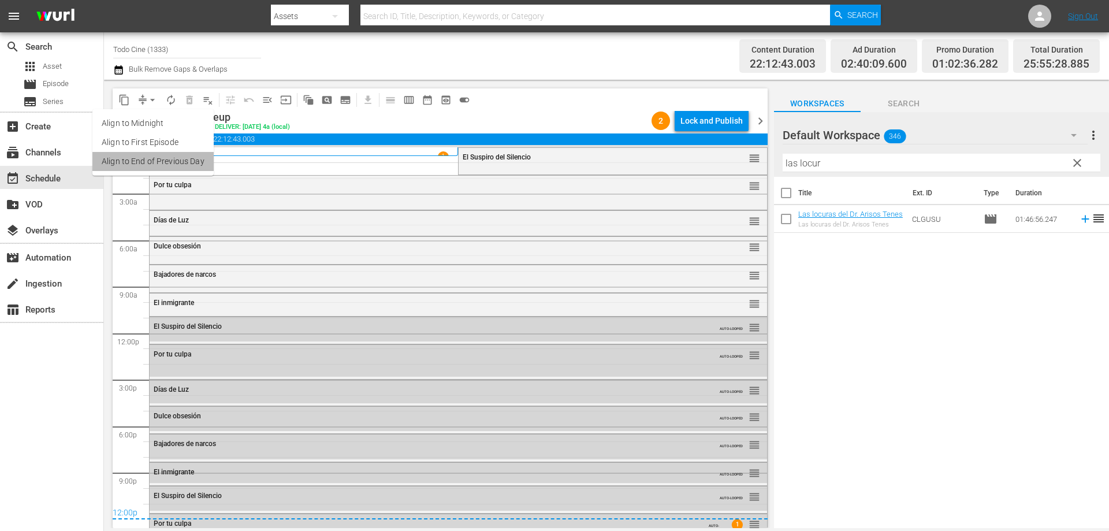
click at [184, 156] on li "Align to End of Previous Day" at bounding box center [152, 161] width 121 height 19
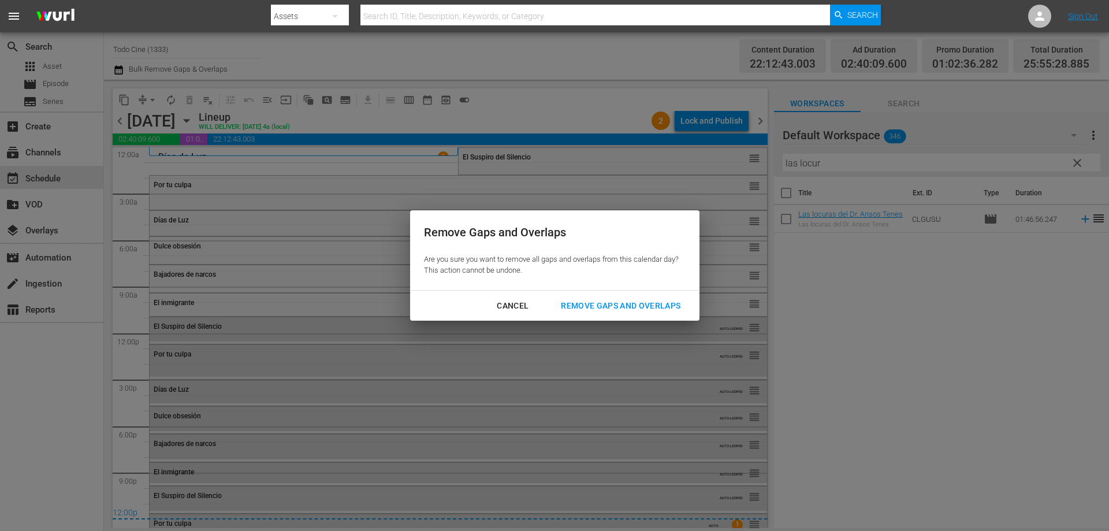
click at [669, 300] on div "Remove Gaps and Overlaps" at bounding box center [621, 306] width 138 height 14
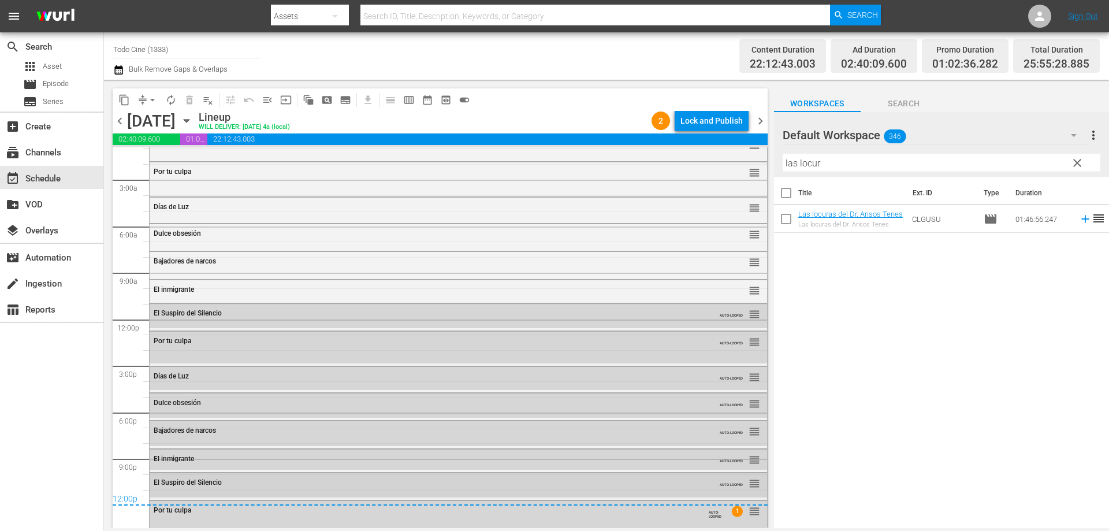
scroll to position [21, 0]
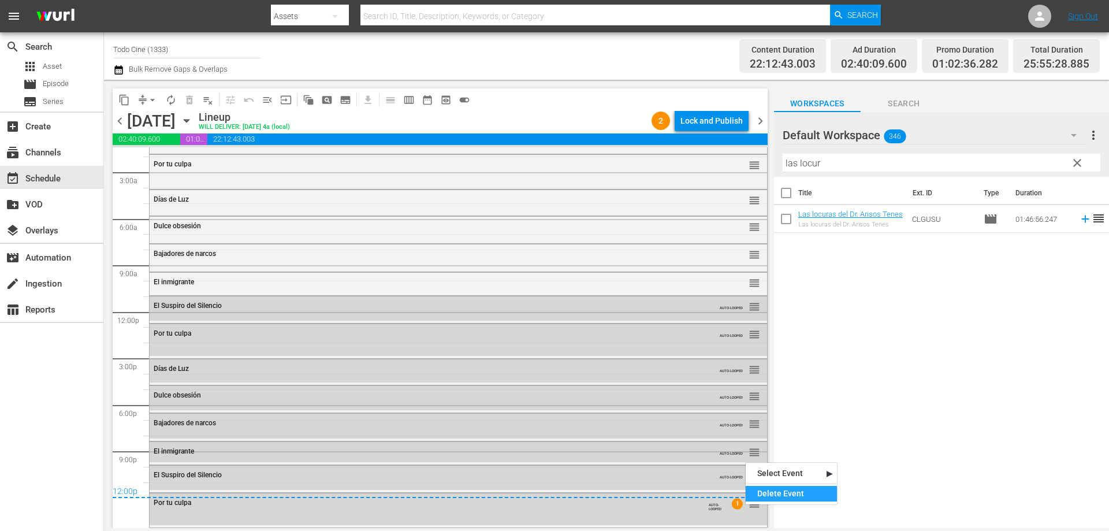
click at [770, 494] on div "Delete Event" at bounding box center [791, 494] width 91 height 16
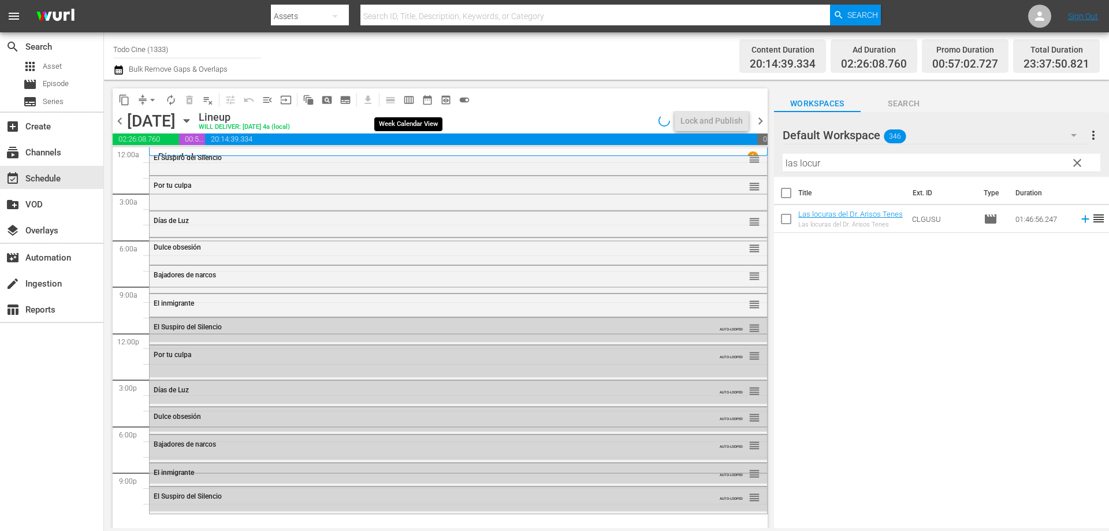
scroll to position [0, 0]
click at [410, 98] on span "calendar_view_week_outlined" at bounding box center [409, 100] width 12 height 12
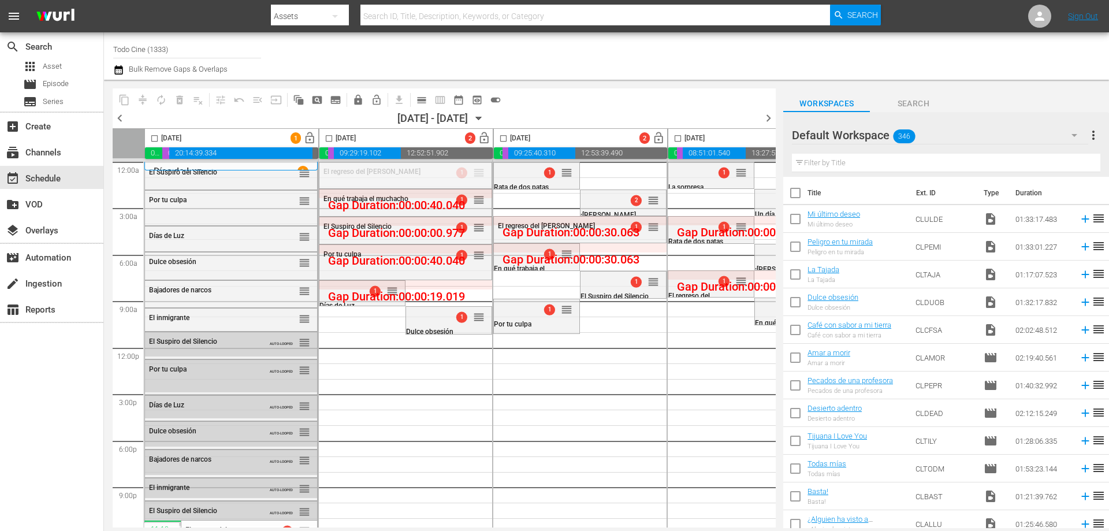
drag, startPoint x: 481, startPoint y: 170, endPoint x: 462, endPoint y: 515, distance: 345.4
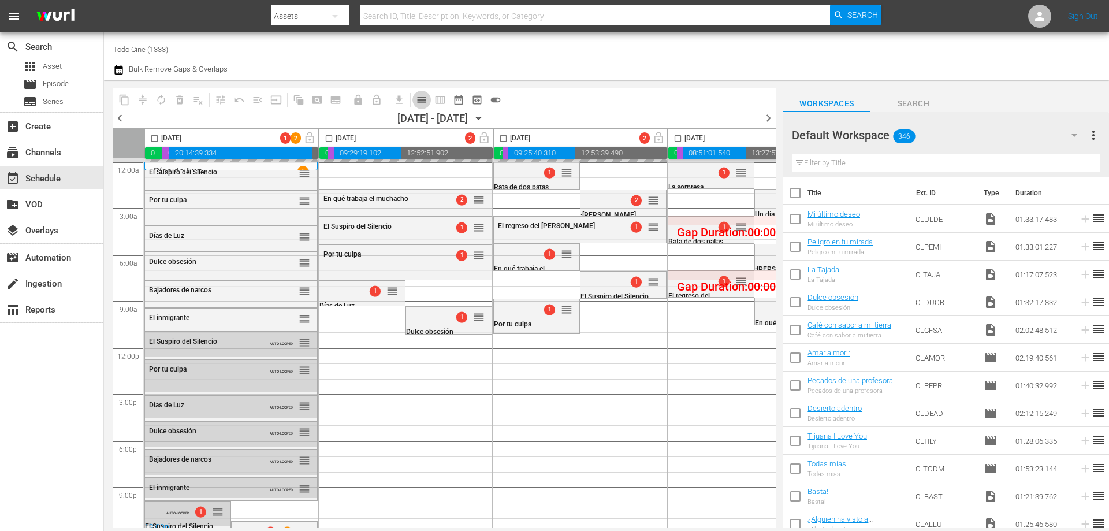
click at [422, 98] on span "calendar_view_day_outlined" at bounding box center [422, 100] width 12 height 12
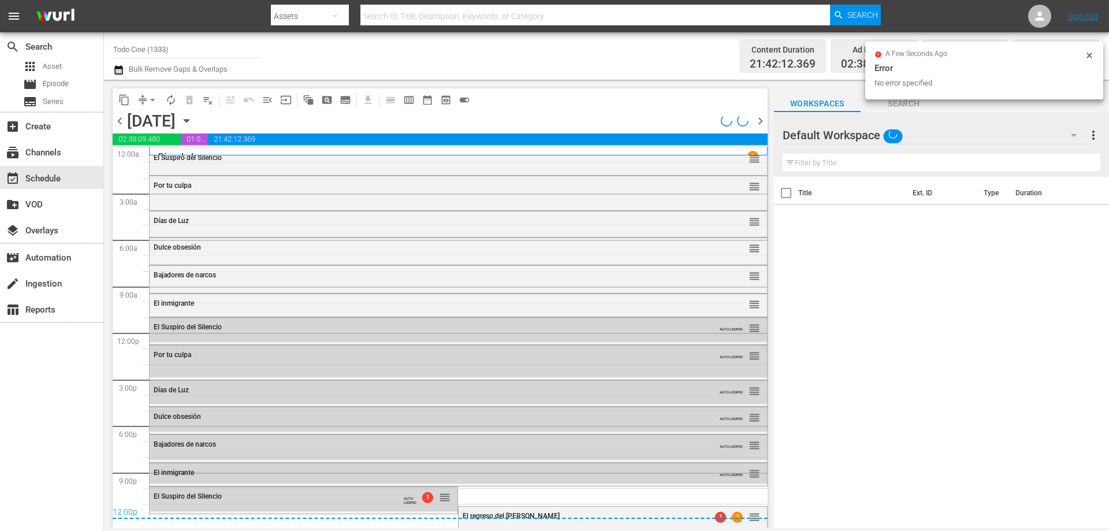
click at [120, 118] on span "chevron_left" at bounding box center [120, 121] width 14 height 14
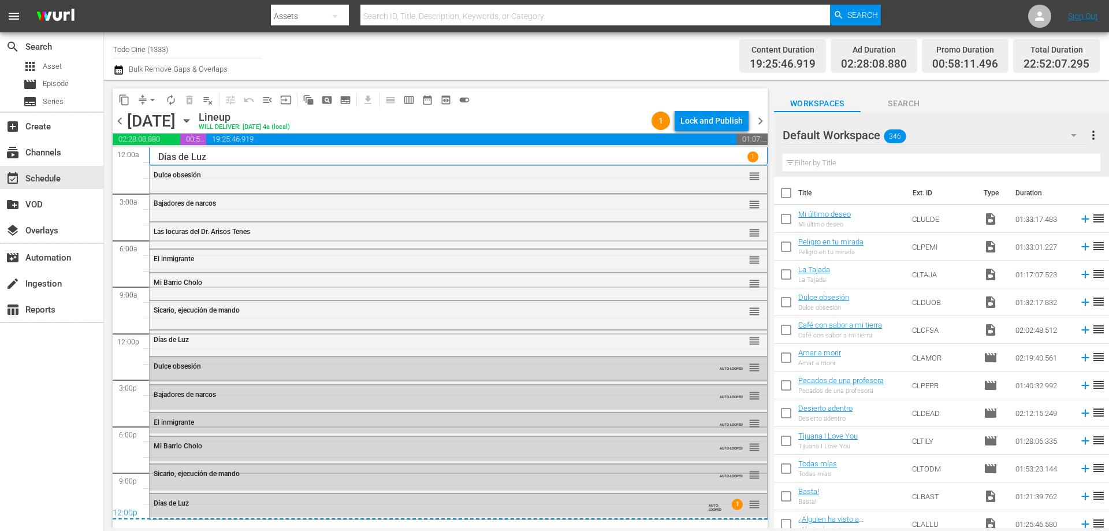
click at [117, 118] on span "chevron_left" at bounding box center [120, 121] width 14 height 14
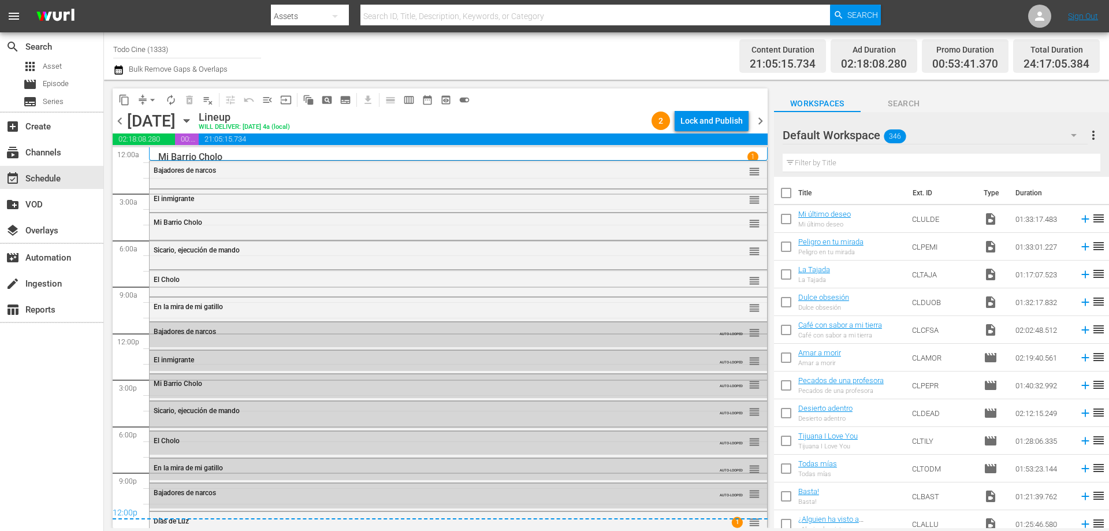
click at [760, 120] on span "chevron_right" at bounding box center [760, 121] width 14 height 14
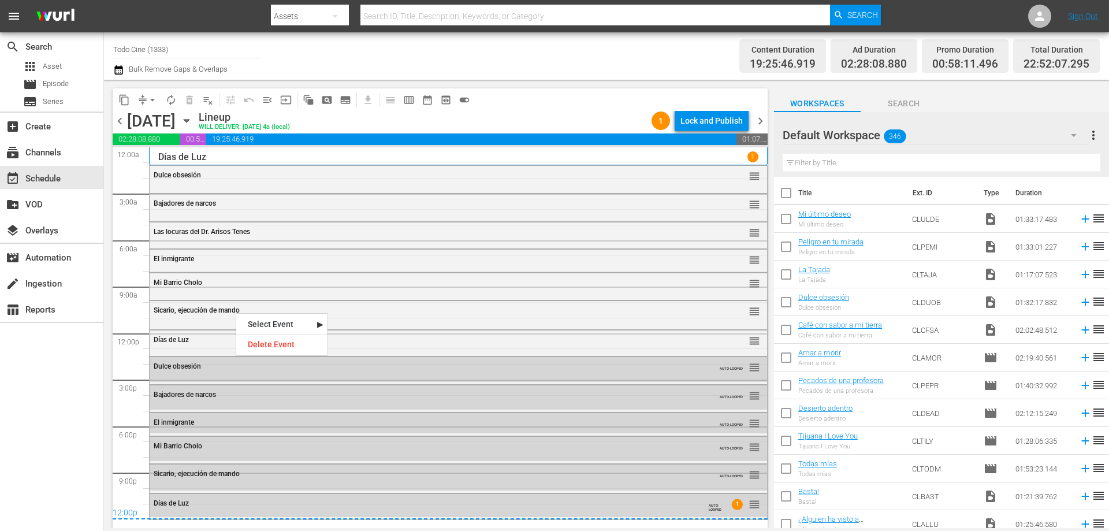
click at [764, 117] on span "chevron_right" at bounding box center [760, 121] width 14 height 14
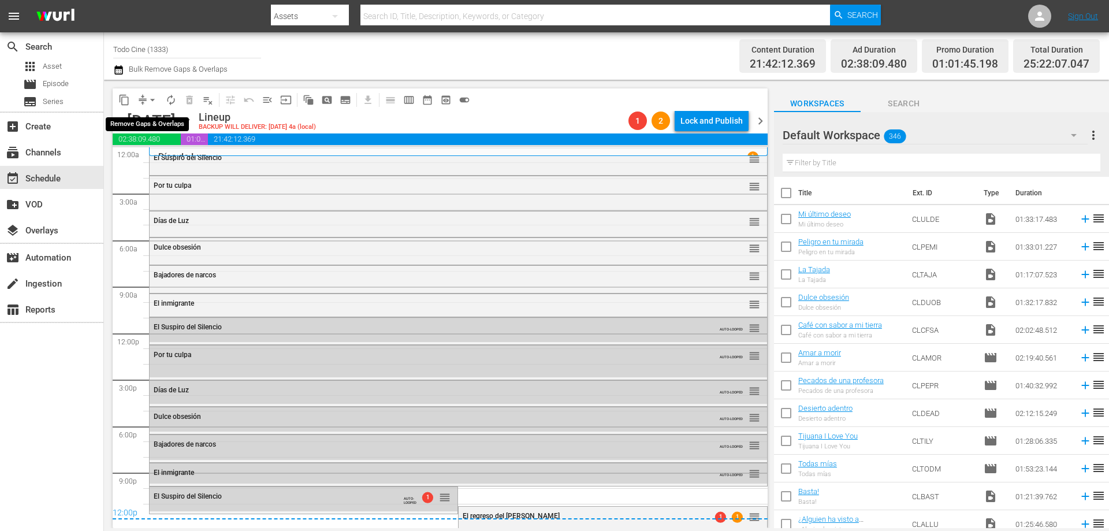
click at [152, 100] on span "arrow_drop_down" at bounding box center [153, 100] width 12 height 12
click at [170, 152] on li "Align to End of Previous Day" at bounding box center [152, 161] width 121 height 19
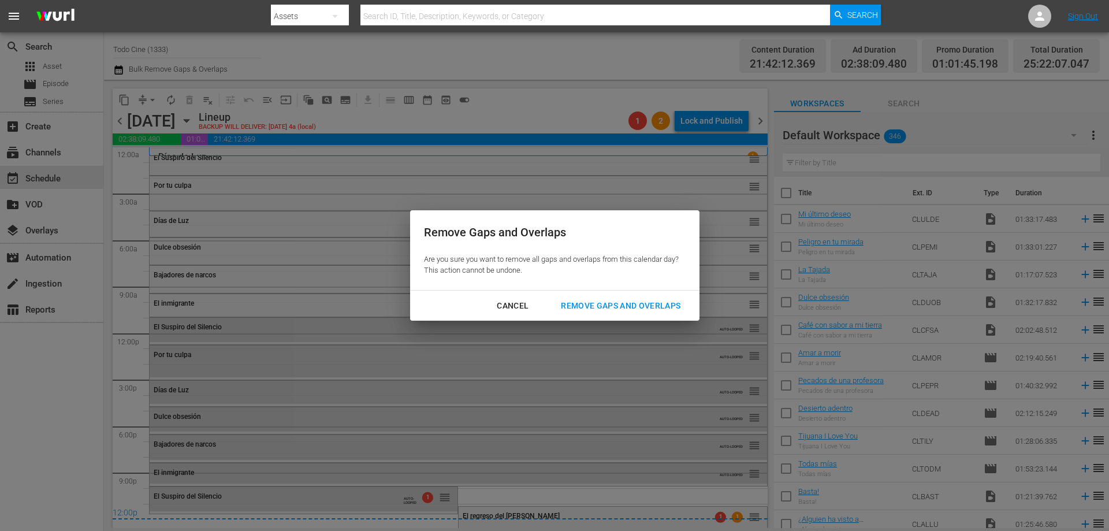
click at [584, 299] on div "Remove Gaps and Overlaps" at bounding box center [621, 306] width 138 height 14
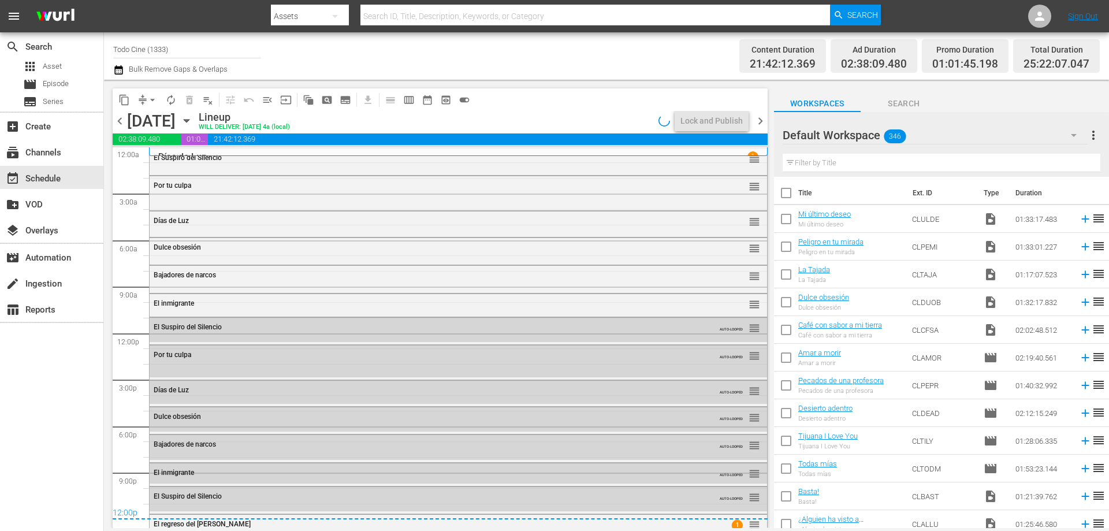
click at [761, 120] on span "chevron_right" at bounding box center [760, 121] width 14 height 14
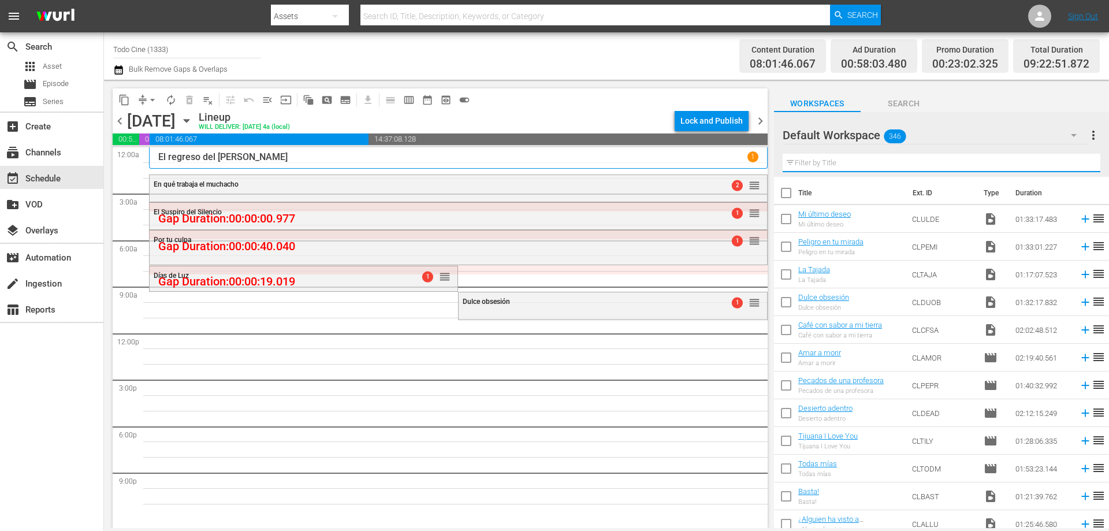
click at [820, 162] on input "text" at bounding box center [942, 163] width 318 height 18
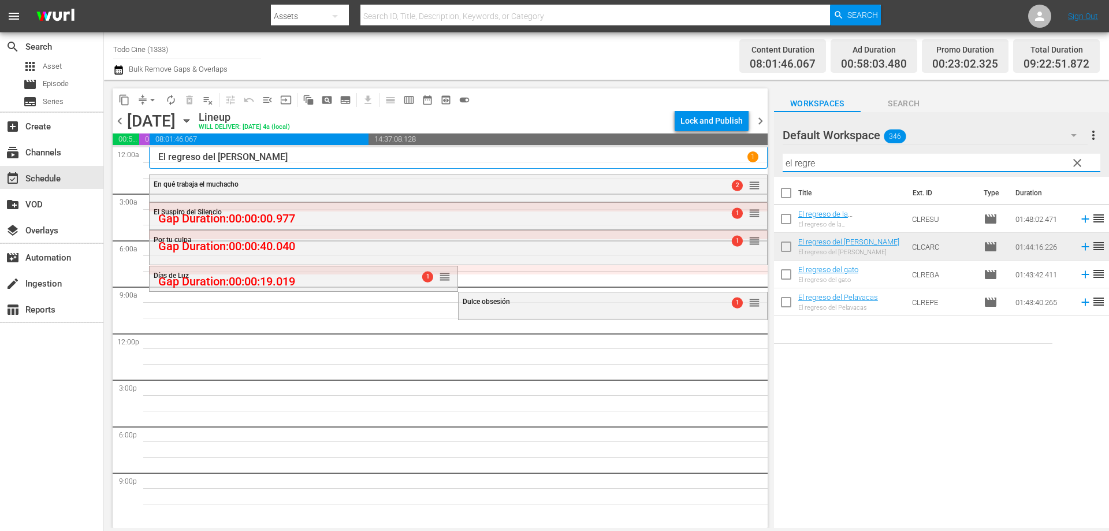
type input "el regre"
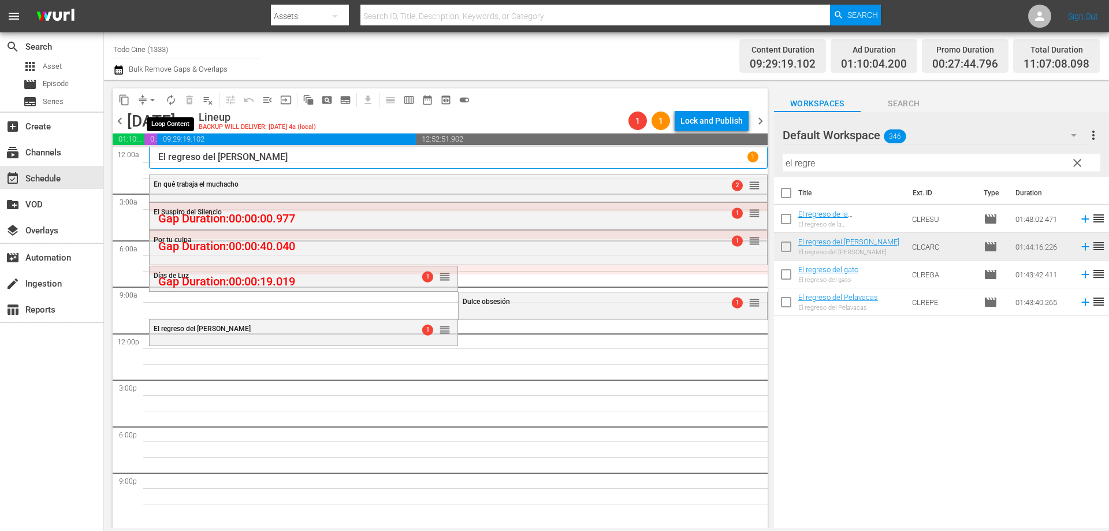
click at [170, 95] on span "autorenew_outlined" at bounding box center [171, 100] width 12 height 12
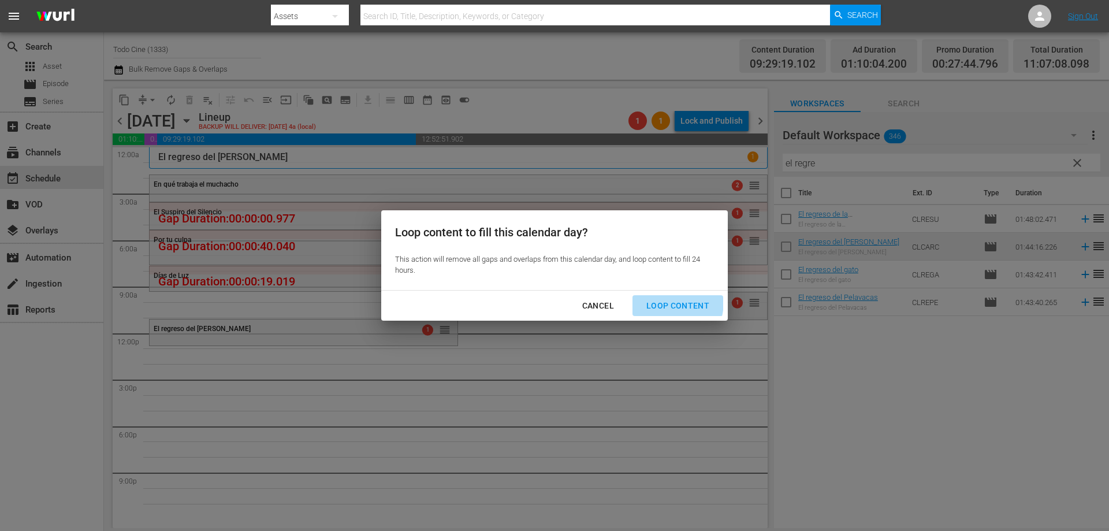
click at [656, 301] on div "Loop Content" at bounding box center [677, 306] width 81 height 14
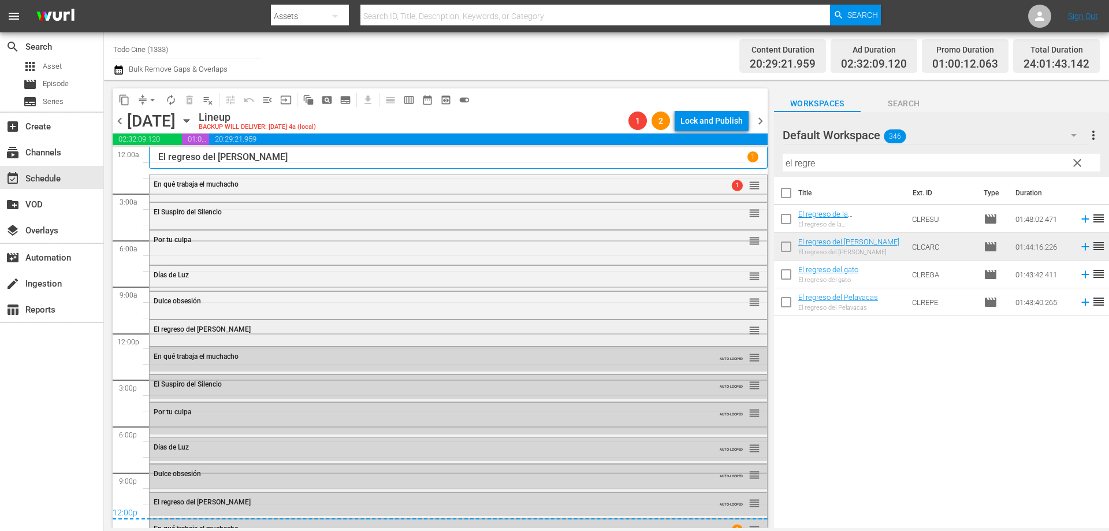
click at [247, 329] on span "El regreso del [PERSON_NAME]" at bounding box center [202, 329] width 97 height 8
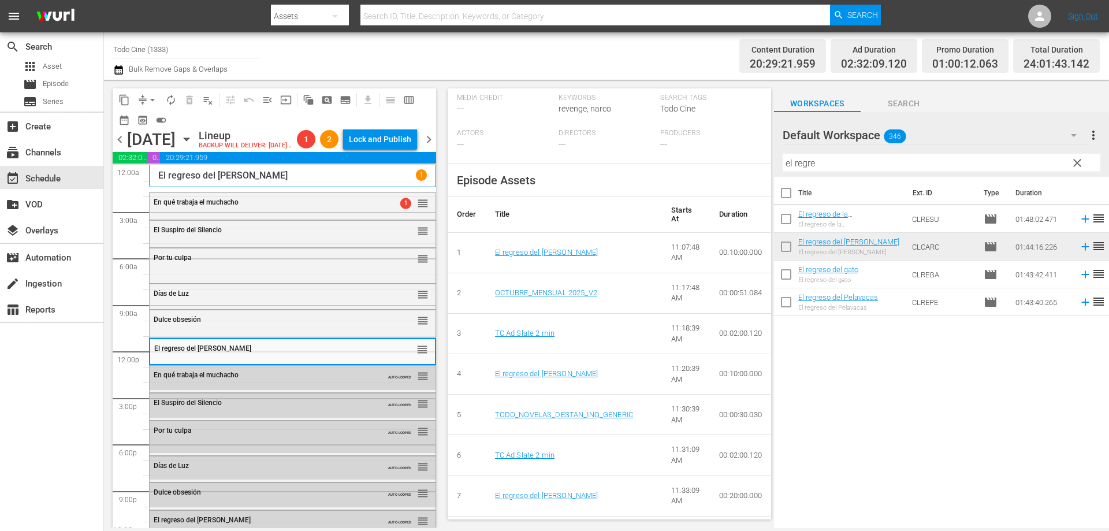
scroll to position [404, 0]
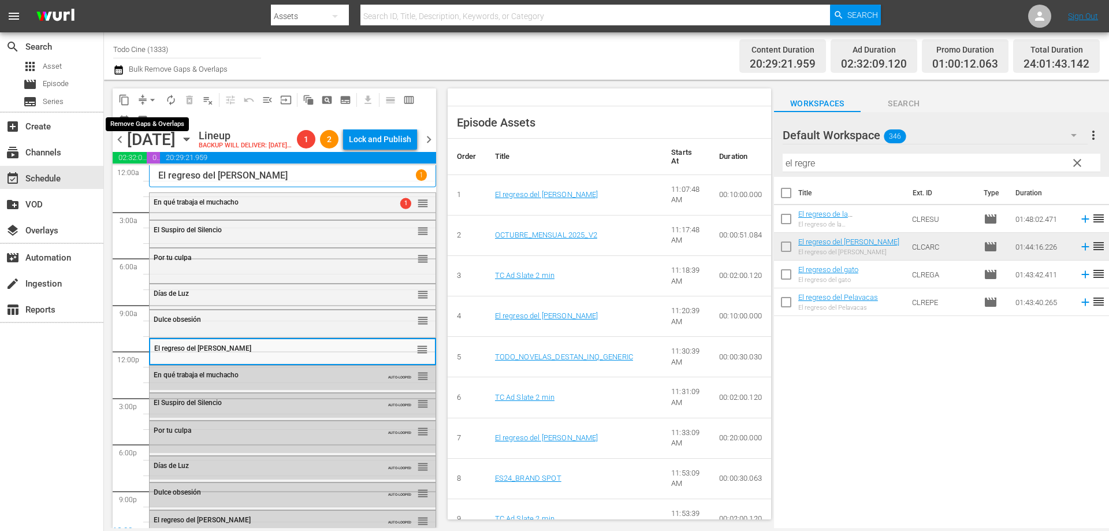
click at [150, 99] on span "arrow_drop_down" at bounding box center [153, 100] width 12 height 12
click at [191, 158] on li "Align to End of Previous Day" at bounding box center [152, 161] width 121 height 19
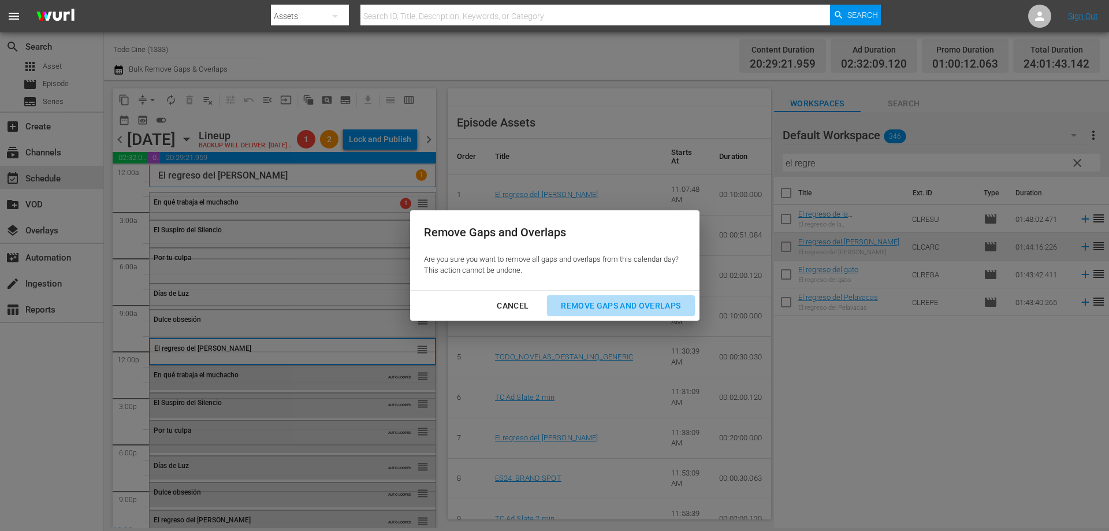
click at [615, 299] on div "Remove Gaps and Overlaps" at bounding box center [621, 306] width 138 height 14
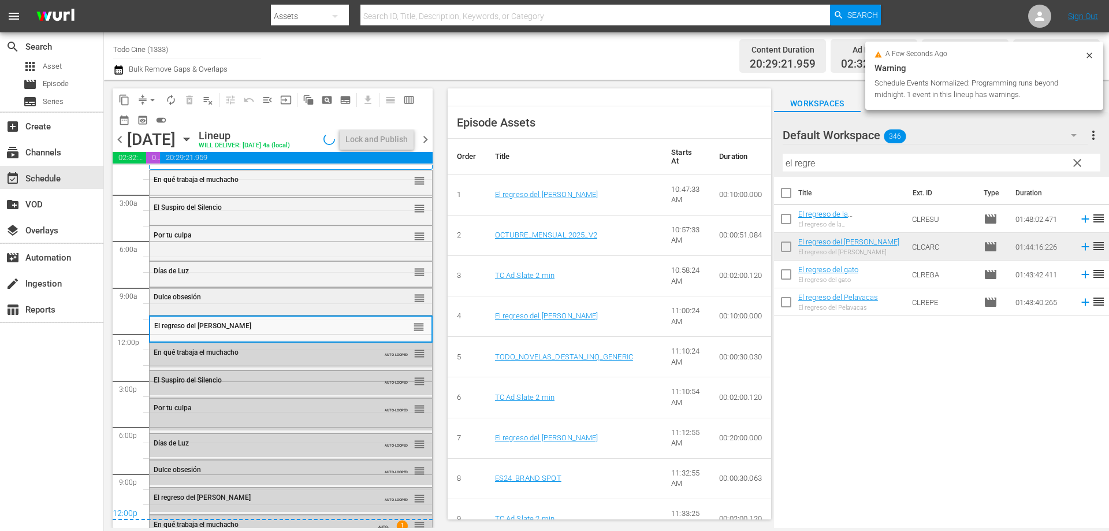
scroll to position [32, 0]
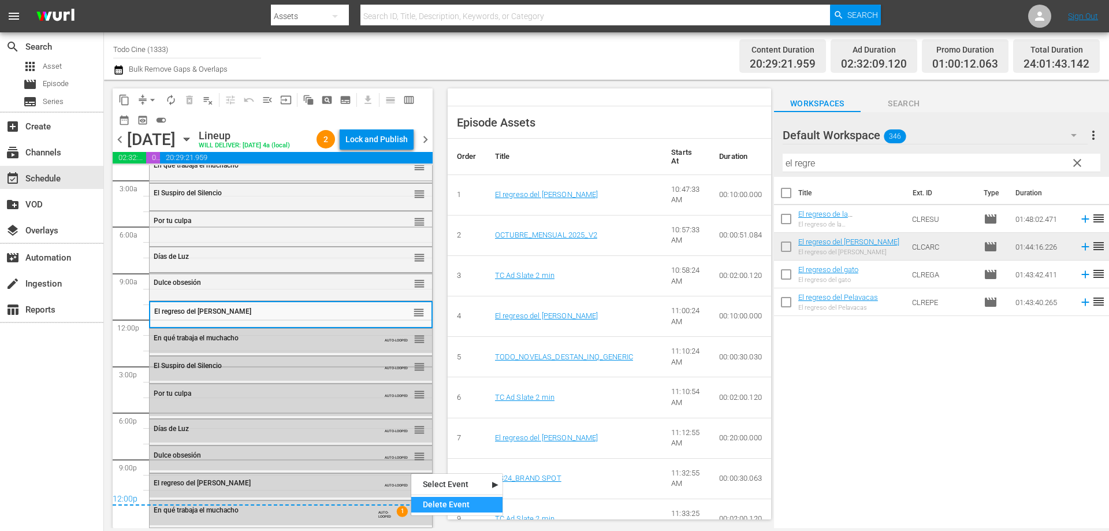
click at [458, 502] on div "Delete Event" at bounding box center [456, 505] width 91 height 16
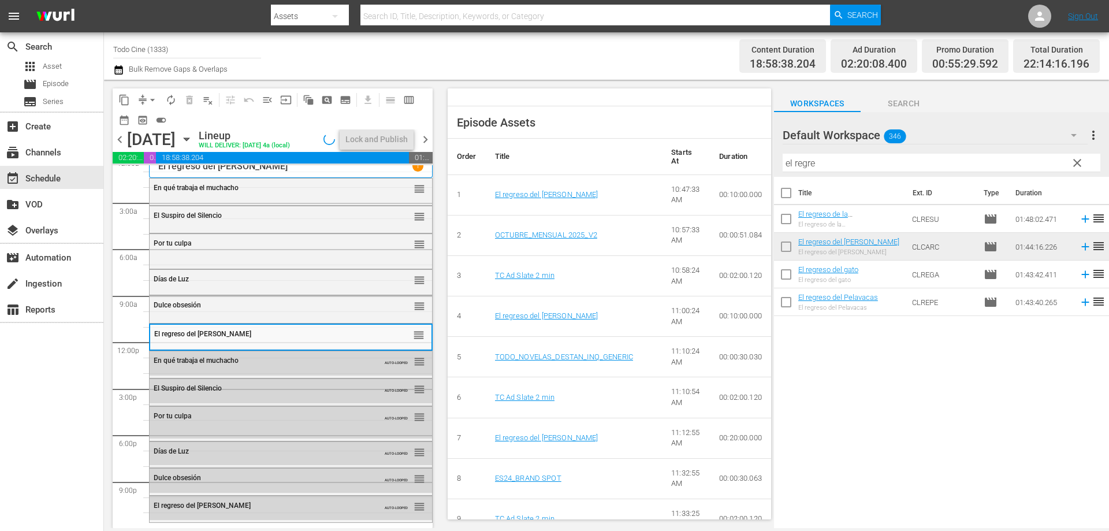
scroll to position [9, 0]
click at [410, 95] on span "calendar_view_week_outlined" at bounding box center [409, 100] width 12 height 12
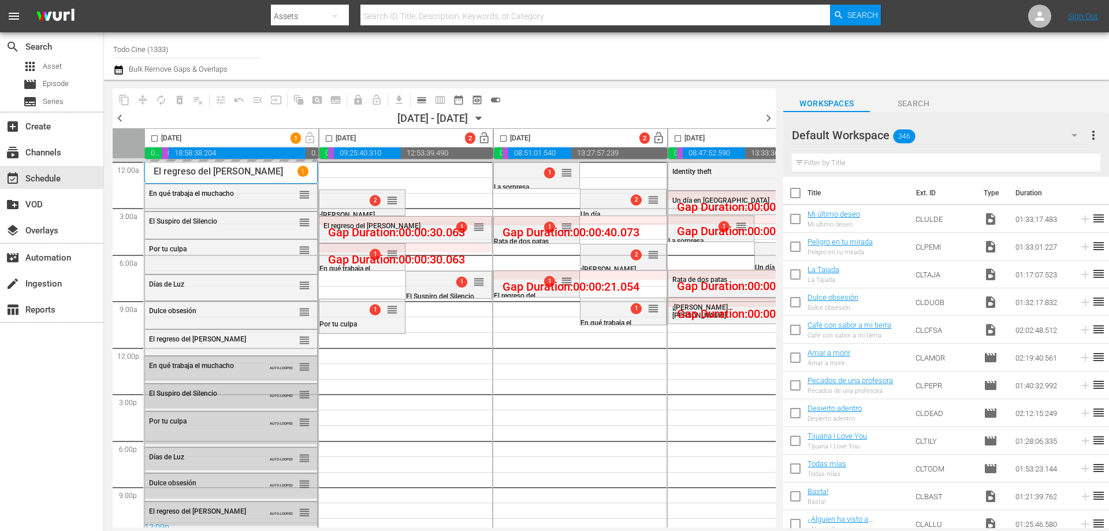
scroll to position [11, 0]
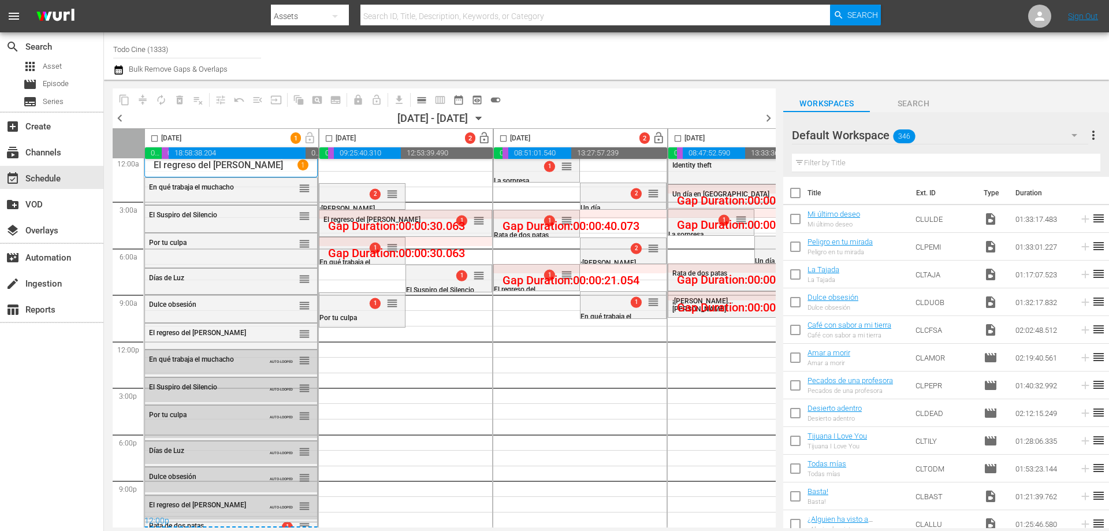
click at [421, 96] on span "calendar_view_day_outlined" at bounding box center [422, 100] width 12 height 12
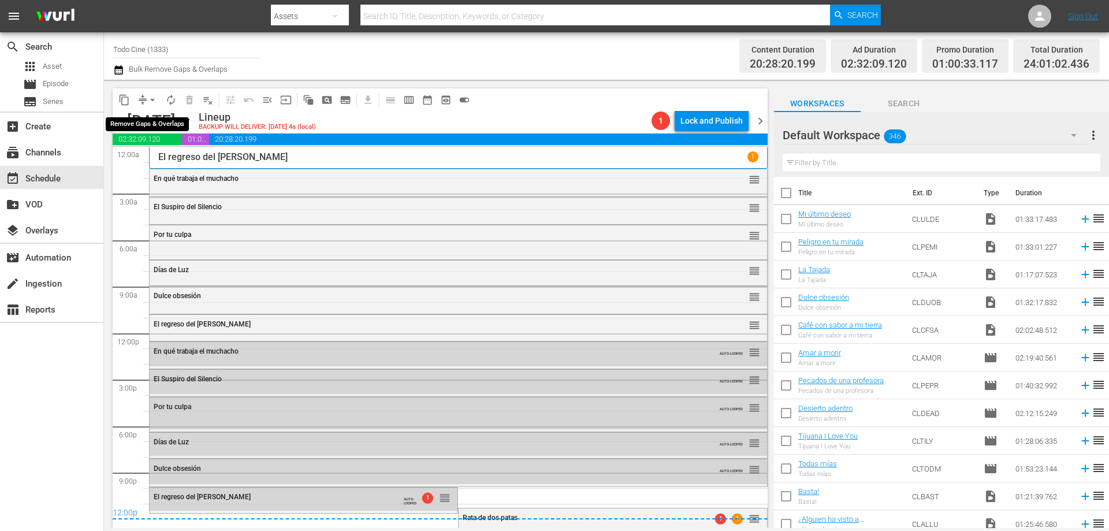
click at [152, 100] on span "arrow_drop_down" at bounding box center [153, 100] width 12 height 12
click at [180, 162] on li "Align to End of Previous Day" at bounding box center [152, 161] width 121 height 19
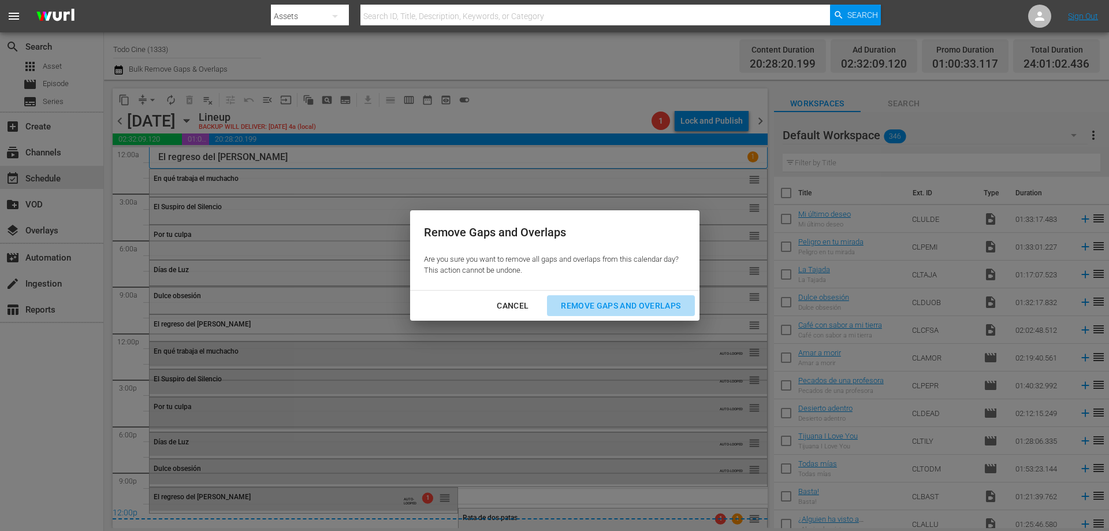
click at [644, 304] on div "Remove Gaps and Overlaps" at bounding box center [621, 306] width 138 height 14
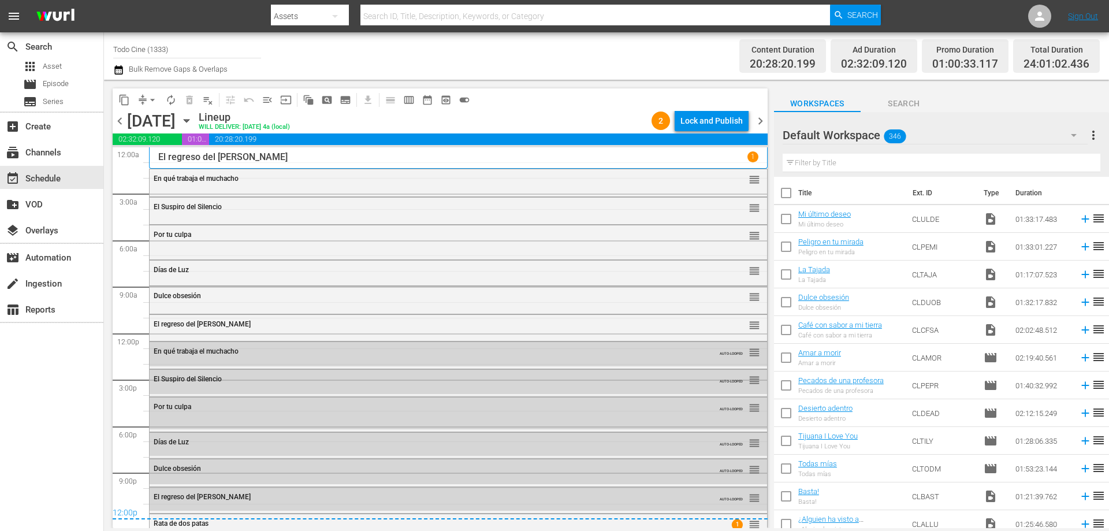
click at [761, 120] on span "chevron_right" at bounding box center [760, 121] width 14 height 14
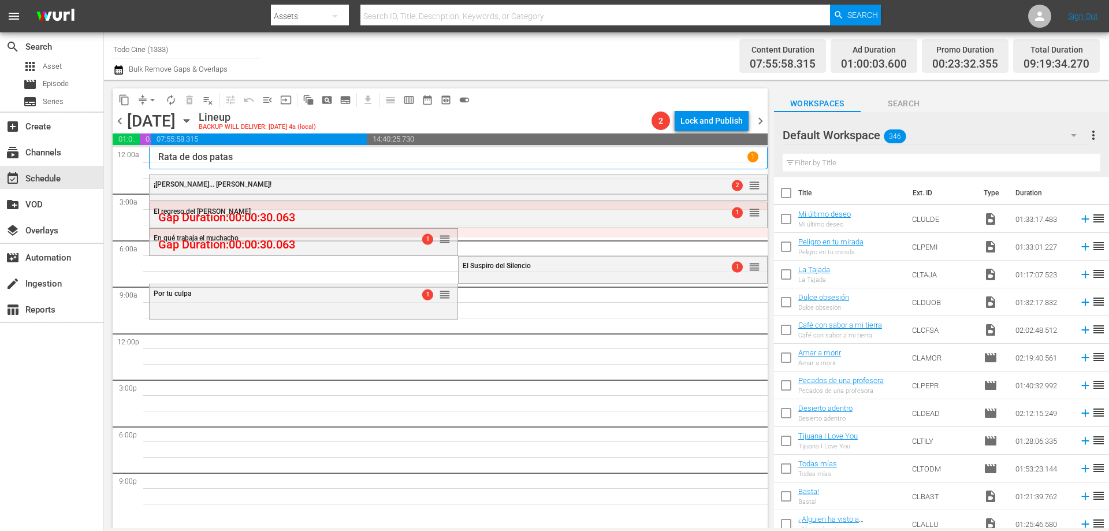
click at [853, 157] on input "text" at bounding box center [942, 163] width 318 height 18
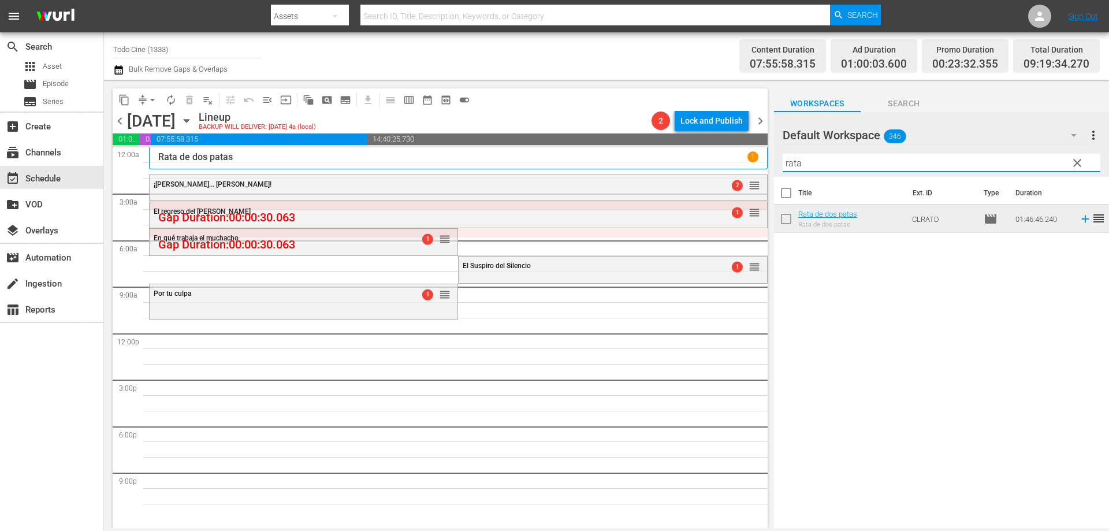
type input "rata"
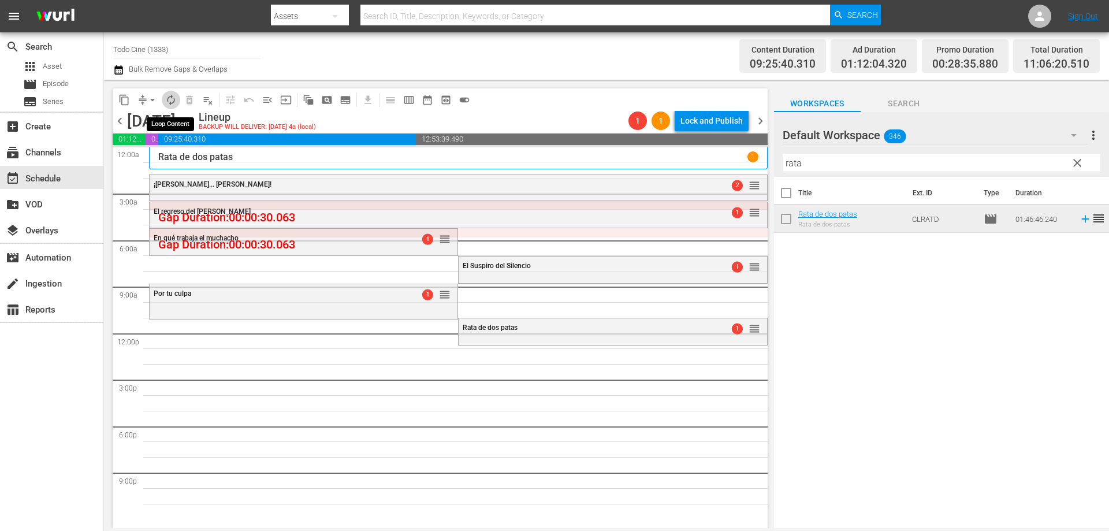
click at [172, 98] on span "autorenew_outlined" at bounding box center [171, 100] width 12 height 12
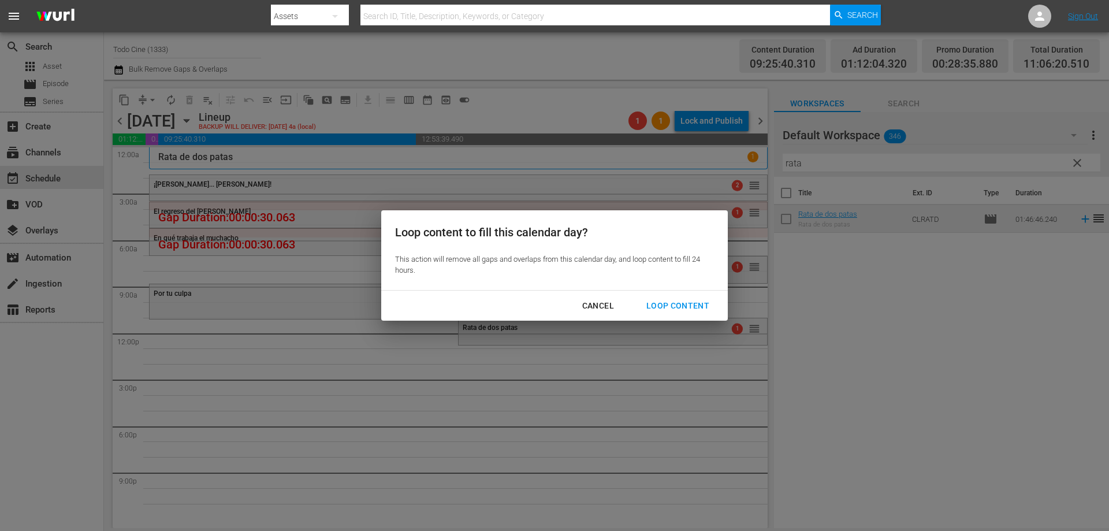
click at [685, 299] on div "Loop Content" at bounding box center [677, 306] width 81 height 14
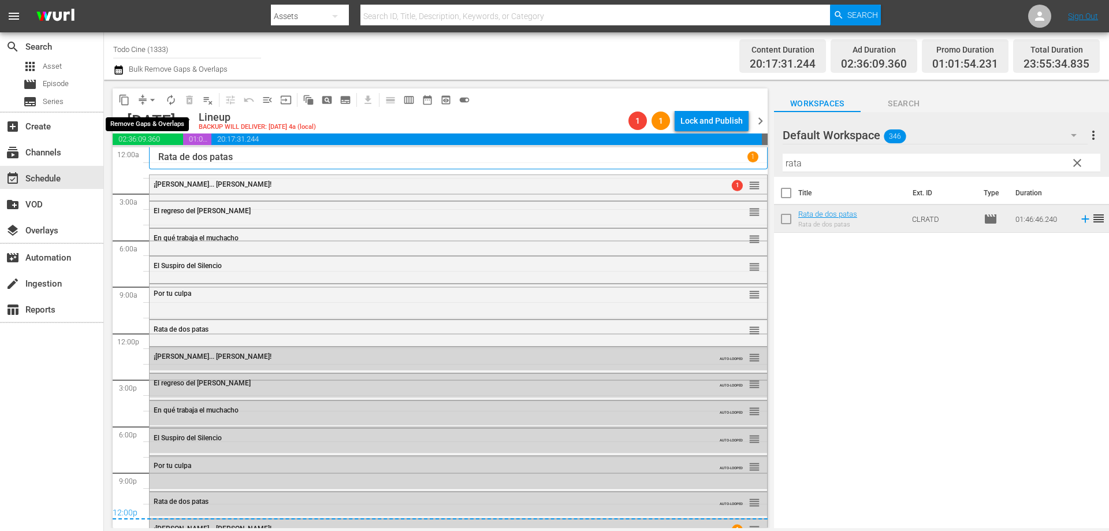
click at [154, 99] on span "arrow_drop_down" at bounding box center [153, 100] width 12 height 12
click at [157, 157] on li "Align to End of Previous Day" at bounding box center [152, 161] width 121 height 19
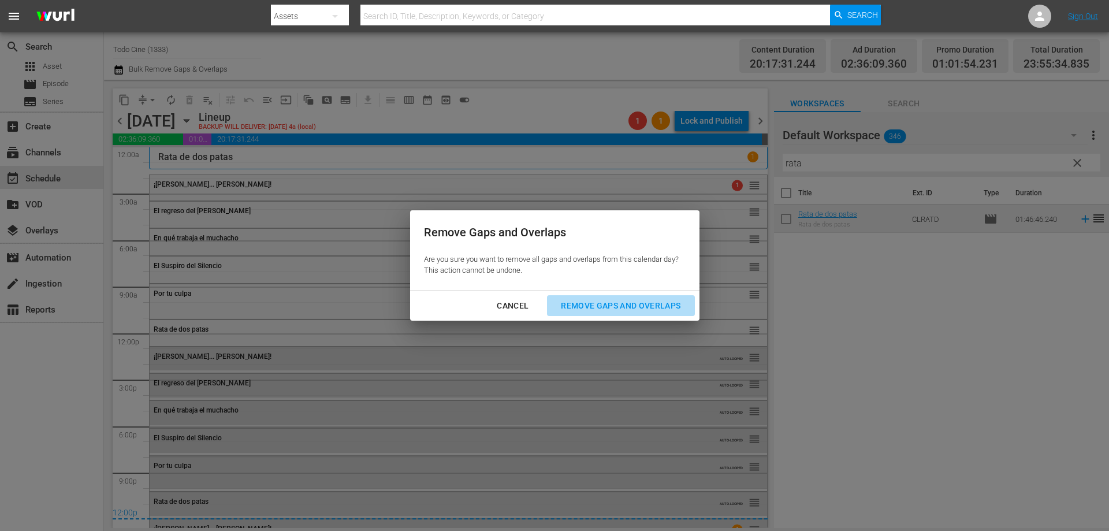
click at [645, 299] on div "Remove Gaps and Overlaps" at bounding box center [621, 306] width 138 height 14
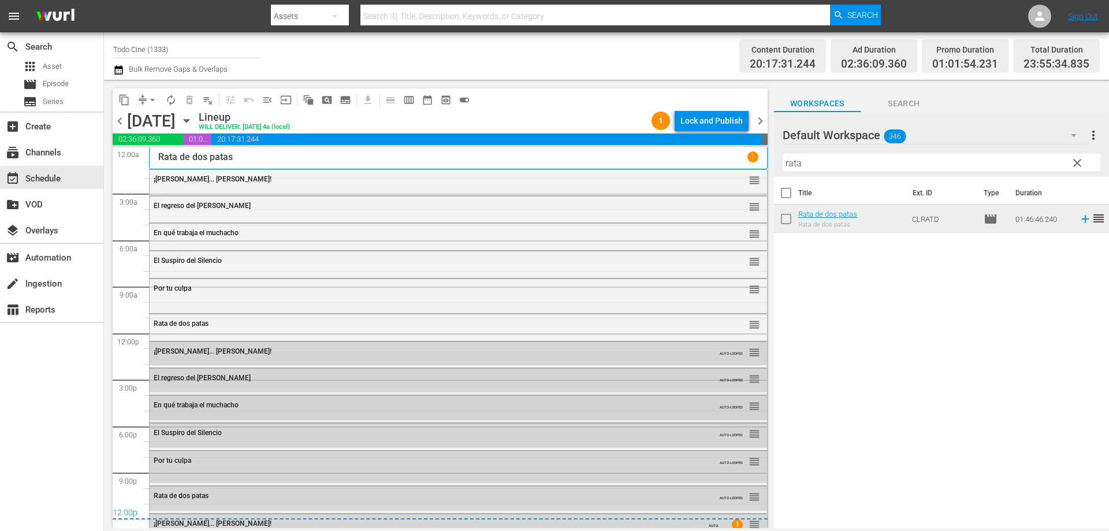
scroll to position [12, 0]
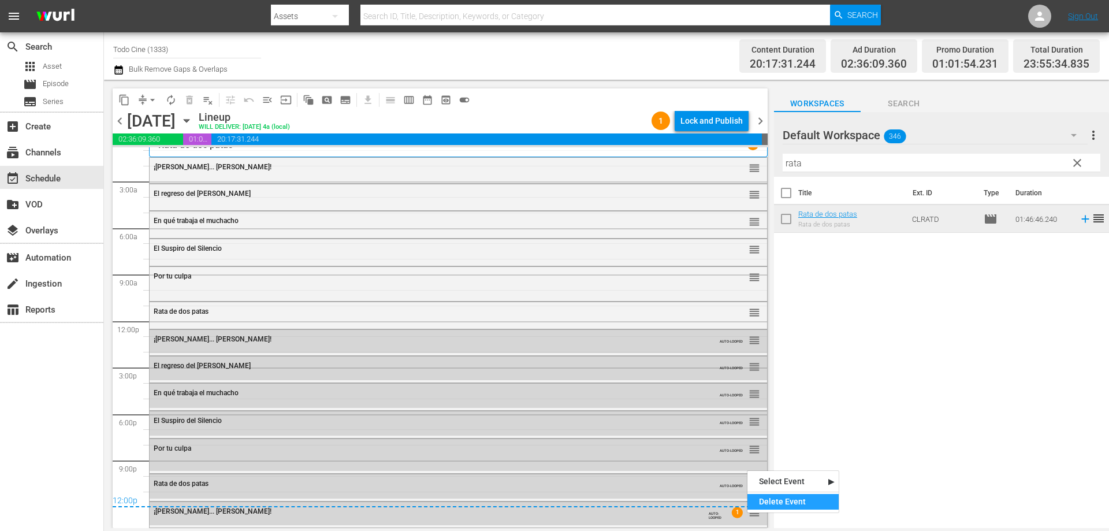
click at [769, 500] on div "Delete Event" at bounding box center [792, 502] width 91 height 16
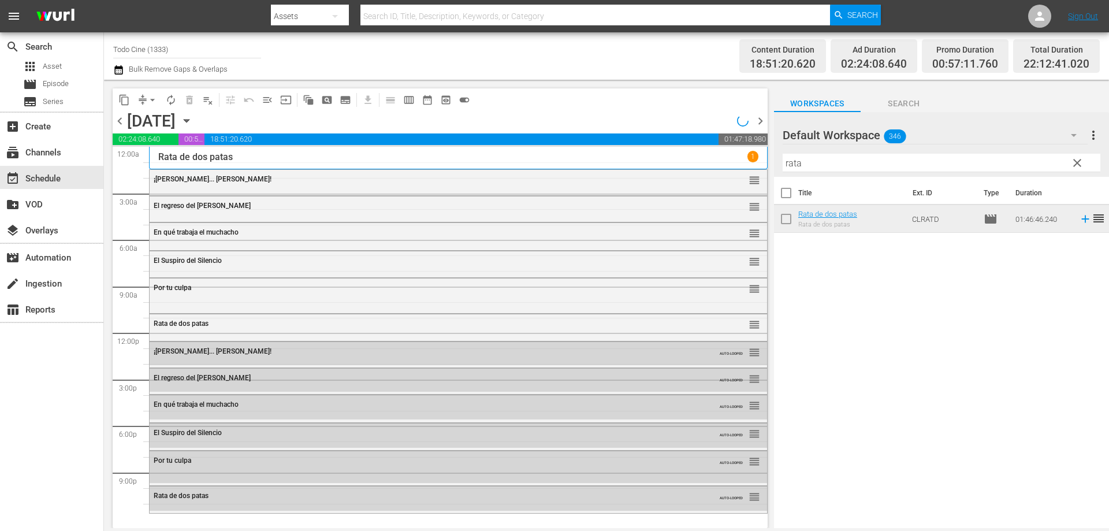
scroll to position [0, 0]
click at [409, 100] on span "calendar_view_week_outlined" at bounding box center [409, 100] width 12 height 12
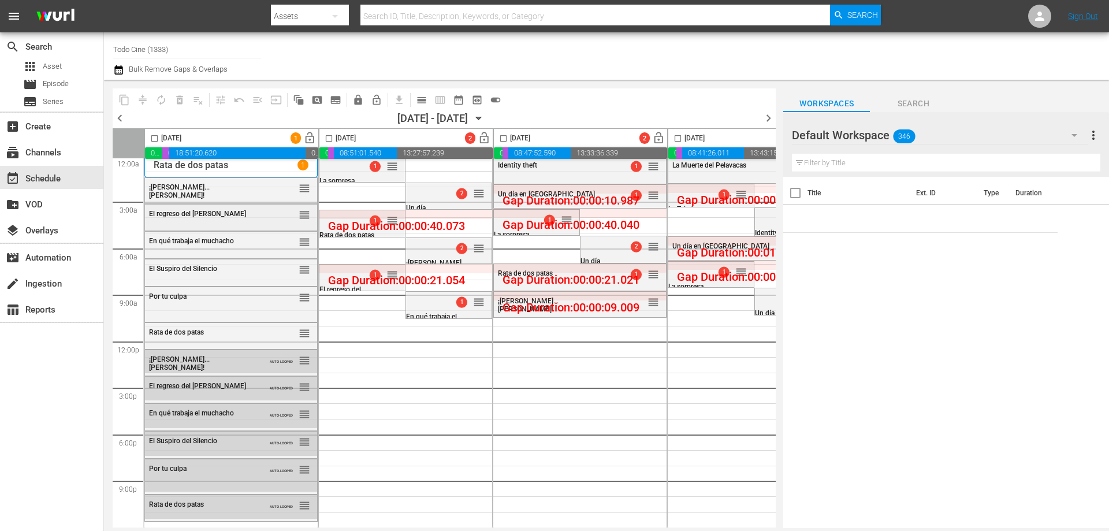
scroll to position [11, 0]
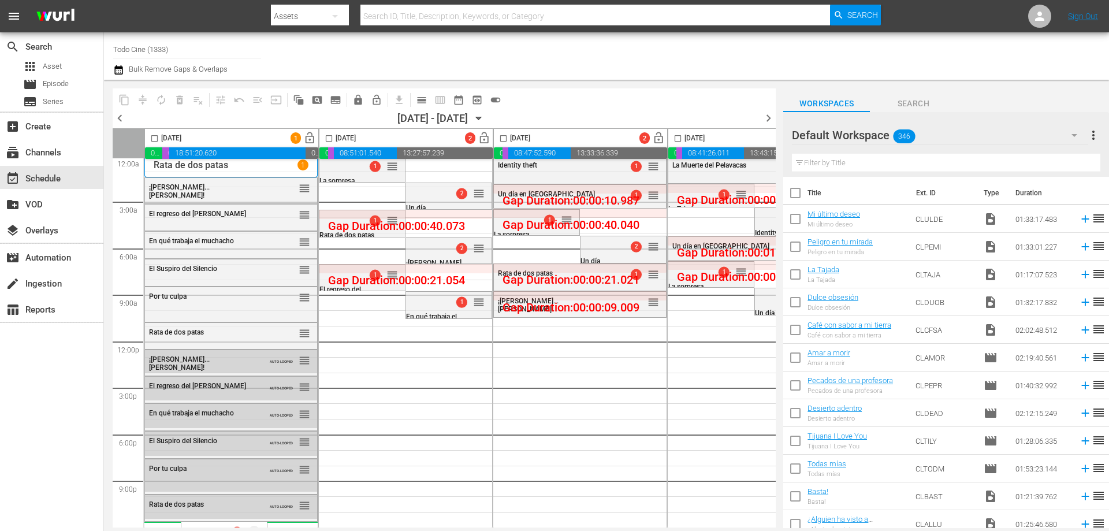
drag, startPoint x: 392, startPoint y: 162, endPoint x: 229, endPoint y: 517, distance: 390.3
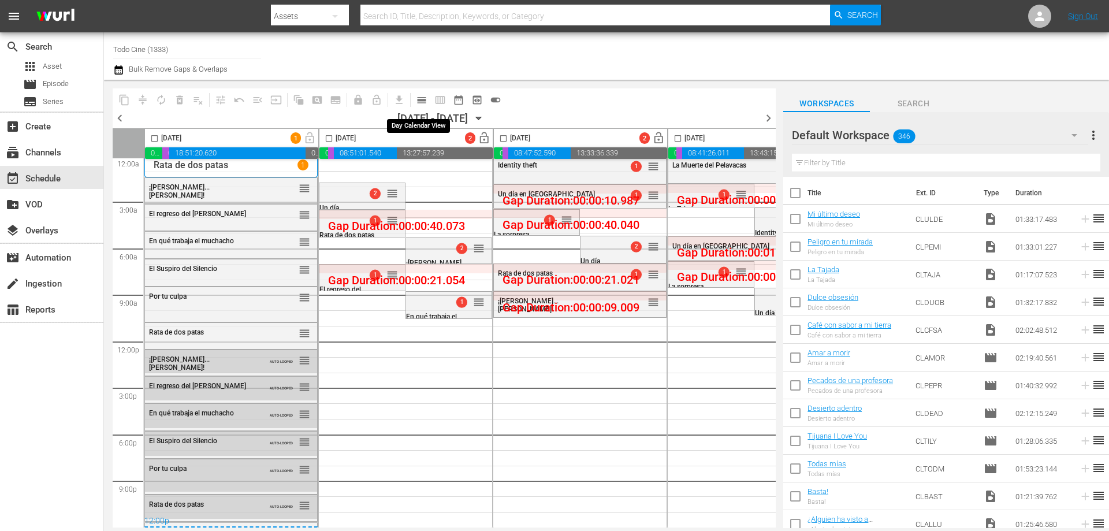
click at [423, 100] on span "calendar_view_day_outlined" at bounding box center [422, 100] width 12 height 12
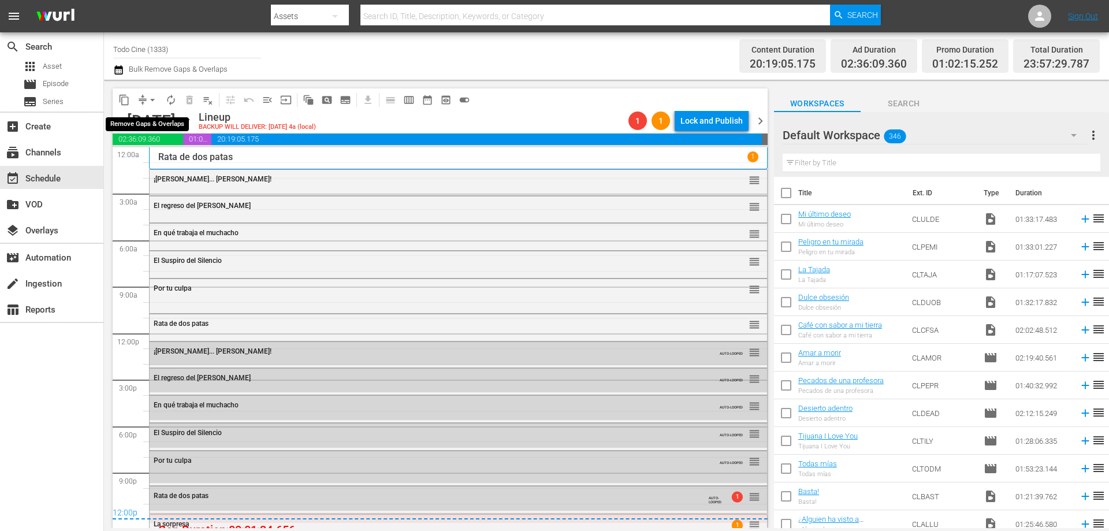
click at [154, 98] on span "arrow_drop_down" at bounding box center [153, 100] width 12 height 12
click at [173, 162] on li "Align to End of Previous Day" at bounding box center [152, 161] width 121 height 19
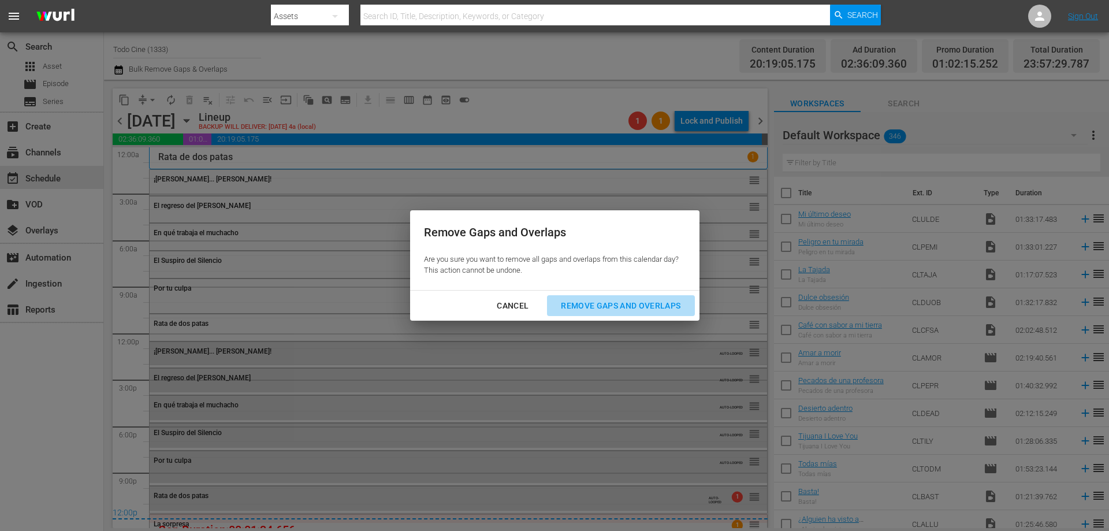
click at [596, 301] on div "Remove Gaps and Overlaps" at bounding box center [621, 306] width 138 height 14
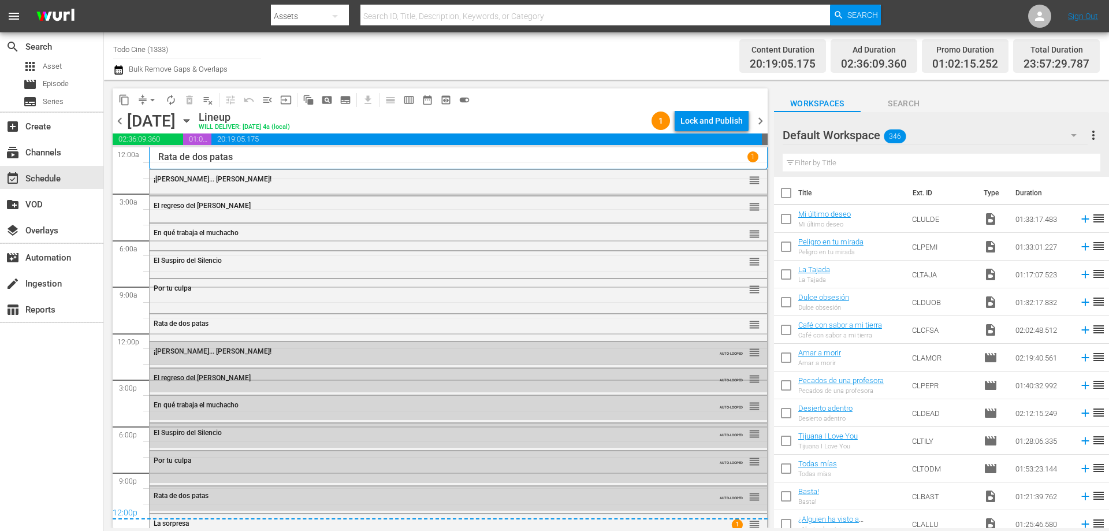
click at [762, 121] on span "chevron_right" at bounding box center [760, 121] width 14 height 14
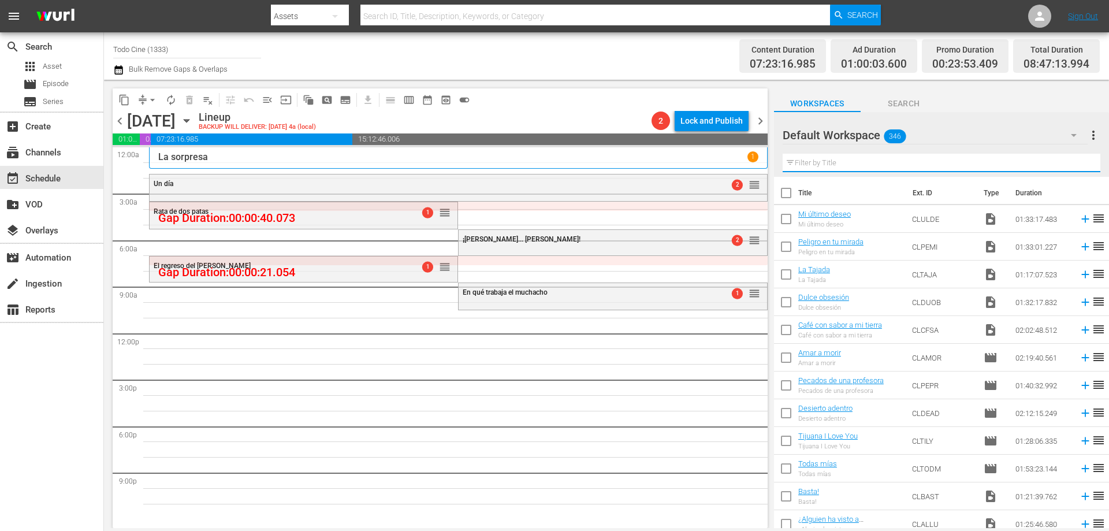
click at [823, 163] on input "text" at bounding box center [942, 163] width 318 height 18
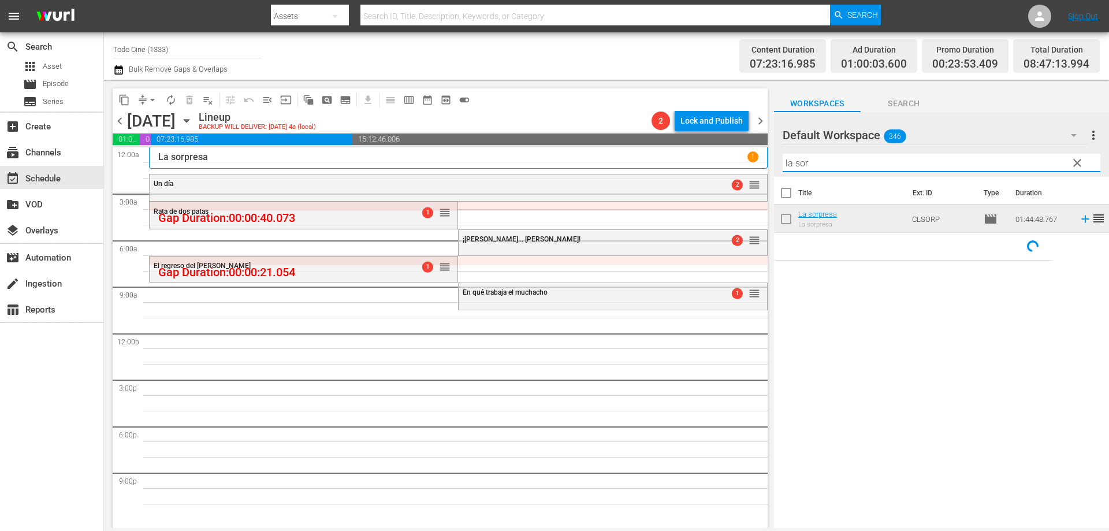
type input "la sor"
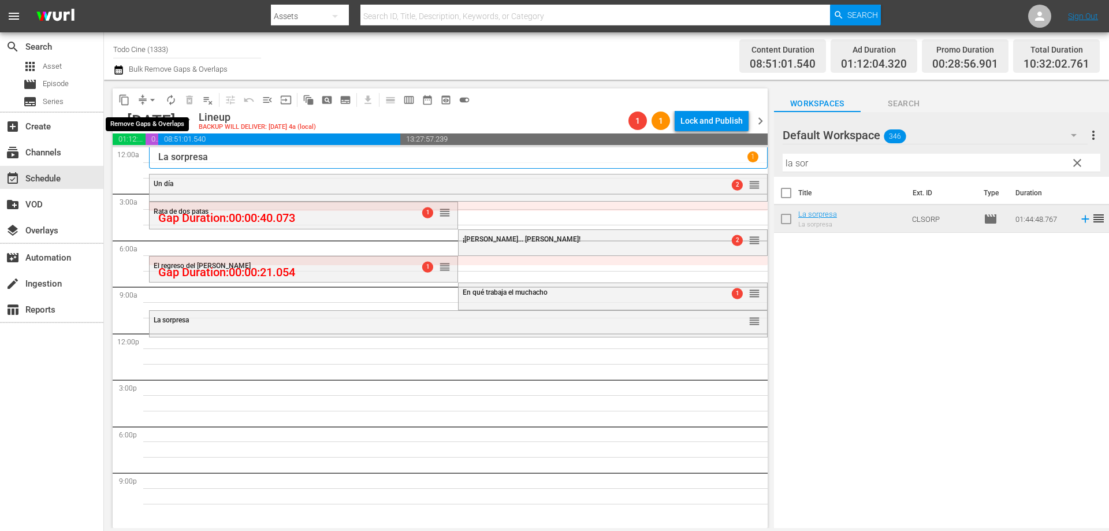
click at [154, 98] on span "arrow_drop_down" at bounding box center [153, 100] width 12 height 12
click at [179, 163] on li "Align to End of Previous Day" at bounding box center [152, 161] width 121 height 19
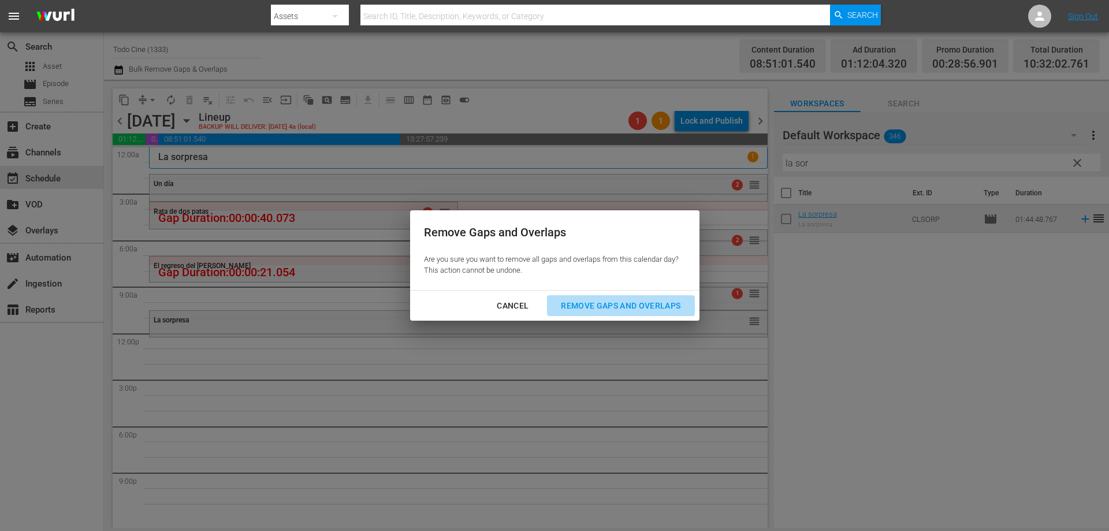
click at [569, 299] on div "Remove Gaps and Overlaps" at bounding box center [621, 306] width 138 height 14
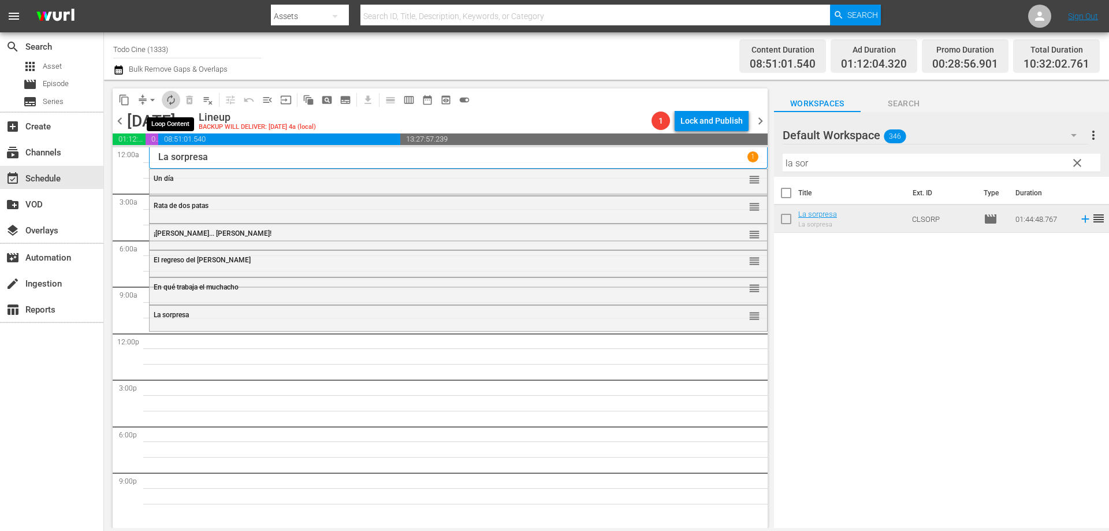
click at [170, 97] on span "autorenew_outlined" at bounding box center [171, 100] width 12 height 12
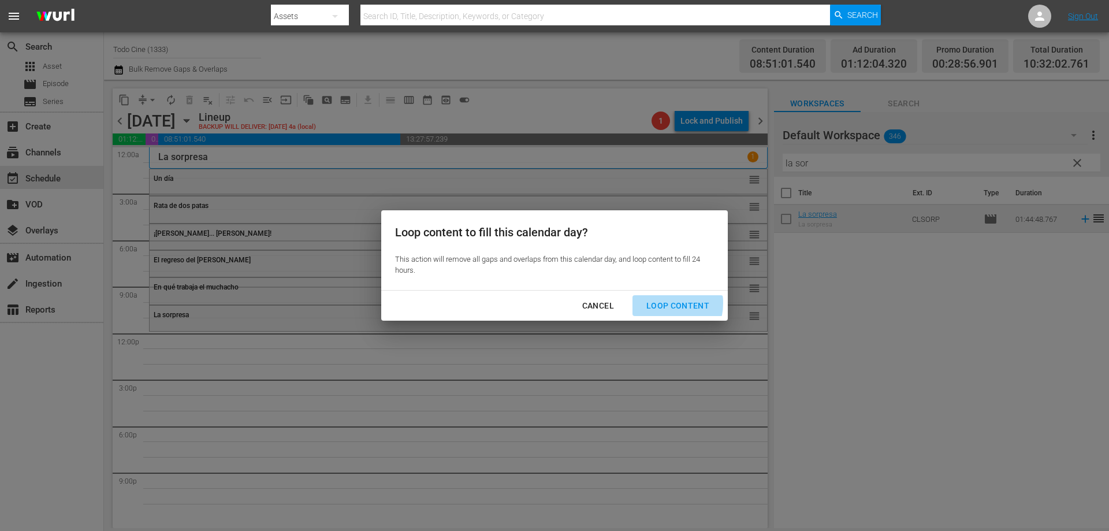
click at [659, 303] on div "Loop Content" at bounding box center [677, 306] width 81 height 14
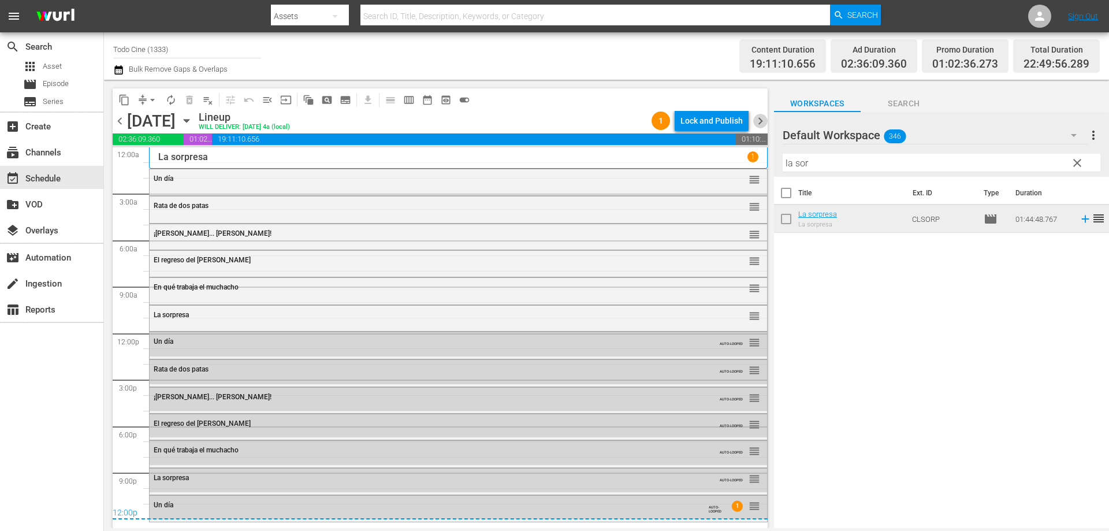
click at [760, 120] on span "chevron_right" at bounding box center [760, 121] width 14 height 14
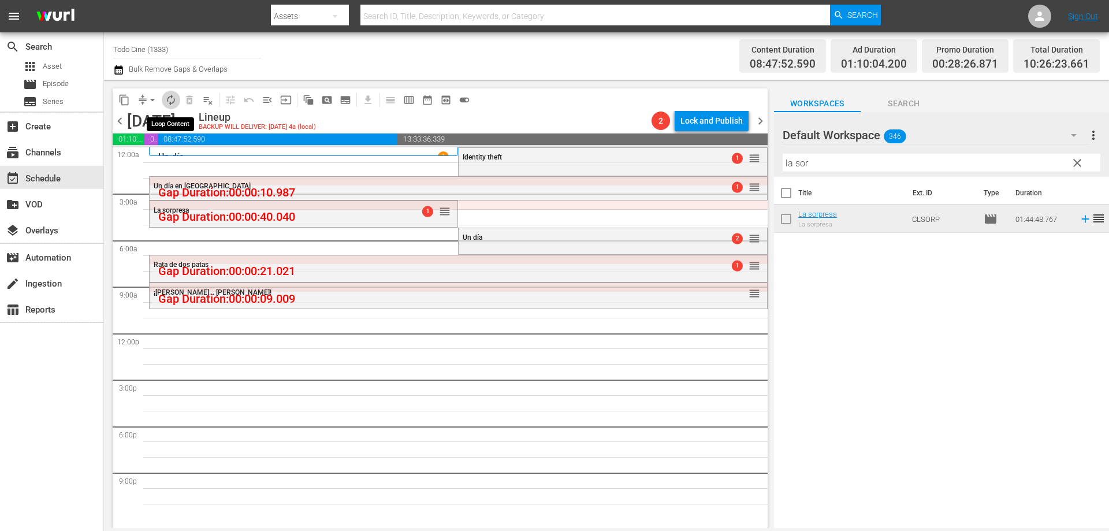
click at [172, 98] on span "autorenew_outlined" at bounding box center [171, 100] width 12 height 12
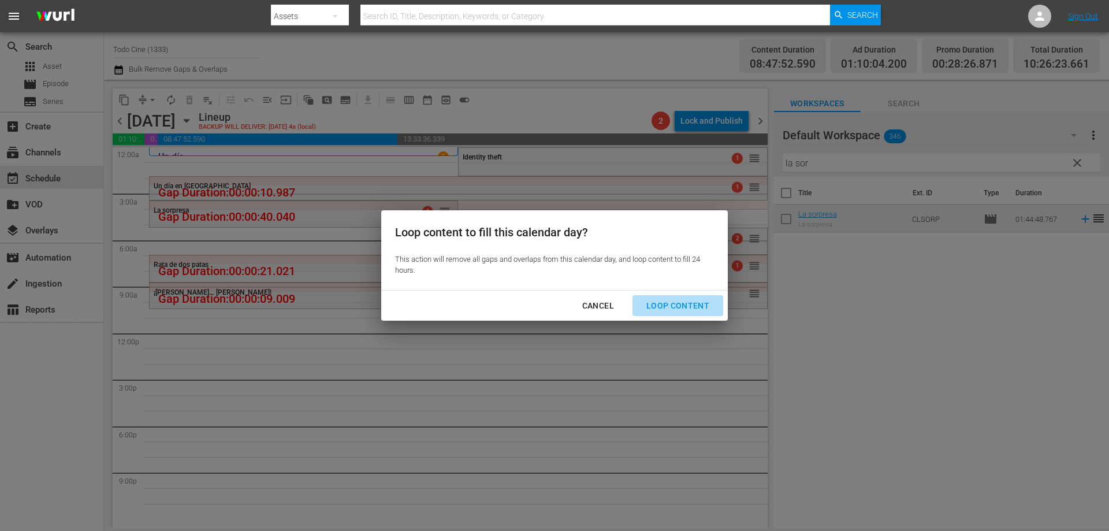
click at [692, 302] on div "Loop Content" at bounding box center [677, 306] width 81 height 14
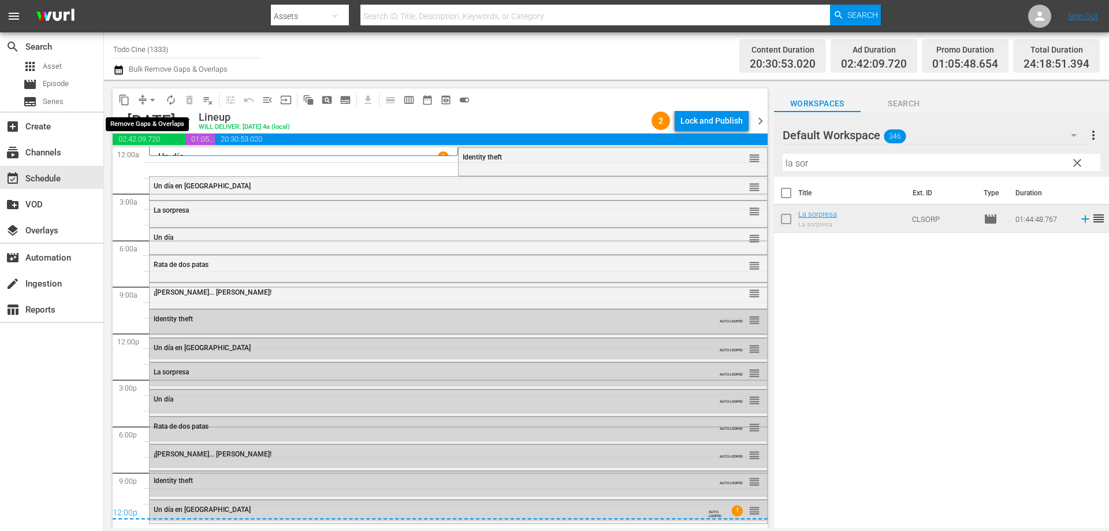
click at [151, 104] on span "arrow_drop_down" at bounding box center [153, 100] width 12 height 12
click at [125, 163] on li "Align to End of Previous Day" at bounding box center [152, 161] width 121 height 19
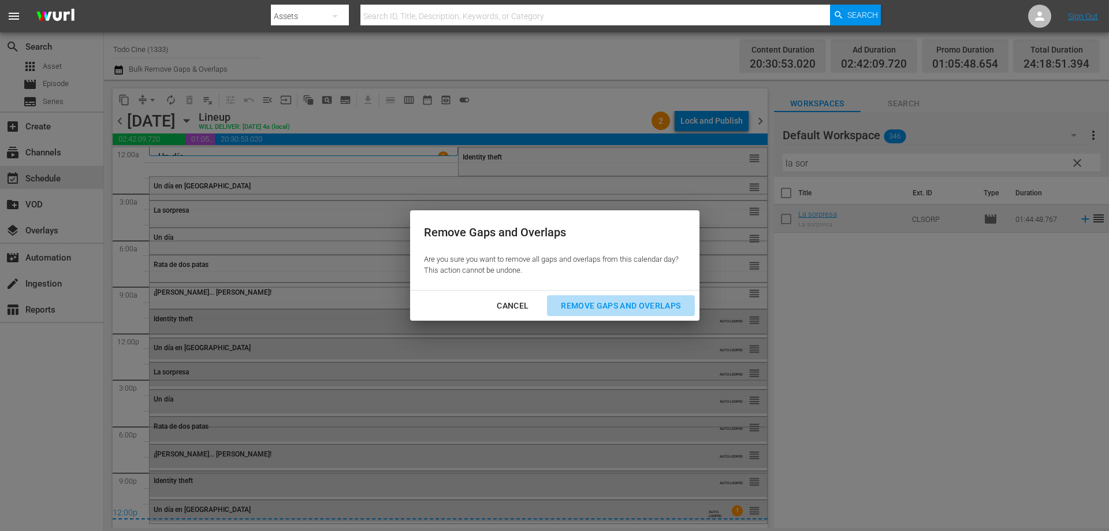
click at [589, 306] on div "Remove Gaps and Overlaps" at bounding box center [621, 306] width 138 height 14
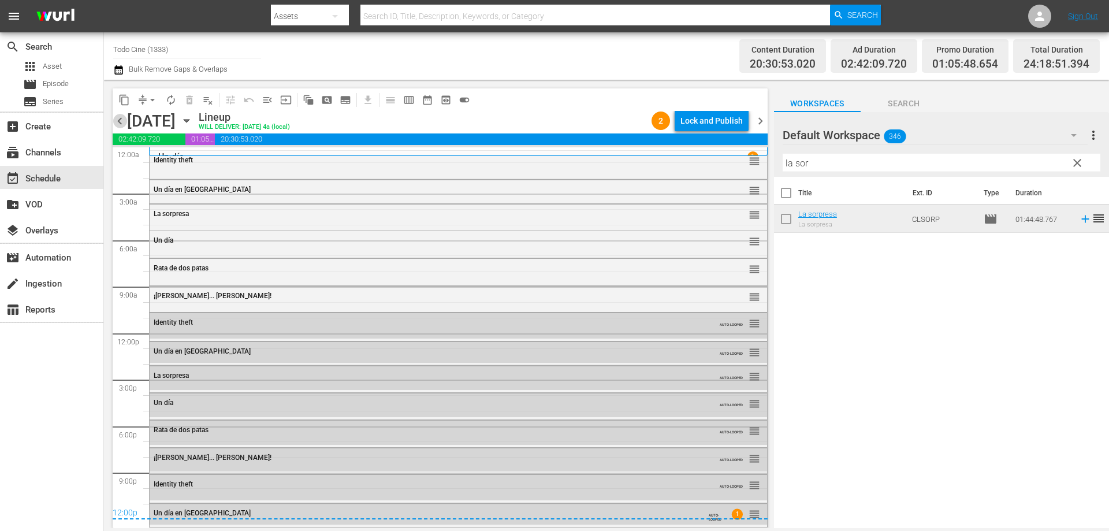
click at [120, 123] on span "chevron_left" at bounding box center [120, 121] width 14 height 14
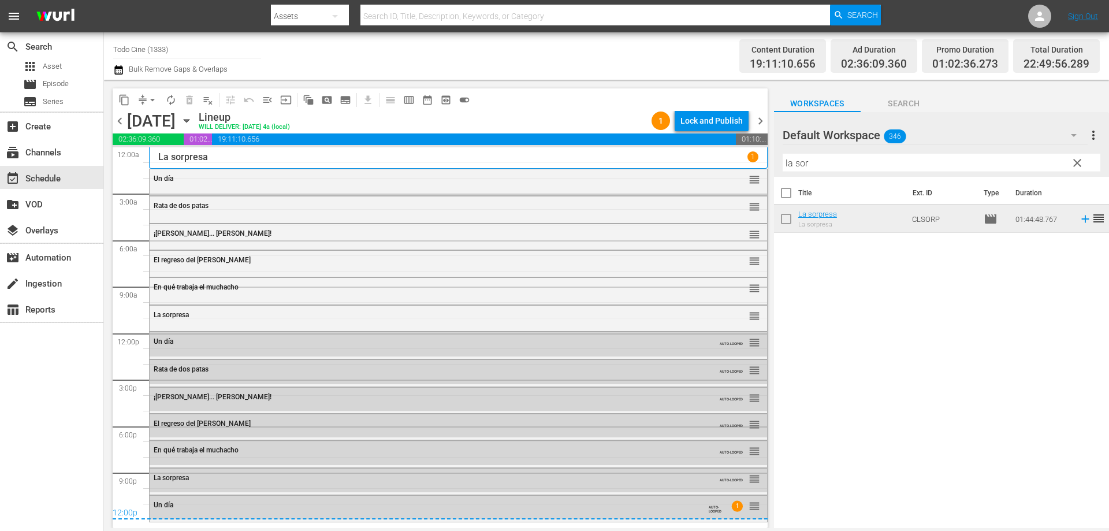
click at [762, 124] on span "chevron_right" at bounding box center [760, 121] width 14 height 14
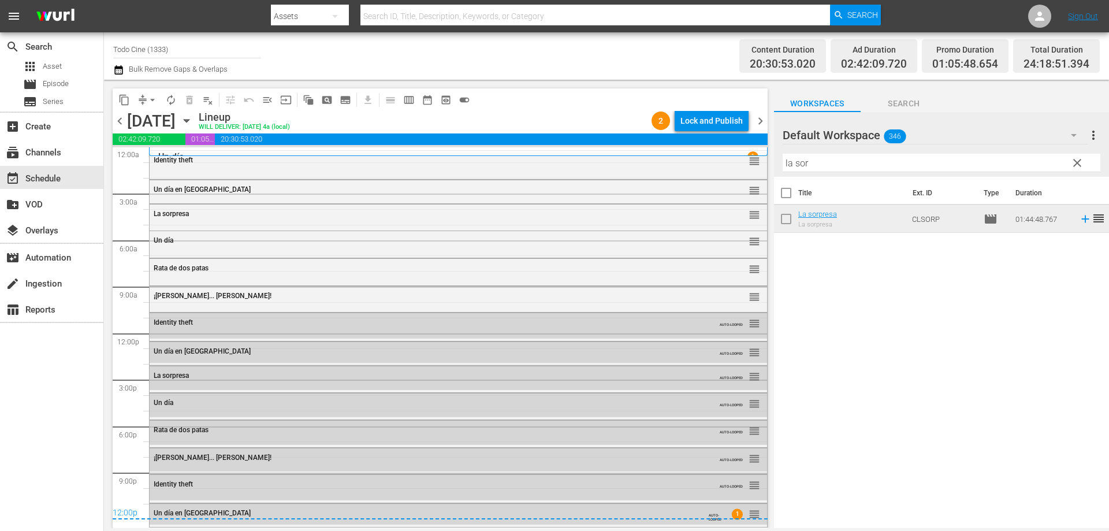
click at [762, 118] on span "chevron_right" at bounding box center [760, 121] width 14 height 14
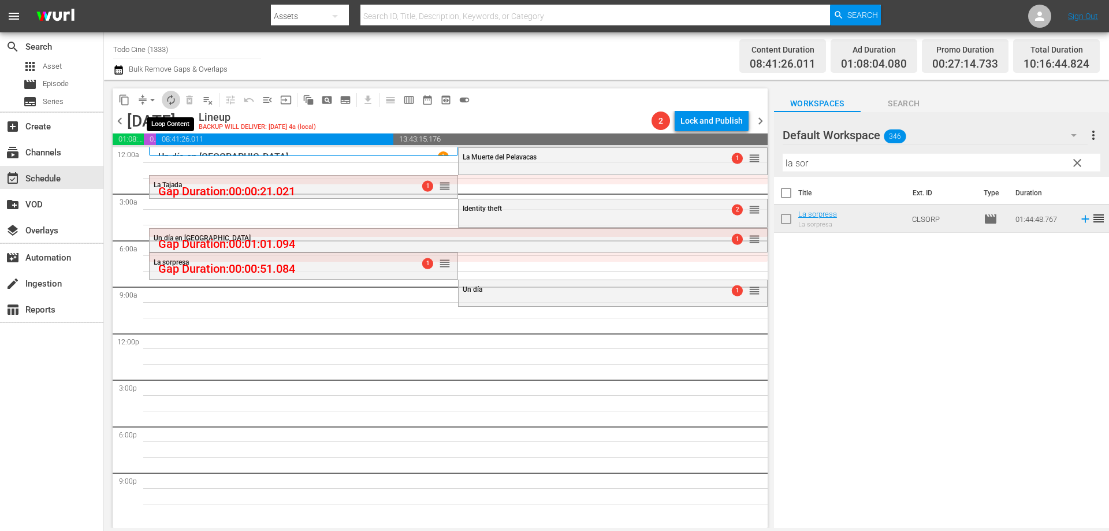
click at [170, 98] on span "autorenew_outlined" at bounding box center [171, 100] width 12 height 12
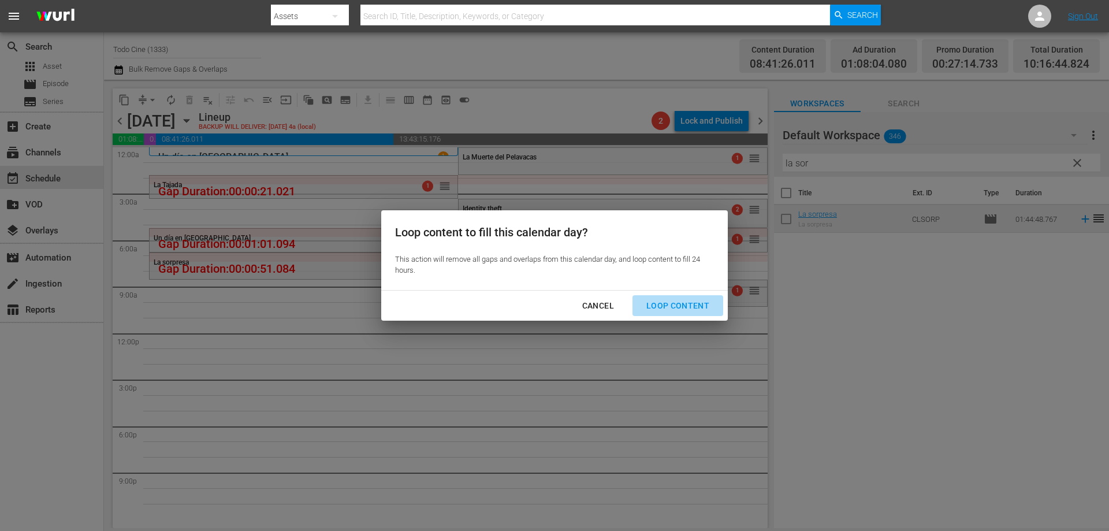
click at [684, 300] on div "Loop Content" at bounding box center [677, 306] width 81 height 14
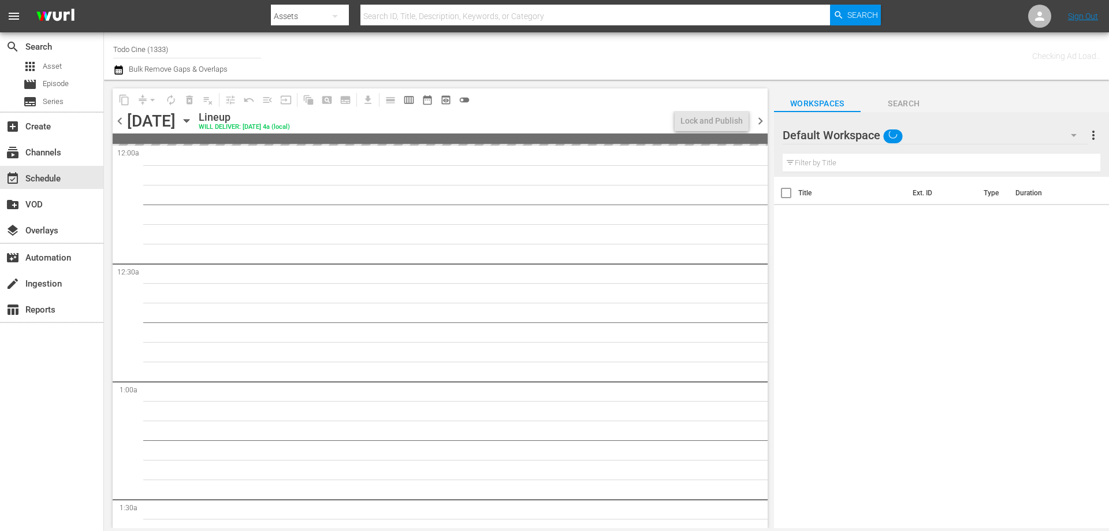
type input "Todo Cine (1333)"
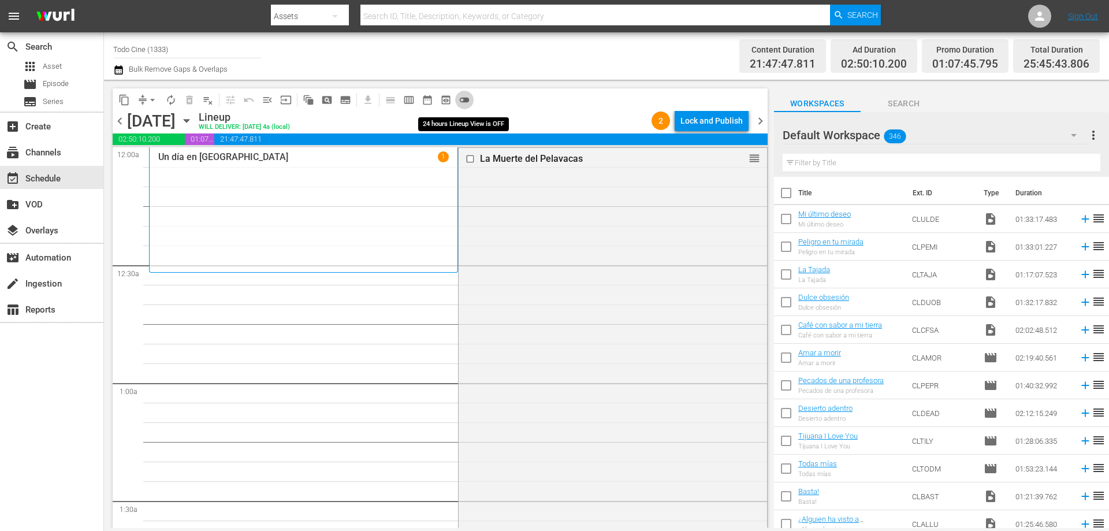
click at [467, 99] on span "toggle_off" at bounding box center [465, 100] width 12 height 12
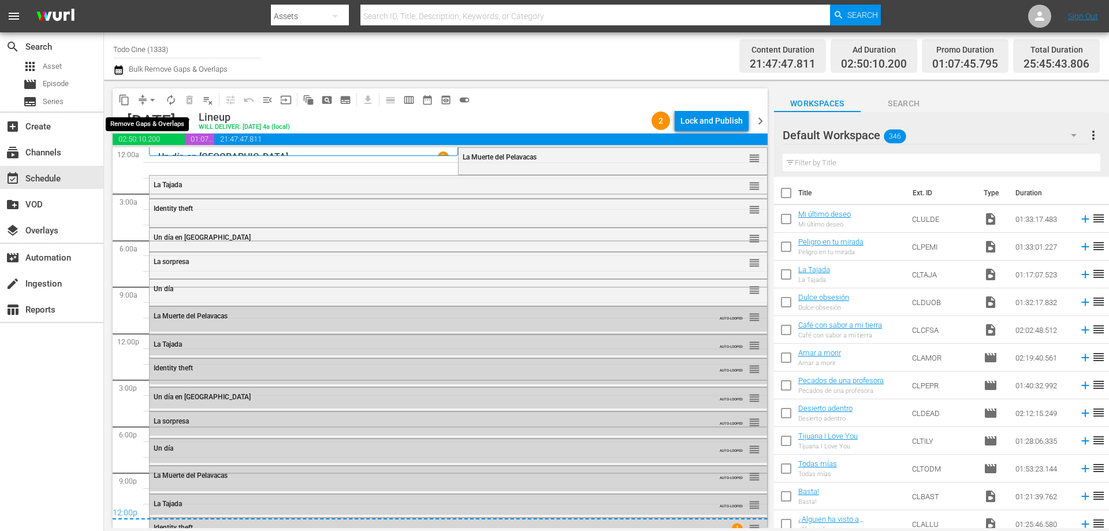
click at [148, 99] on span "arrow_drop_down" at bounding box center [153, 100] width 12 height 12
click at [157, 159] on li "Align to End of Previous Day" at bounding box center [152, 161] width 121 height 19
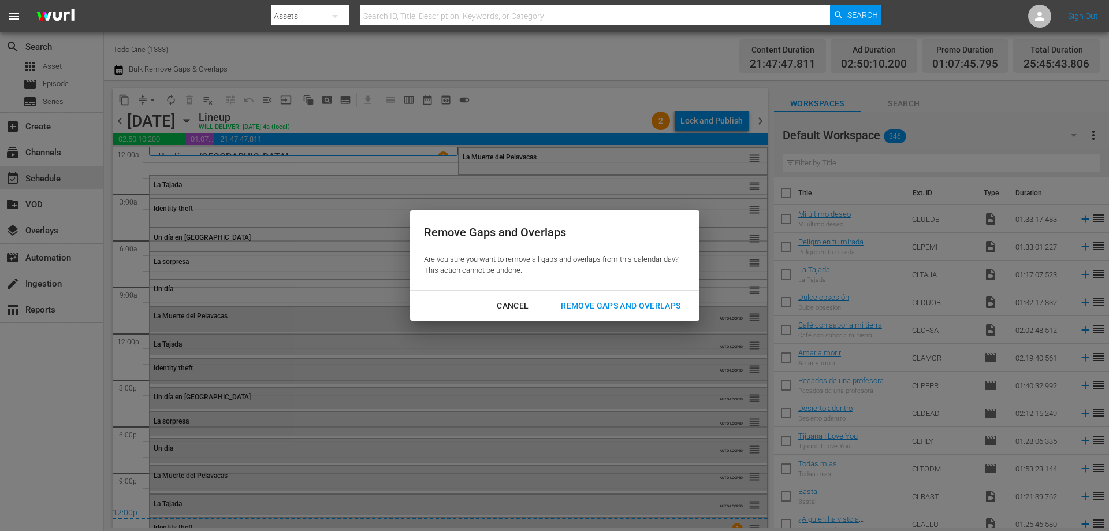
click at [585, 303] on div "Remove Gaps and Overlaps" at bounding box center [621, 306] width 138 height 14
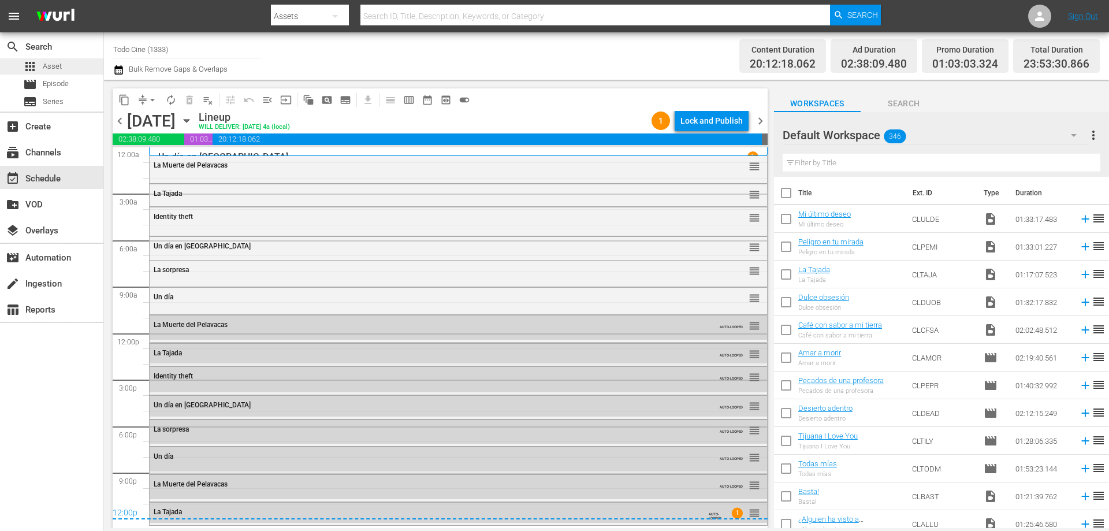
drag, startPoint x: 761, startPoint y: 124, endPoint x: 5, endPoint y: 68, distance: 758.3
click at [761, 124] on span "chevron_right" at bounding box center [760, 121] width 14 height 14
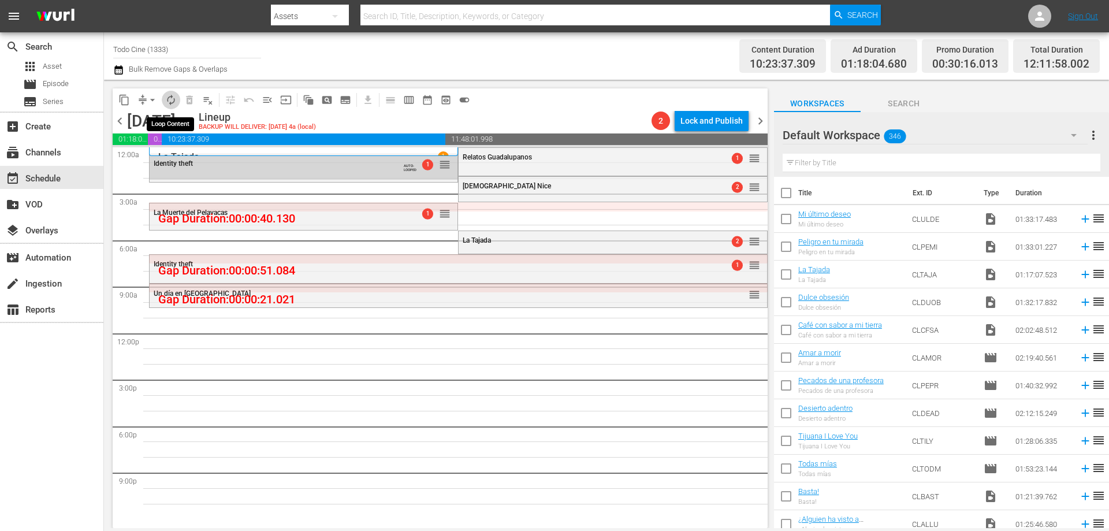
click at [176, 99] on span "autorenew_outlined" at bounding box center [171, 100] width 12 height 12
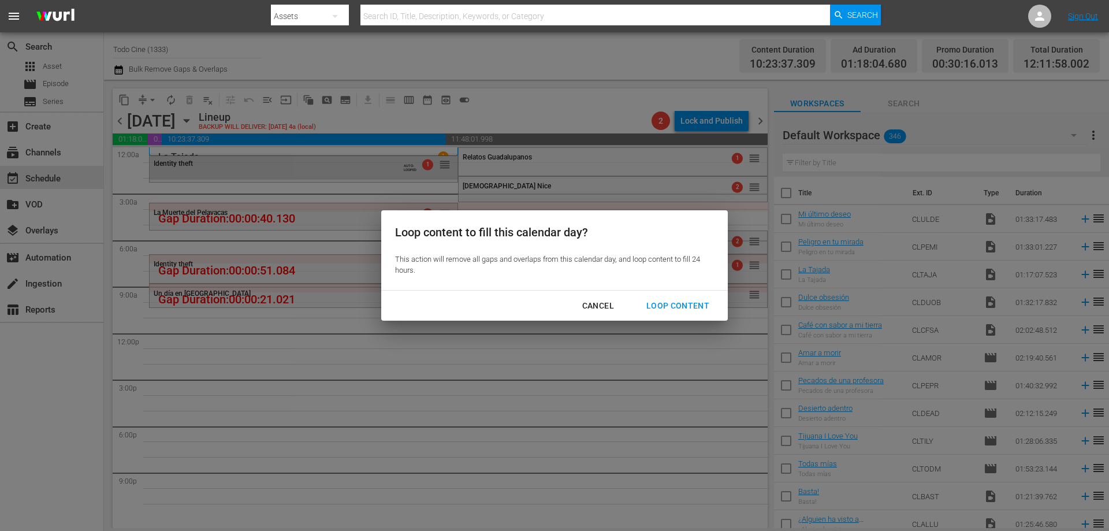
click at [663, 303] on div "Loop Content" at bounding box center [677, 306] width 81 height 14
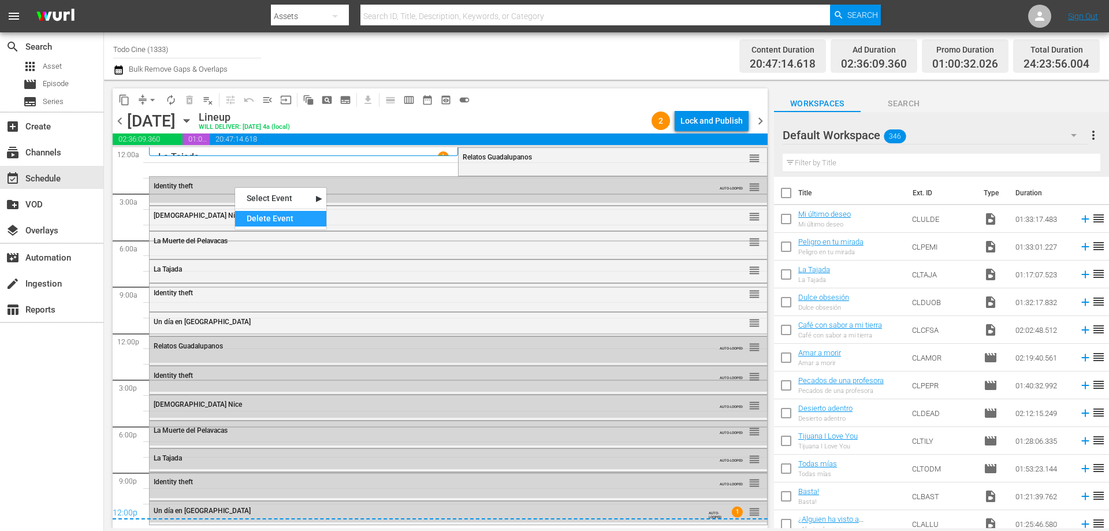
click at [282, 216] on div "Delete Event" at bounding box center [280, 219] width 91 height 16
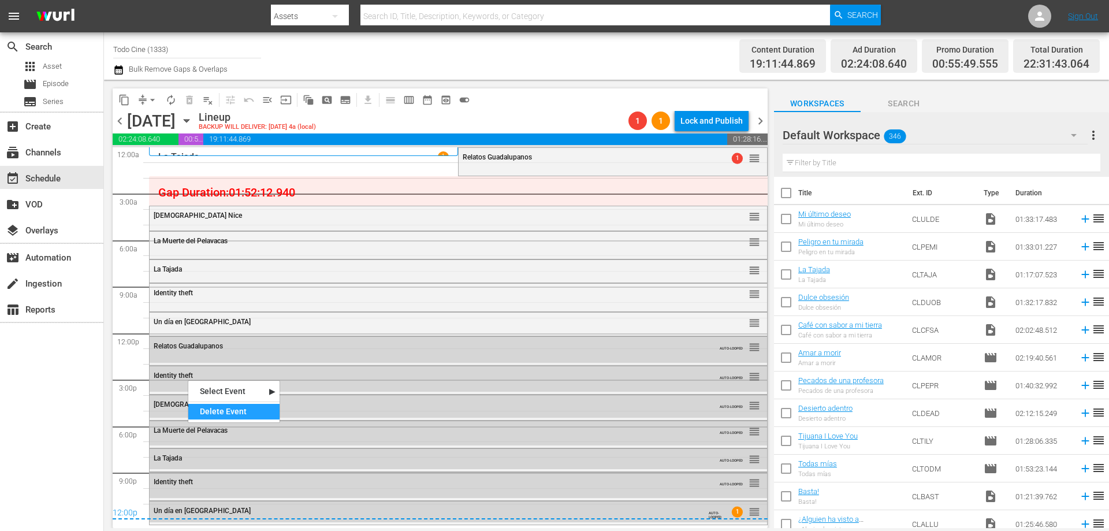
click at [232, 412] on div "Delete Event" at bounding box center [233, 412] width 91 height 16
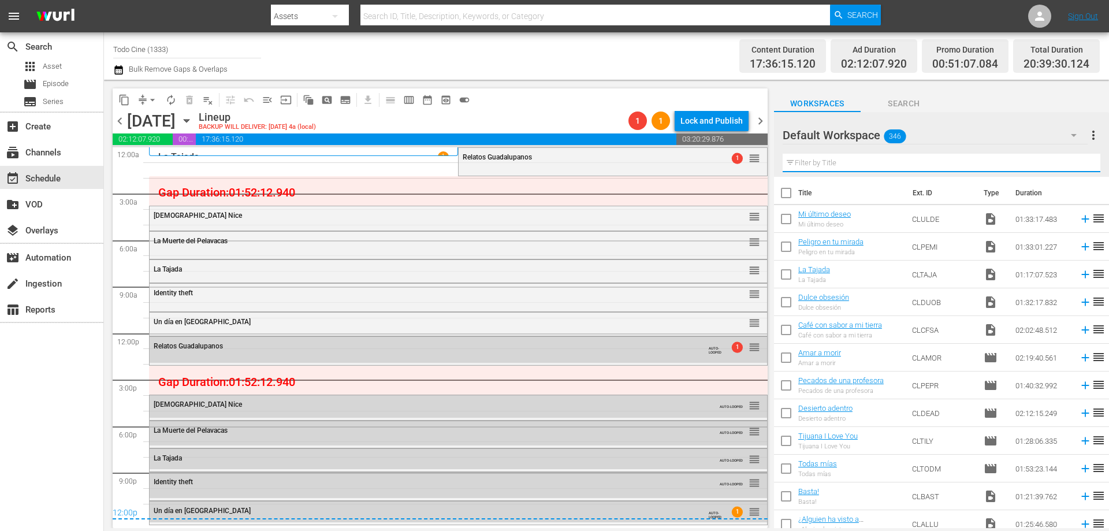
click at [817, 168] on input "text" at bounding box center [942, 163] width 318 height 18
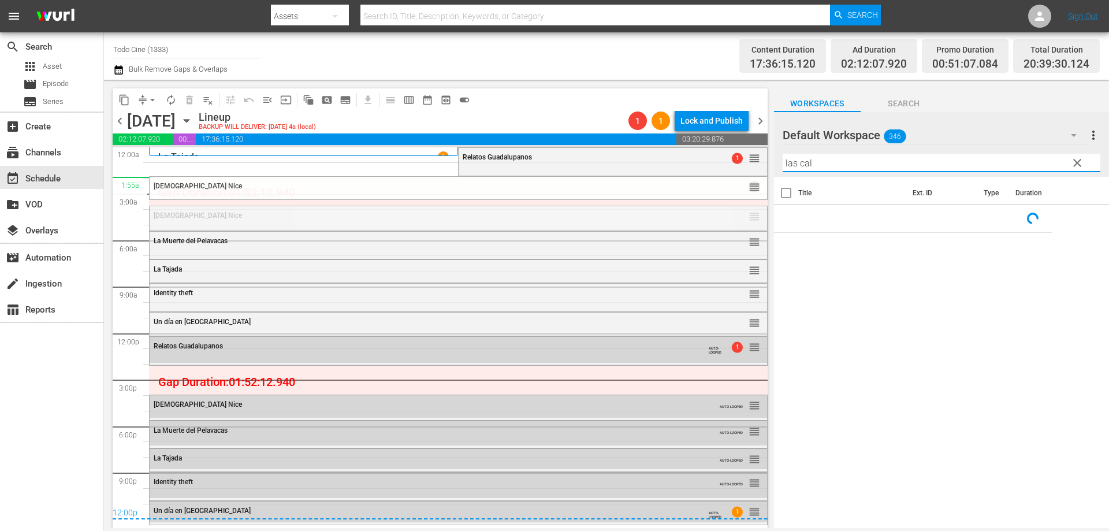
drag, startPoint x: 749, startPoint y: 218, endPoint x: 750, endPoint y: 176, distance: 42.8
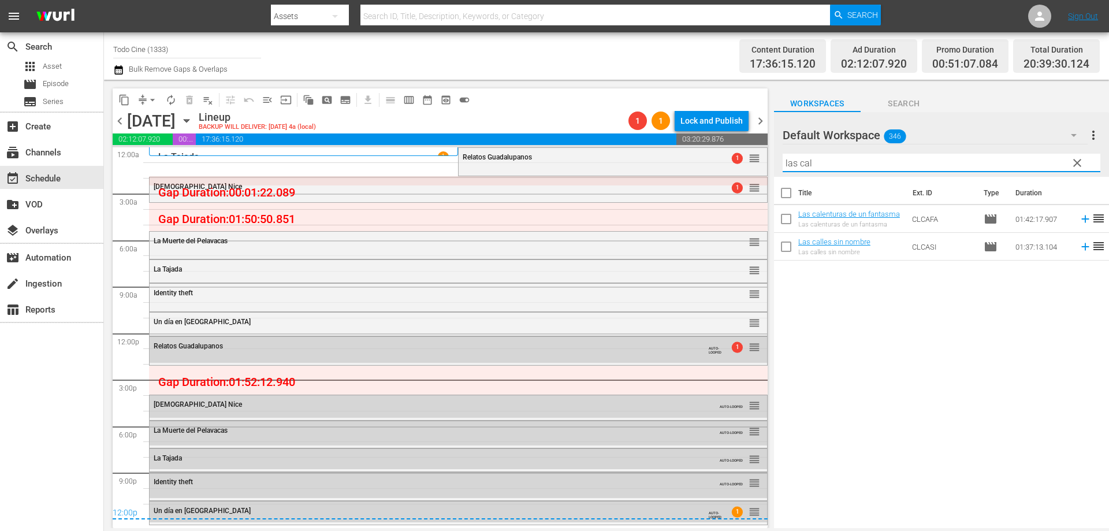
type input "las cal"
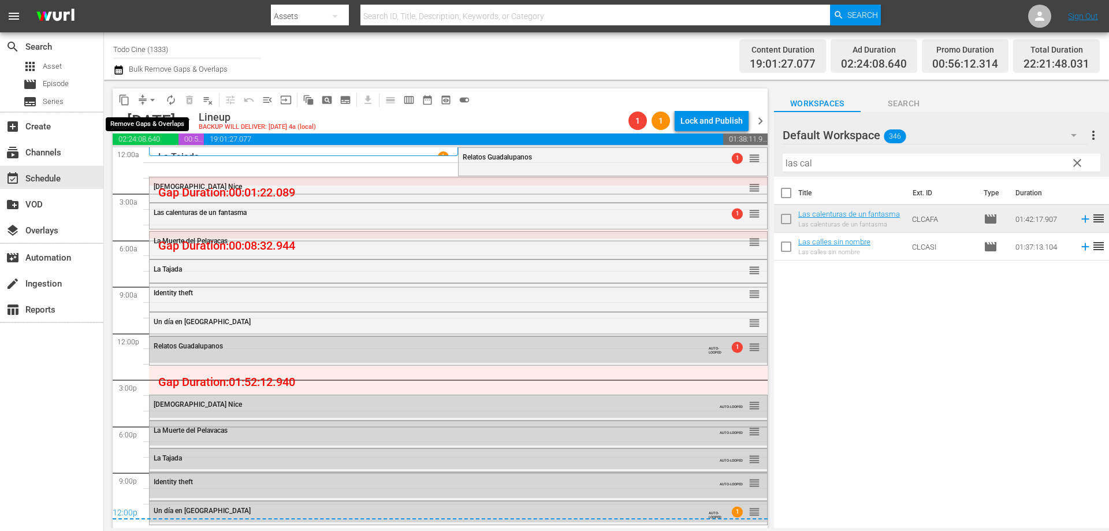
click at [150, 101] on span "arrow_drop_down" at bounding box center [153, 100] width 12 height 12
click at [142, 159] on li "Align to End of Previous Day" at bounding box center [152, 161] width 121 height 19
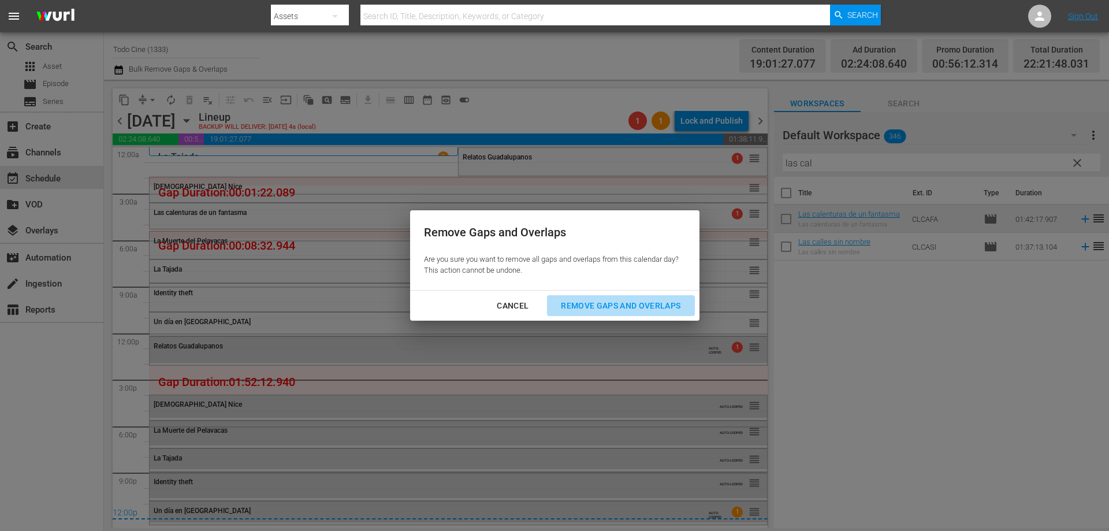
click at [686, 305] on div "Remove Gaps and Overlaps" at bounding box center [621, 306] width 138 height 14
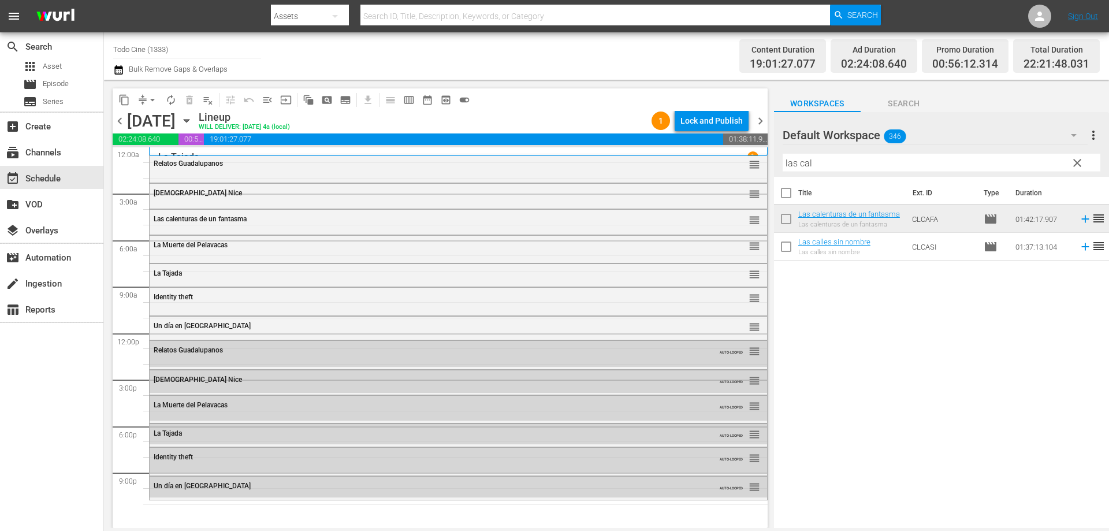
click at [1080, 164] on span "clear" at bounding box center [1077, 163] width 14 height 14
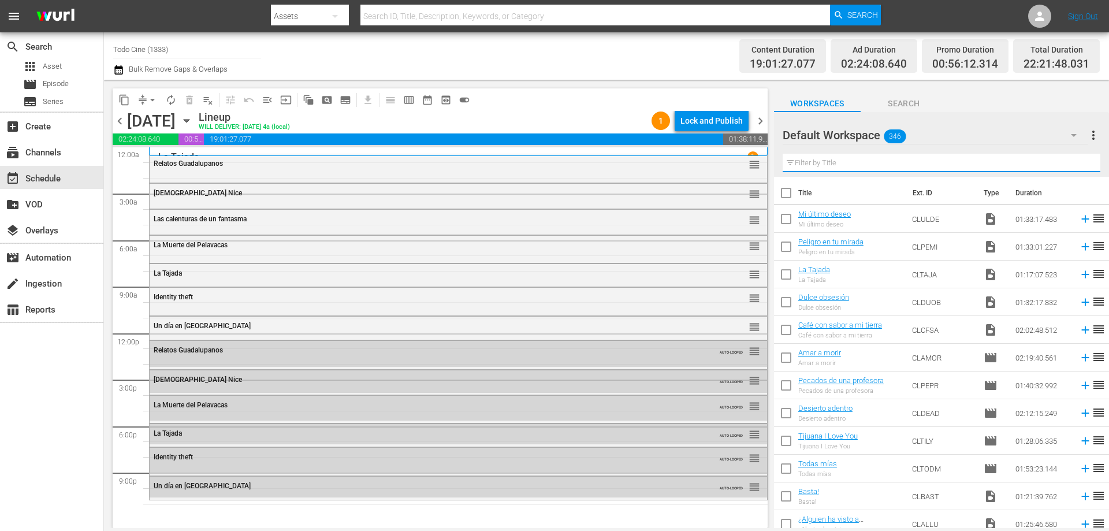
click at [854, 166] on input "text" at bounding box center [942, 163] width 318 height 18
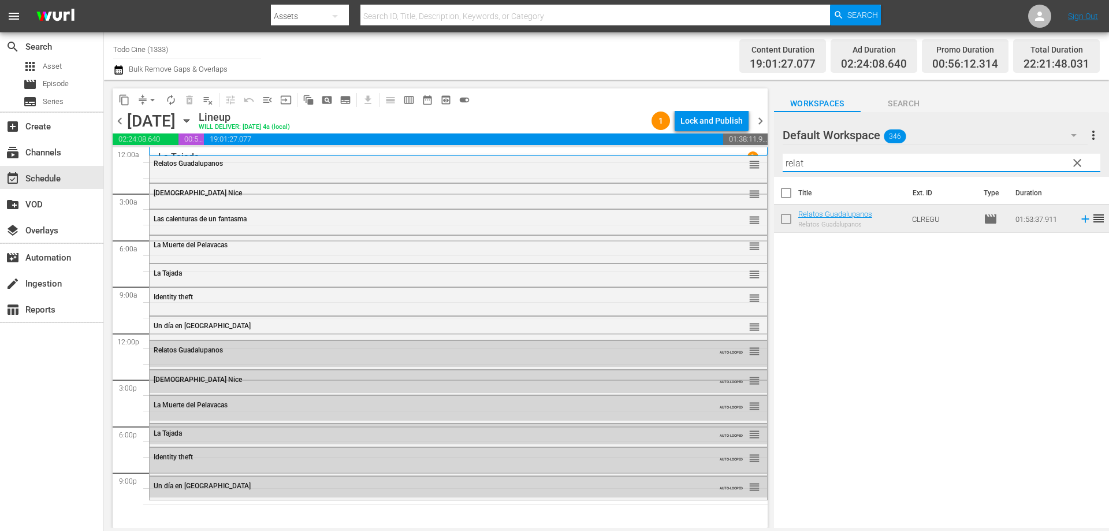
type input "relat"
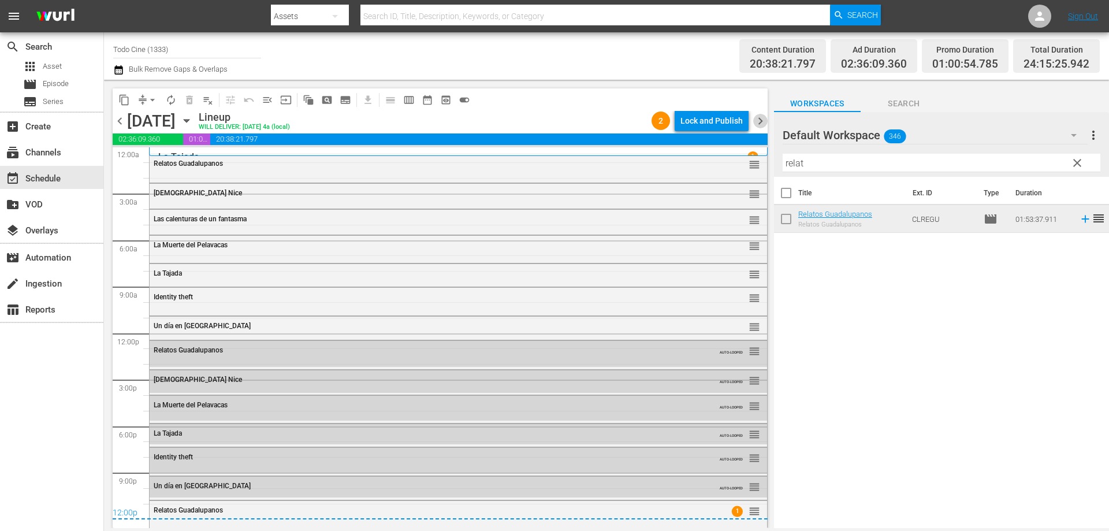
click at [760, 122] on span "chevron_right" at bounding box center [760, 121] width 14 height 14
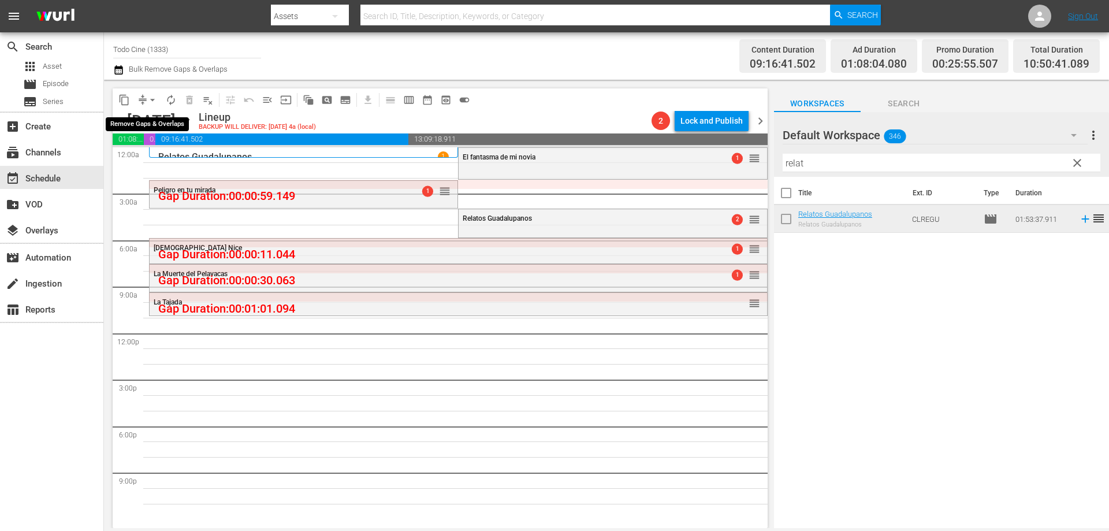
click at [156, 101] on span "arrow_drop_down" at bounding box center [153, 100] width 12 height 12
click at [161, 159] on li "Align to End of Previous Day" at bounding box center [152, 161] width 121 height 19
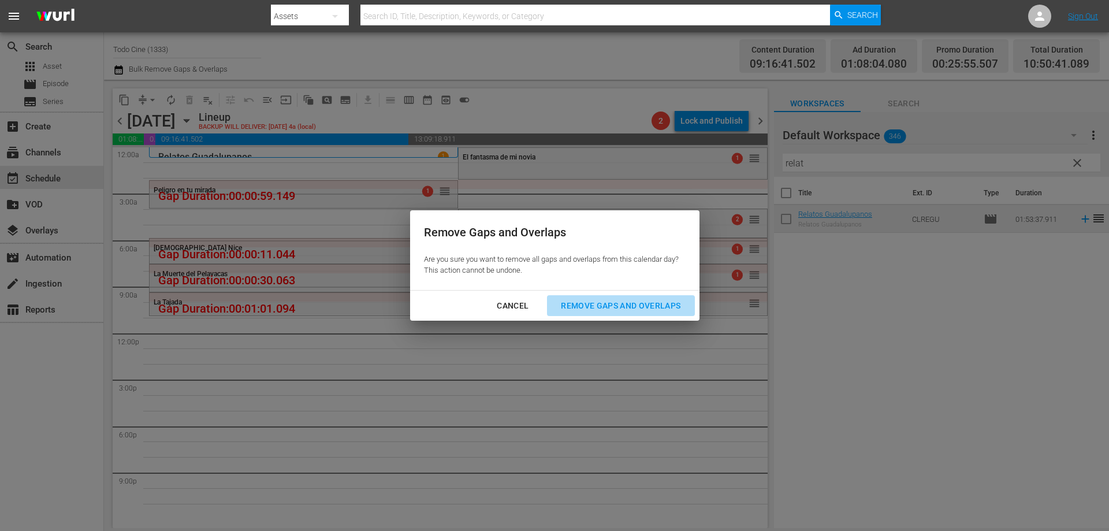
click at [587, 299] on div "Remove Gaps and Overlaps" at bounding box center [621, 306] width 138 height 14
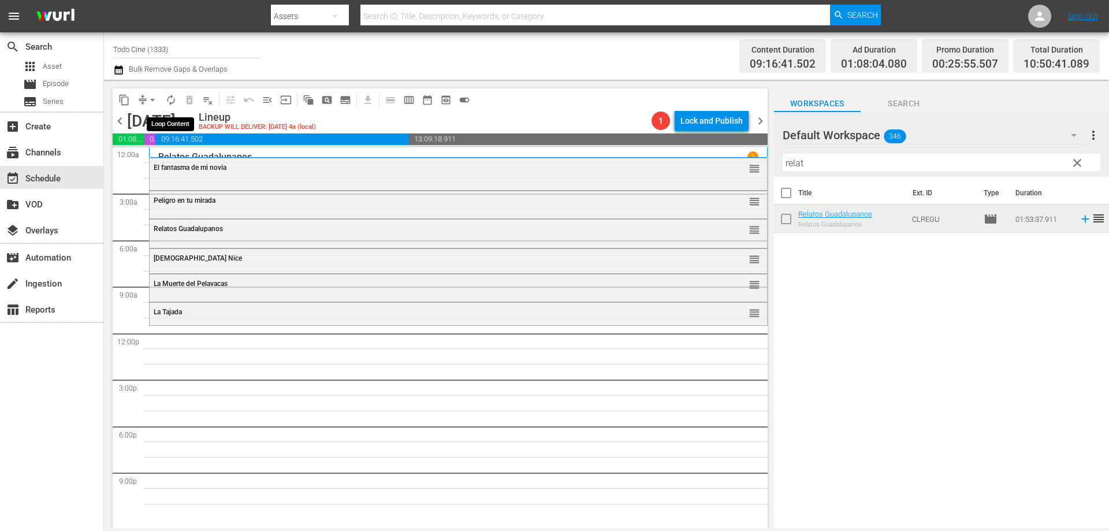
click at [170, 100] on span "autorenew_outlined" at bounding box center [171, 100] width 12 height 12
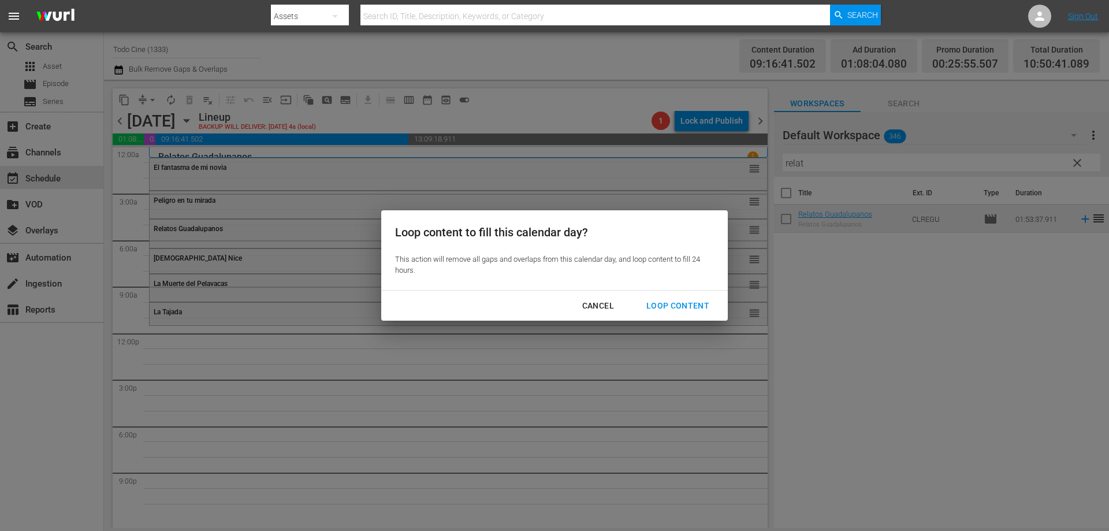
click at [674, 304] on div "Loop Content" at bounding box center [677, 306] width 81 height 14
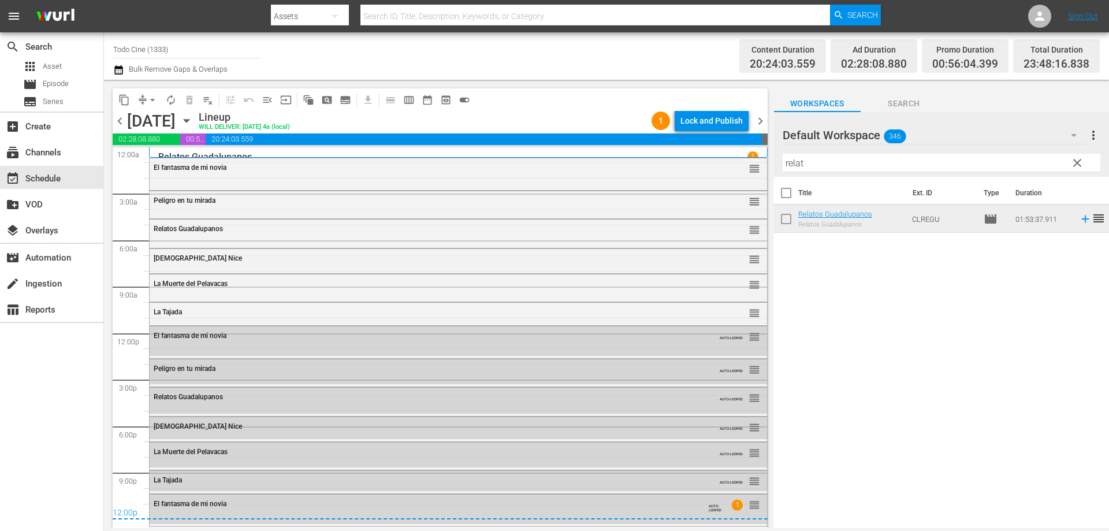
click at [762, 120] on span "chevron_right" at bounding box center [760, 121] width 14 height 14
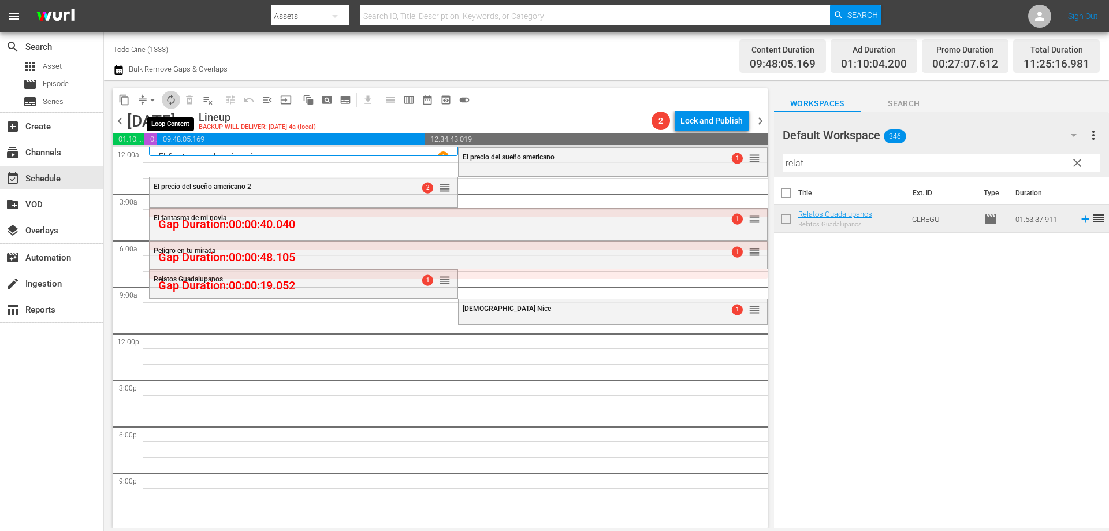
click at [170, 101] on span "autorenew_outlined" at bounding box center [171, 100] width 12 height 12
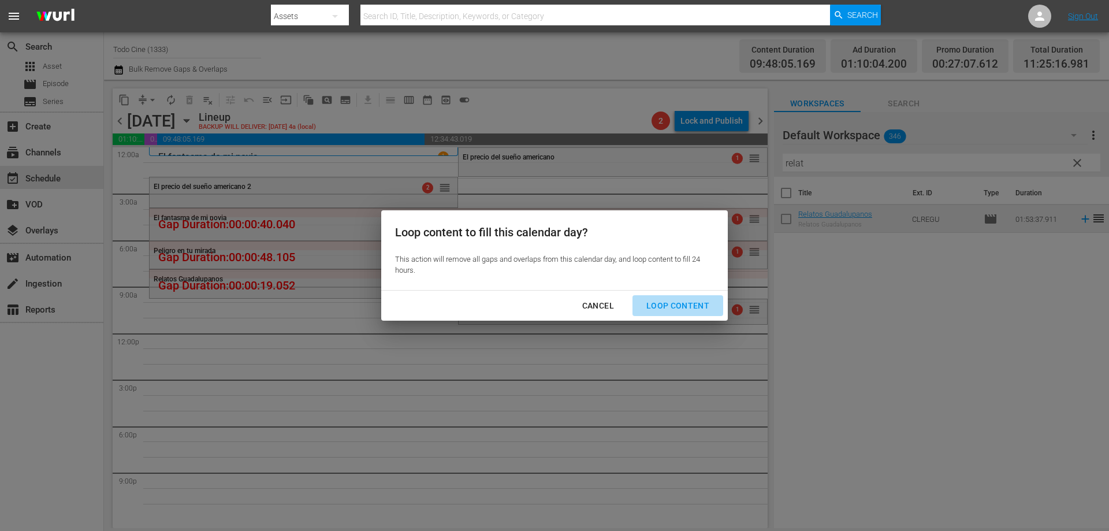
click at [690, 302] on div "Loop Content" at bounding box center [677, 306] width 81 height 14
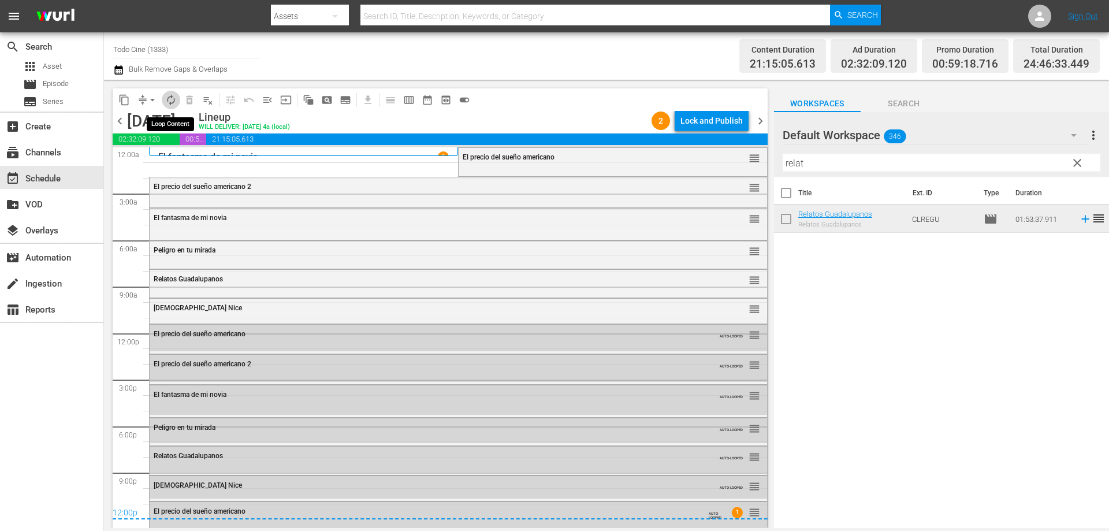
click at [170, 97] on span "autorenew_outlined" at bounding box center [171, 100] width 12 height 12
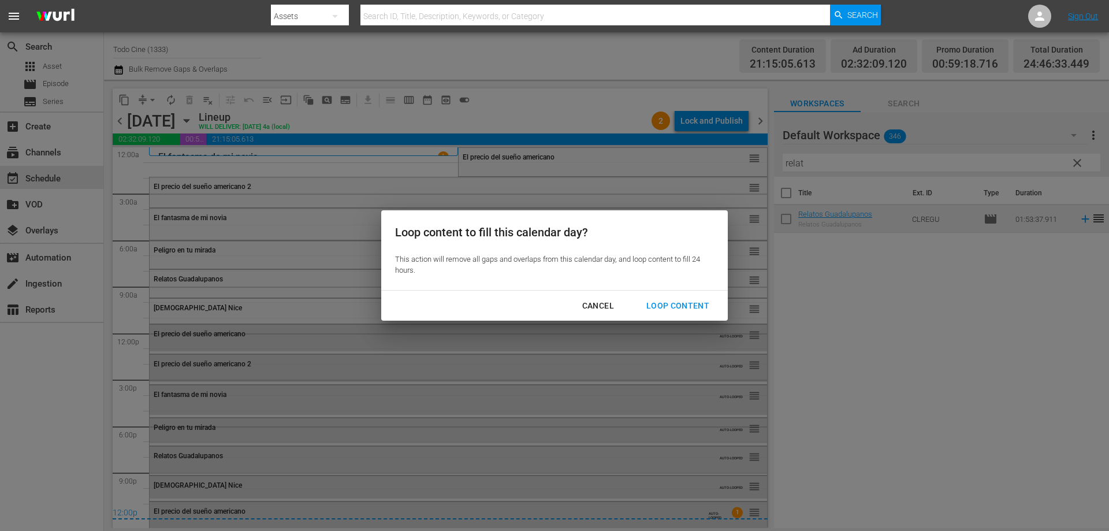
click at [673, 299] on div "Loop Content" at bounding box center [677, 306] width 81 height 14
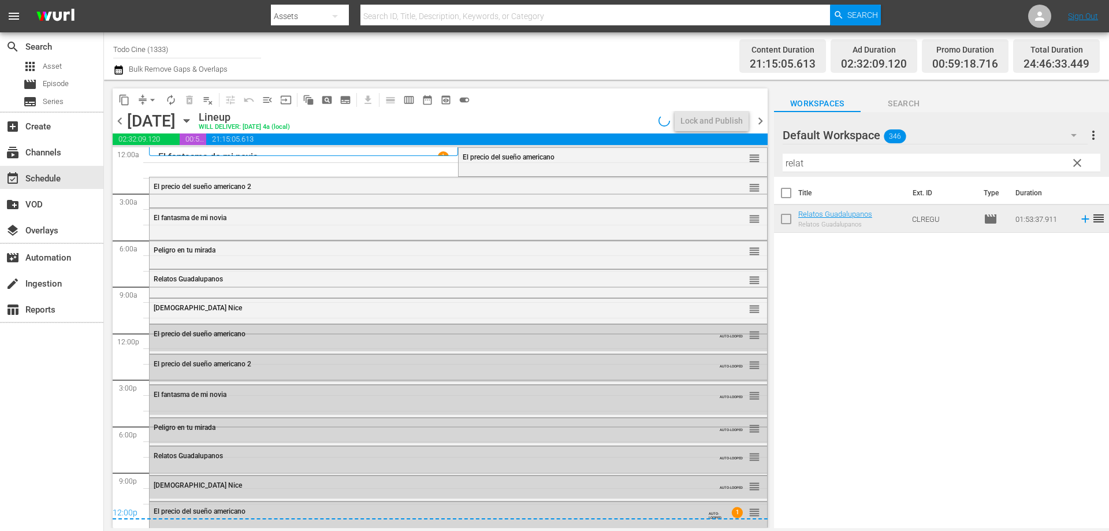
click at [1089, 56] on div "Total Duration" at bounding box center [1057, 50] width 66 height 16
click at [146, 96] on button "arrow_drop_down" at bounding box center [152, 100] width 18 height 18
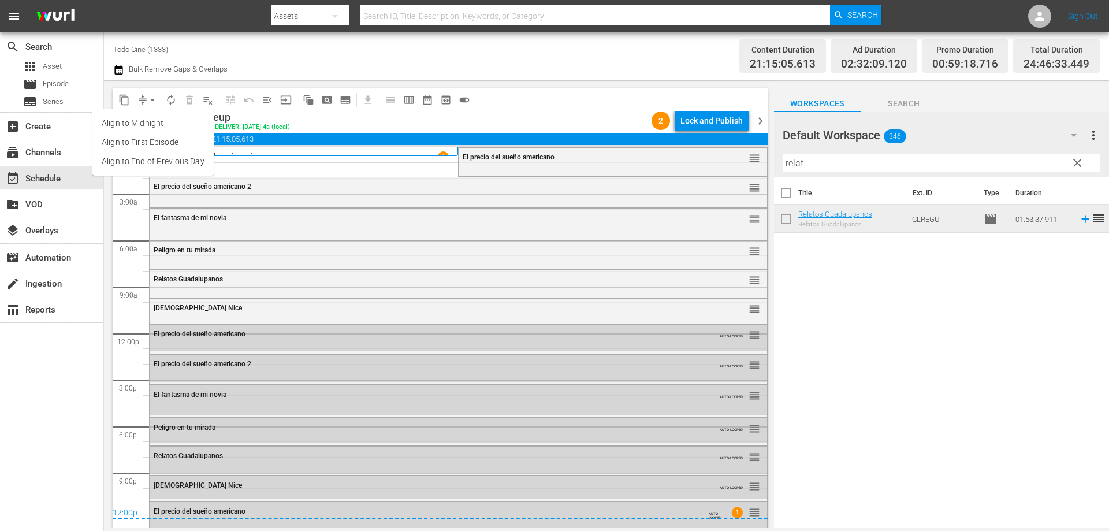
click at [174, 150] on li "Align to First Episode" at bounding box center [152, 142] width 121 height 19
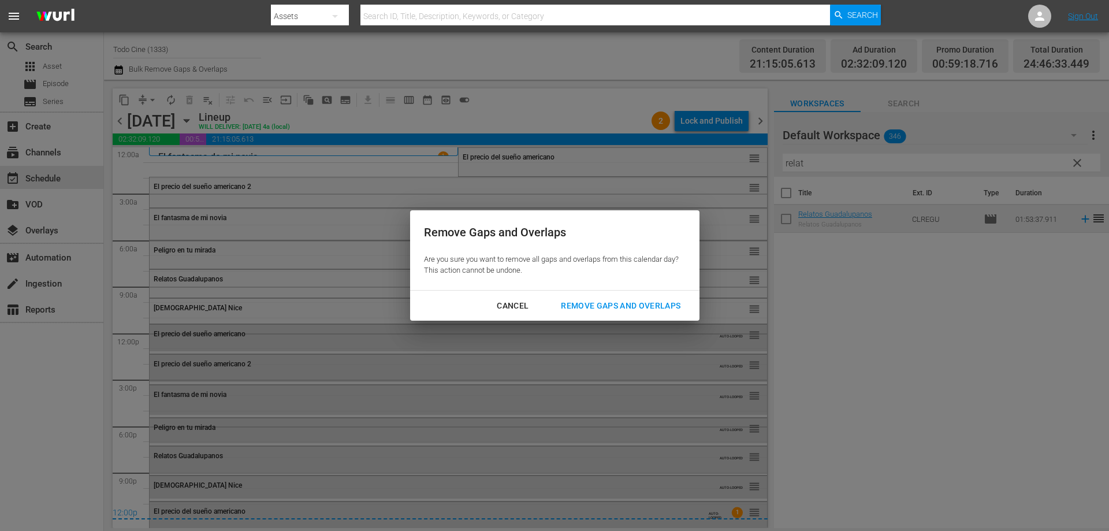
click at [530, 311] on div "Cancel" at bounding box center [513, 306] width 50 height 14
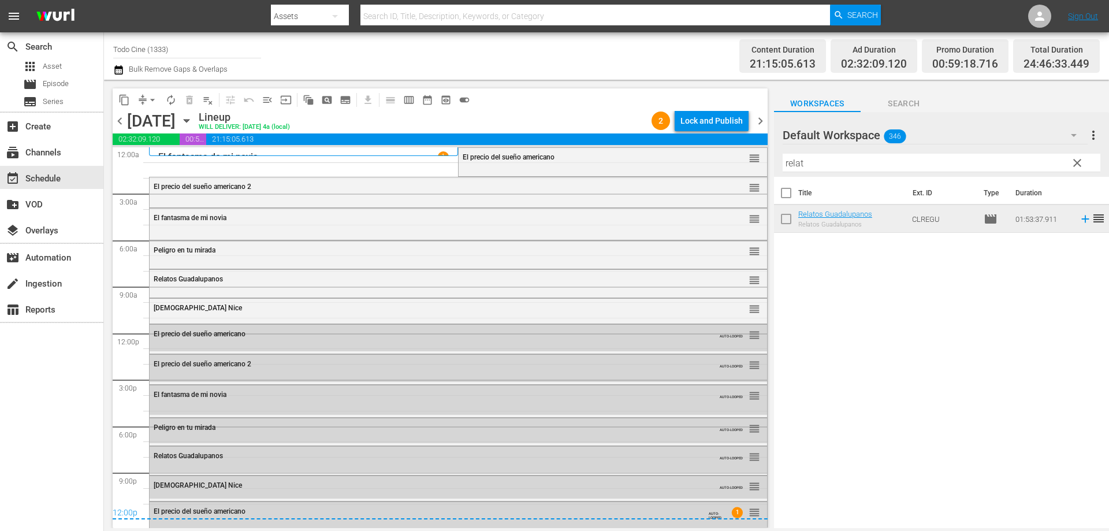
click at [149, 98] on span "arrow_drop_down" at bounding box center [153, 100] width 12 height 12
click at [155, 160] on li "Align to End of Previous Day" at bounding box center [152, 161] width 121 height 19
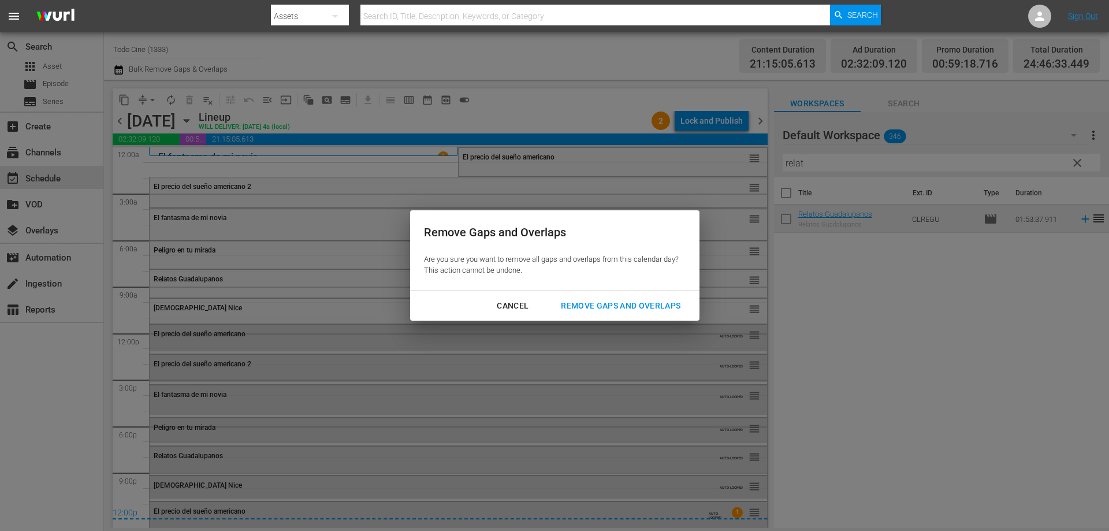
click at [645, 302] on div "Remove Gaps and Overlaps" at bounding box center [621, 306] width 138 height 14
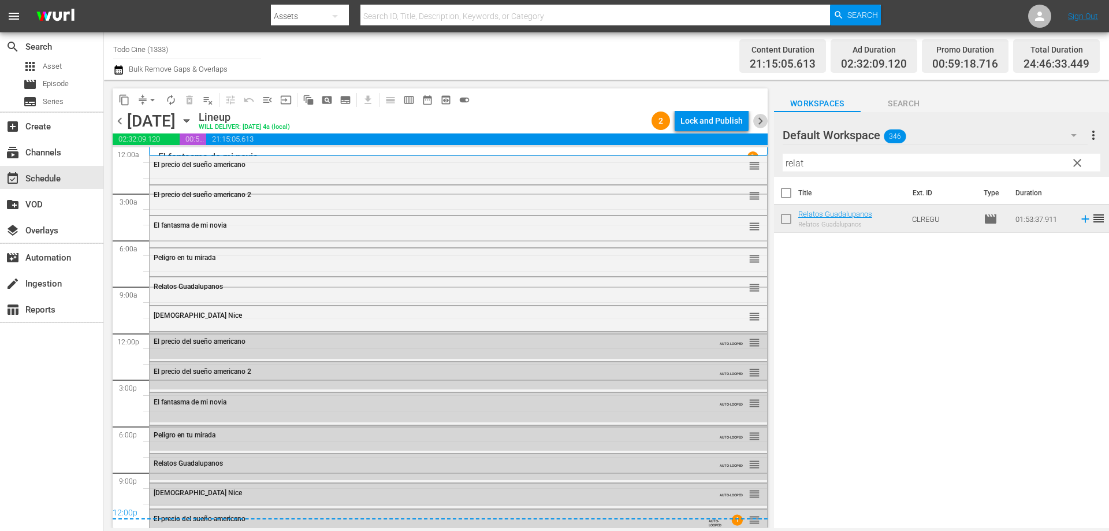
click at [762, 120] on span "chevron_right" at bounding box center [760, 121] width 14 height 14
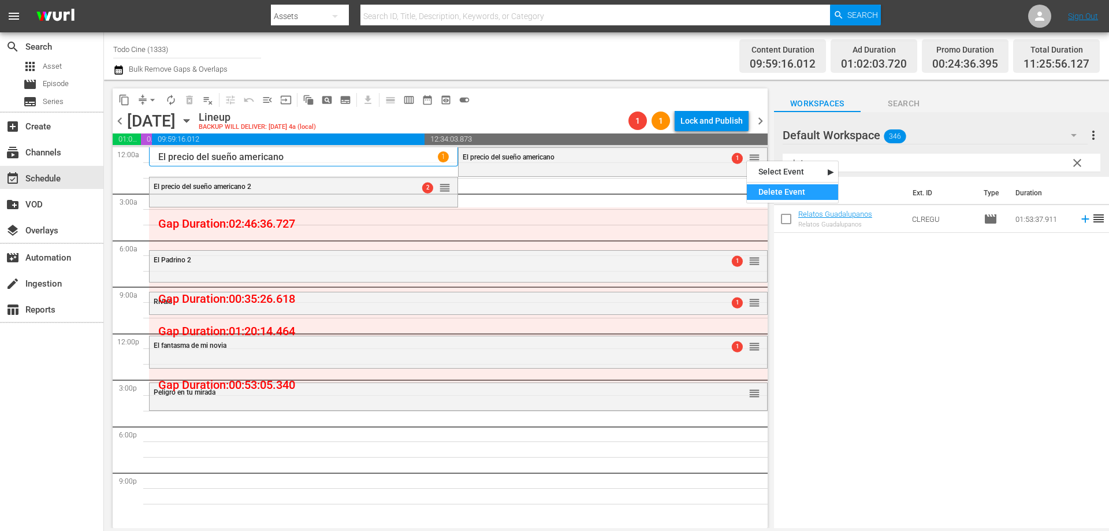
click at [793, 192] on div "Delete Event" at bounding box center [792, 192] width 91 height 16
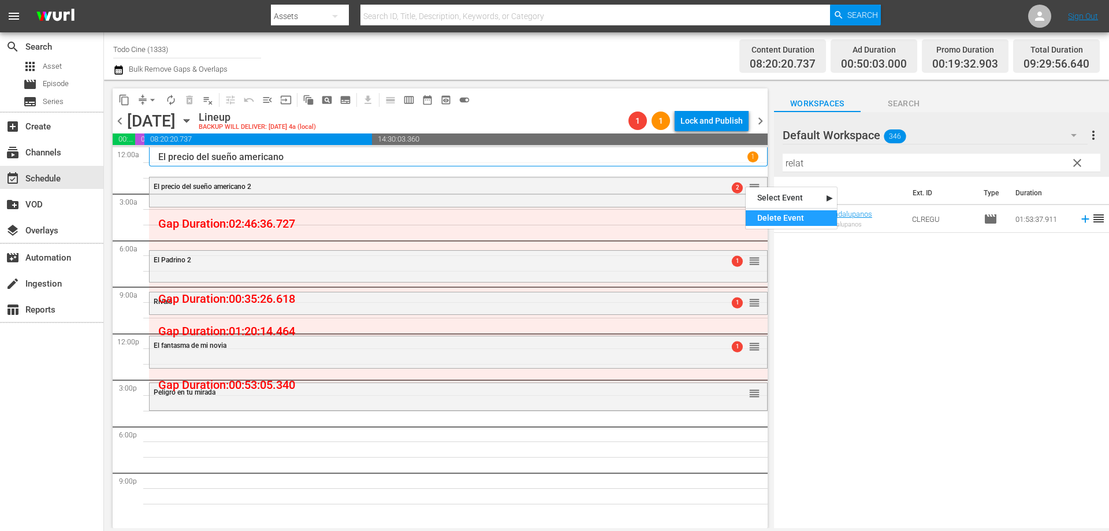
click at [778, 219] on div "Delete Event" at bounding box center [791, 218] width 91 height 16
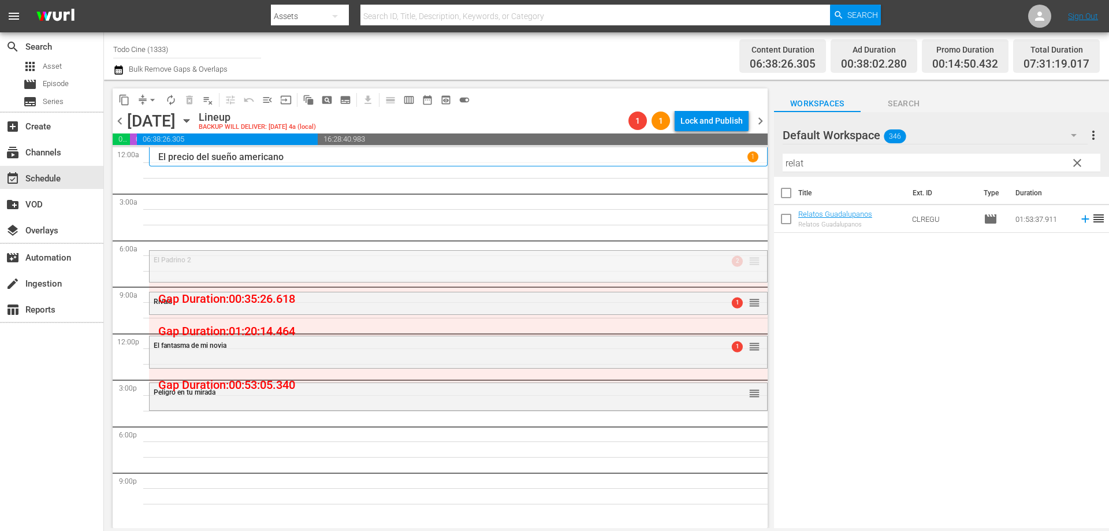
drag, startPoint x: 747, startPoint y: 261, endPoint x: 749, endPoint y: 169, distance: 91.3
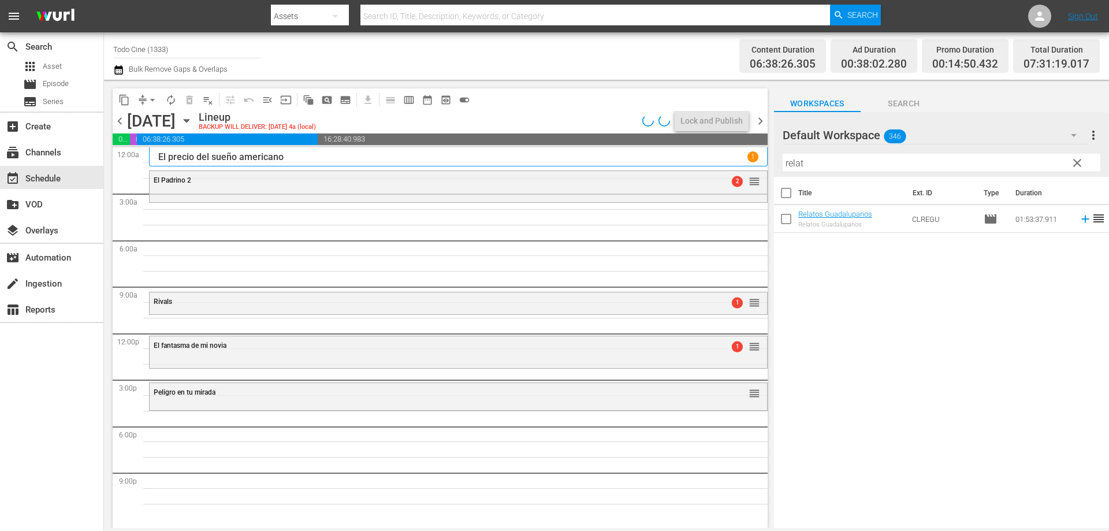
click at [746, 261] on div "El fantasma de mi novia 1 reorder El Padrino 2 2 reorder Peligro en tu mirada r…" at bounding box center [458, 333] width 619 height 372
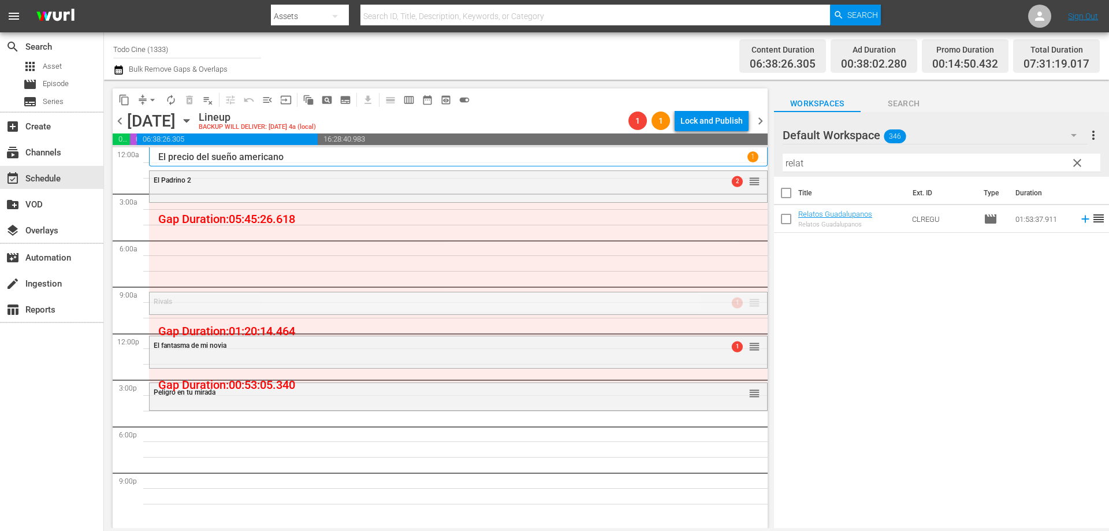
drag, startPoint x: 747, startPoint y: 300, endPoint x: 739, endPoint y: 206, distance: 95.1
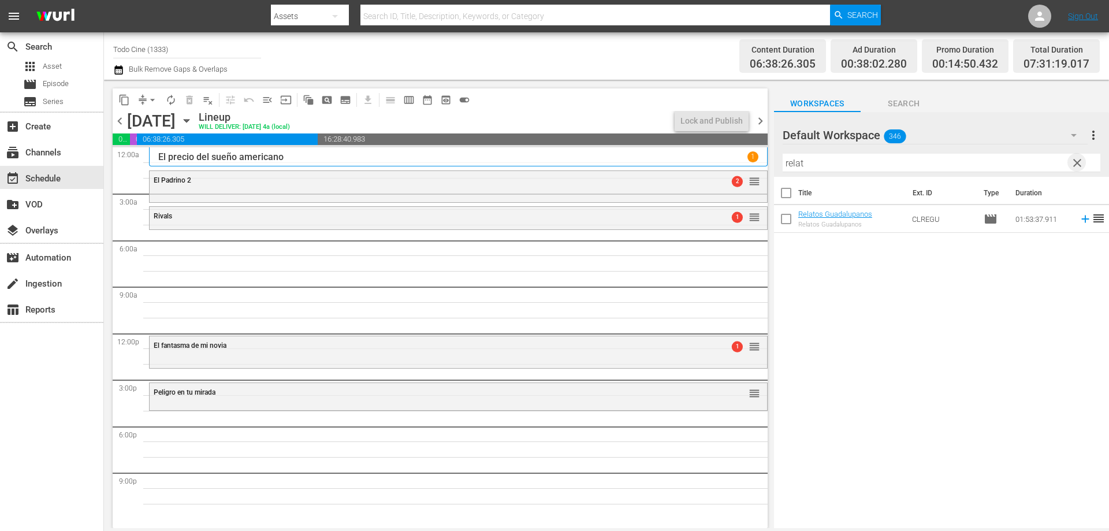
click at [1078, 162] on span "clear" at bounding box center [1077, 163] width 14 height 14
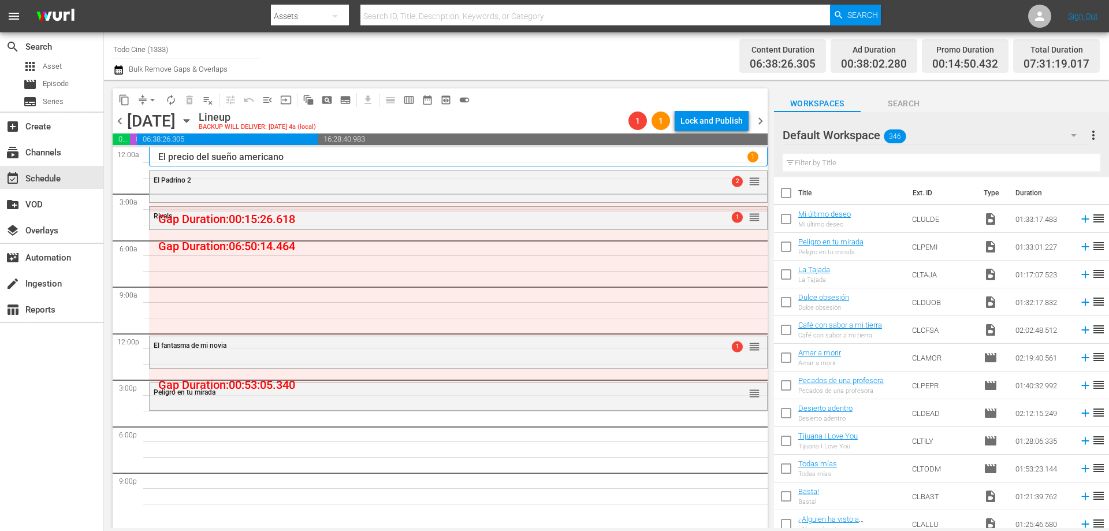
click at [820, 166] on input "text" at bounding box center [942, 163] width 318 height 18
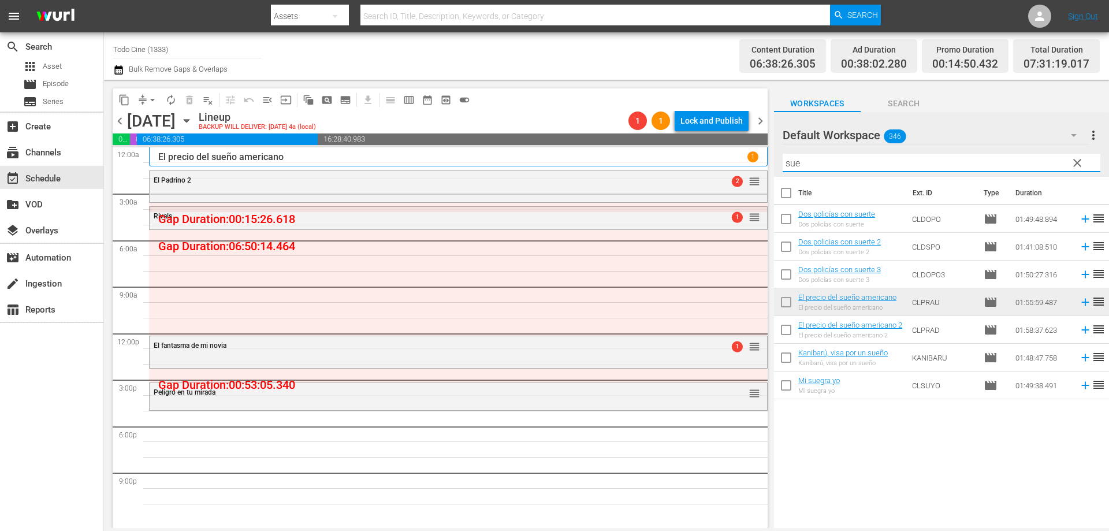
type input "sue"
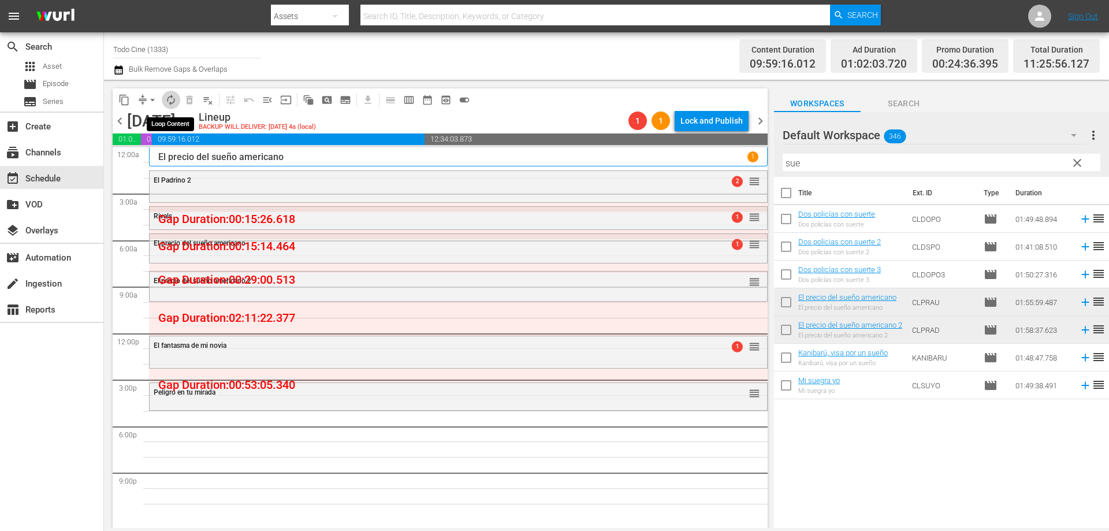
click at [169, 99] on span "autorenew_outlined" at bounding box center [171, 100] width 12 height 12
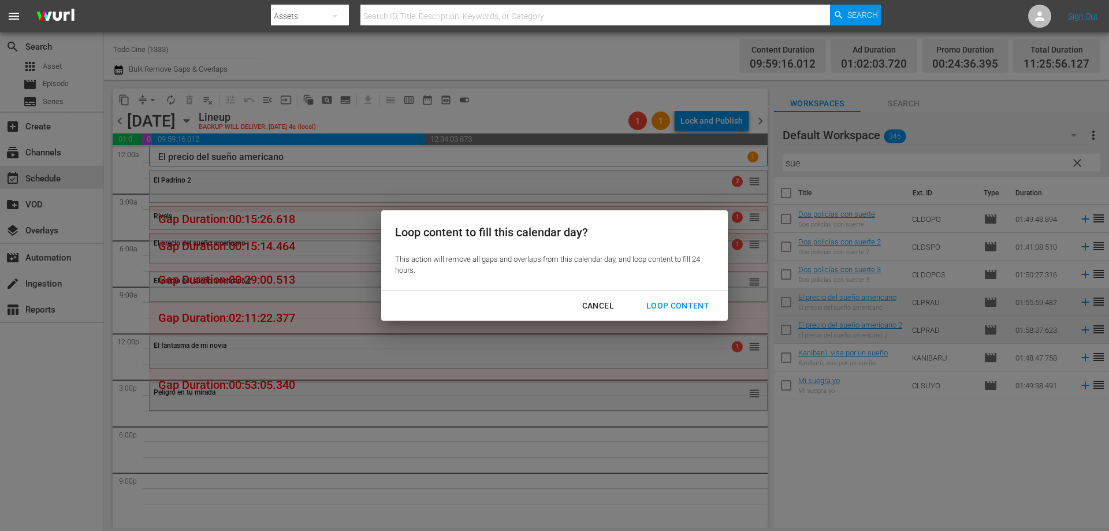
click at [691, 305] on div "Loop Content" at bounding box center [677, 306] width 81 height 14
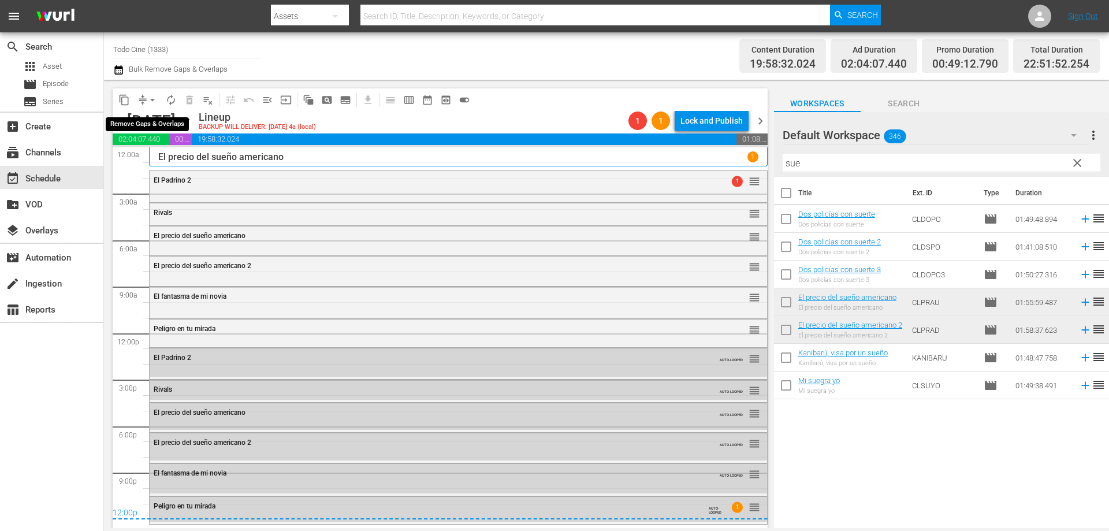
click at [153, 98] on span "arrow_drop_down" at bounding box center [153, 100] width 12 height 12
click at [191, 158] on li "Align to End of Previous Day" at bounding box center [152, 161] width 121 height 19
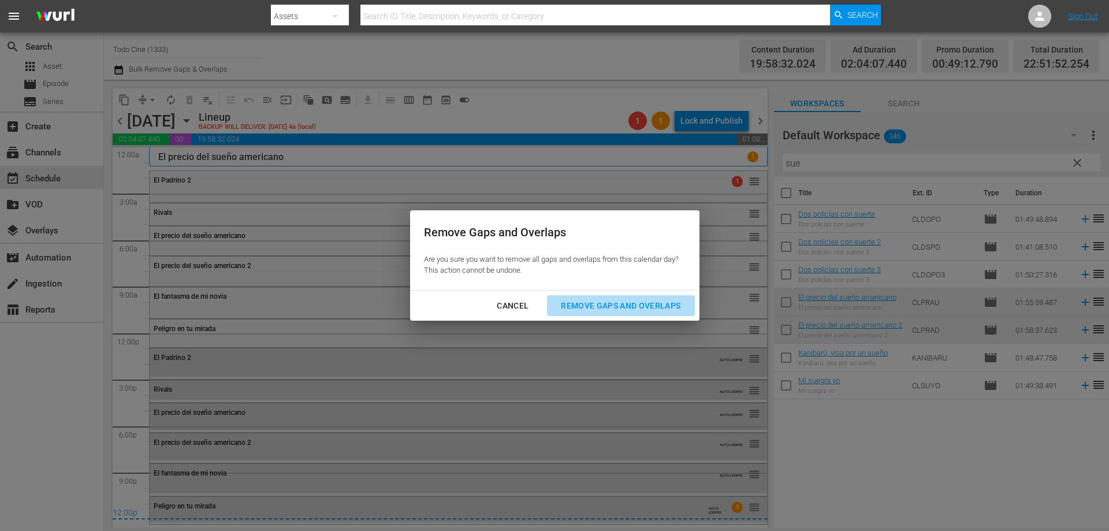
click at [619, 303] on div "Remove Gaps and Overlaps" at bounding box center [621, 306] width 138 height 14
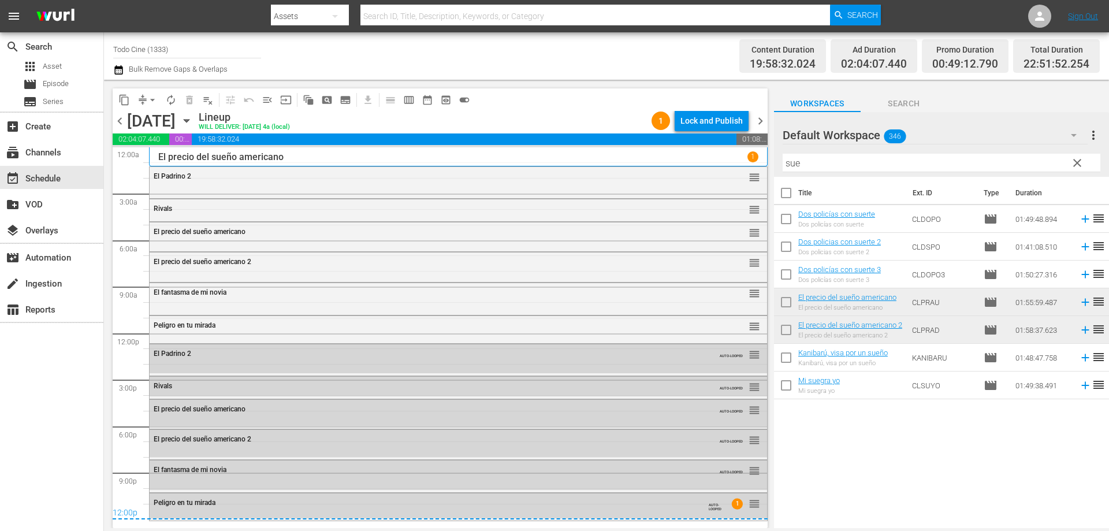
click at [193, 123] on icon "button" at bounding box center [186, 120] width 13 height 13
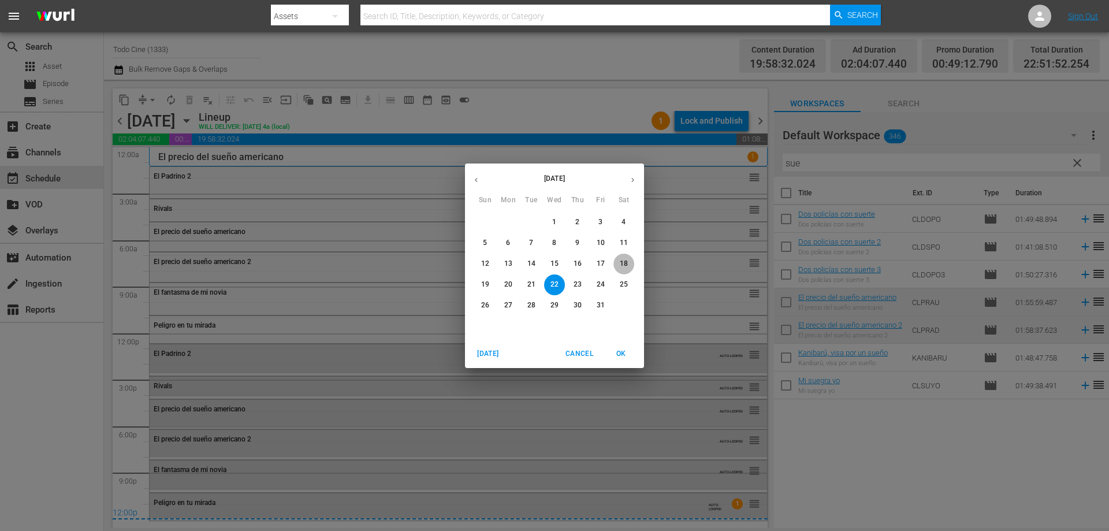
click at [627, 264] on p "18" at bounding box center [624, 264] width 8 height 10
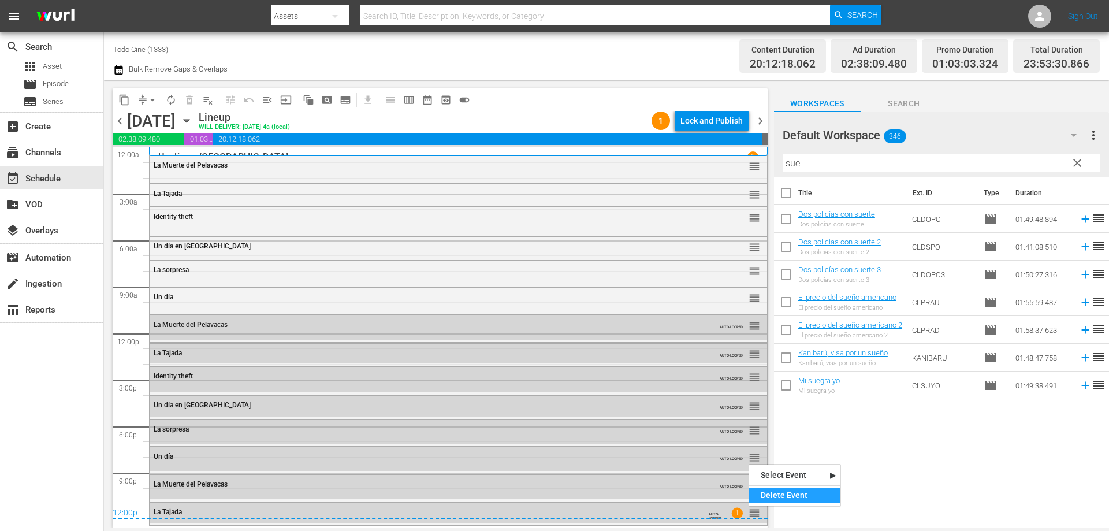
click at [773, 493] on div "Delete Event" at bounding box center [794, 496] width 91 height 16
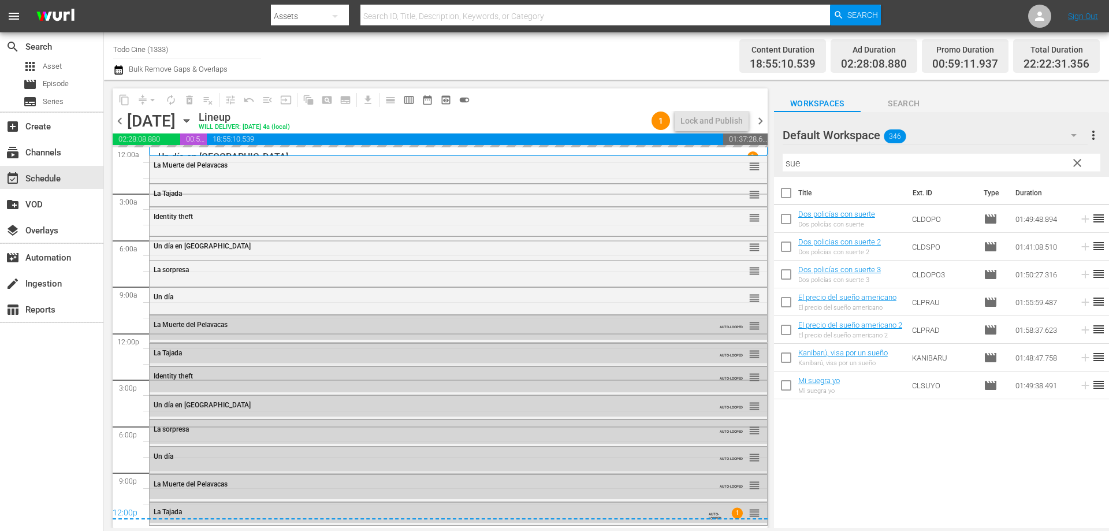
click at [1072, 162] on span "clear" at bounding box center [1077, 163] width 14 height 14
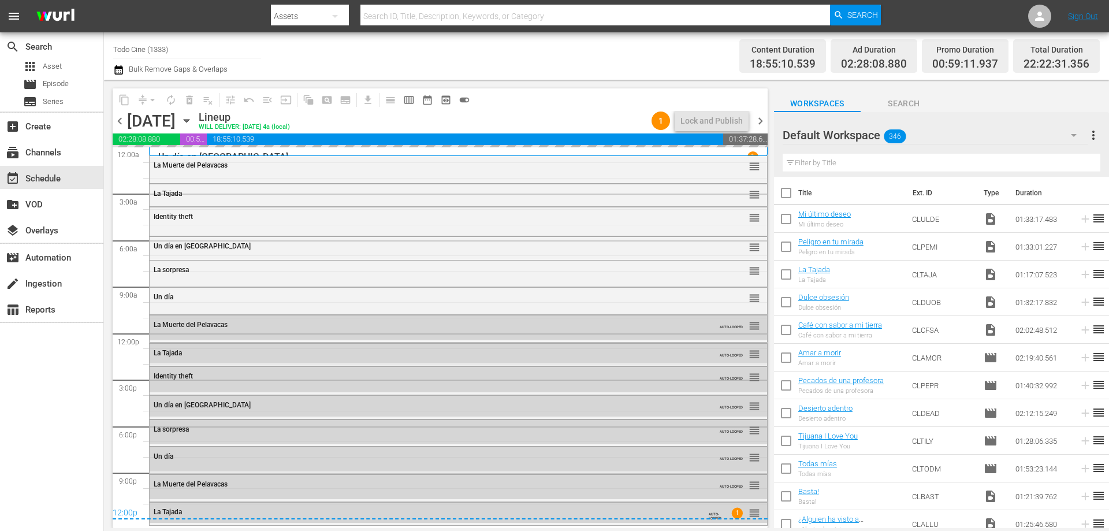
click at [873, 163] on input "text" at bounding box center [942, 163] width 318 height 18
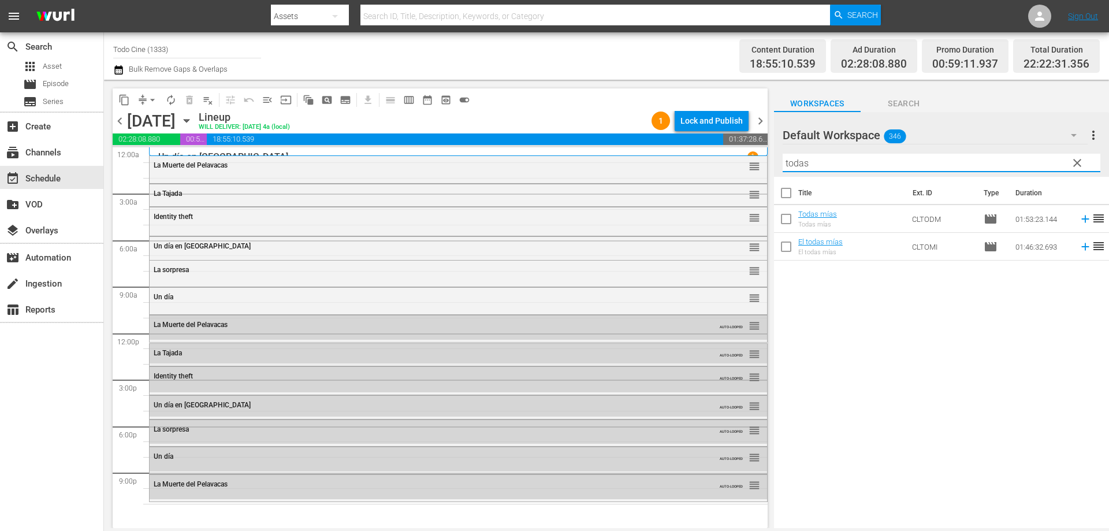
type input "todas"
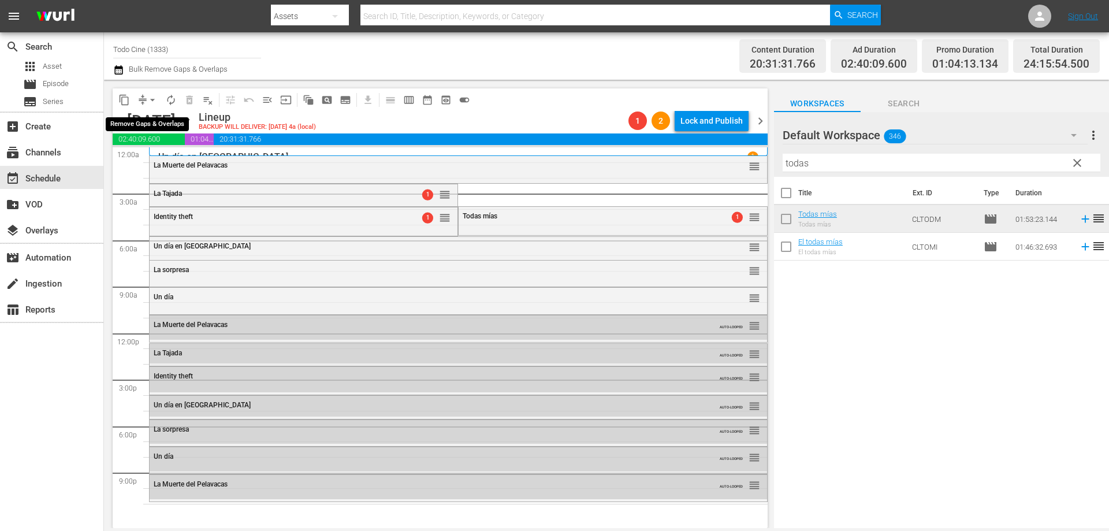
click at [154, 97] on span "arrow_drop_down" at bounding box center [153, 100] width 12 height 12
click at [176, 165] on li "Align to End of Previous Day" at bounding box center [152, 161] width 121 height 19
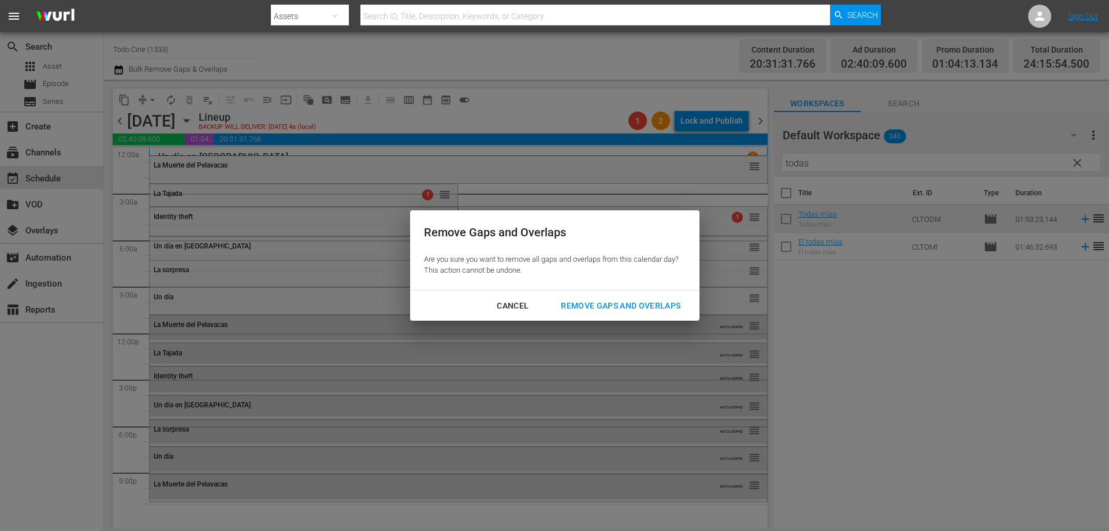
click at [656, 303] on div "Remove Gaps and Overlaps" at bounding box center [621, 306] width 138 height 14
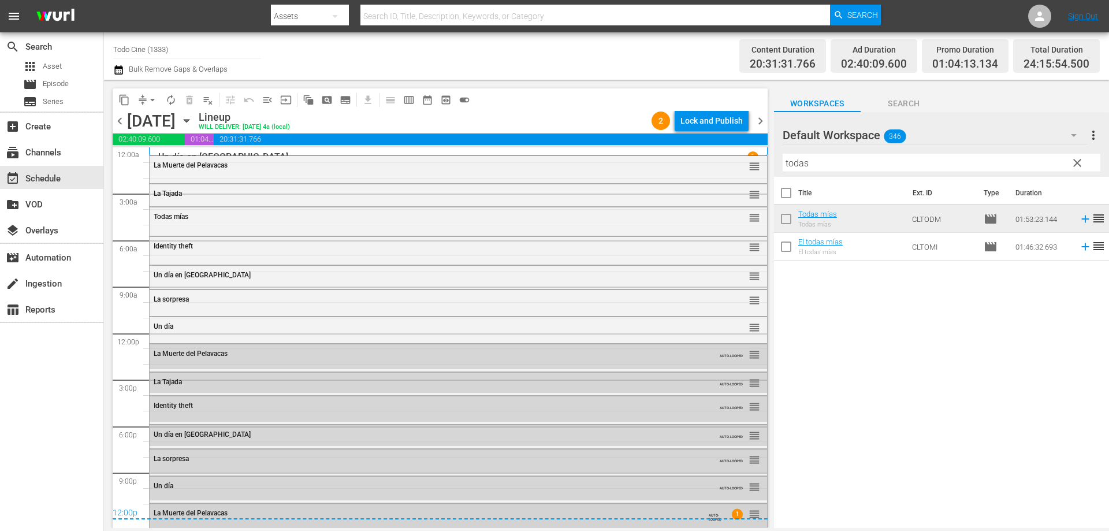
click at [738, 504] on div "La Muerte del Pelavacas AUTO-LOOPED 1 reorder" at bounding box center [459, 514] width 618 height 21
